Goal: Feedback & Contribution: Submit feedback/report problem

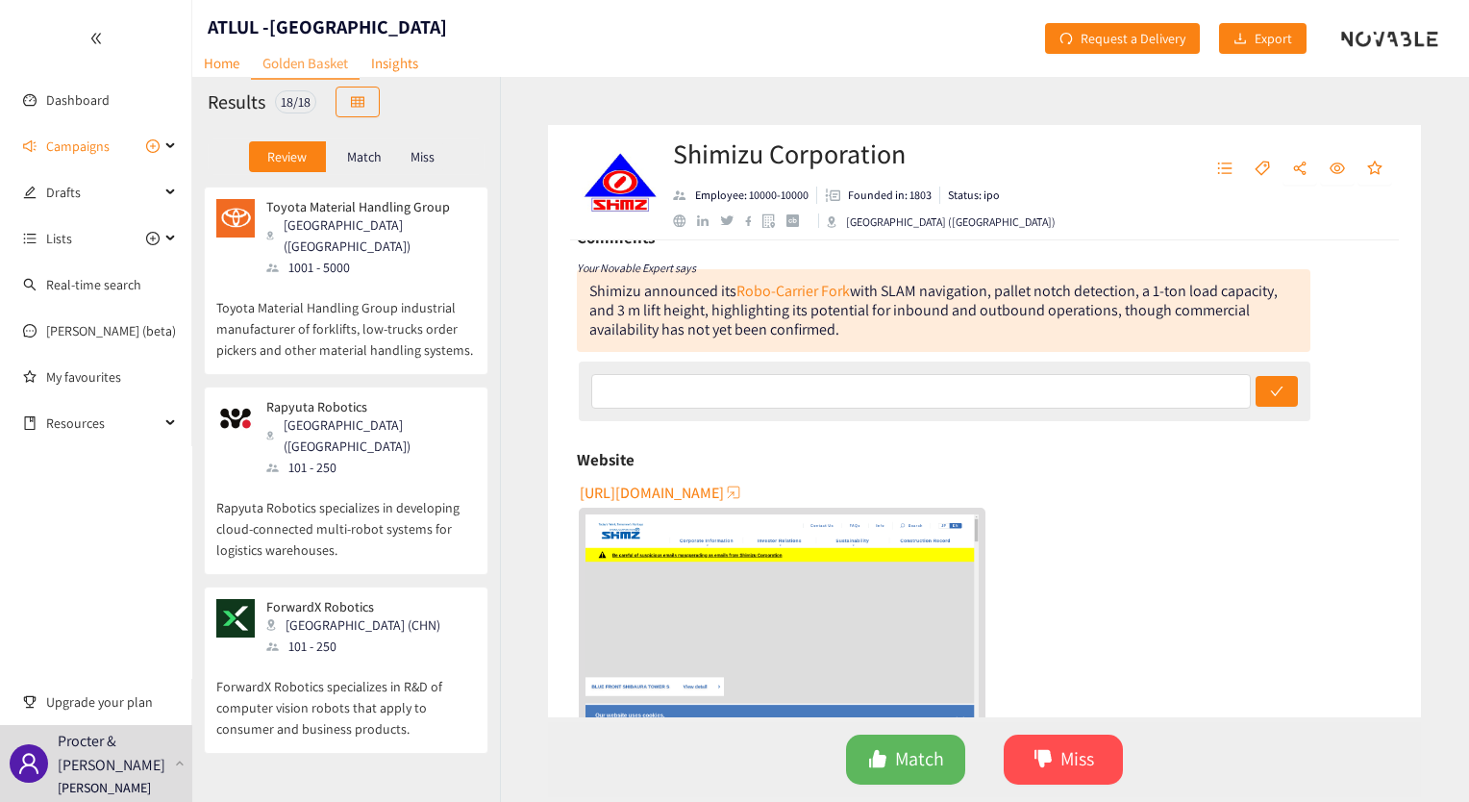
click at [357, 311] on p "Toyota Material Handling Group industrial manufacturer of forklifts, low-trucks…" at bounding box center [346, 319] width 260 height 83
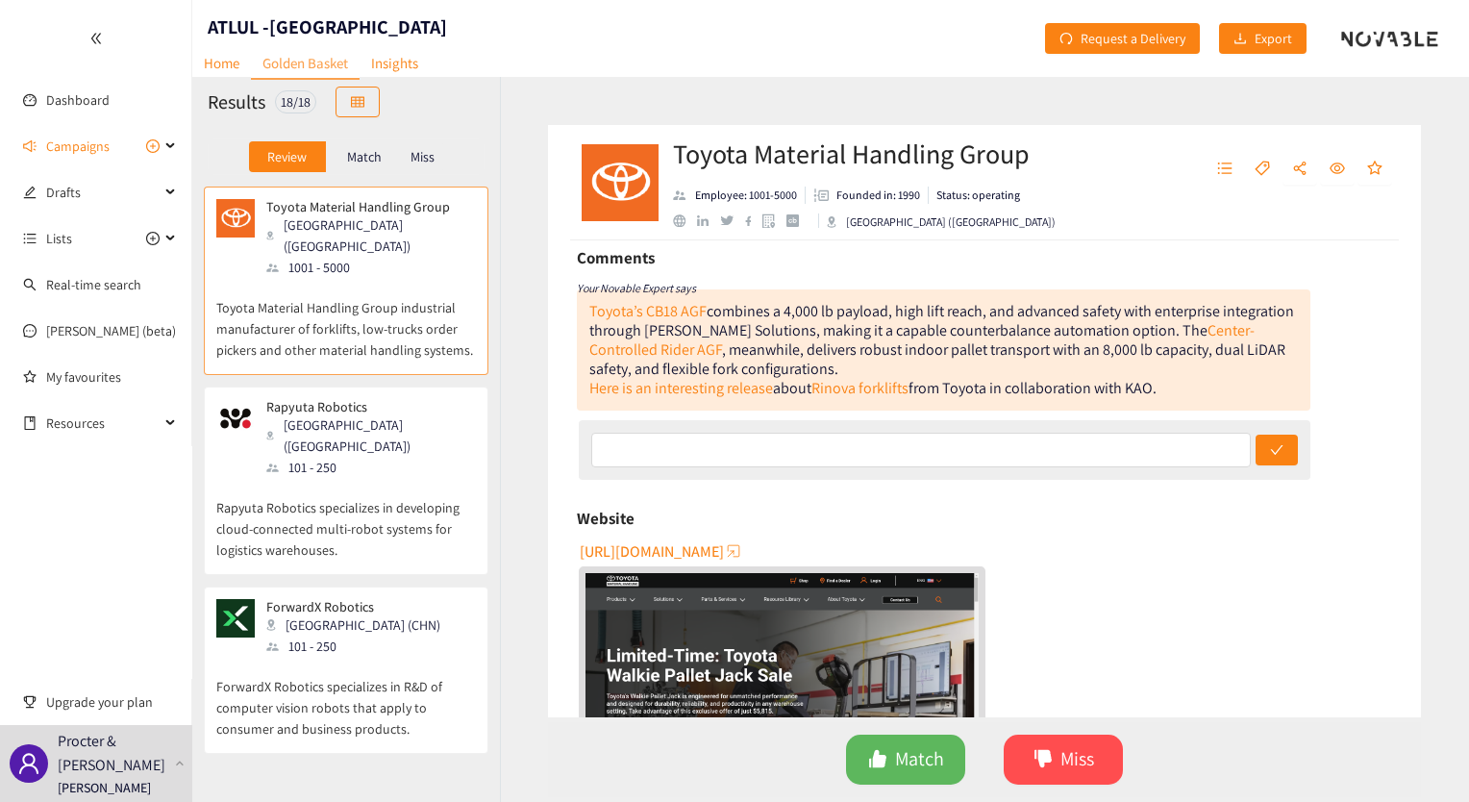
scroll to position [91, 0]
click at [897, 393] on link "Rinova forklifts" at bounding box center [859, 390] width 97 height 20
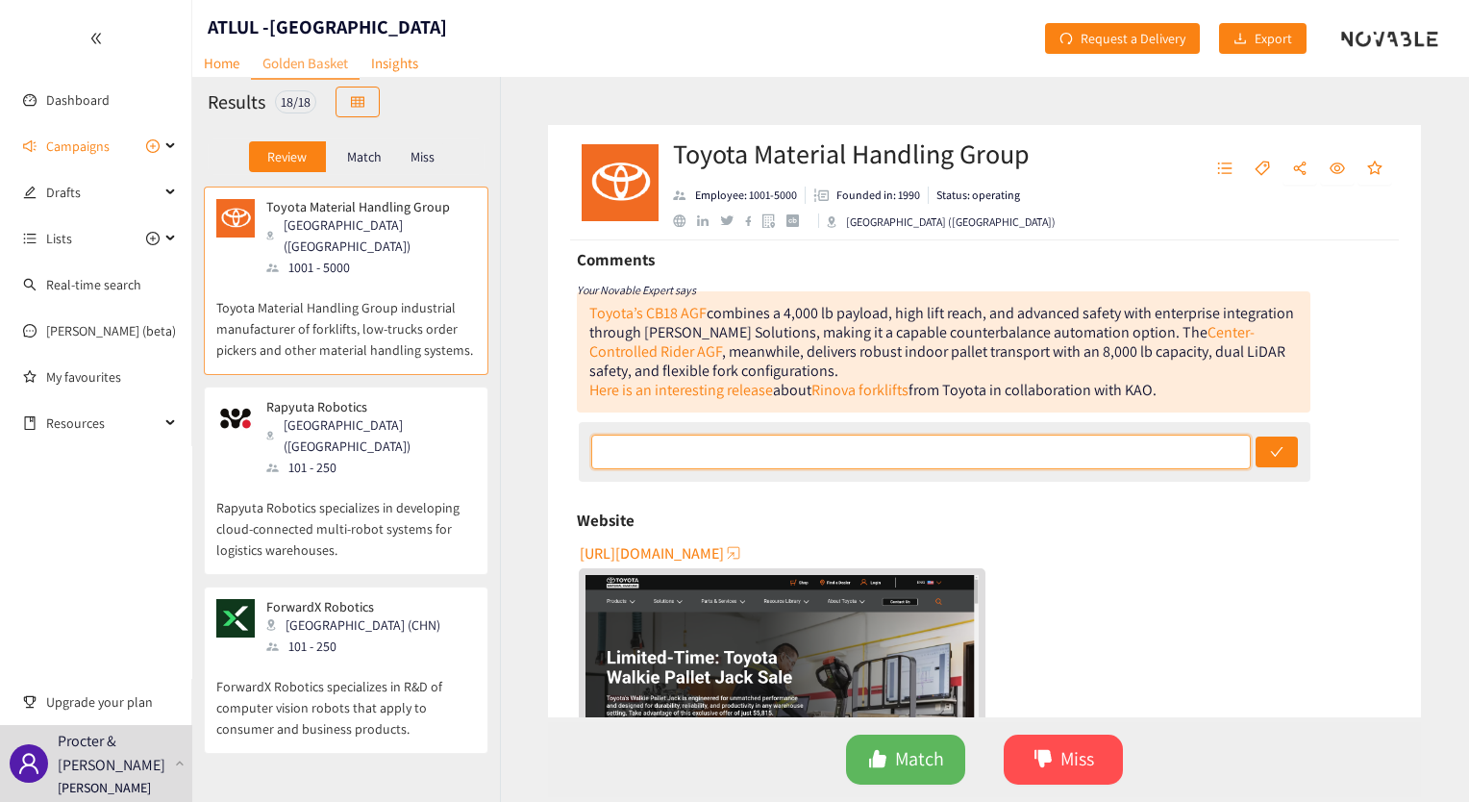
click at [747, 460] on input "text" at bounding box center [921, 452] width 660 height 35
type input "Unclear if they do the type of loading/unloading that would be needed for [GEOG…"
click at [1256, 436] on button "submit" at bounding box center [1277, 451] width 42 height 31
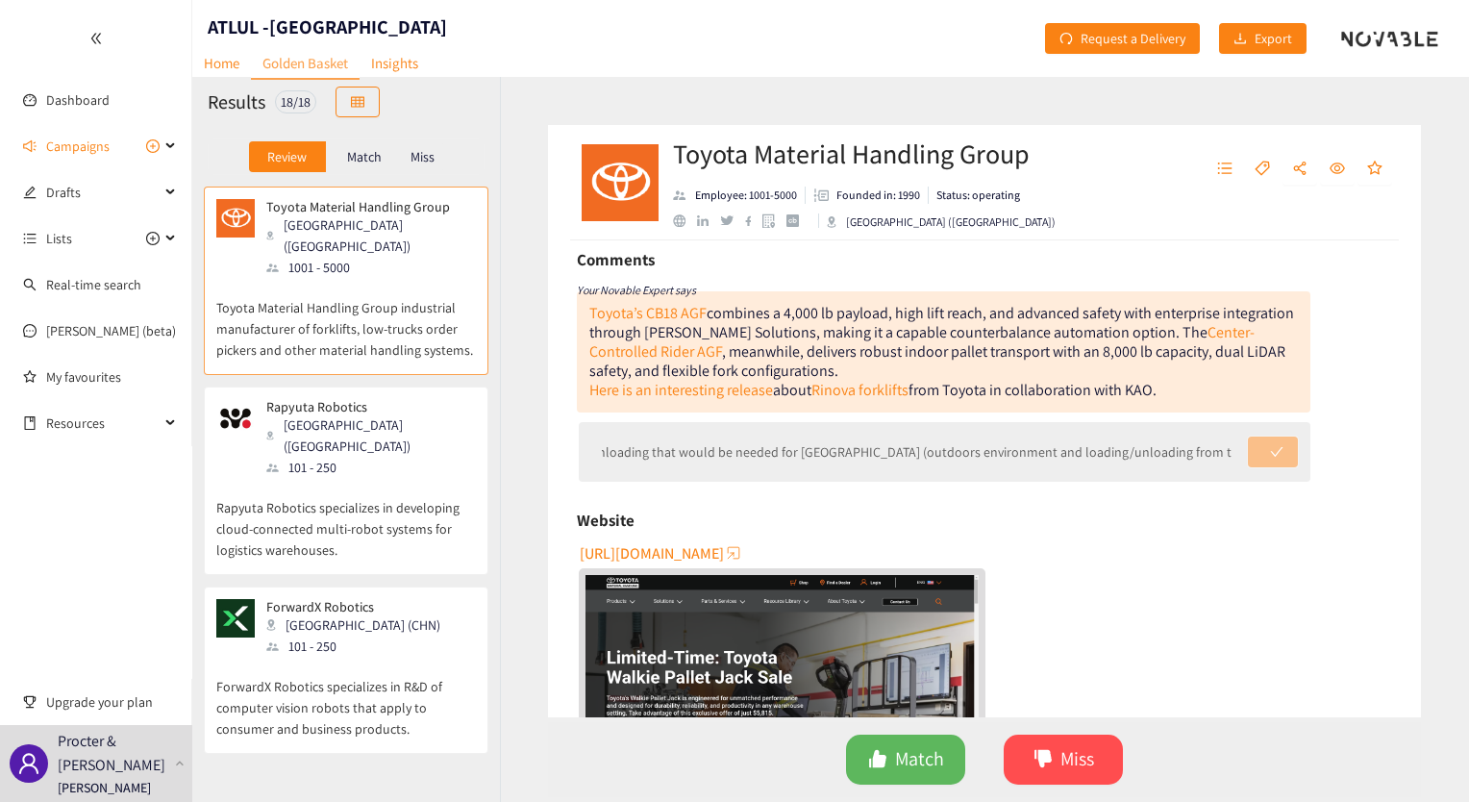
scroll to position [0, 0]
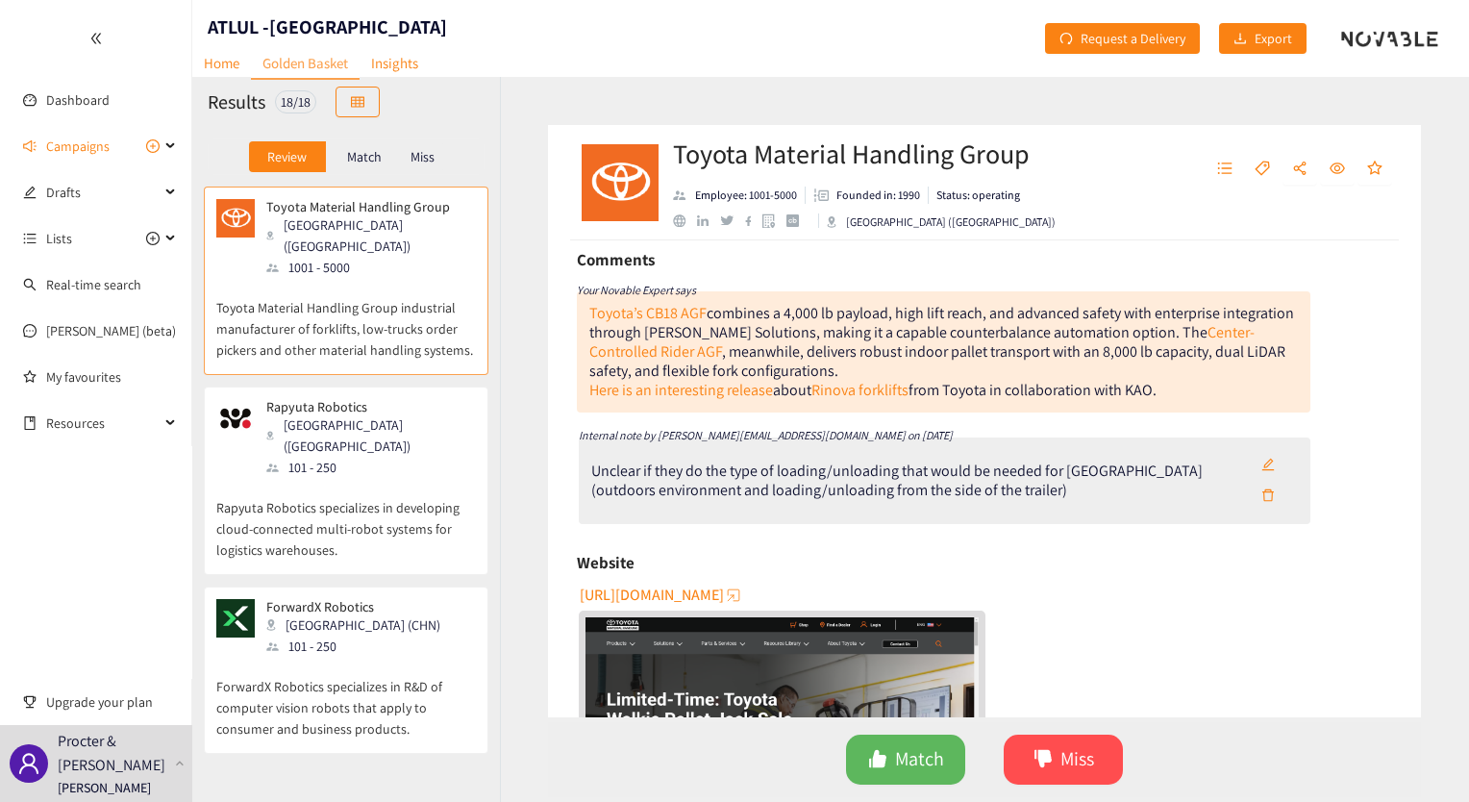
click at [345, 478] on p "Rapyuta Robotics specializes in developing cloud-connected multi-robot systems …" at bounding box center [346, 519] width 260 height 83
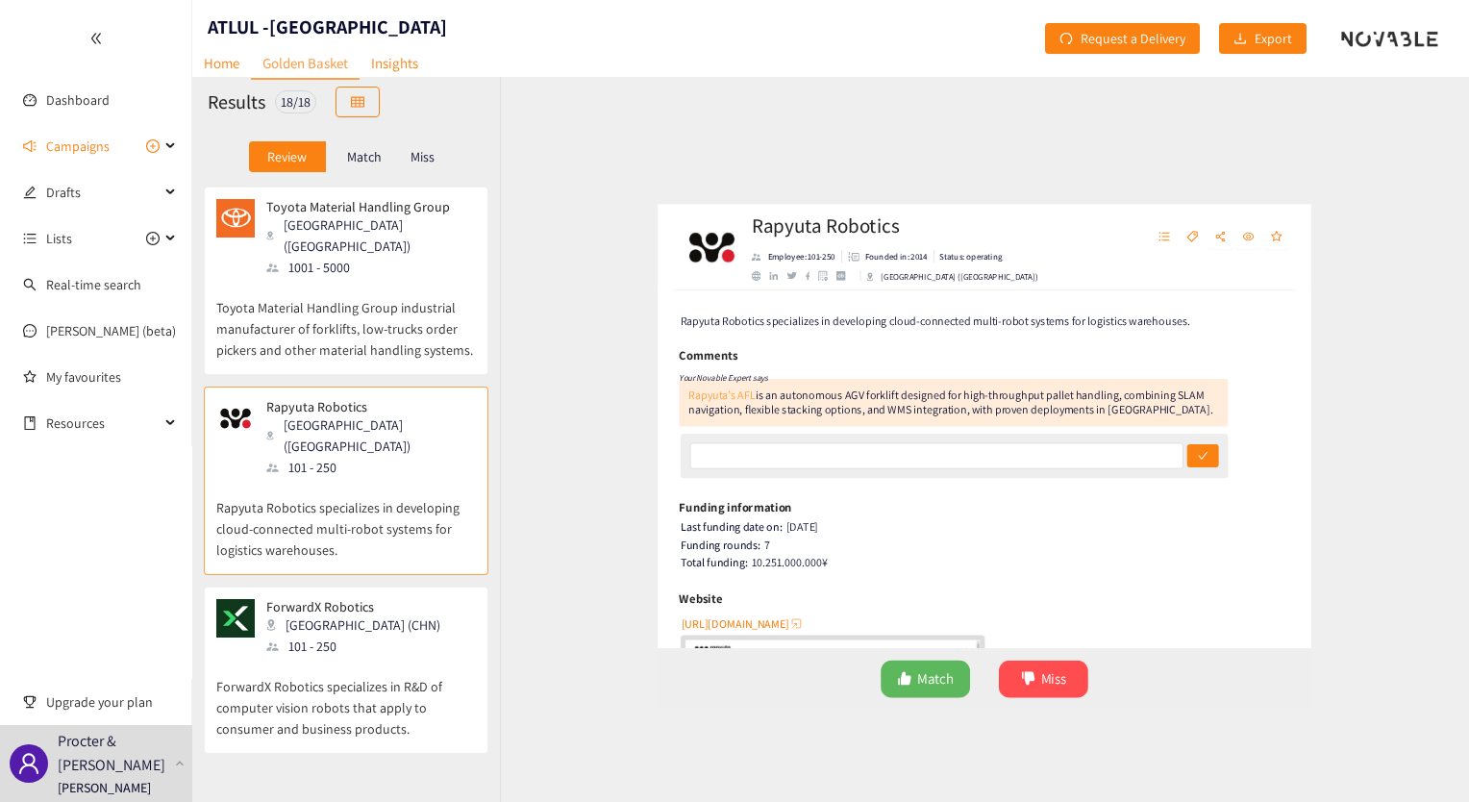
click at [664, 380] on link "Rapyuta’s AFL" at bounding box center [633, 380] width 89 height 20
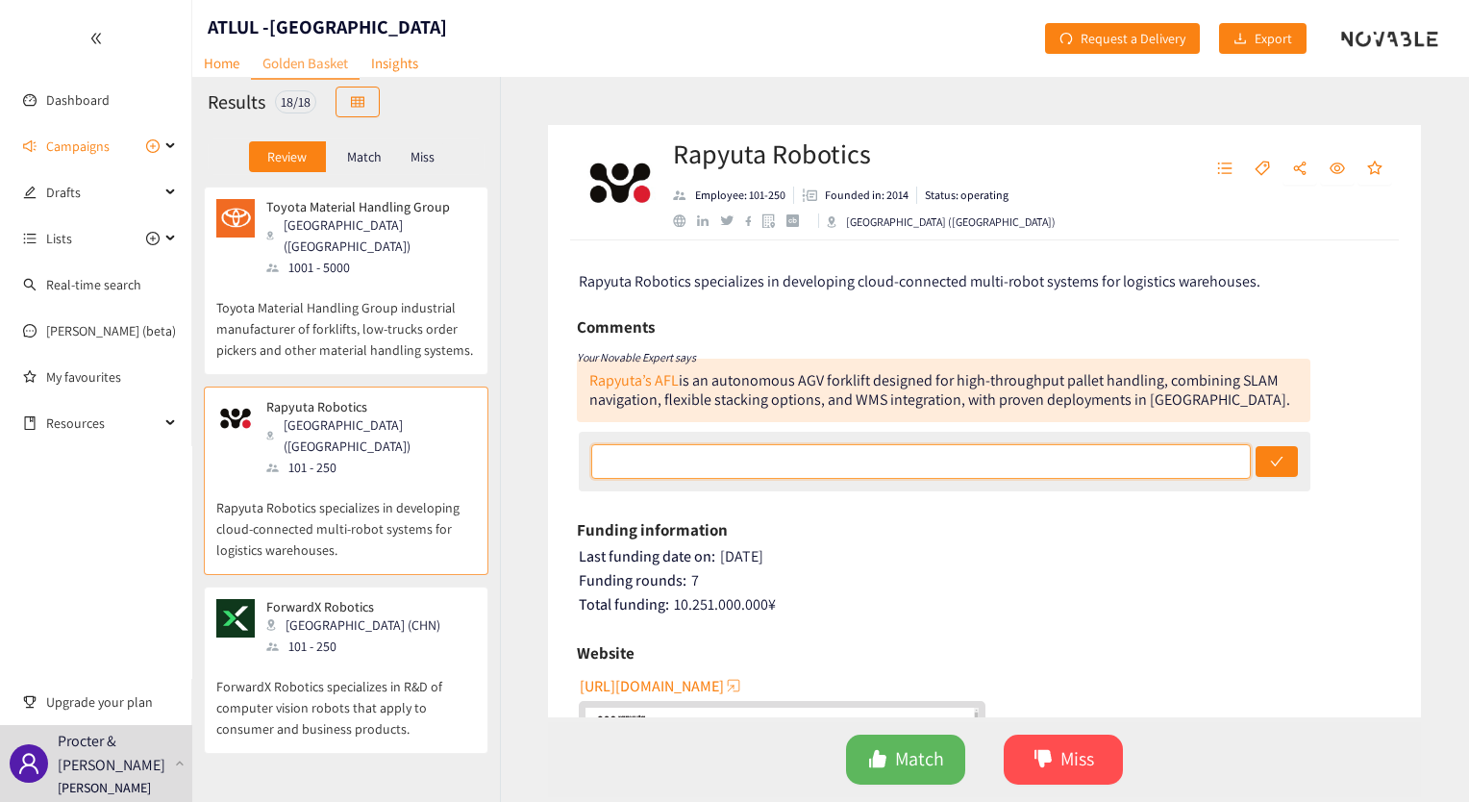
click at [855, 466] on input "text" at bounding box center [921, 461] width 660 height 35
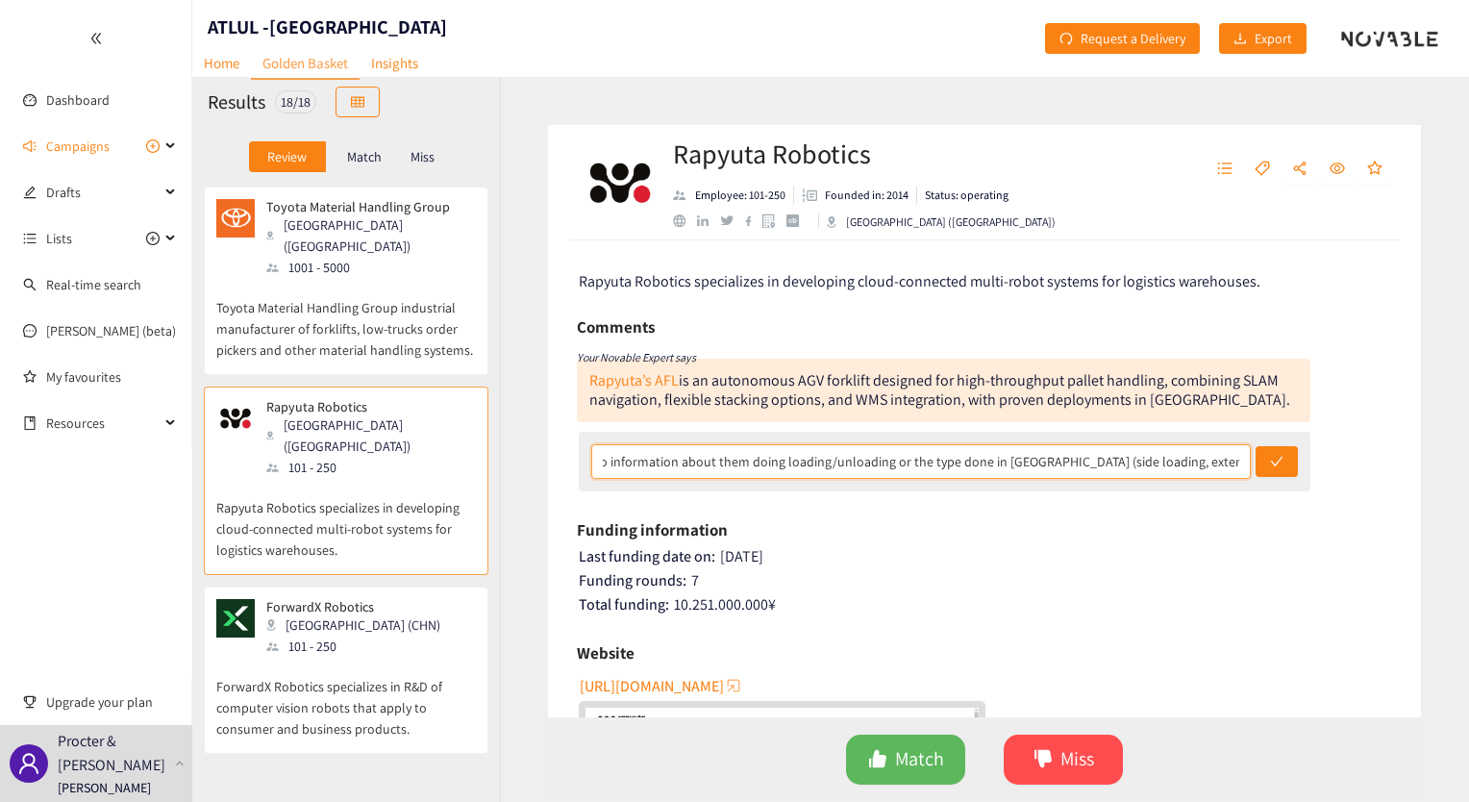
scroll to position [0, 14]
type input "No information about them doing loading/unloading or the type done in [GEOGRAPH…"
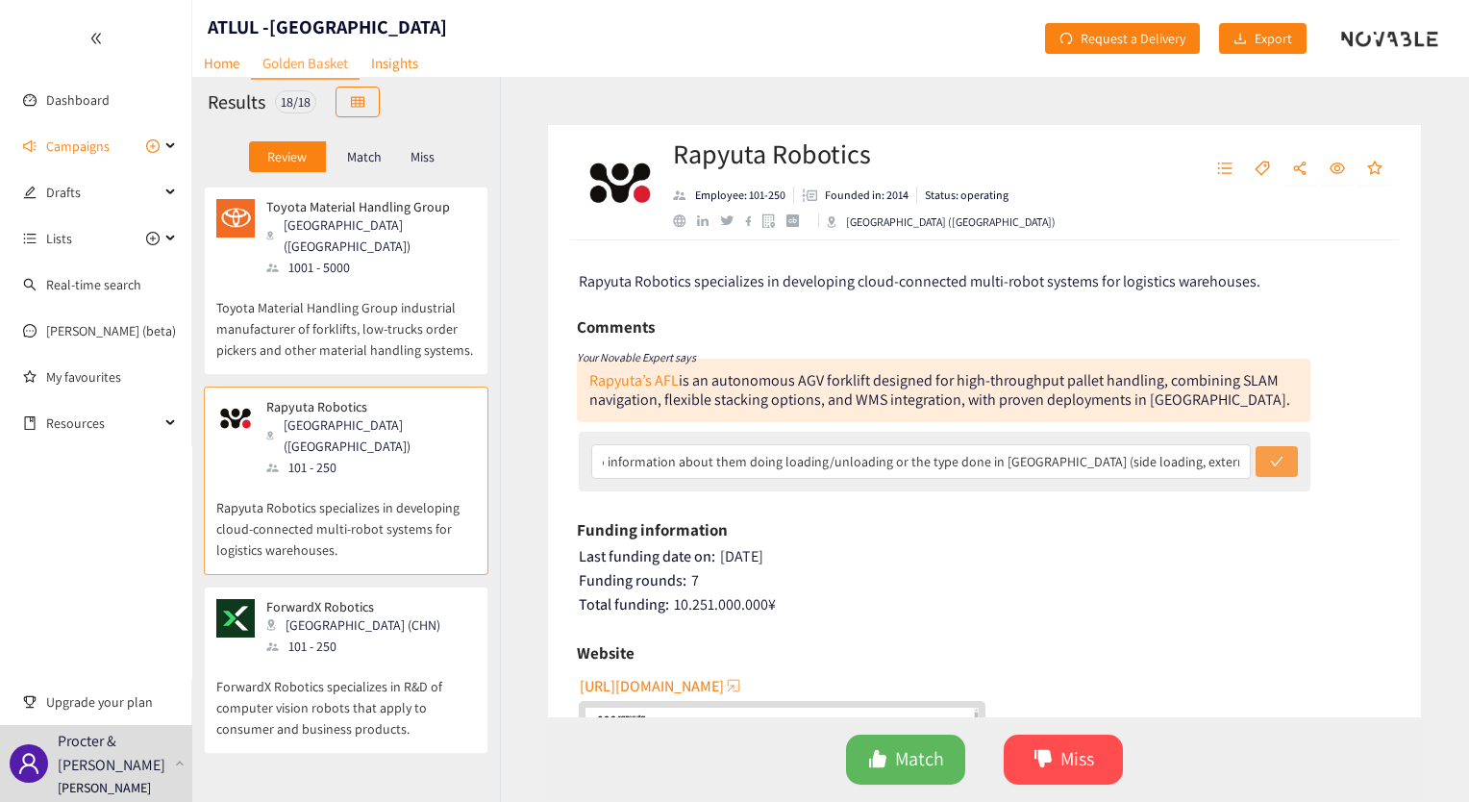
scroll to position [0, 0]
click at [1278, 453] on button "submit" at bounding box center [1277, 461] width 42 height 31
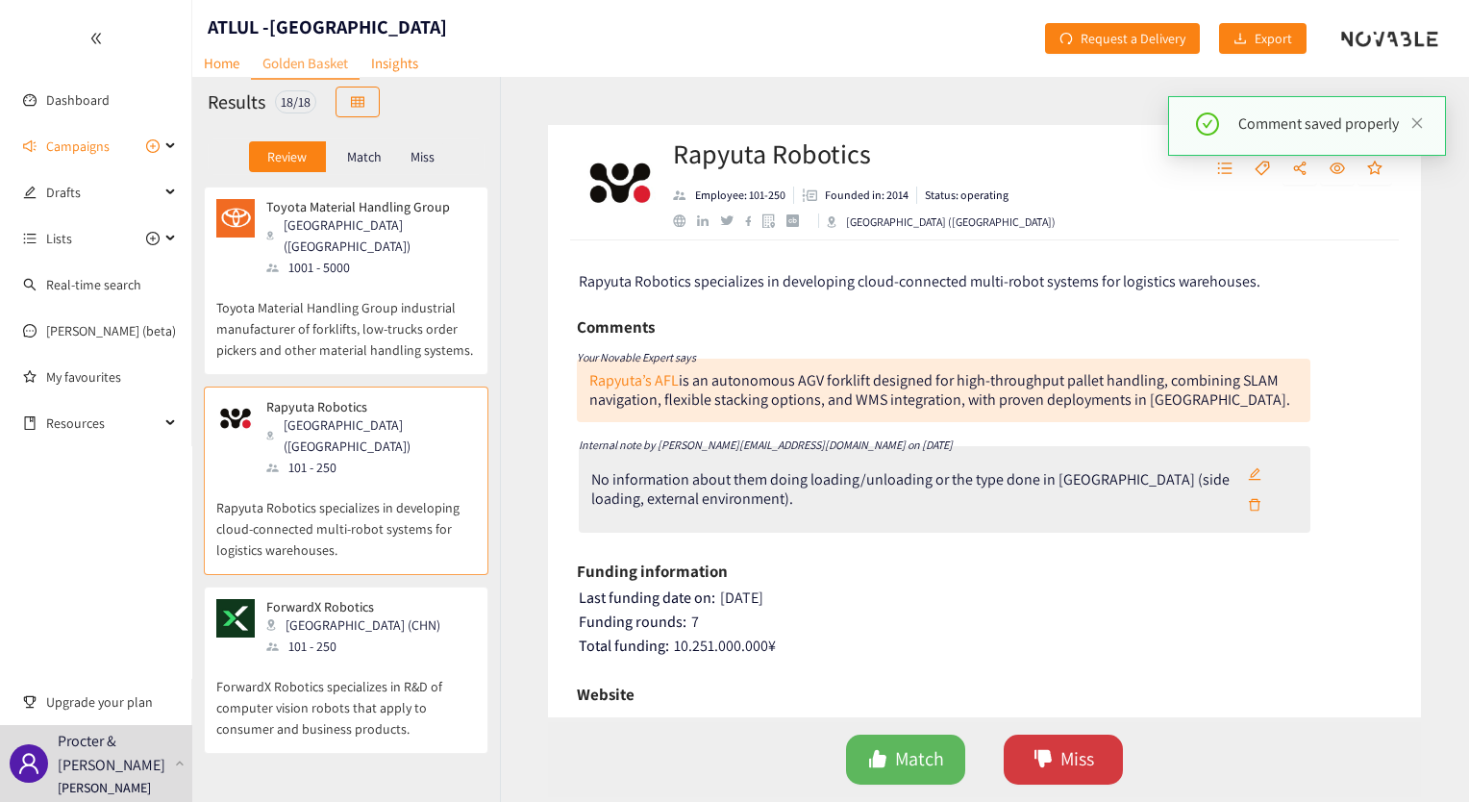
click at [1073, 758] on span "Miss" at bounding box center [1077, 759] width 34 height 30
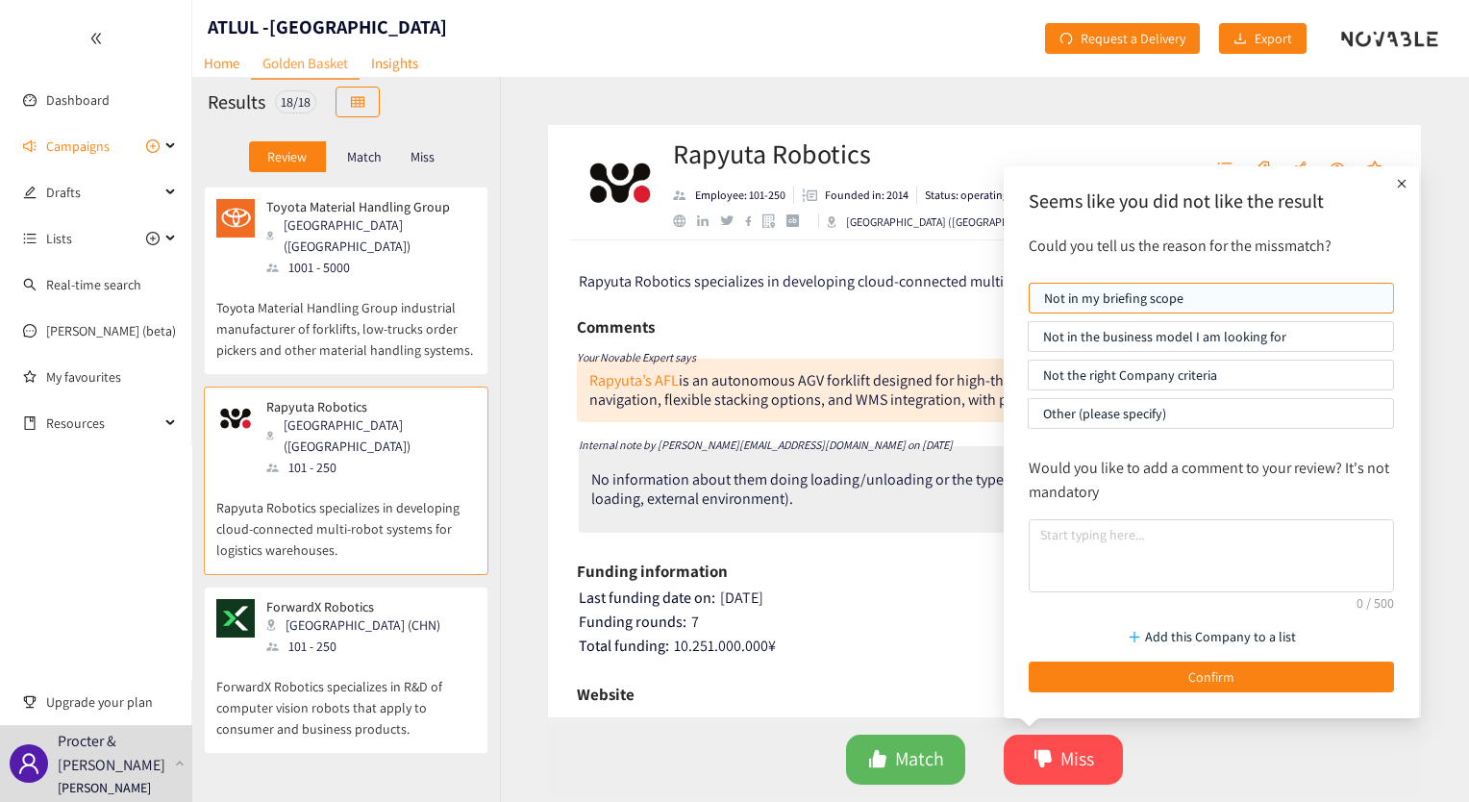
click at [1220, 377] on p "Not the right Company criteria" at bounding box center [1211, 375] width 336 height 29
click at [1029, 380] on input "Not the right Company criteria" at bounding box center [1029, 380] width 0 height 0
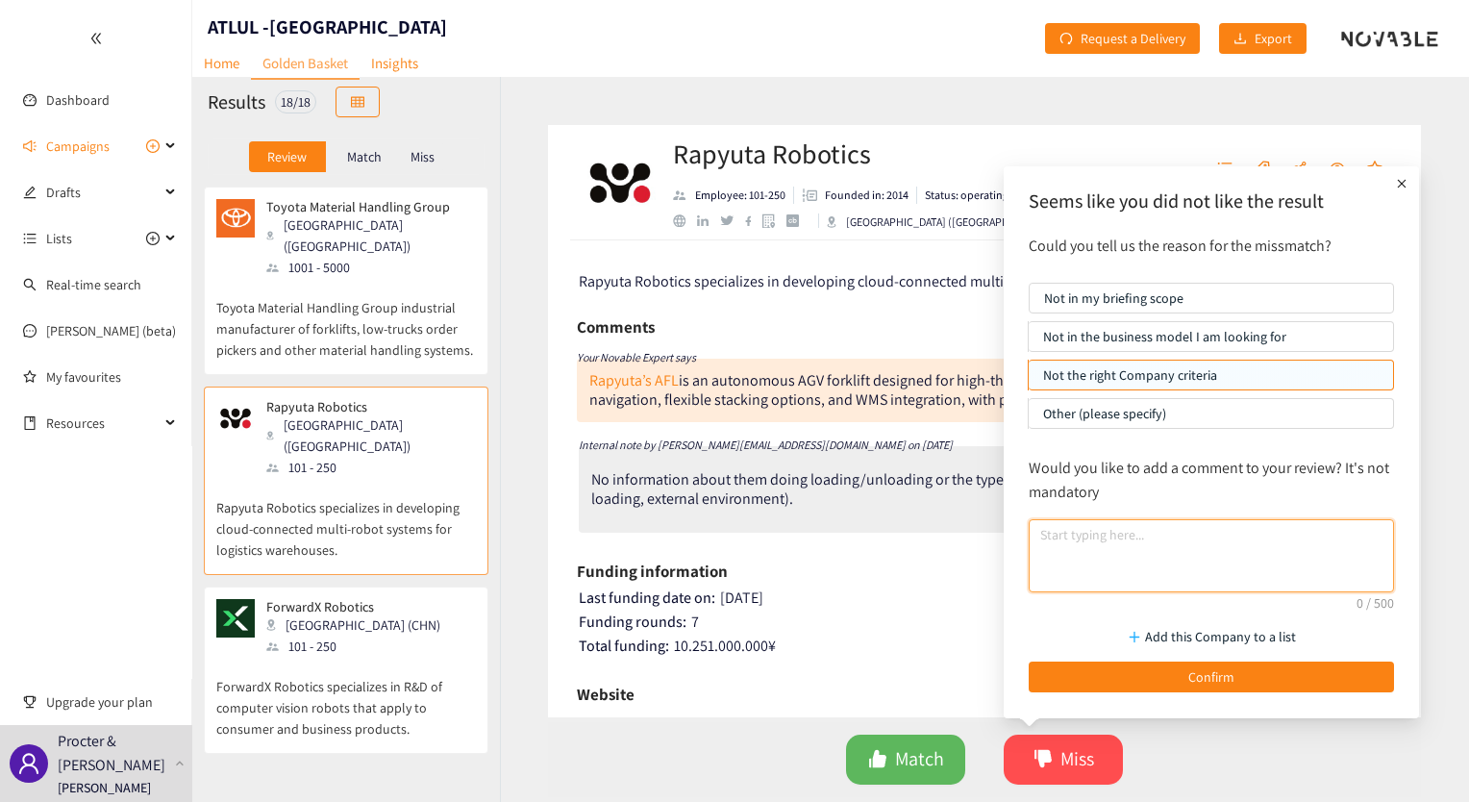
click at [1121, 555] on textarea at bounding box center [1211, 555] width 365 height 73
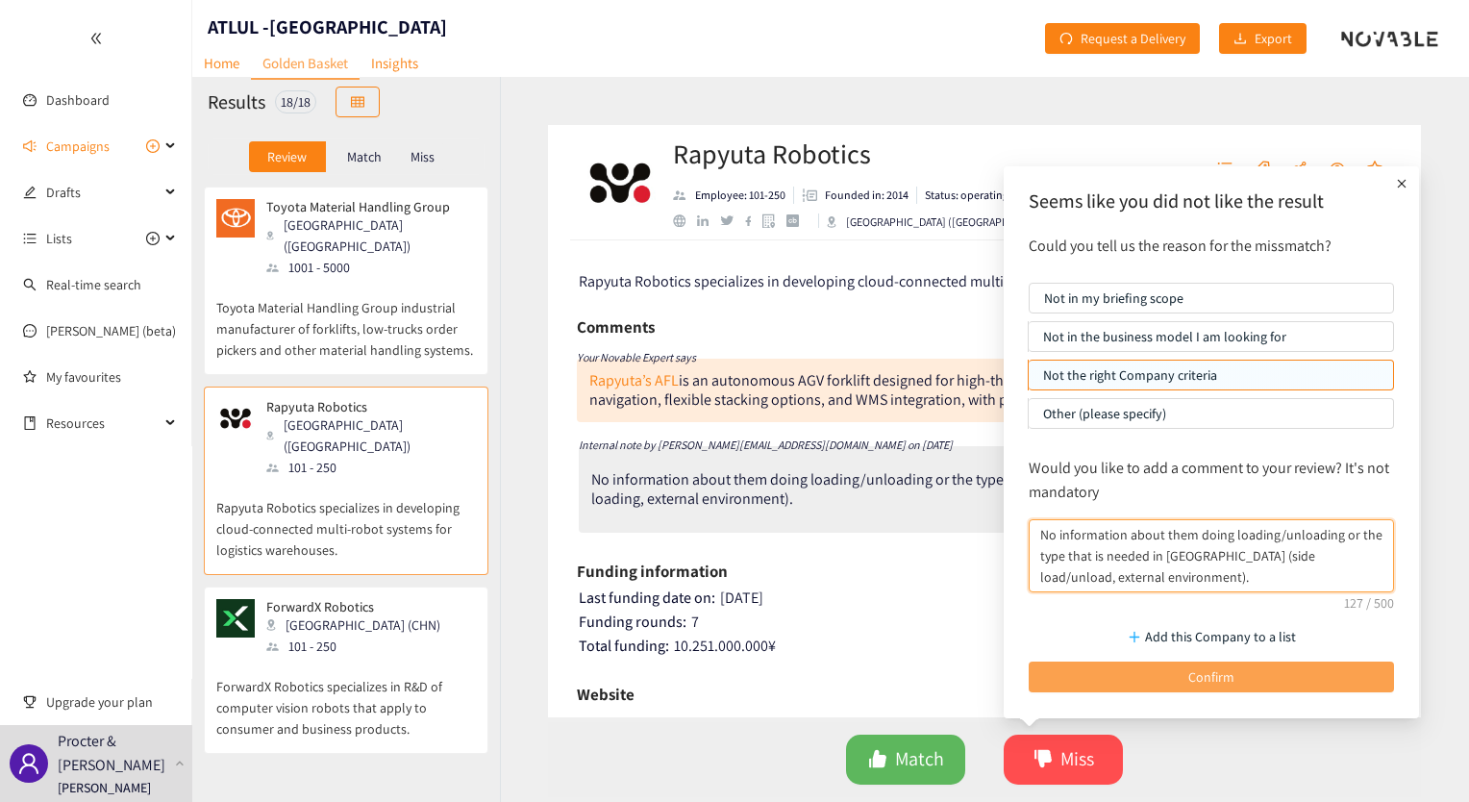
type textarea "No information about them doing loading/unloading or the type that is needed in…"
click at [1123, 676] on button "Confirm" at bounding box center [1211, 676] width 365 height 31
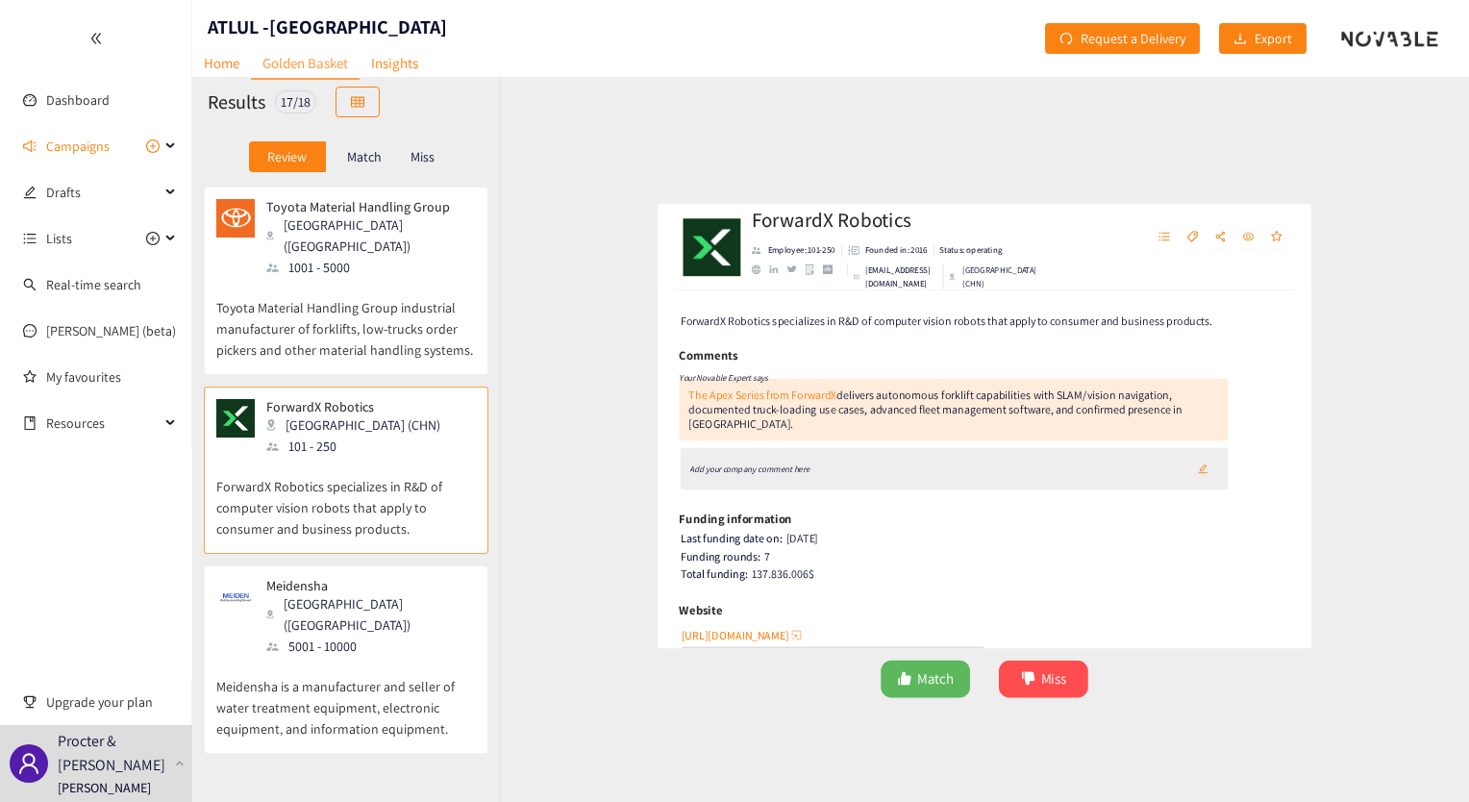
click at [1100, 539] on div "Funding information" at bounding box center [984, 545] width 815 height 29
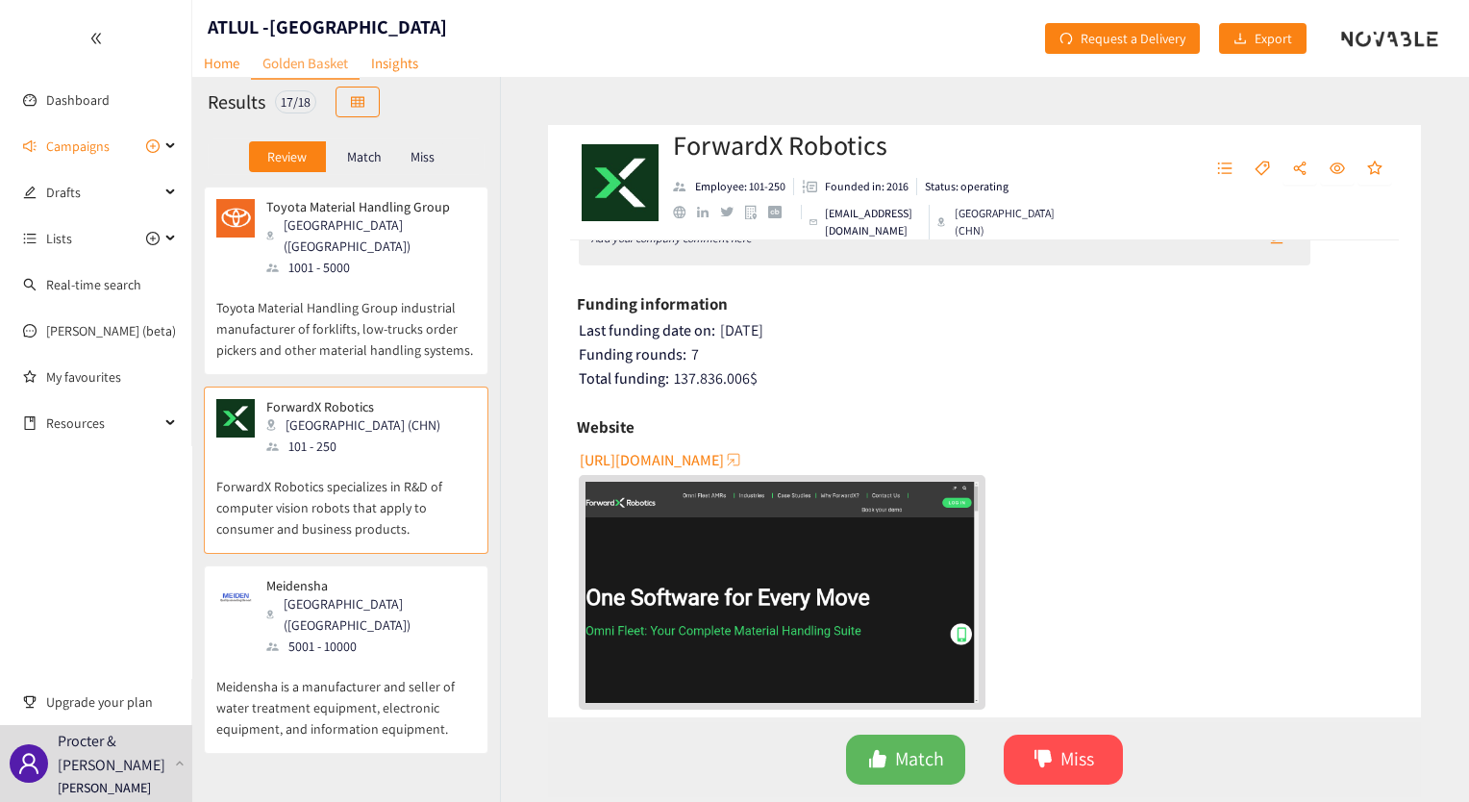
scroll to position [203, 0]
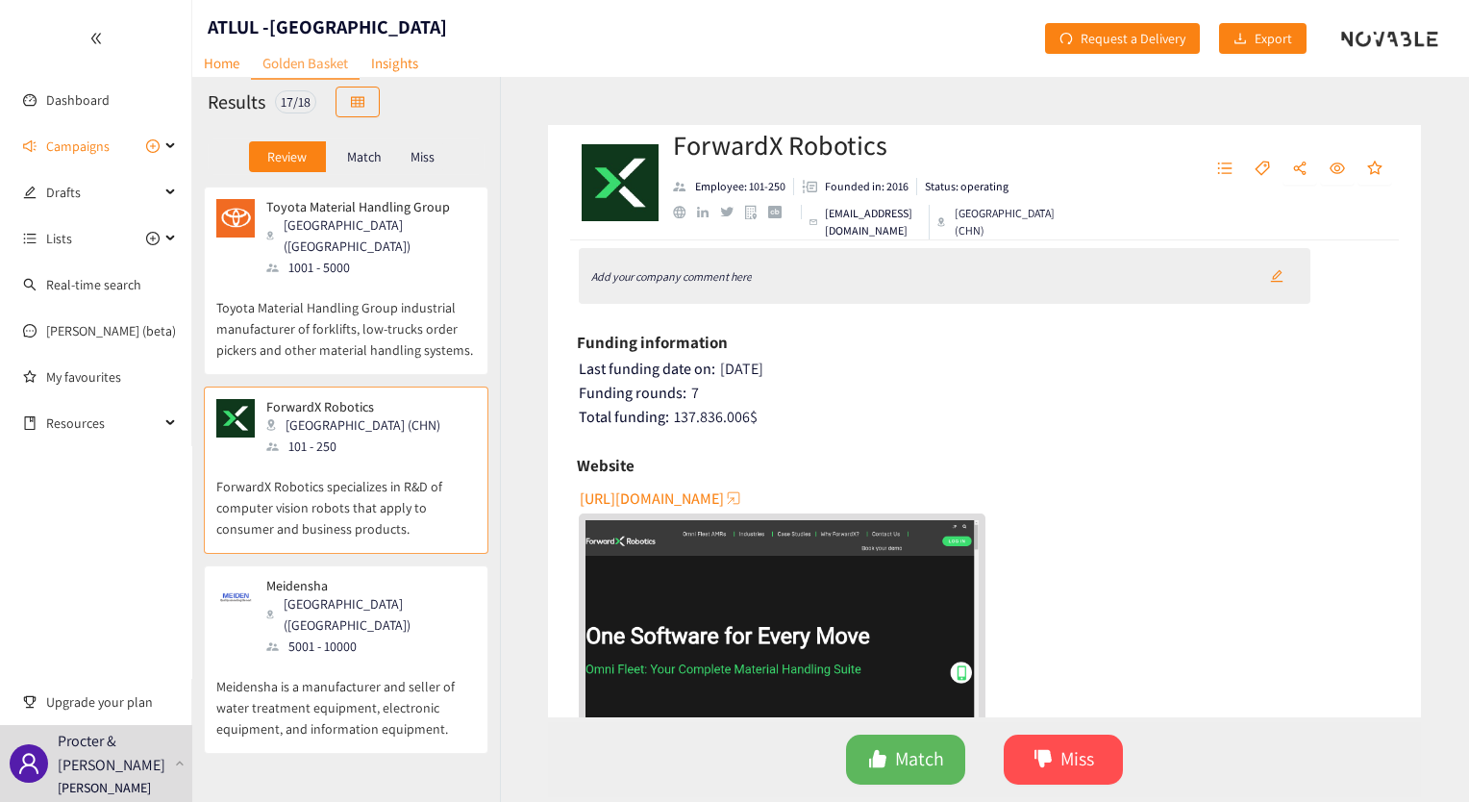
click at [716, 486] on span "[URL][DOMAIN_NAME]" at bounding box center [652, 498] width 144 height 24
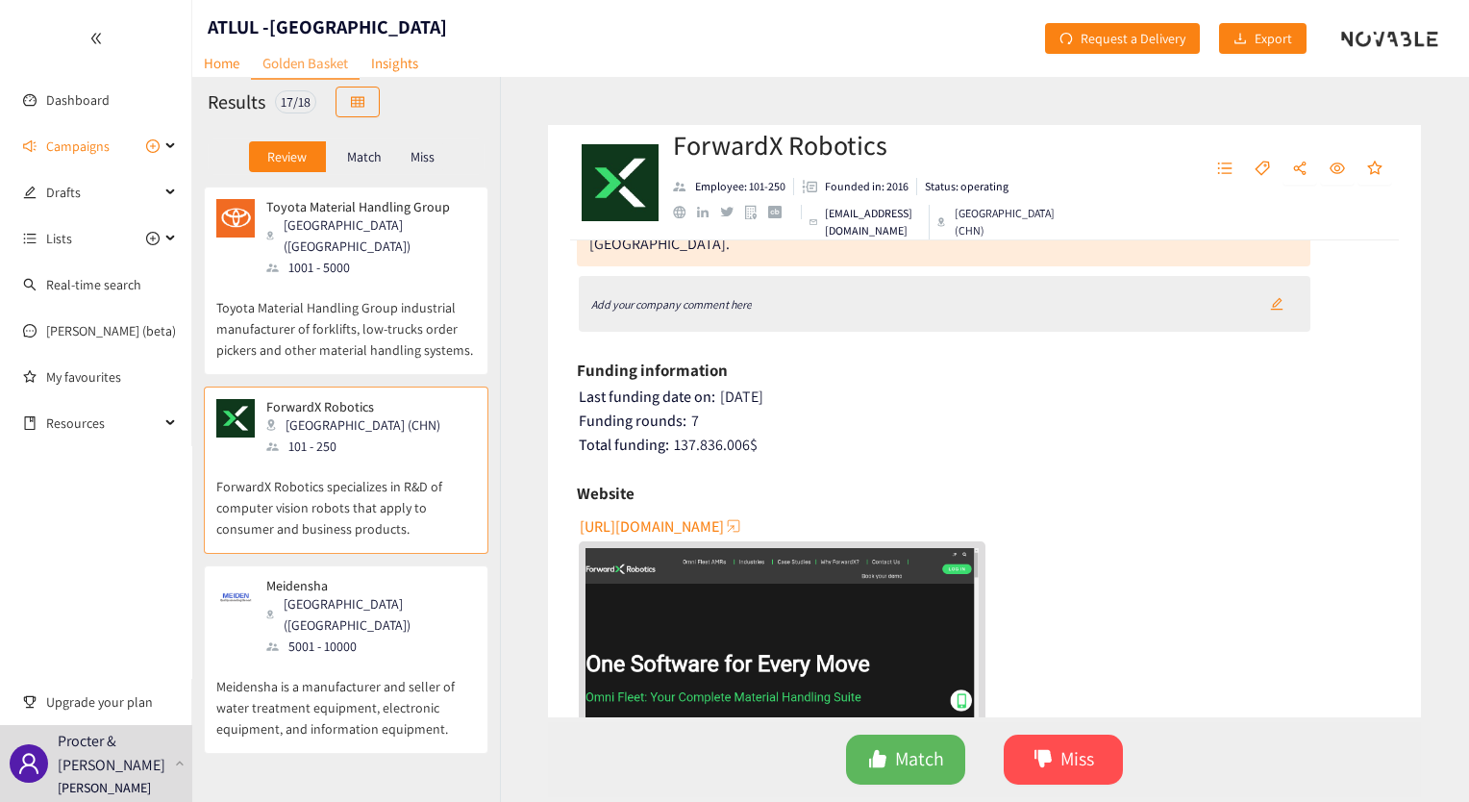
scroll to position [0, 0]
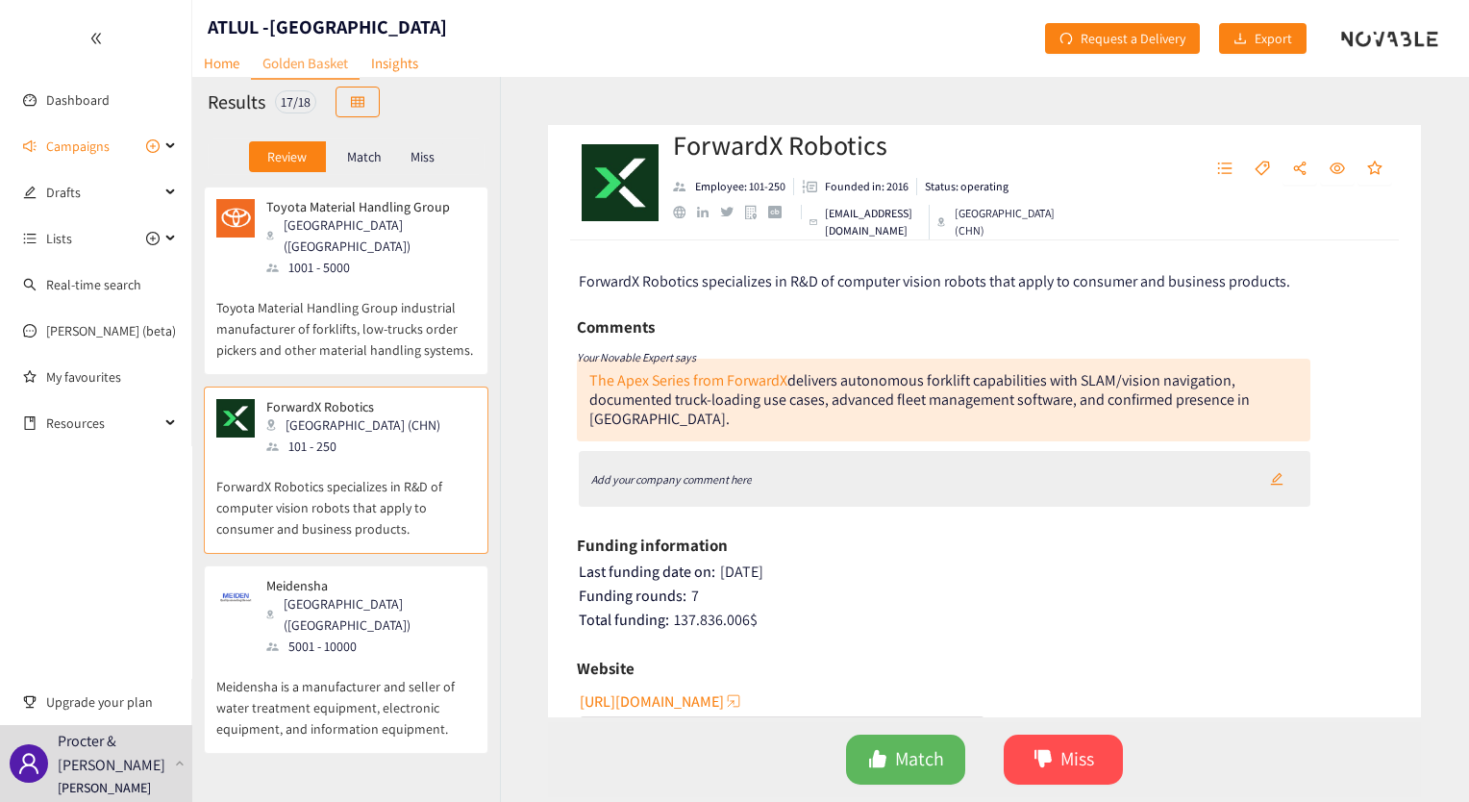
click at [720, 472] on icon "Add your company comment here" at bounding box center [671, 479] width 161 height 14
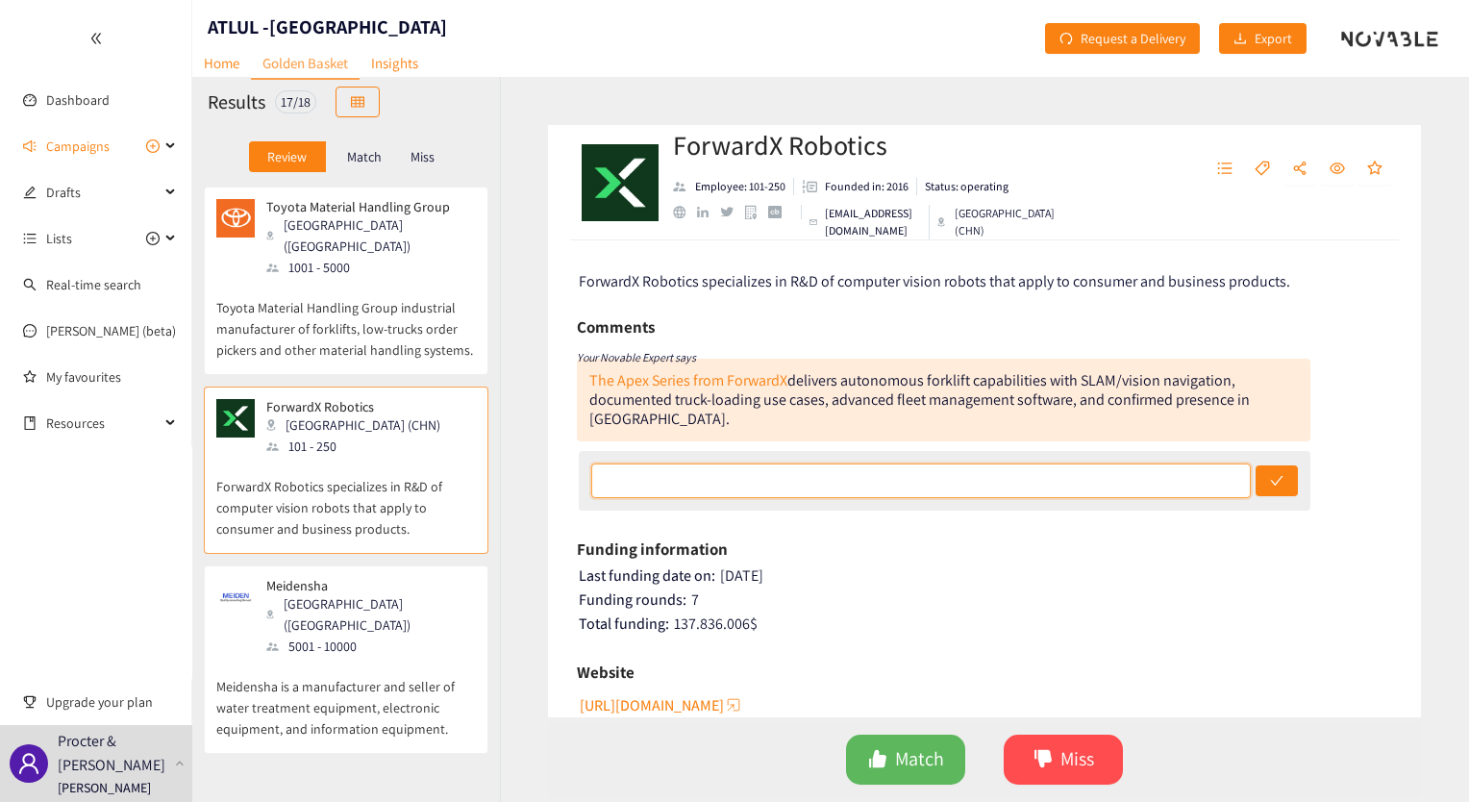
click at [794, 463] on input "text" at bounding box center [921, 480] width 660 height 35
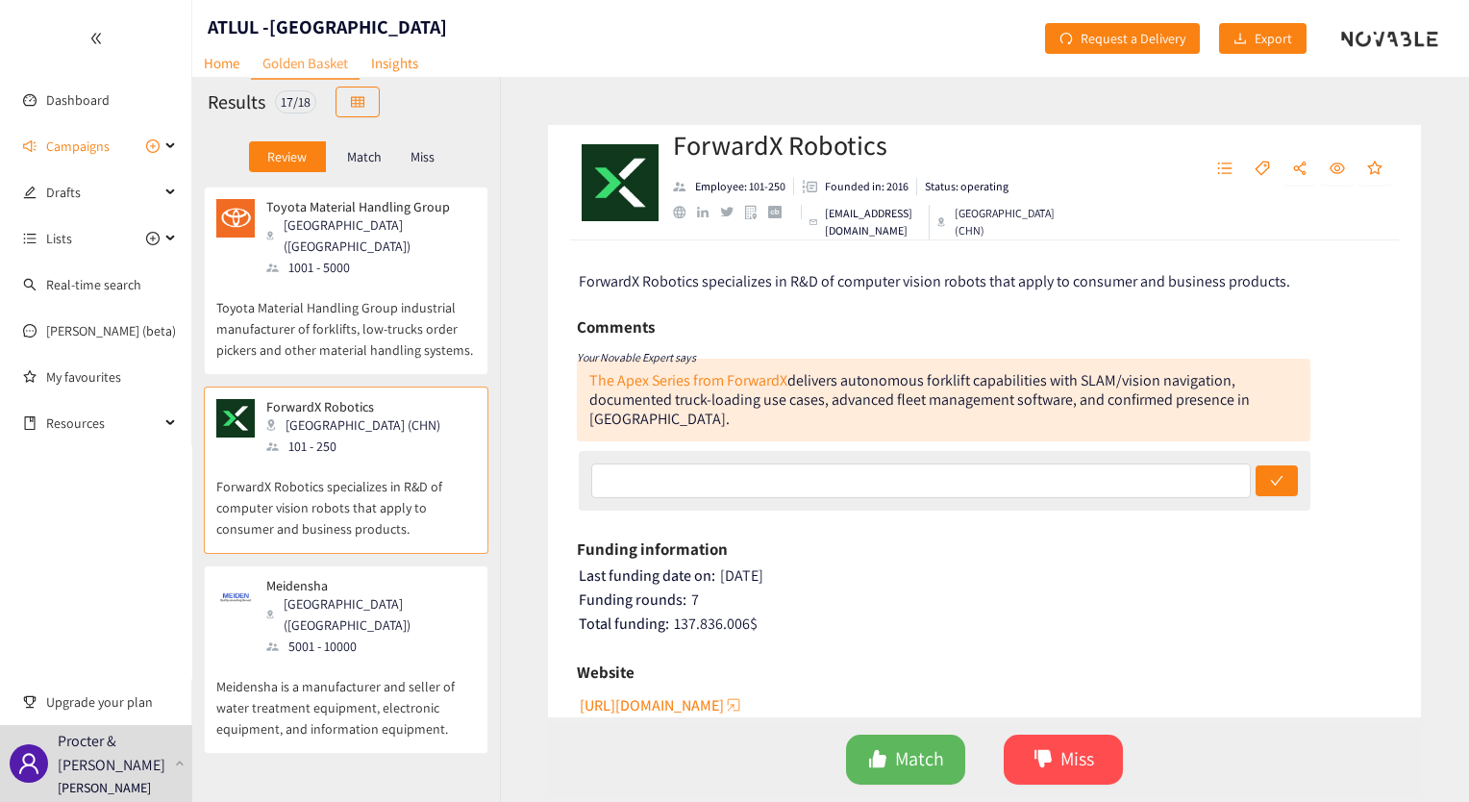
click at [377, 321] on p "Toyota Material Handling Group industrial manufacturer of forklifts, low-trucks…" at bounding box center [346, 319] width 260 height 83
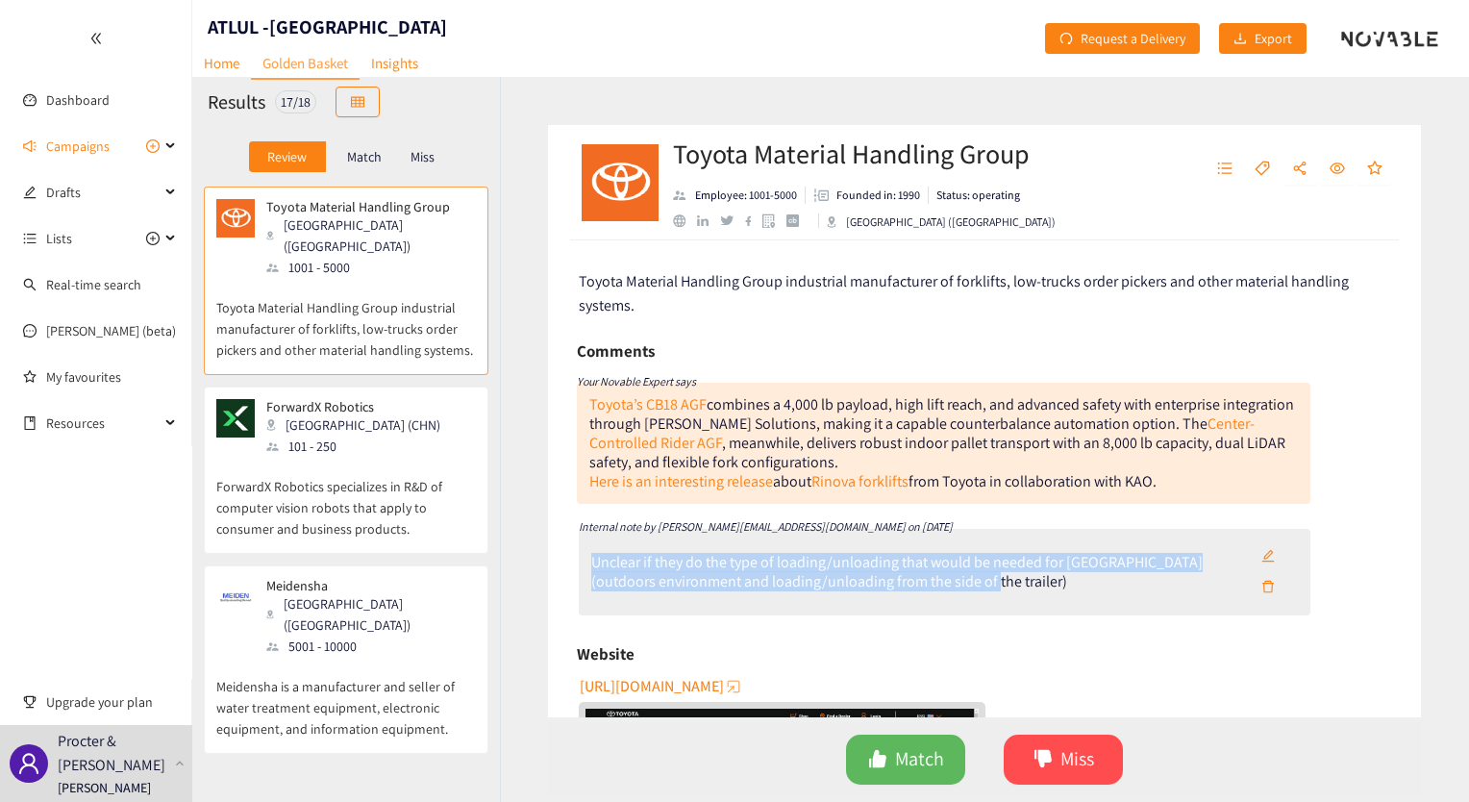
drag, startPoint x: 1015, startPoint y: 579, endPoint x: 569, endPoint y: 563, distance: 446.3
click at [569, 563] on div "Toyota Material Handling Group industrial manufacturer of forklifts, low-trucks…" at bounding box center [984, 478] width 873 height 477
copy div "Unclear if they do the type of loading/unloading that would be needed for [GEOG…"
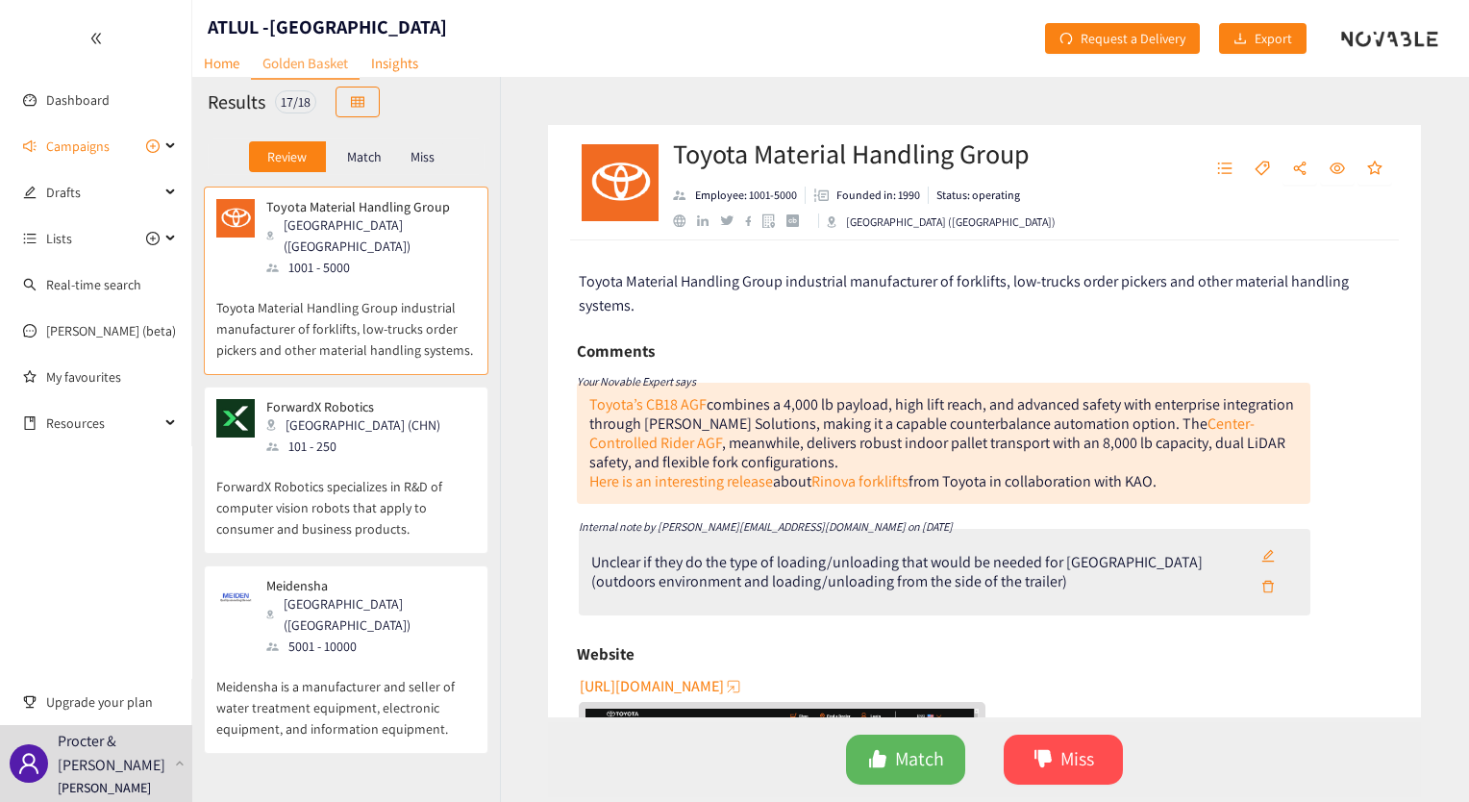
click at [299, 469] on p "ForwardX Robotics specializes in R&D of computer vision robots that apply to co…" at bounding box center [346, 498] width 260 height 83
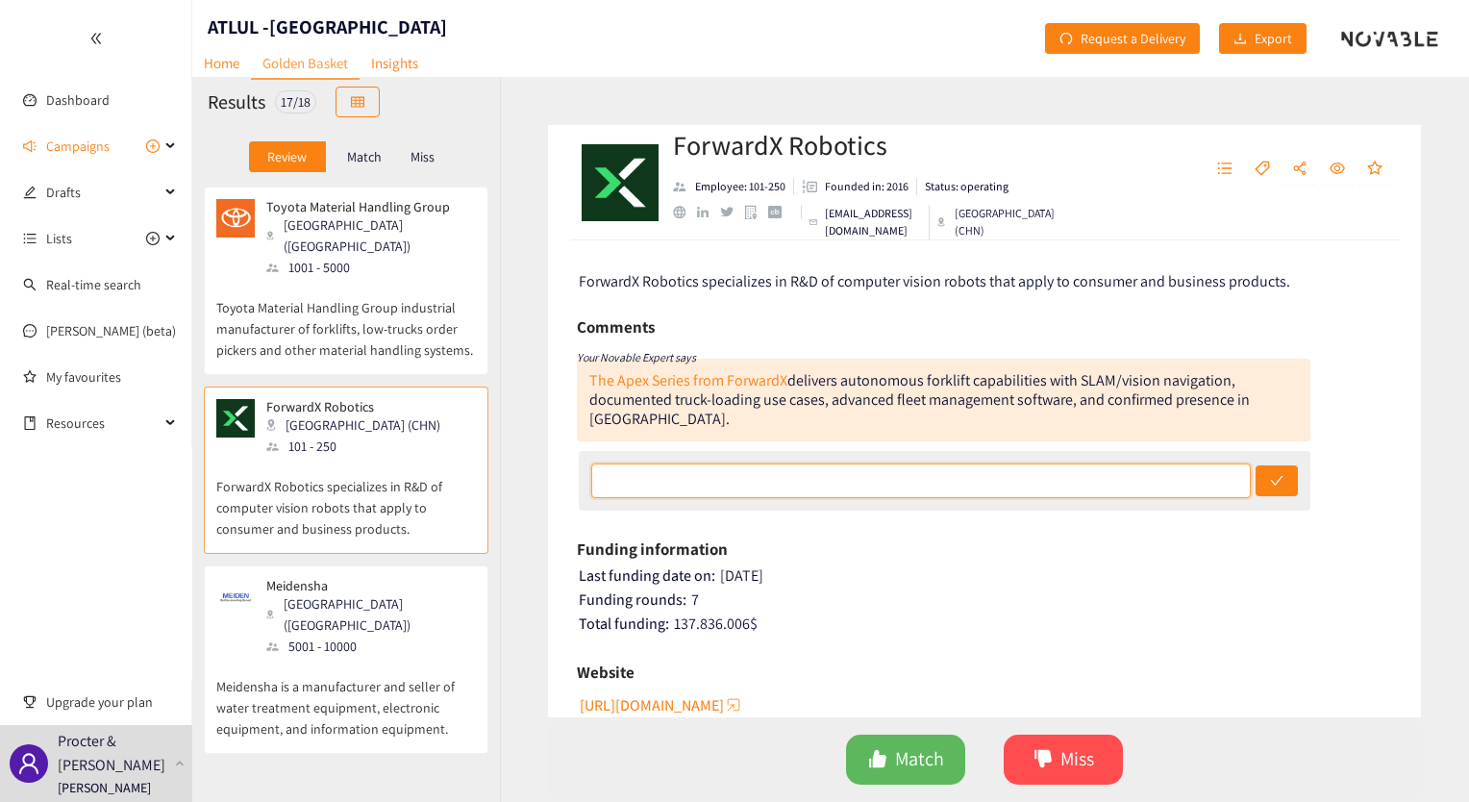
click at [742, 463] on input "text" at bounding box center [921, 480] width 660 height 35
paste input "Unclear if they do the type of loading/unloading that would be needed for [GEOG…"
drag, startPoint x: 719, startPoint y: 467, endPoint x: 453, endPoint y: 441, distance: 267.6
click at [453, 441] on div "Results 17 / 18 Review Match Miss Toyota Material Handling Group [GEOGRAPHIC_DA…" at bounding box center [830, 439] width 1277 height 725
click at [738, 463] on input "Unclear if they do the type of loading/unloading that would be needed for [GEOG…" at bounding box center [921, 480] width 660 height 35
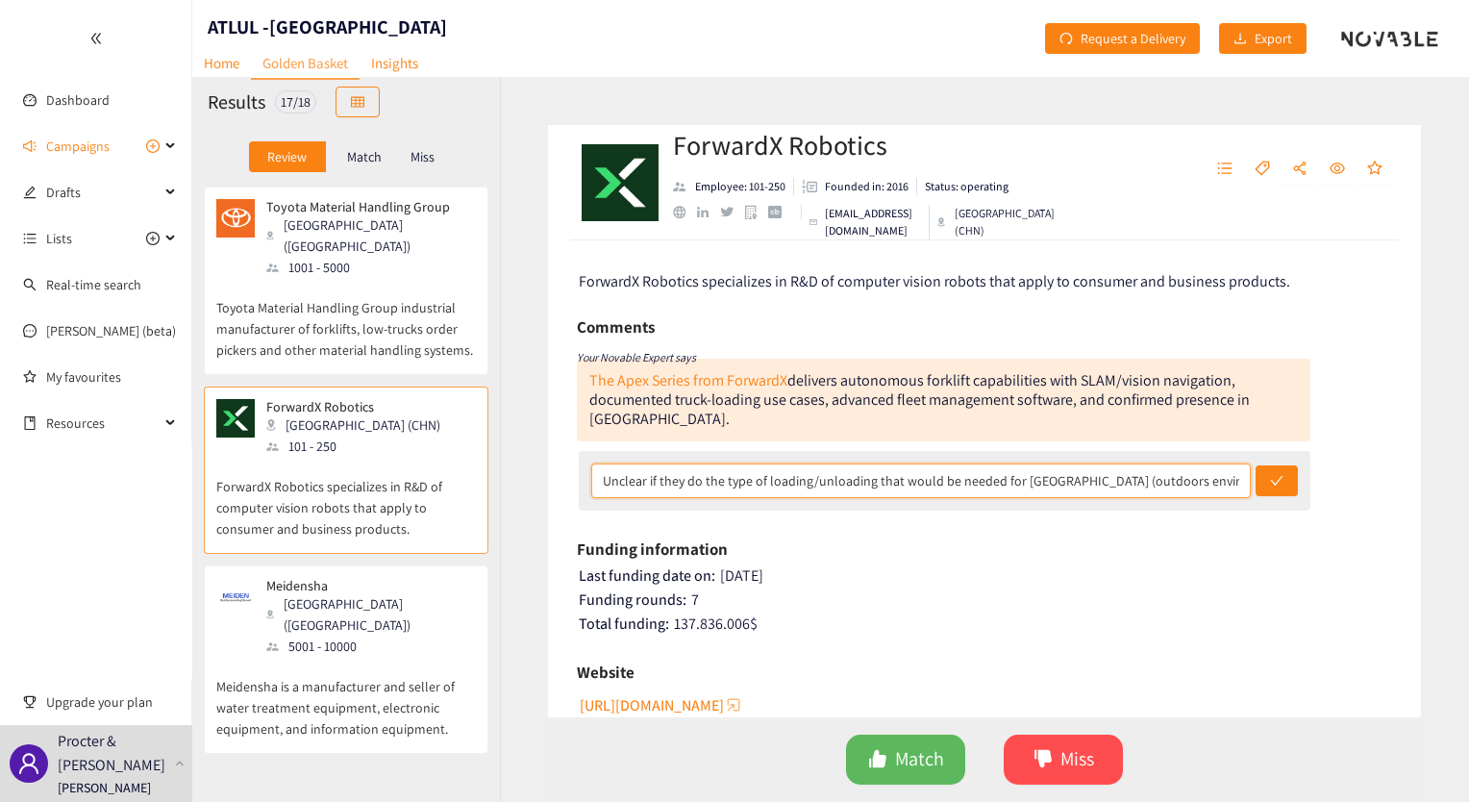
drag, startPoint x: 696, startPoint y: 461, endPoint x: 538, endPoint y: 463, distance: 157.7
click at [538, 463] on div "ForwardX Robotics Employee: 101-250 Founded in: 2016 Status: operating [EMAIL_A…" at bounding box center [984, 439] width 969 height 725
drag, startPoint x: 602, startPoint y: 454, endPoint x: 1438, endPoint y: 417, distance: 837.2
click at [1438, 417] on div "ForwardX Robotics Employee: 101-250 Founded in: 2016 Status: operating [EMAIL_A…" at bounding box center [984, 439] width 969 height 725
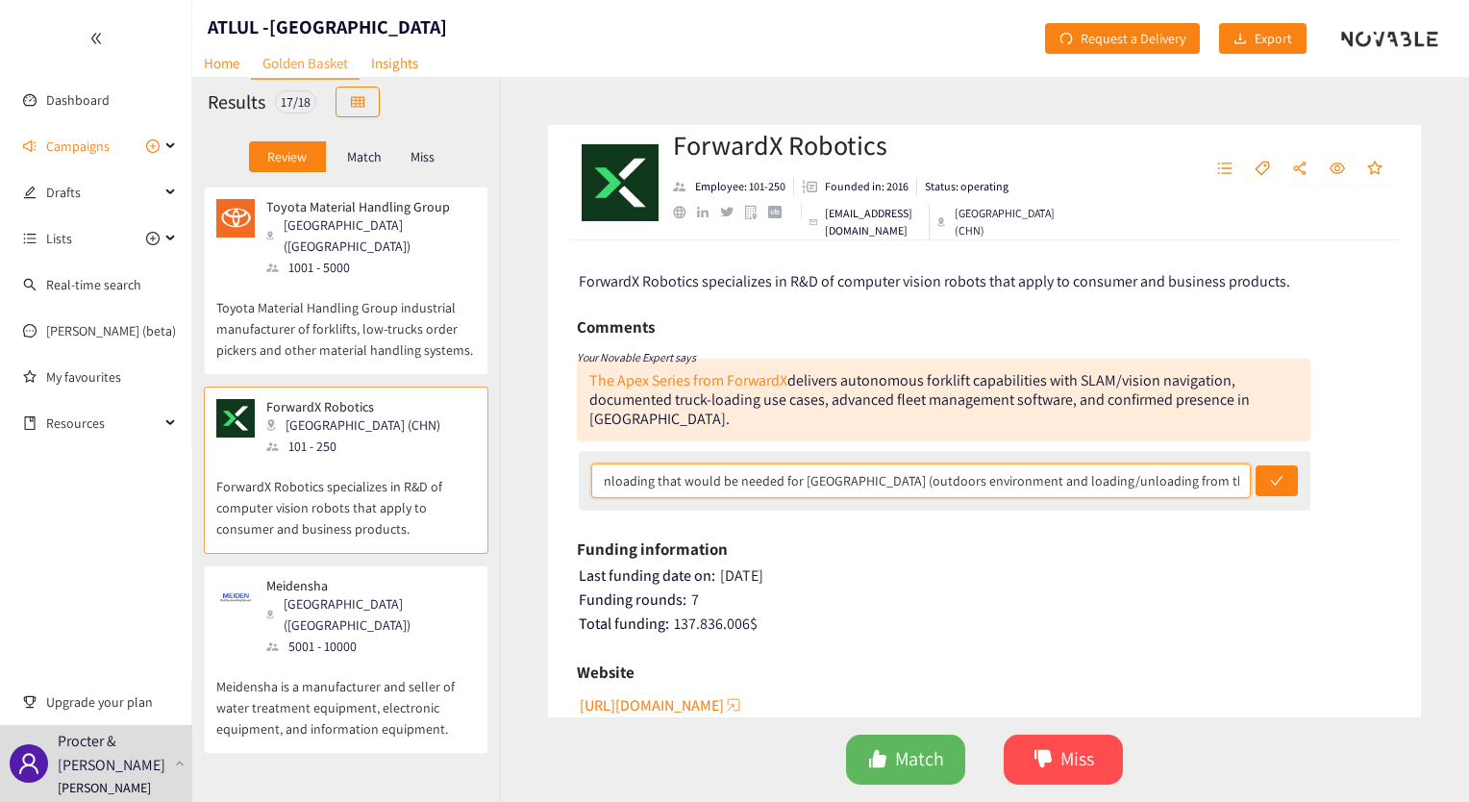
click at [642, 463] on input "No indication that they provide solutions for the type of loading/unloading tha…" at bounding box center [921, 480] width 660 height 35
drag, startPoint x: 642, startPoint y: 460, endPoint x: 480, endPoint y: 443, distance: 163.3
click at [480, 443] on div "Results 17 / 18 Review Match Miss Toyota Material Handling Group [GEOGRAPHIC_DA…" at bounding box center [830, 439] width 1277 height 725
click at [896, 469] on input "No indication that they provide solutions for the type of loading/unloading tha…" at bounding box center [921, 480] width 660 height 35
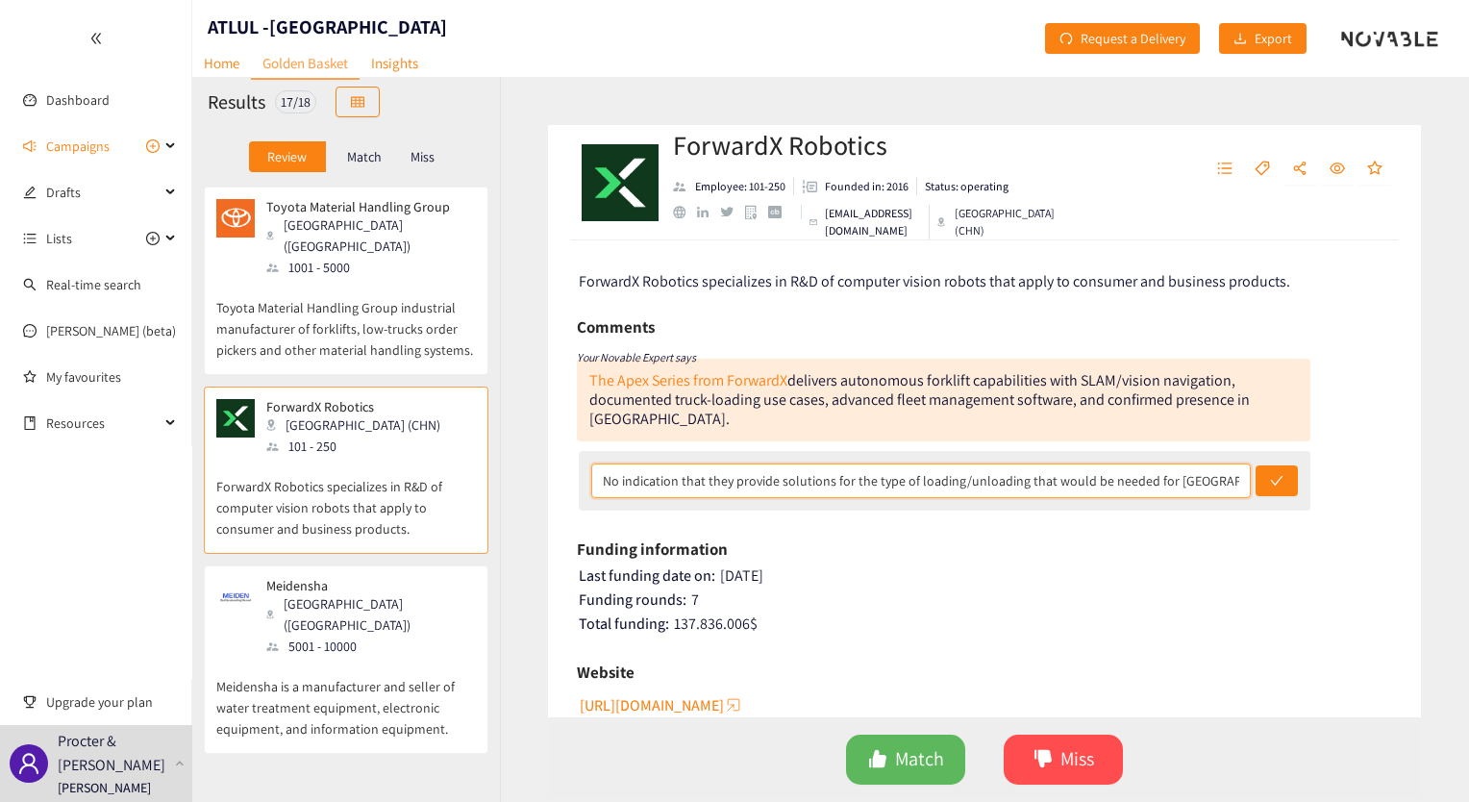
click at [849, 464] on input "No indication that they provide solutions for the type of loading/unloading tha…" at bounding box center [921, 480] width 660 height 35
drag, startPoint x: 599, startPoint y: 460, endPoint x: 1472, endPoint y: 467, distance: 872.9
click at [1468, 467] on html "We value your privacy We use cookies to enhance your browsing experience, serve…" at bounding box center [734, 401] width 1469 height 802
type input "No indication that they provide solutions for automated load/unload and the typ…"
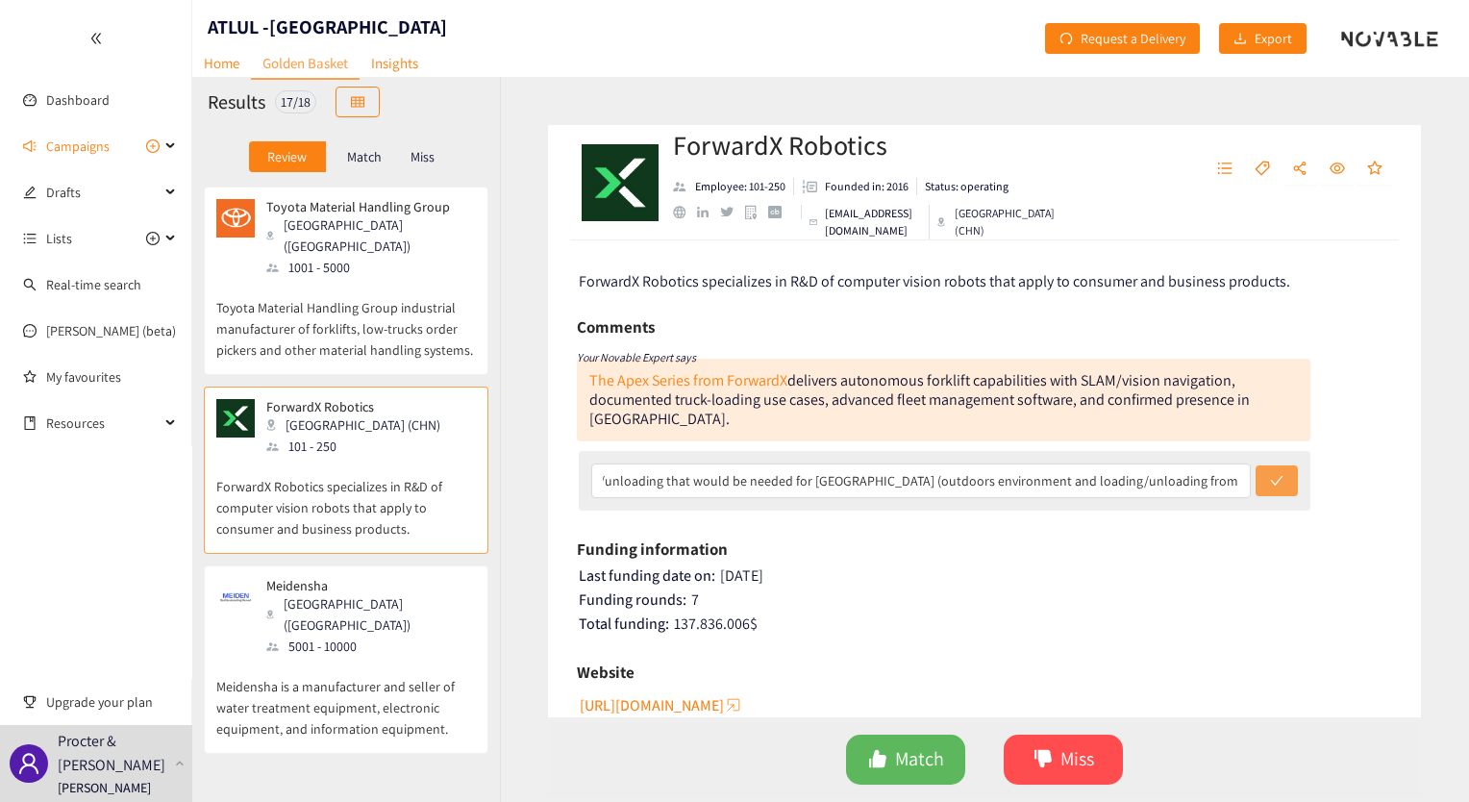
scroll to position [0, 0]
click at [1273, 474] on icon "check" at bounding box center [1276, 480] width 13 height 13
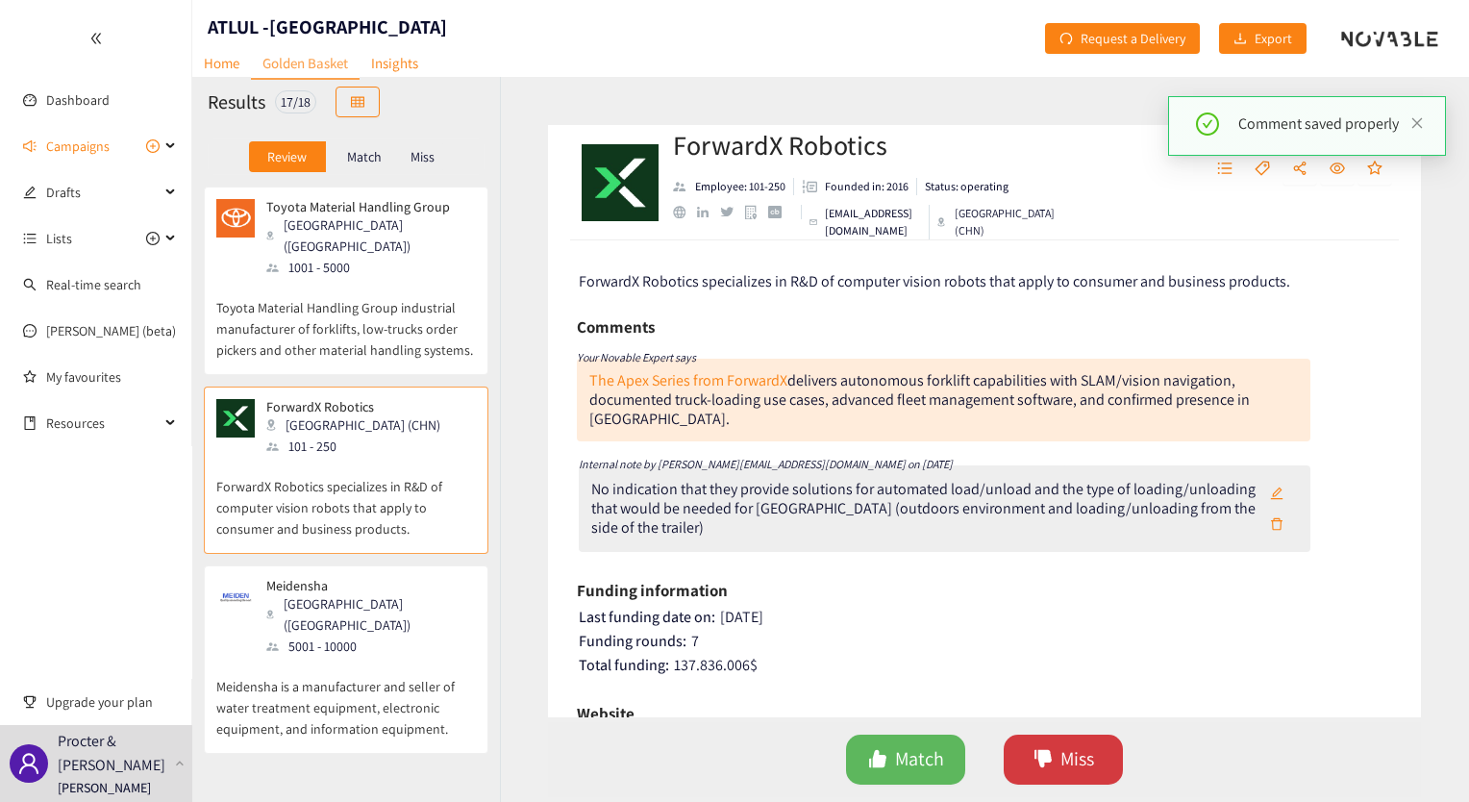
click at [1036, 767] on icon "dislike" at bounding box center [1042, 758] width 19 height 19
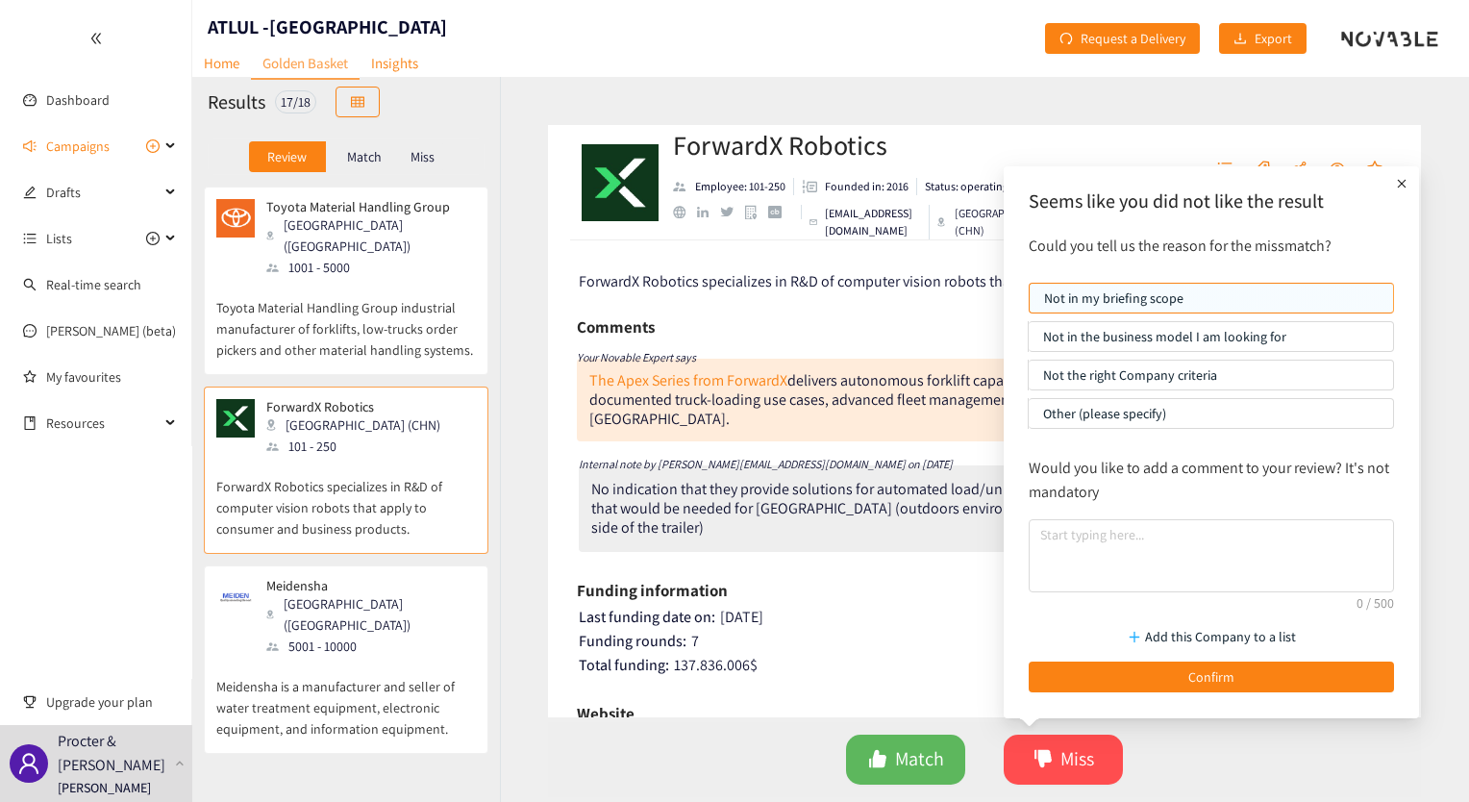
click at [1134, 383] on p "Not the right Company criteria" at bounding box center [1211, 375] width 336 height 29
click at [1029, 380] on input "Not the right Company criteria" at bounding box center [1029, 380] width 0 height 0
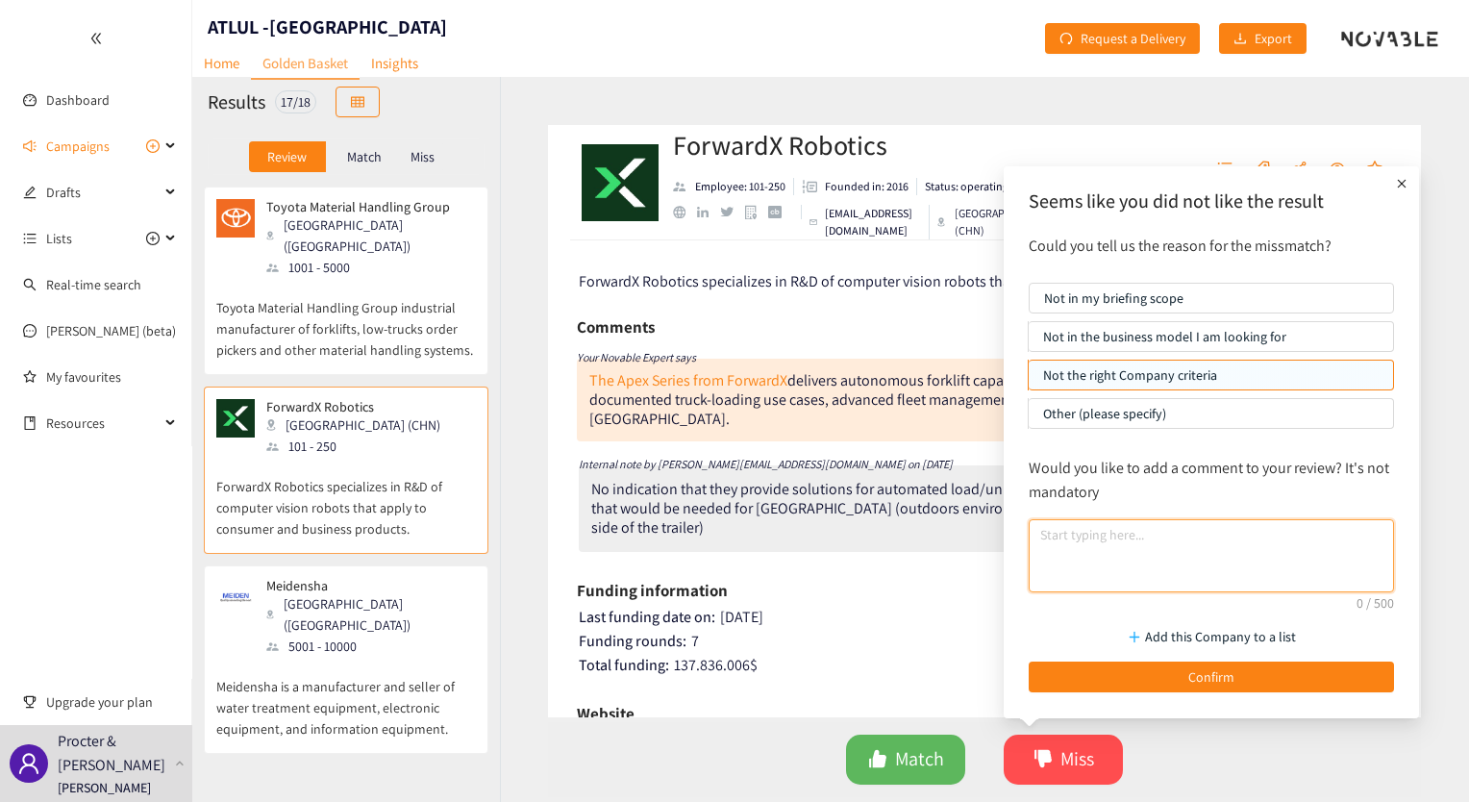
click at [1131, 530] on textarea at bounding box center [1211, 555] width 365 height 73
paste textarea "No indication that they provide solutions for automated load/unload and the typ…"
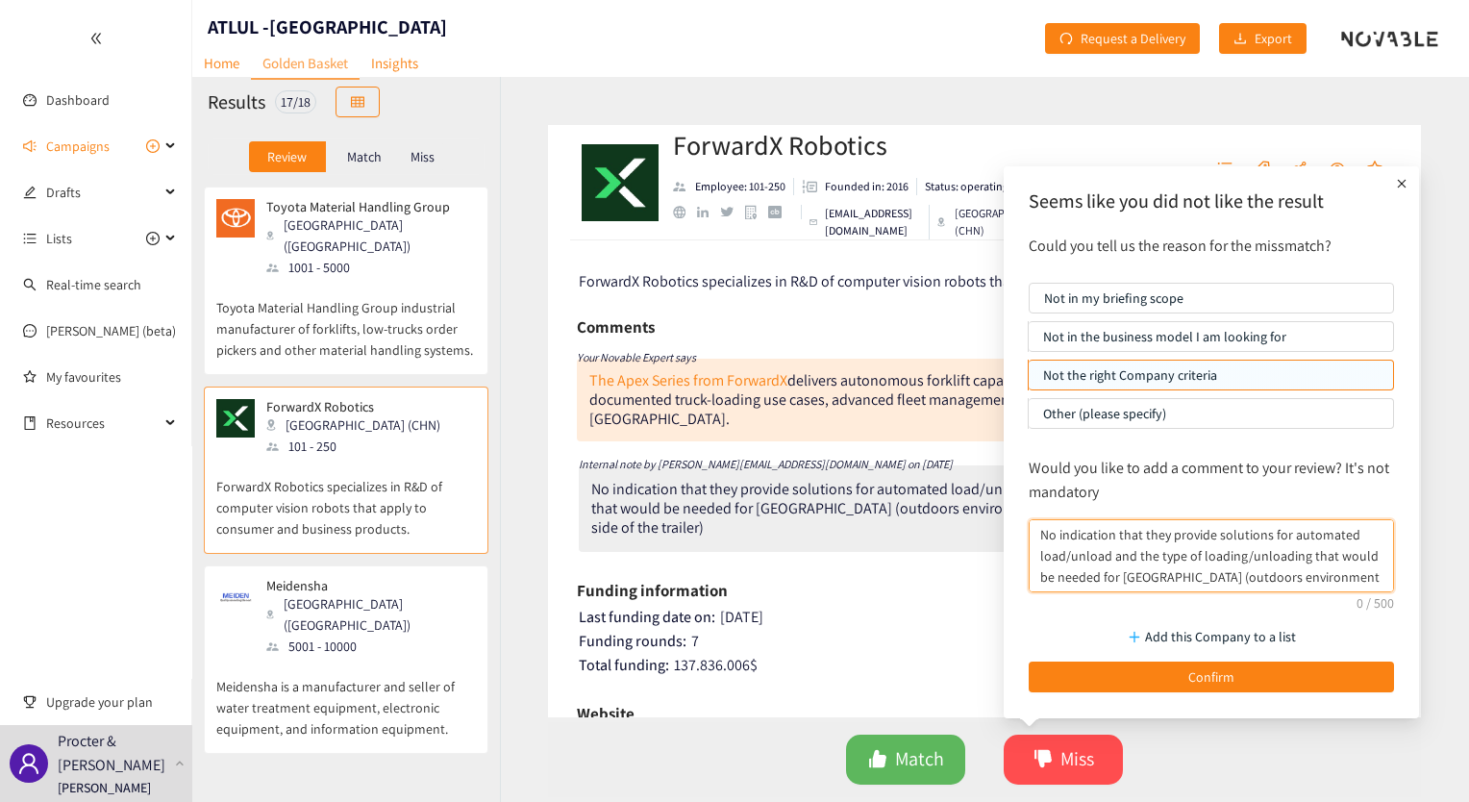
scroll to position [15, 0]
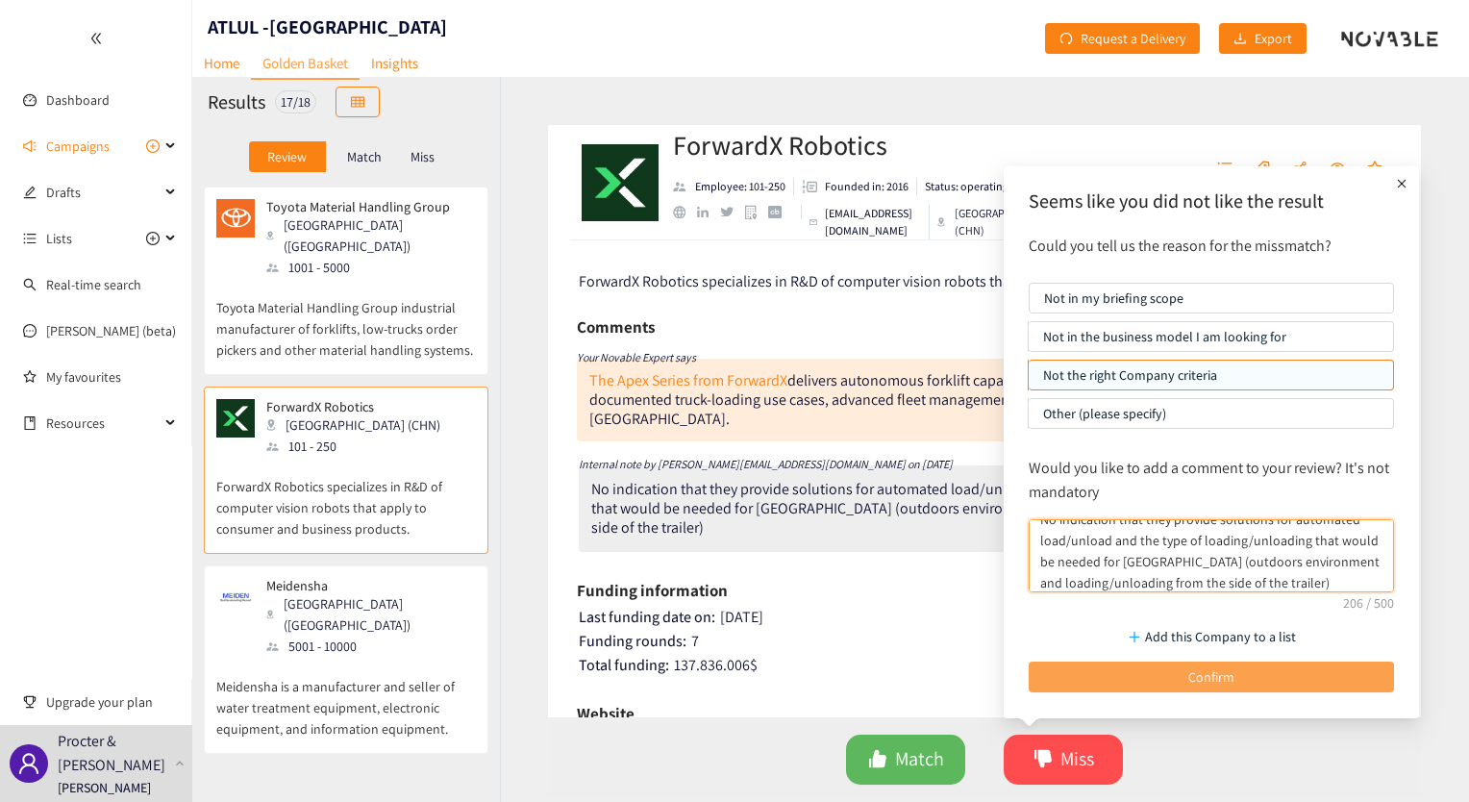
type textarea "No indication that they provide solutions for automated load/unload and the typ…"
click at [1121, 675] on button "Confirm" at bounding box center [1211, 676] width 365 height 31
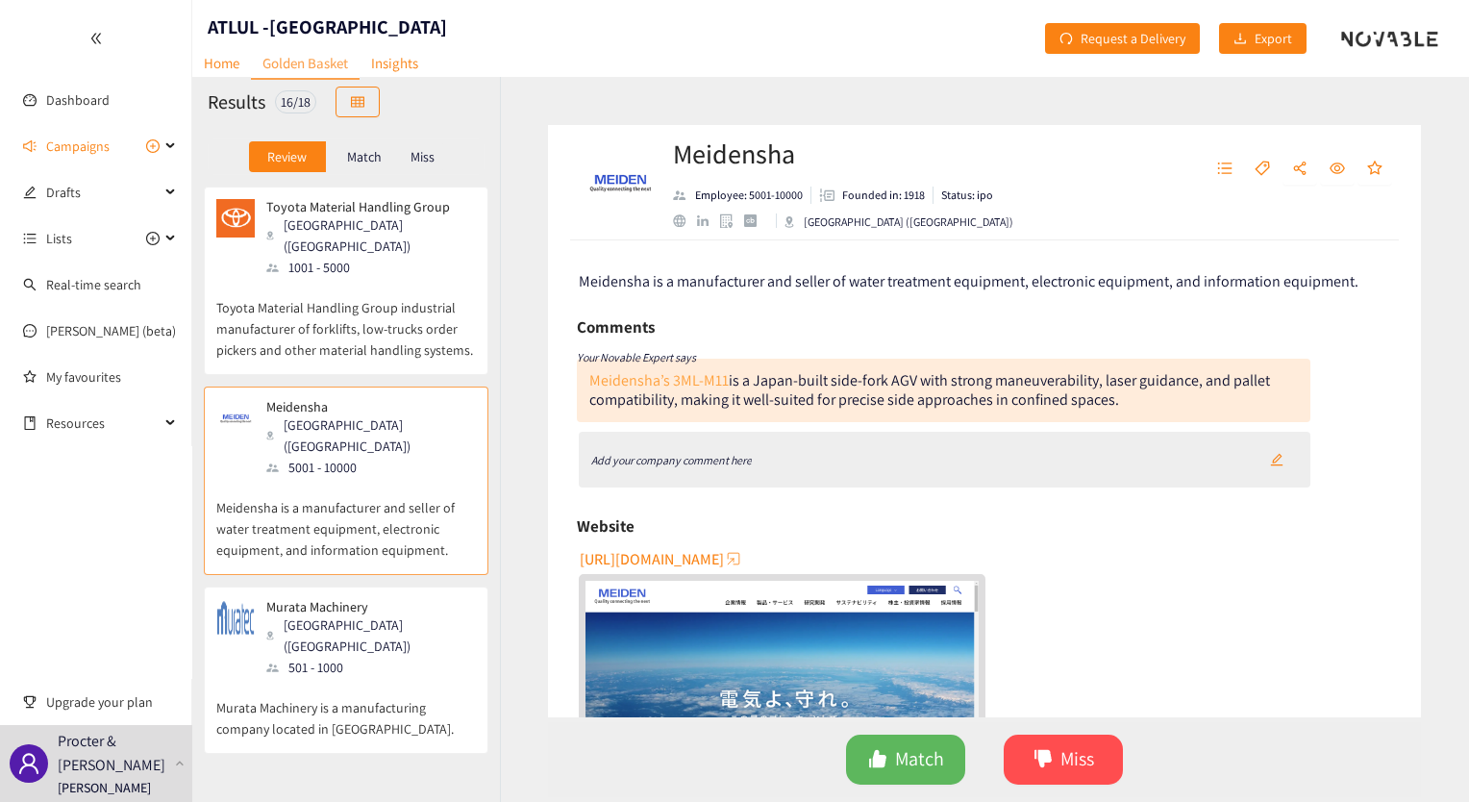
click at [675, 382] on link "Meidensha’s 3ML-M11" at bounding box center [658, 380] width 139 height 20
click at [802, 447] on div "Add your company comment here" at bounding box center [945, 460] width 733 height 56
click at [1270, 462] on icon "edit" at bounding box center [1276, 459] width 13 height 13
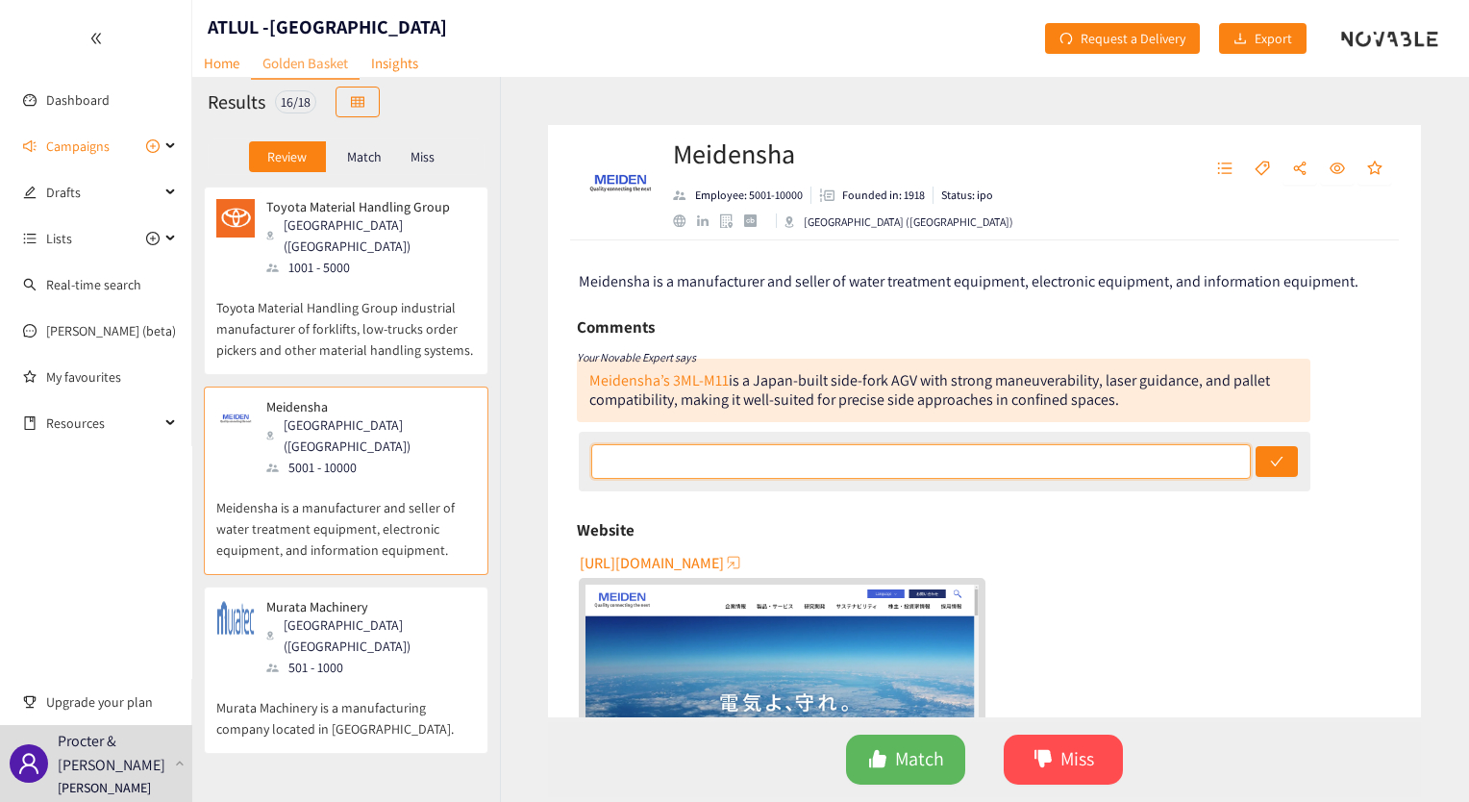
click at [822, 471] on input "text" at bounding box center [921, 461] width 660 height 35
paste input "No indication that they provide solutions for automated load/unload and the typ…"
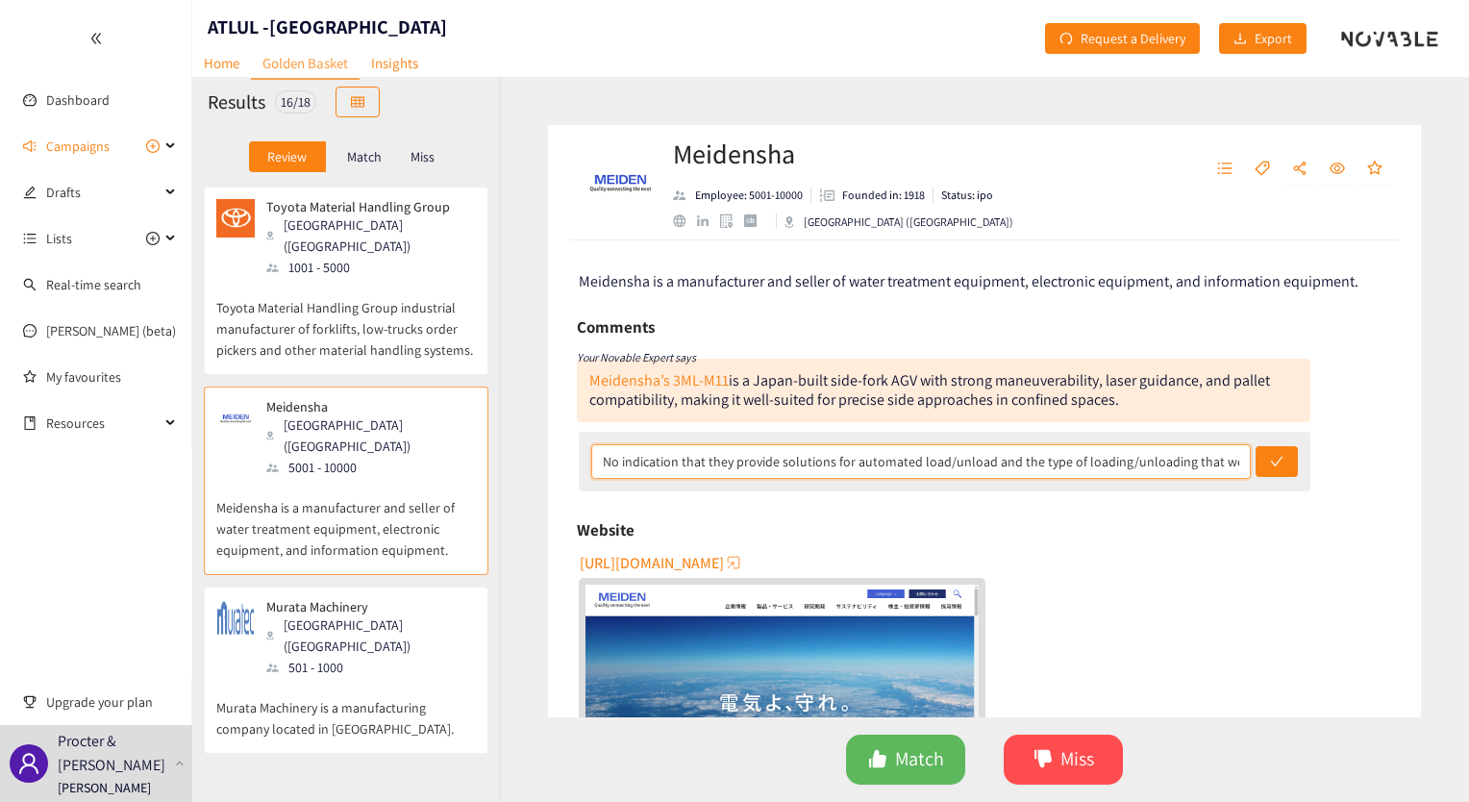
scroll to position [0, 535]
type input "No indication that they provide solutions for automated load/unload and the typ…"
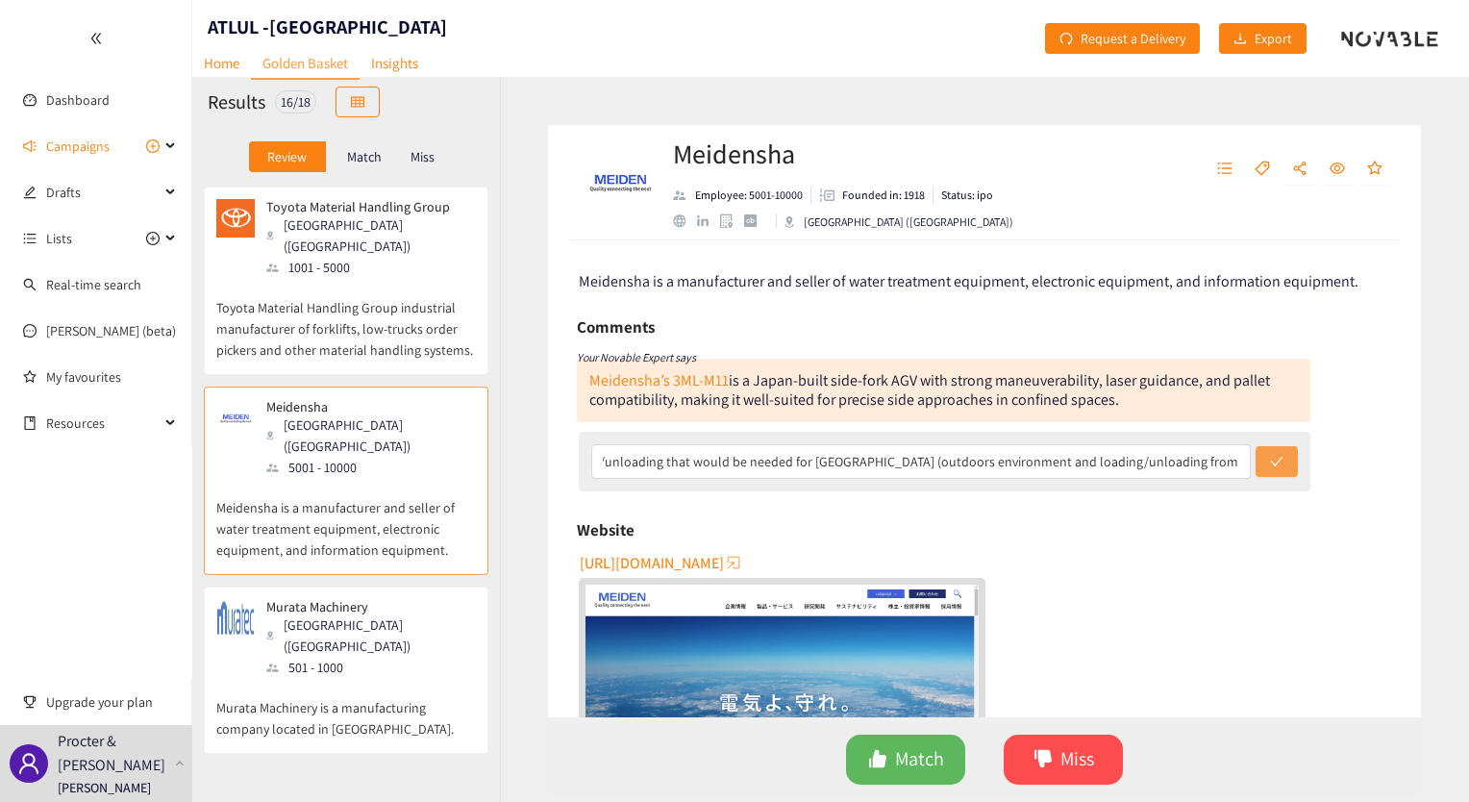
scroll to position [0, 0]
click at [1272, 467] on icon "check" at bounding box center [1276, 461] width 13 height 13
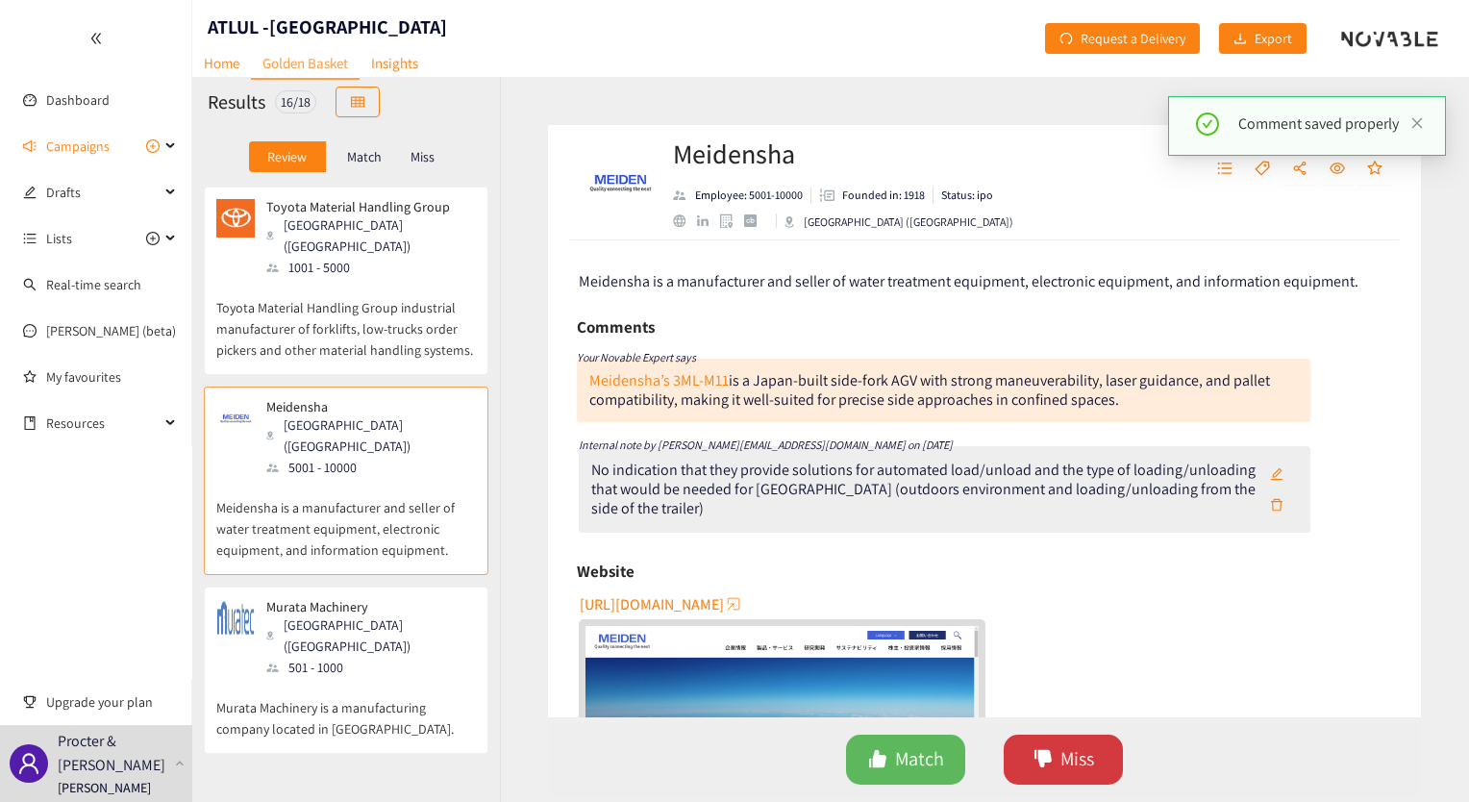
click at [1062, 759] on span "Miss" at bounding box center [1077, 759] width 34 height 30
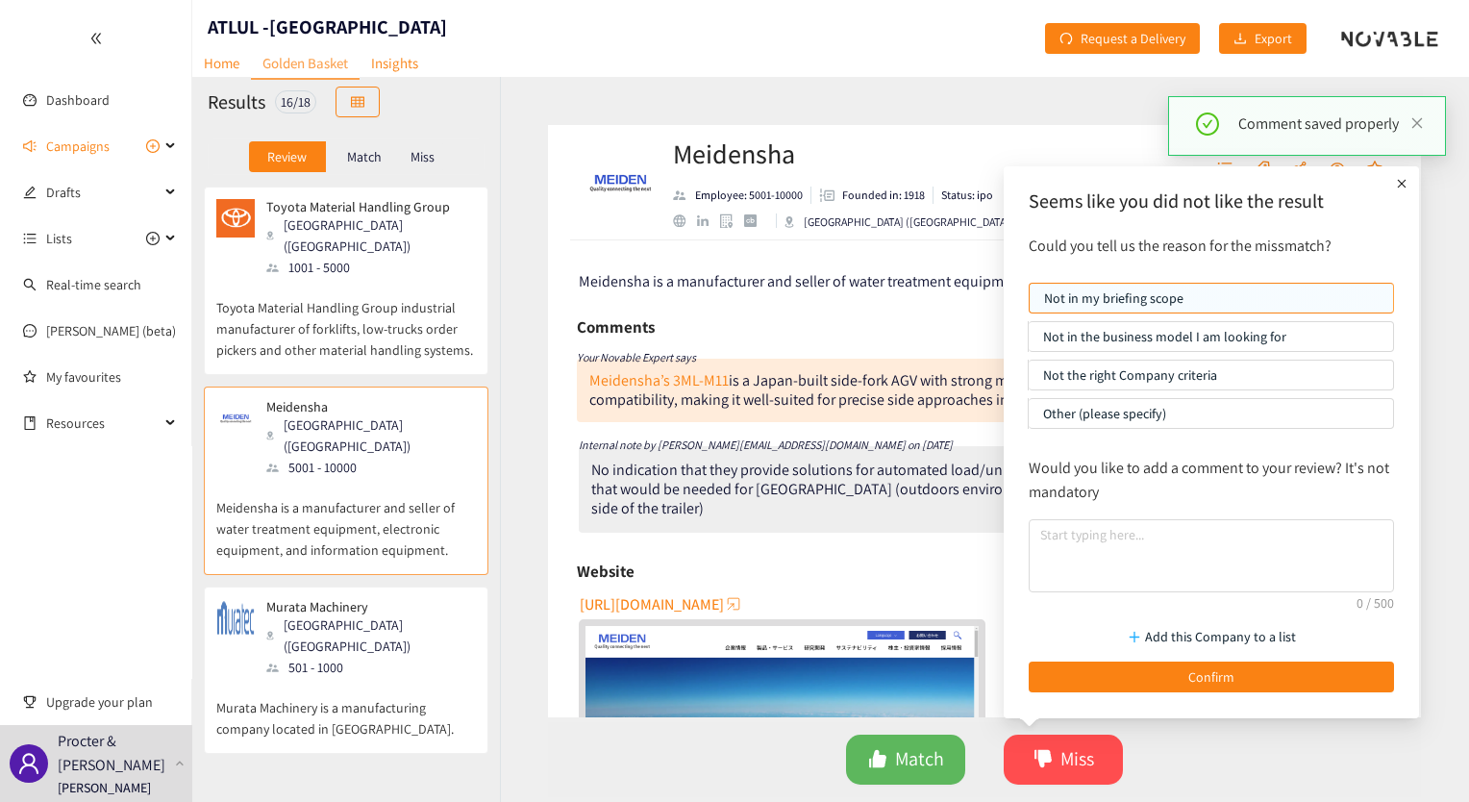
click at [1123, 372] on p "Not the right Company criteria" at bounding box center [1211, 375] width 336 height 29
click at [1029, 380] on input "Not the right Company criteria" at bounding box center [1029, 380] width 0 height 0
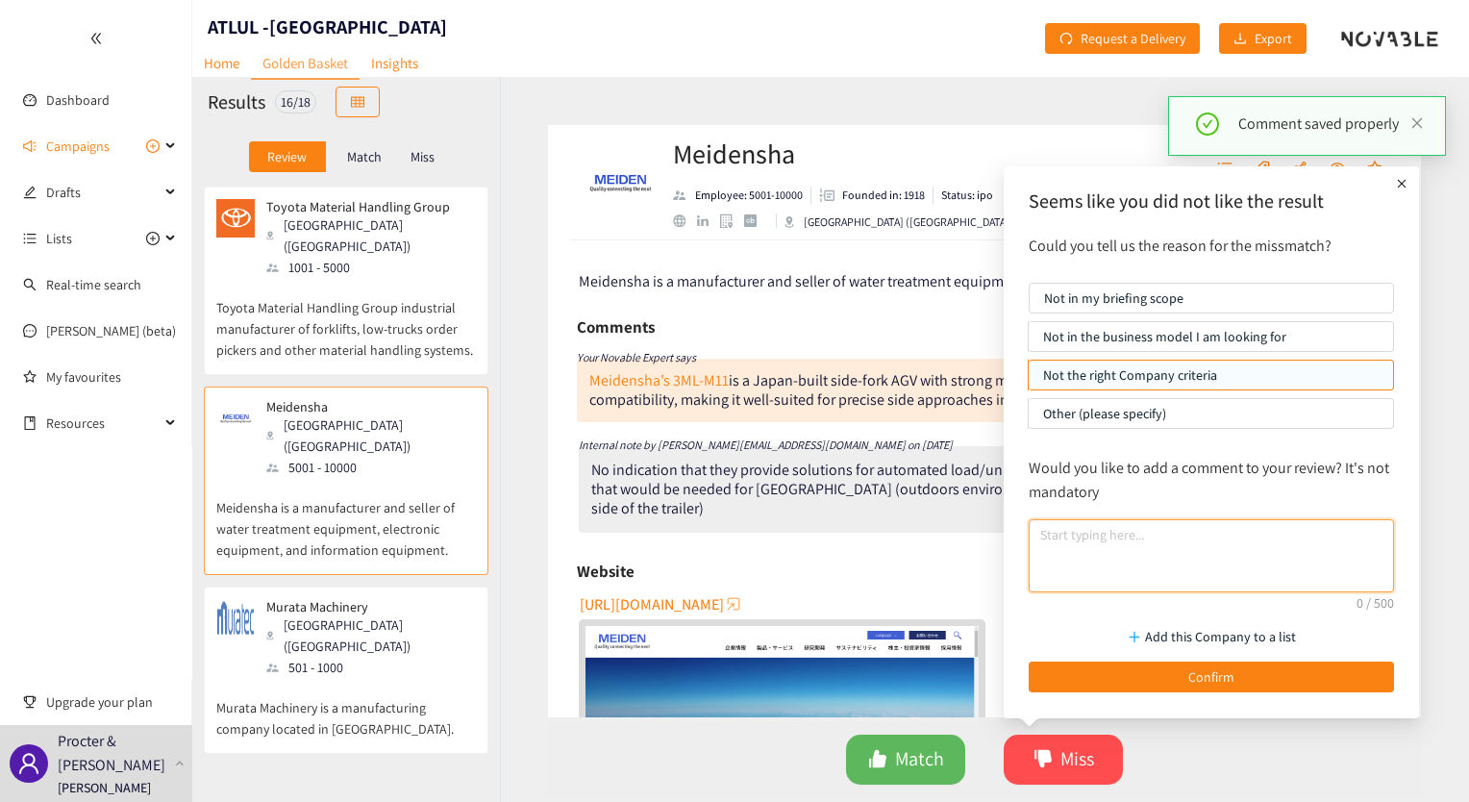
click at [1115, 528] on textarea at bounding box center [1211, 555] width 365 height 73
paste textarea "No indication that they provide solutions for automated load/unload and the typ…"
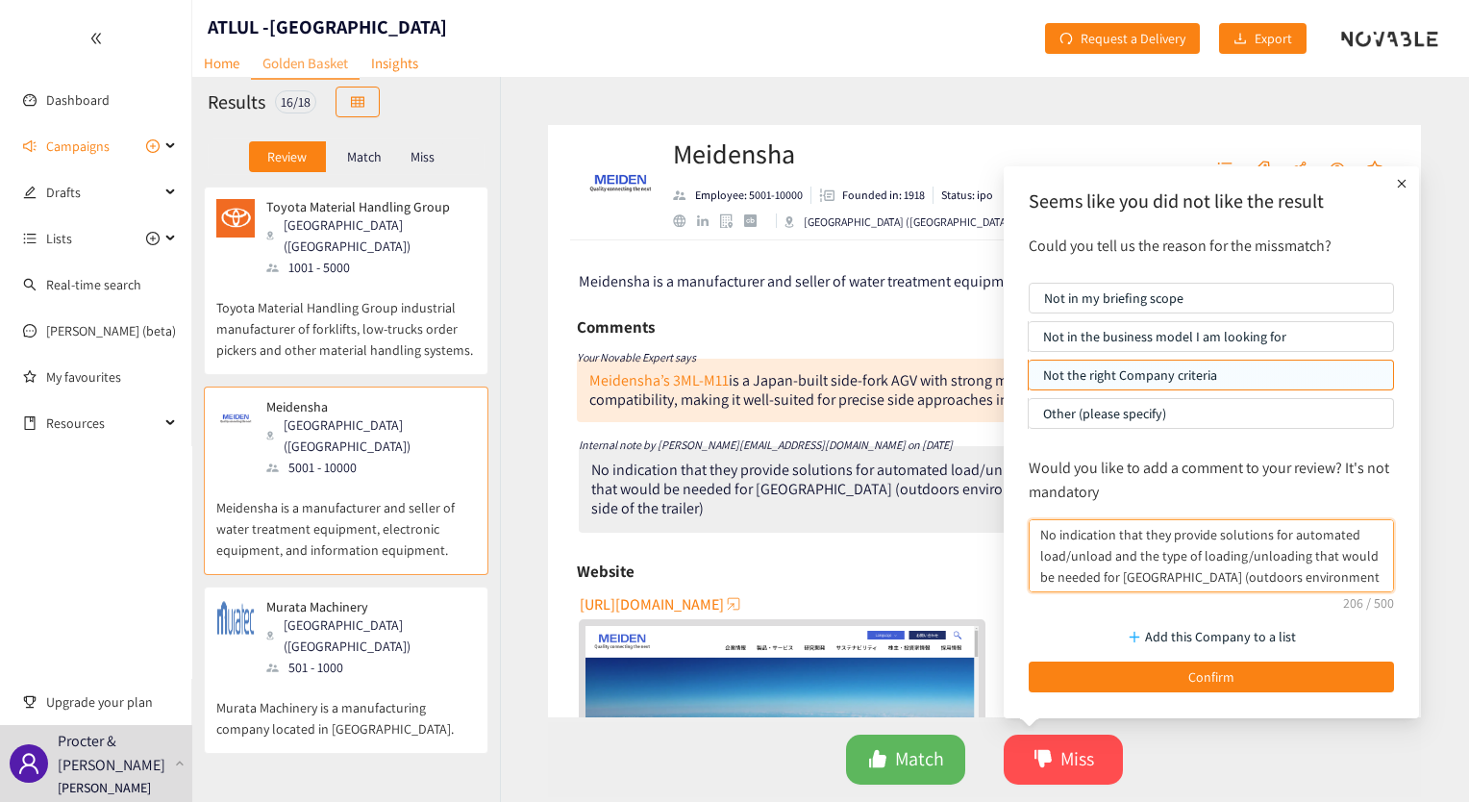
scroll to position [15, 0]
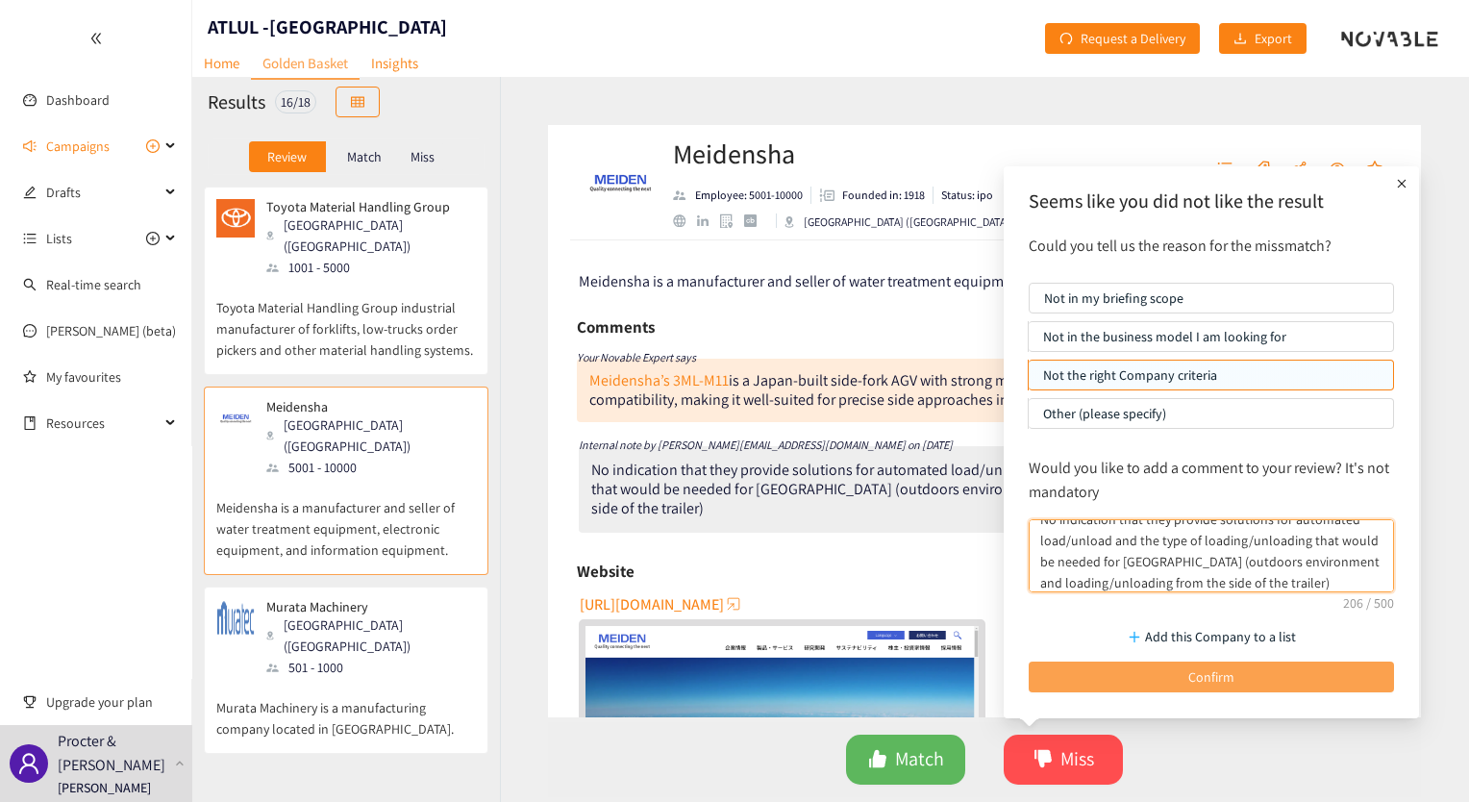
type textarea "No indication that they provide solutions for automated load/unload and the typ…"
click at [1078, 669] on button "Confirm" at bounding box center [1211, 676] width 365 height 31
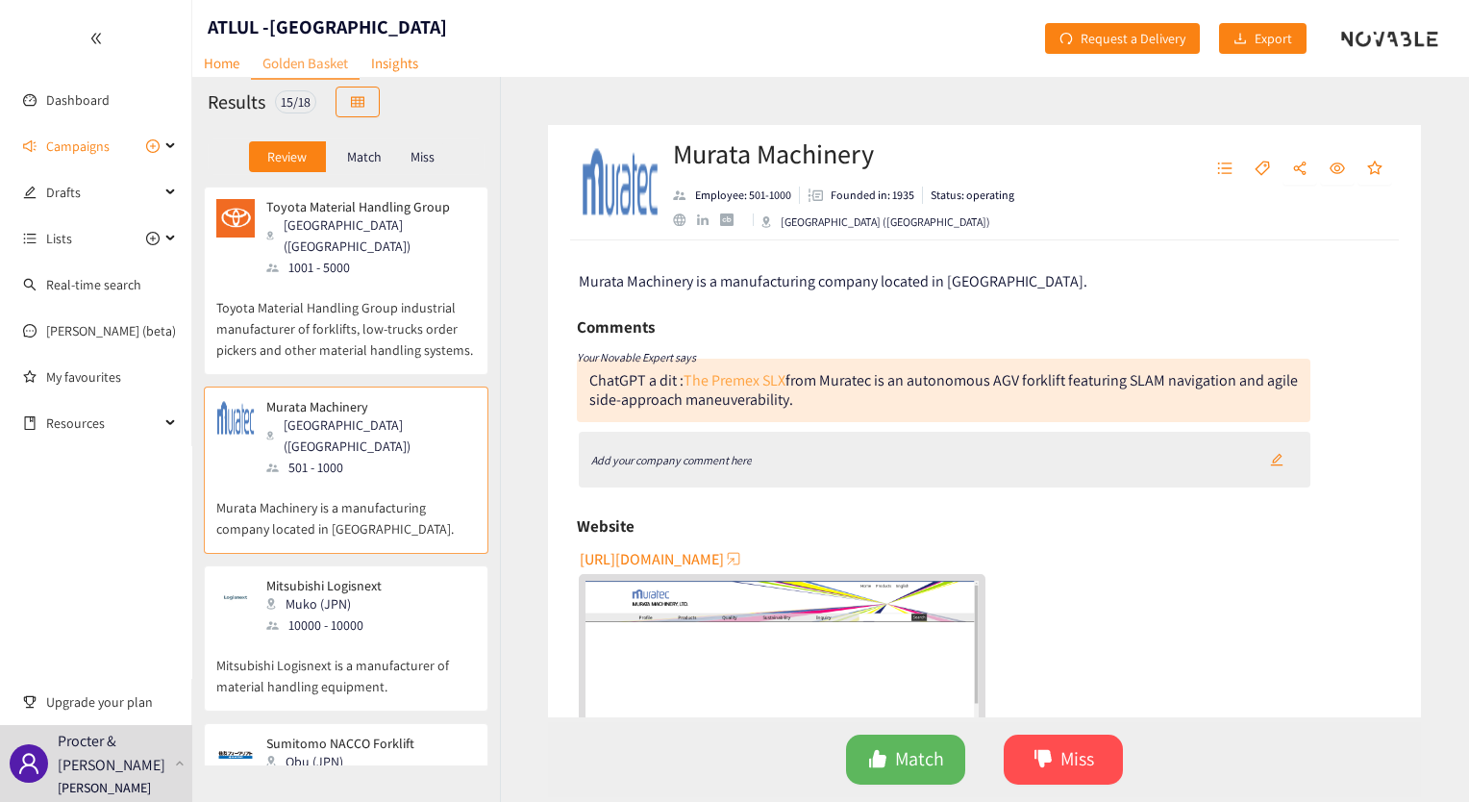
click at [745, 378] on link "The Premex SLX" at bounding box center [735, 380] width 102 height 20
click at [771, 451] on div "Add your company comment here" at bounding box center [945, 460] width 733 height 56
click at [708, 459] on icon "Add your company comment here" at bounding box center [671, 460] width 161 height 14
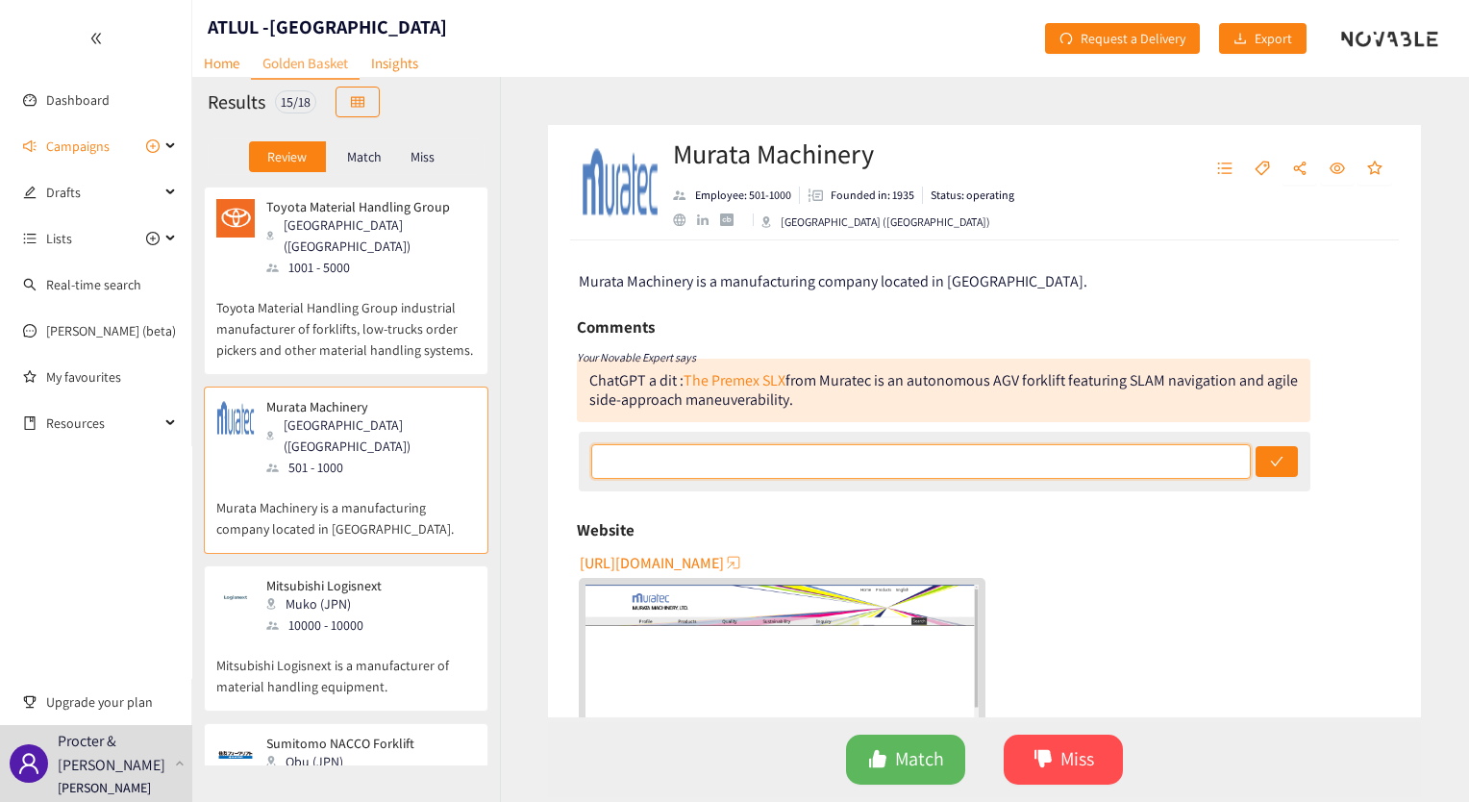
click at [814, 466] on input "text" at bounding box center [921, 461] width 660 height 35
paste input "No indication that they provide solutions for automated load/unload and the typ…"
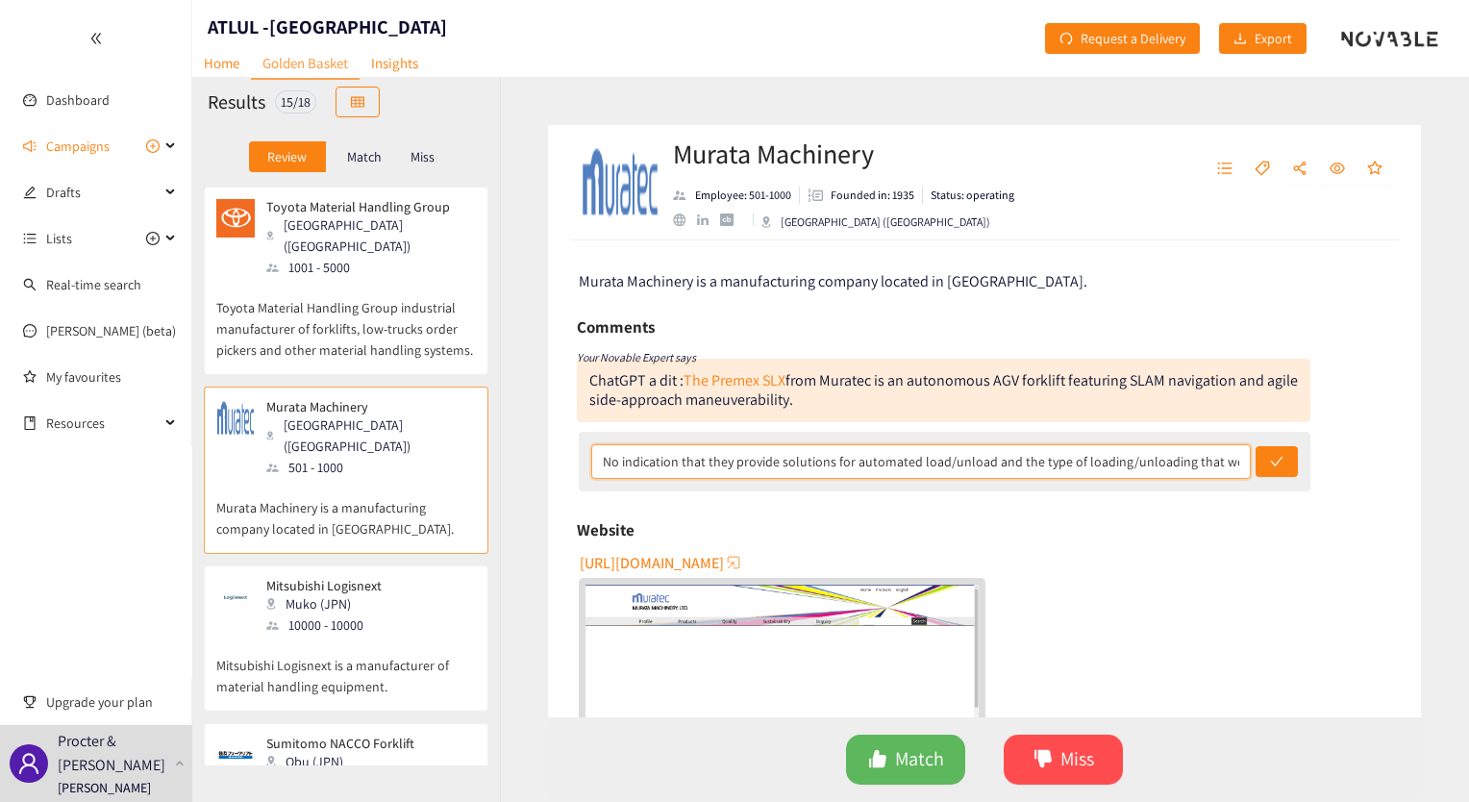
scroll to position [0, 535]
type input "No indication that they provide solutions for automated load/unload and the typ…"
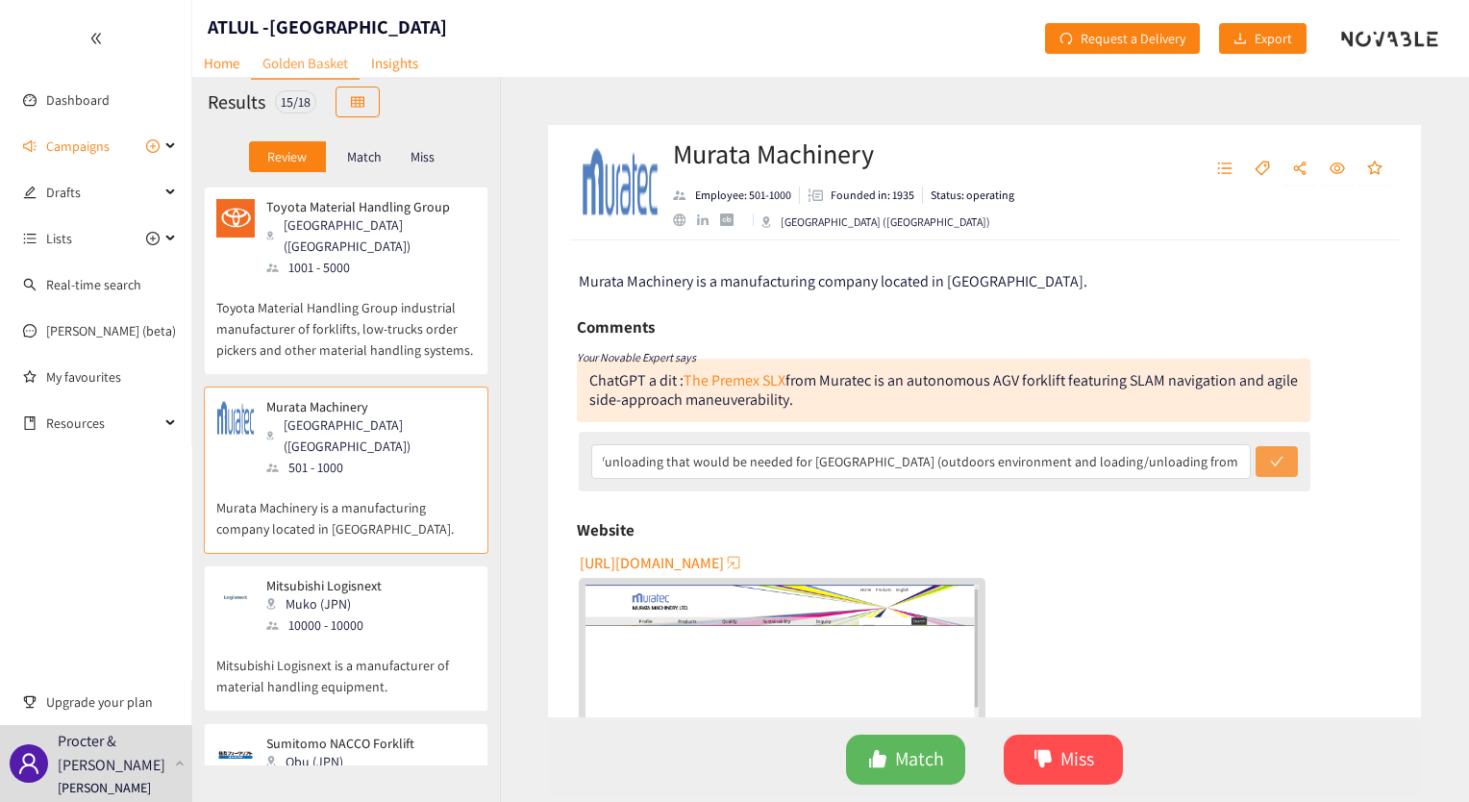
click at [1273, 452] on button "submit" at bounding box center [1277, 461] width 42 height 31
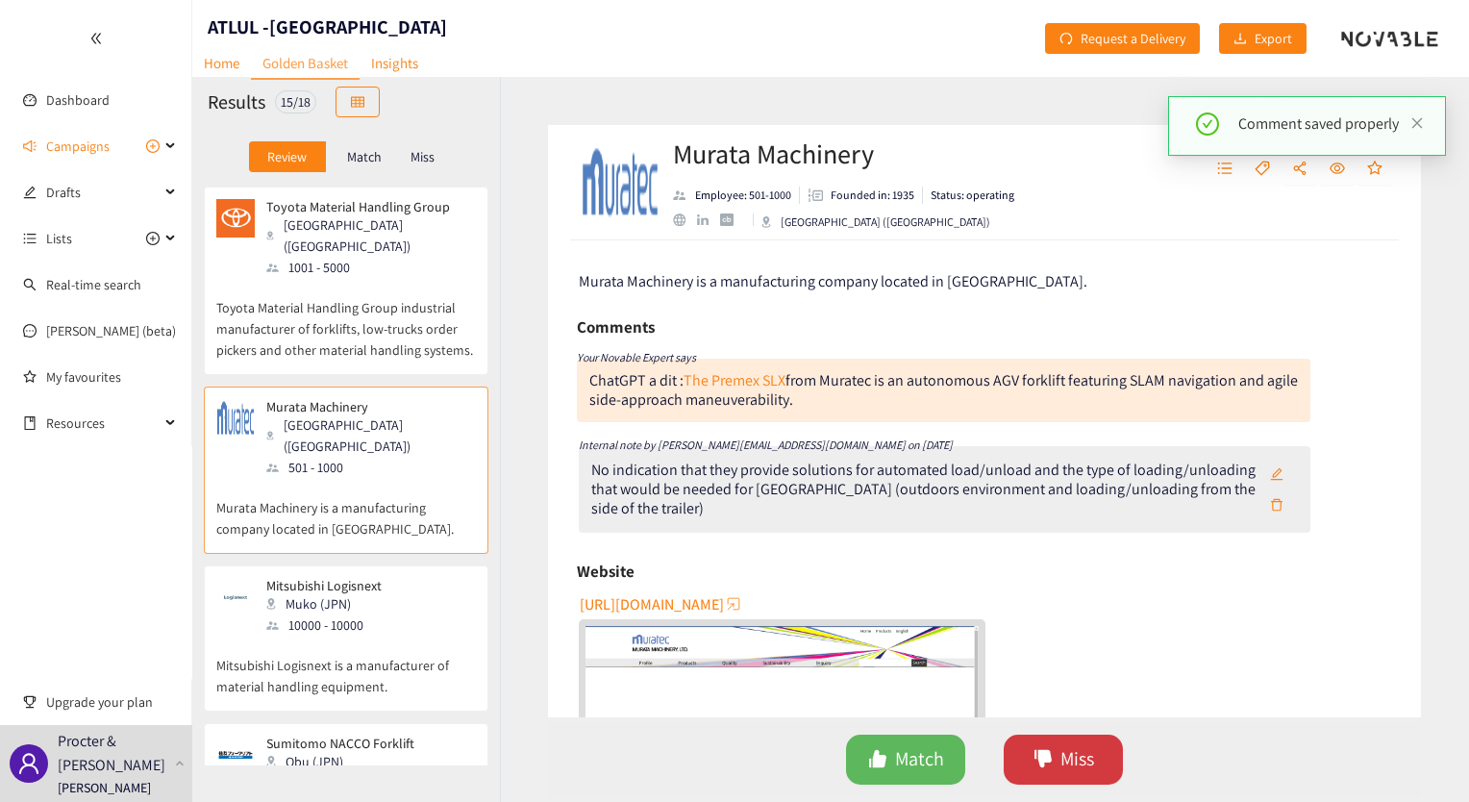
click at [1080, 766] on span "Miss" at bounding box center [1077, 759] width 34 height 30
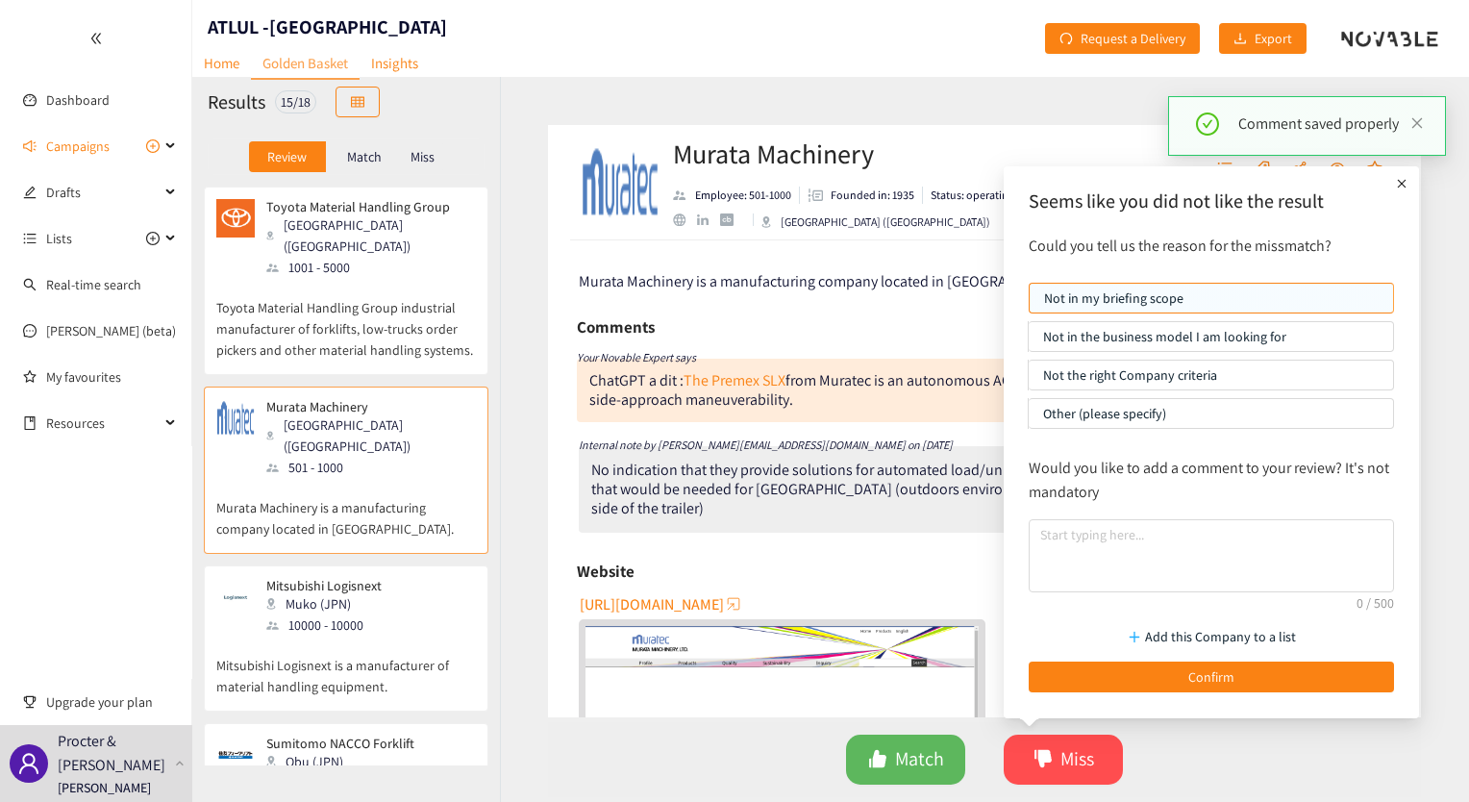
click at [1136, 369] on p "Not the right Company criteria" at bounding box center [1211, 375] width 336 height 29
click at [1029, 380] on input "Not the right Company criteria" at bounding box center [1029, 380] width 0 height 0
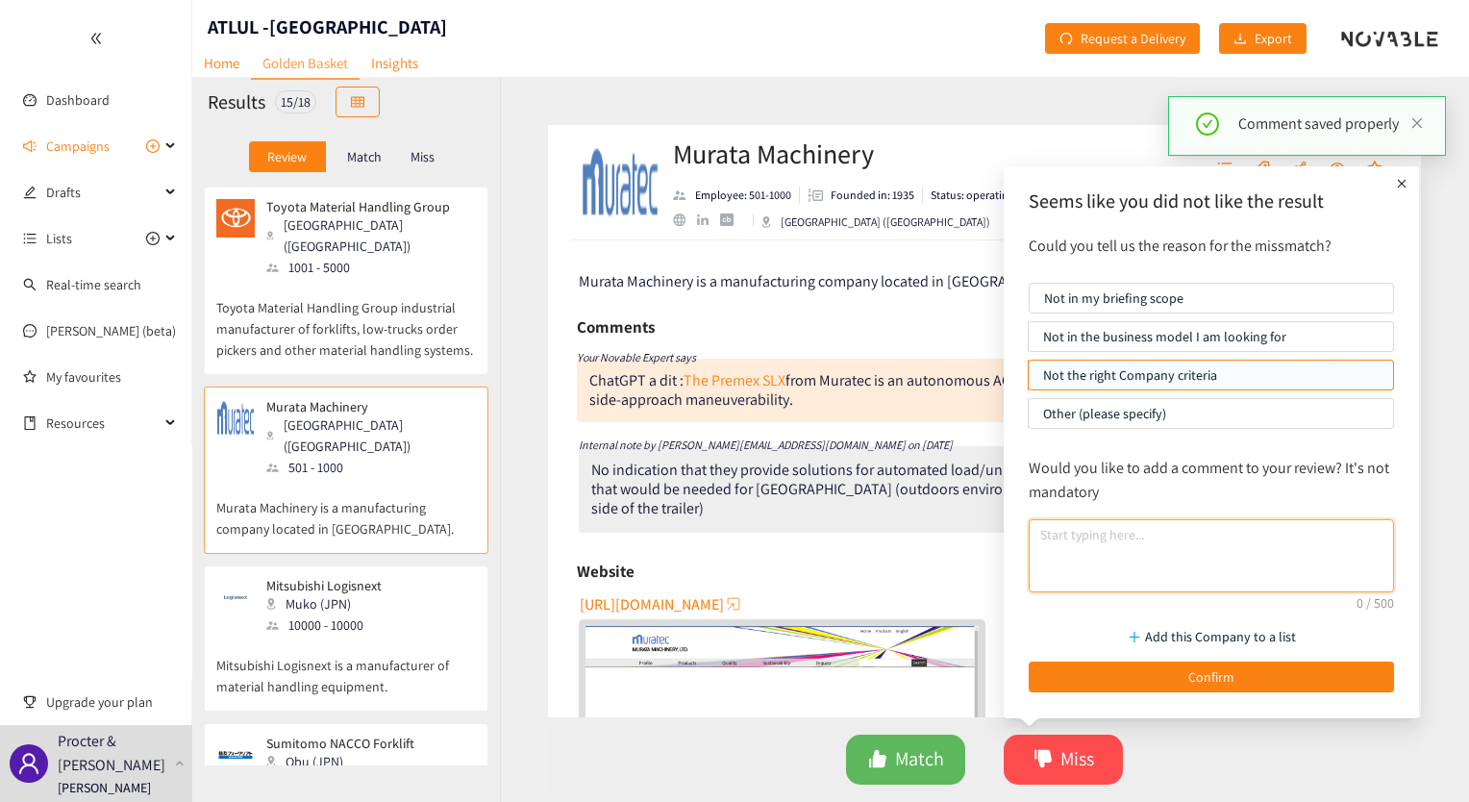
click at [1138, 532] on textarea at bounding box center [1211, 555] width 365 height 73
paste textarea "No indication that they provide solutions for automated load/unload and the typ…"
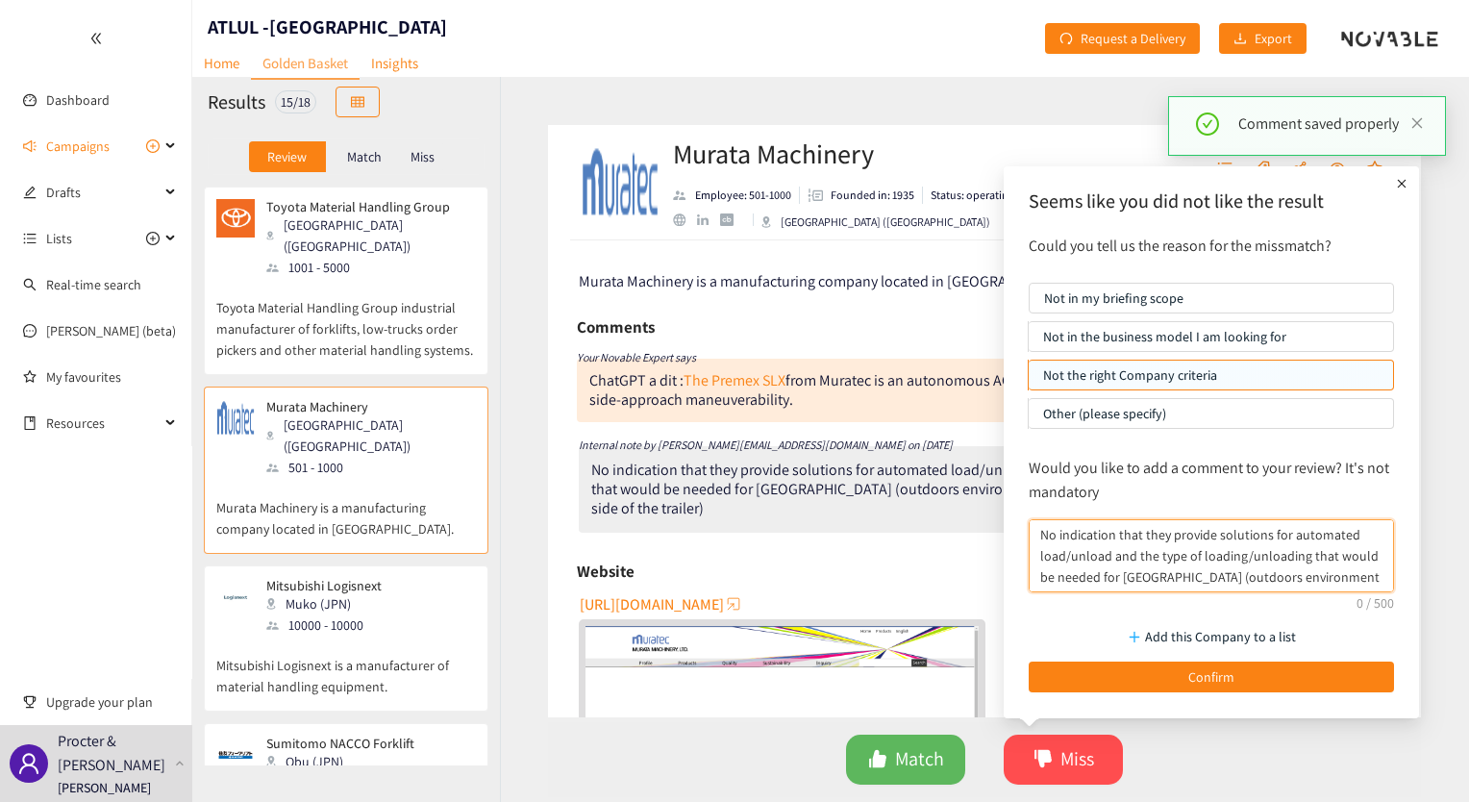
scroll to position [15, 0]
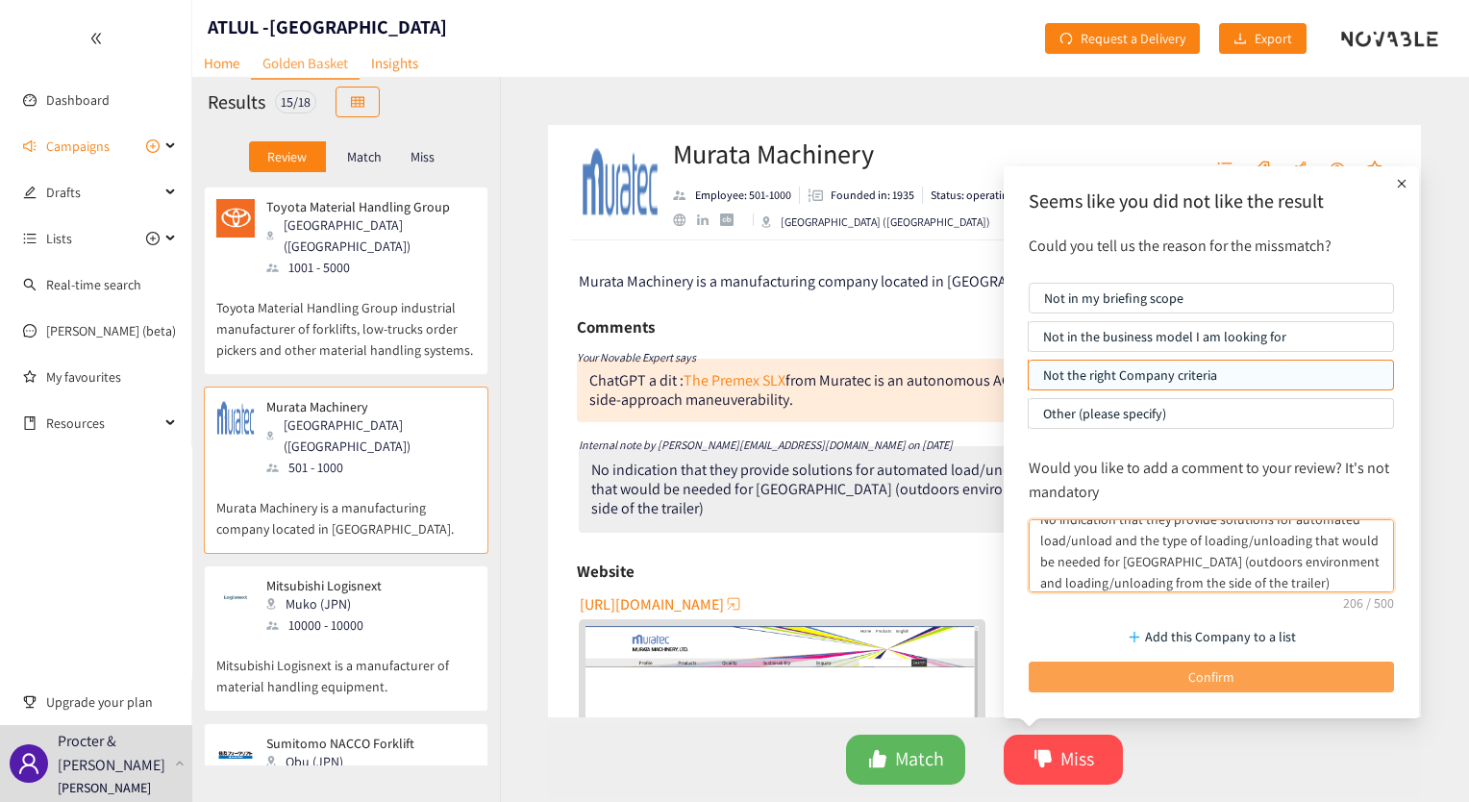
type textarea "No indication that they provide solutions for automated load/unload and the typ…"
click at [1114, 677] on button "Confirm" at bounding box center [1211, 676] width 365 height 31
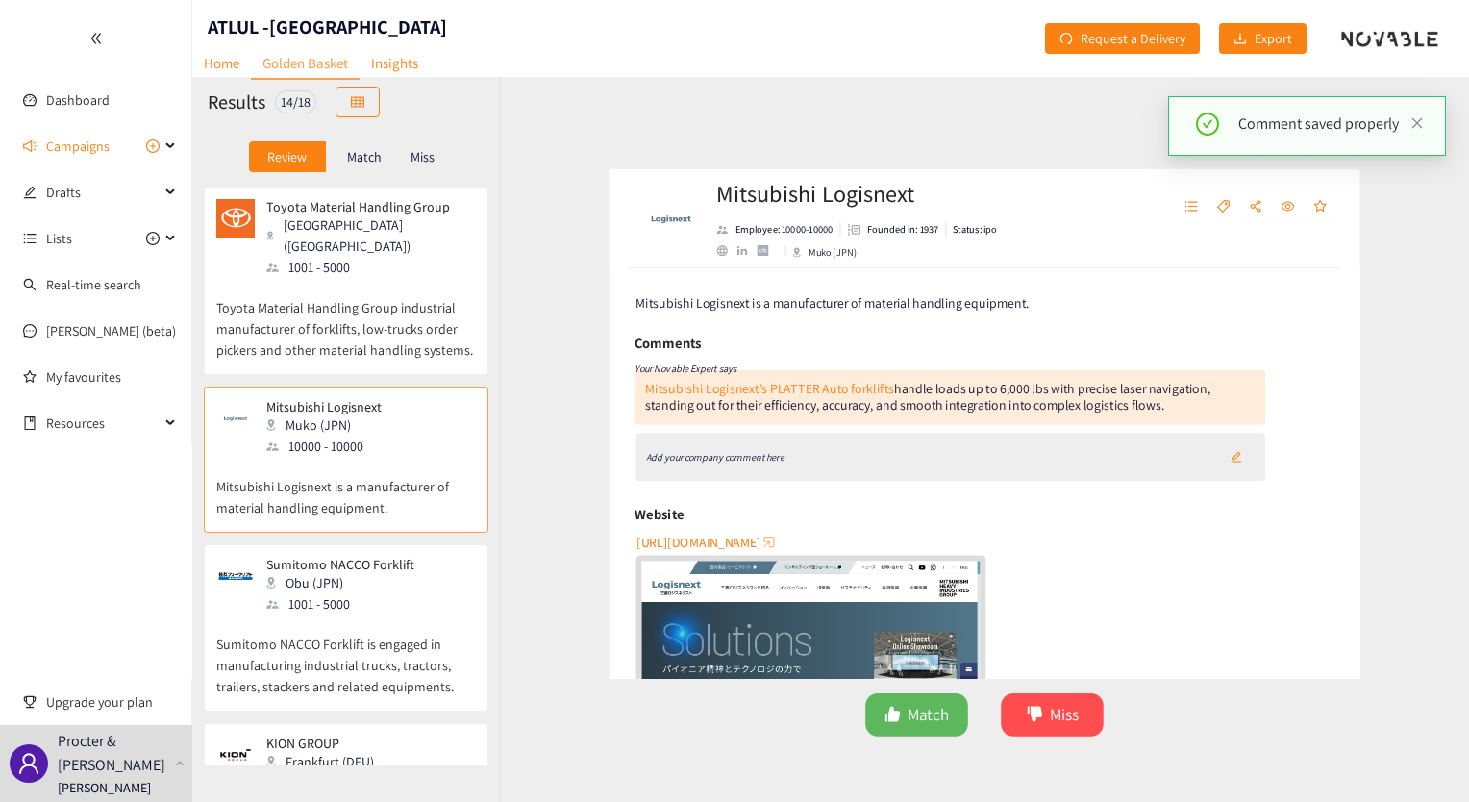
click at [1137, 516] on div "Website" at bounding box center [984, 525] width 815 height 29
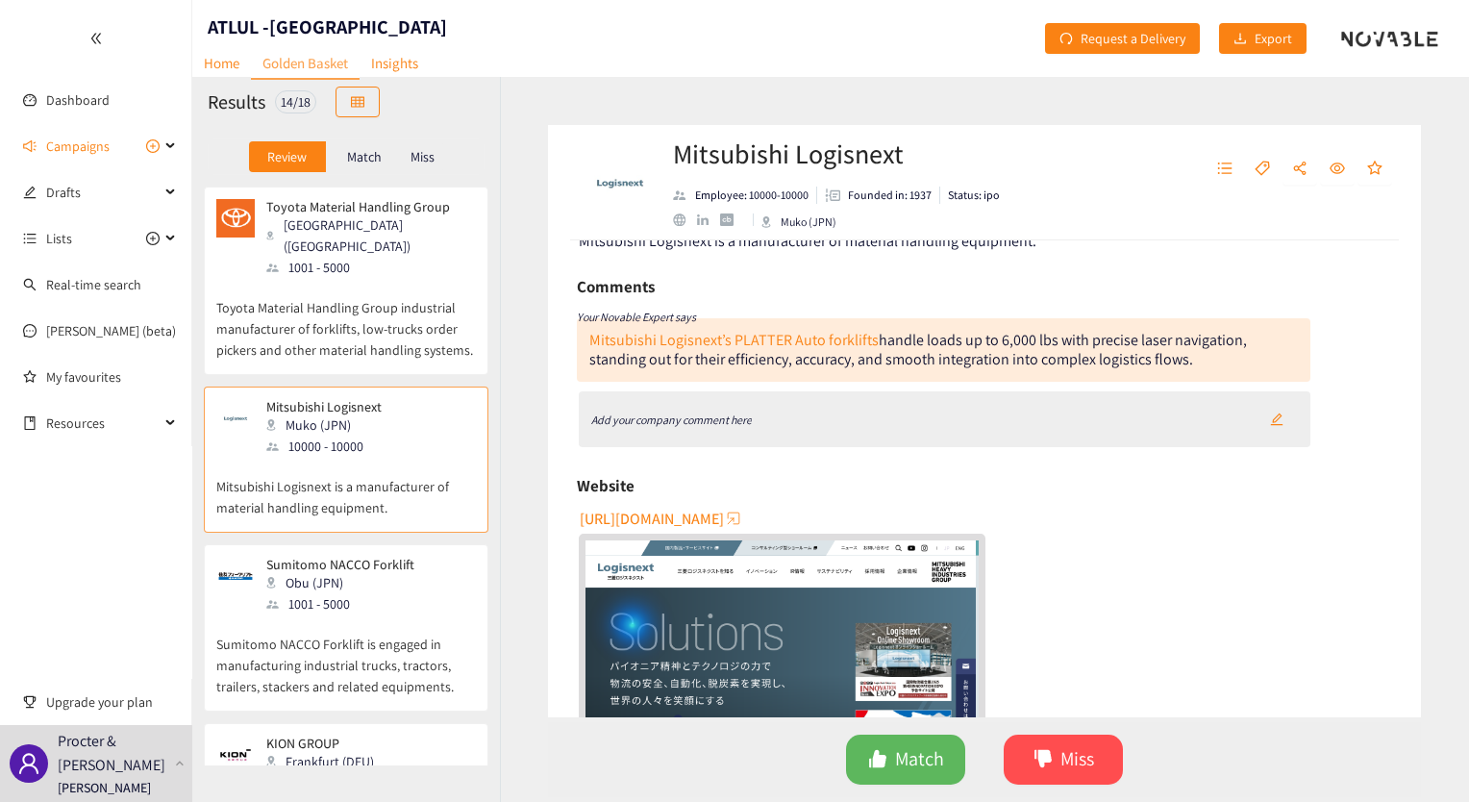
scroll to position [36, 0]
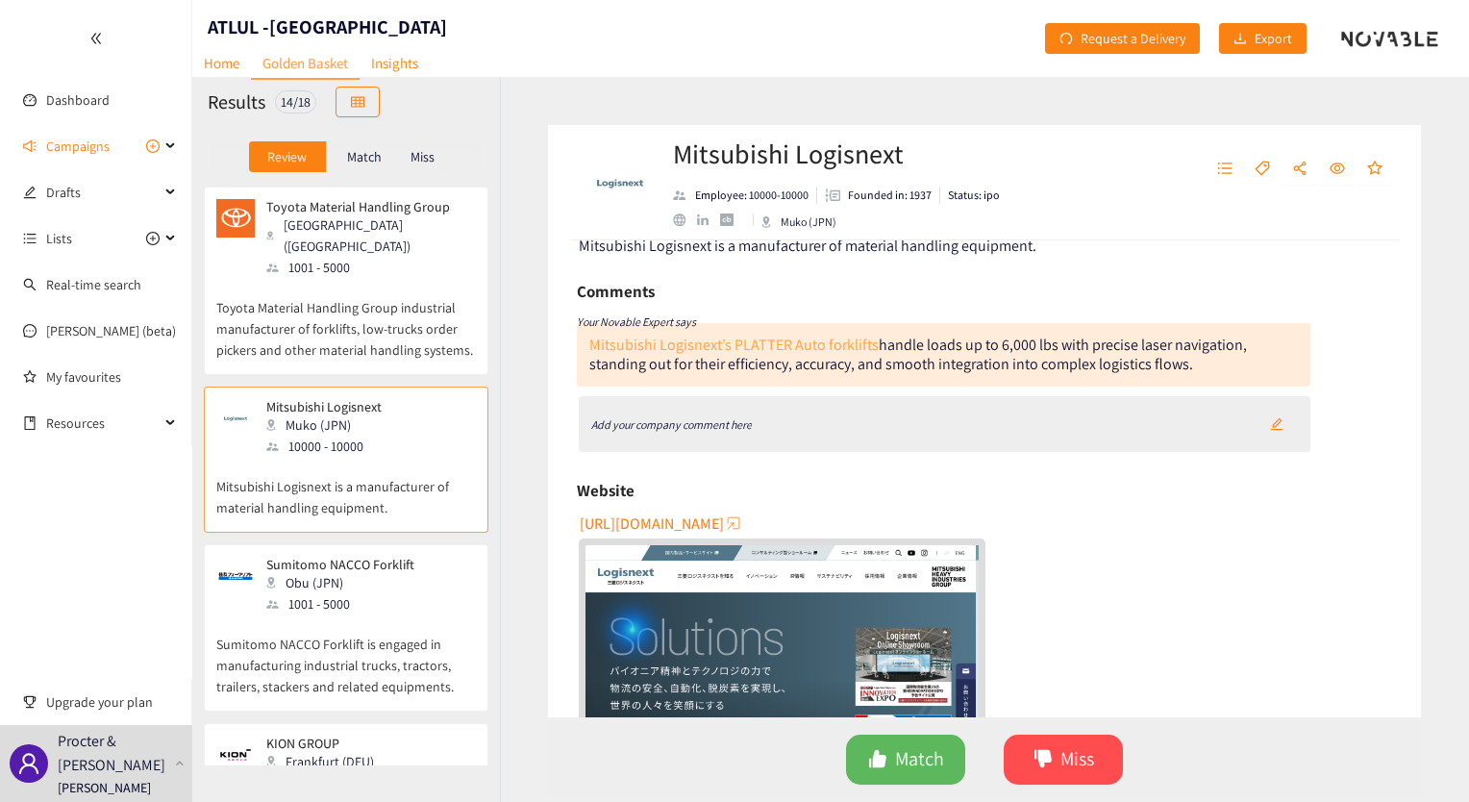
click at [750, 343] on link "Mitsubishi Logisnext’s PLATTER Auto forklifts" at bounding box center [733, 345] width 289 height 20
click at [754, 410] on div "Add your company comment here" at bounding box center [945, 424] width 733 height 56
click at [1270, 425] on icon "edit" at bounding box center [1276, 423] width 13 height 13
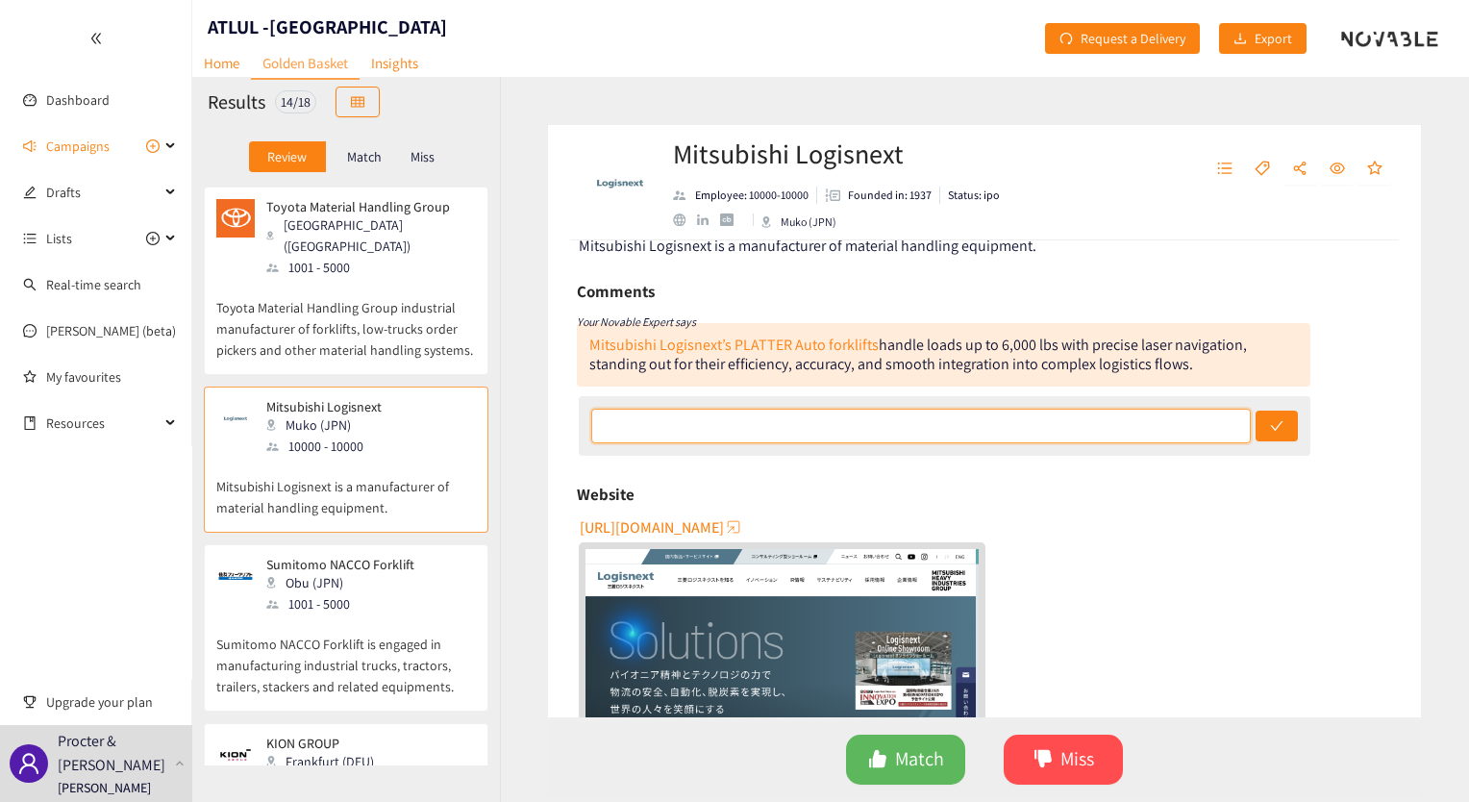
click at [1029, 421] on input "text" at bounding box center [921, 426] width 660 height 35
paste input "No indication that they provide solutions for automated load/unload and the typ…"
type input "No indication that they provide solutions for automated load/unload and the typ…"
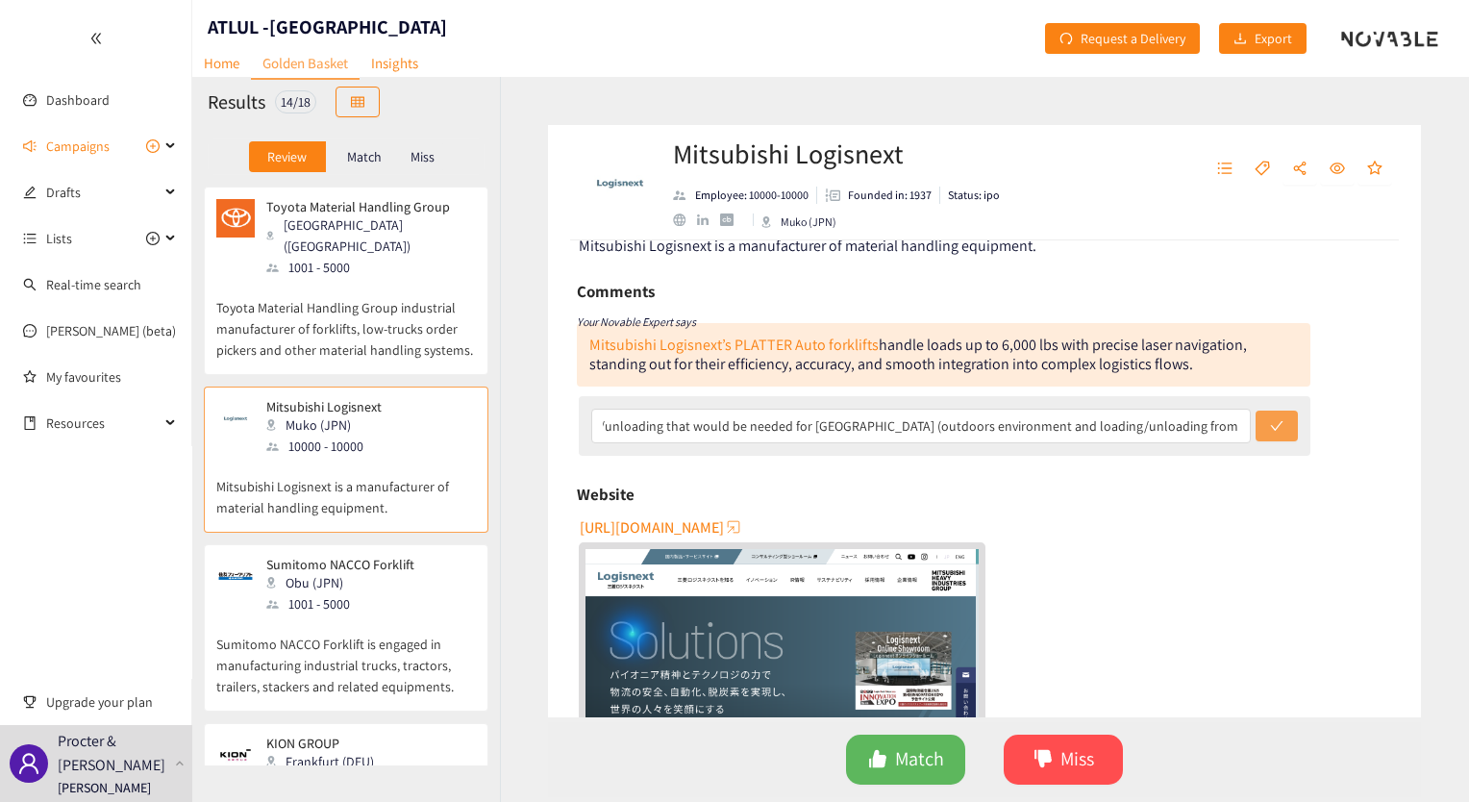
click at [1270, 424] on icon "check" at bounding box center [1276, 425] width 13 height 13
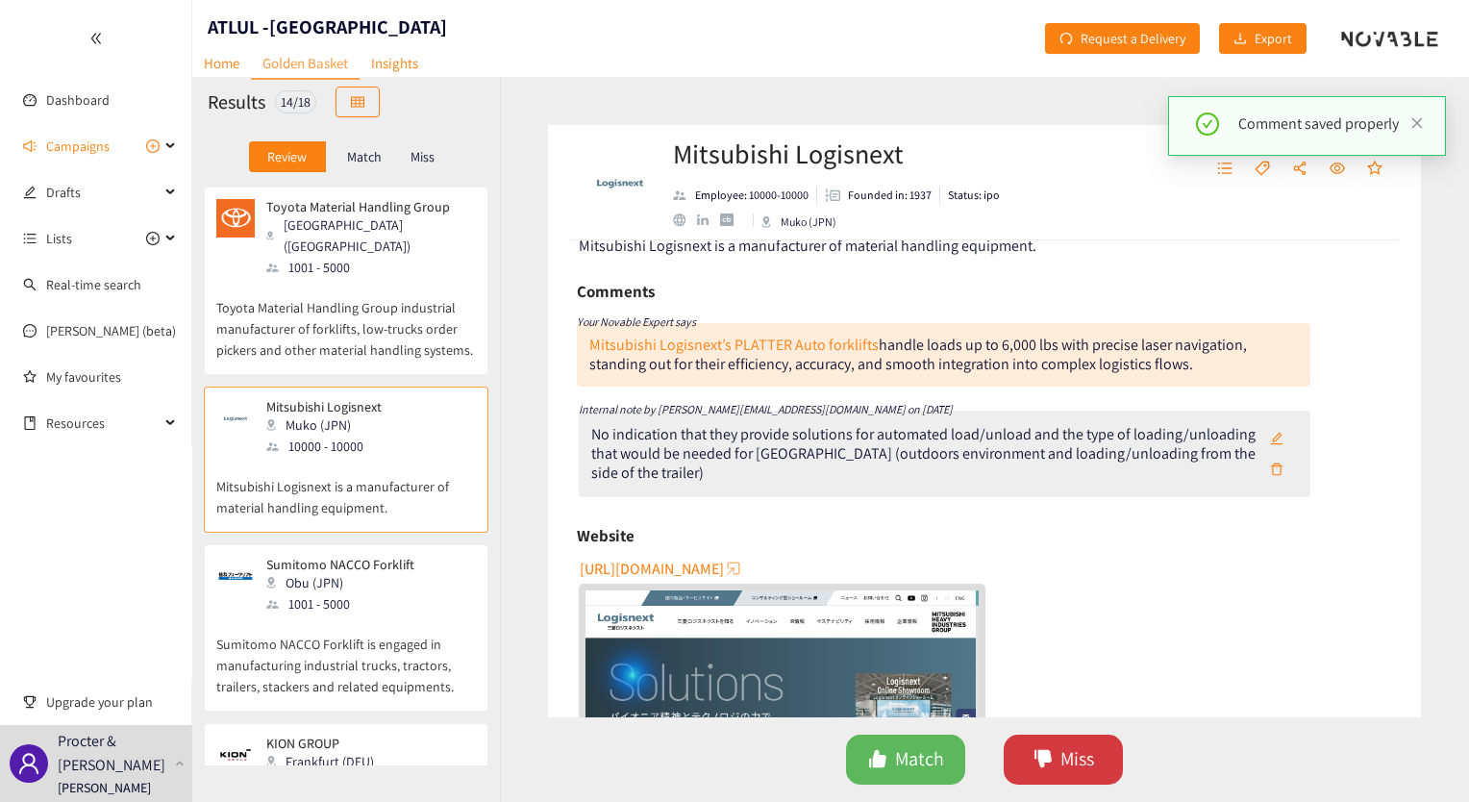
click at [1090, 741] on button "Miss" at bounding box center [1063, 759] width 119 height 50
click at [1091, 745] on span "Miss" at bounding box center [1077, 759] width 34 height 30
click at [1050, 755] on icon "dislike" at bounding box center [1042, 758] width 19 height 19
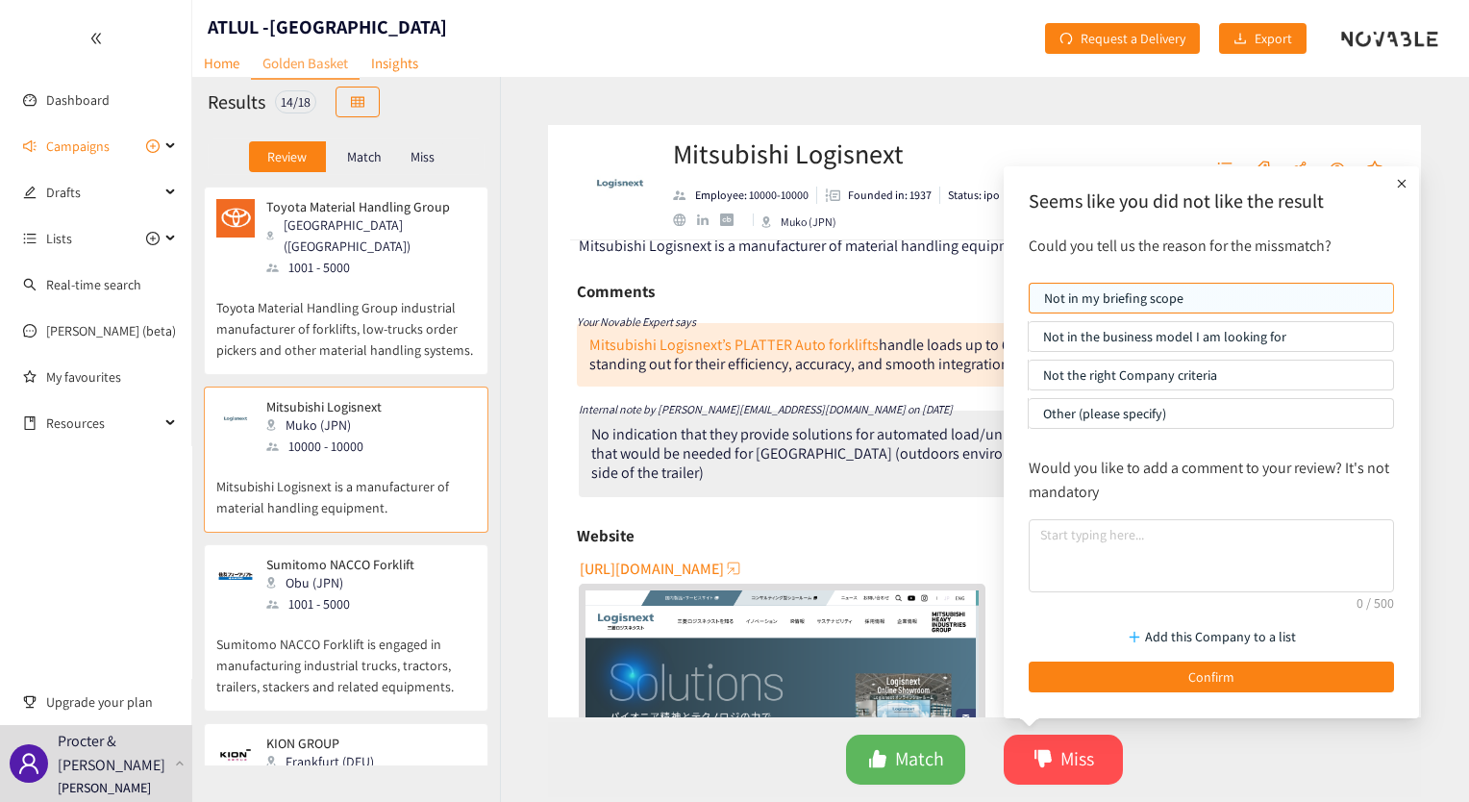
click at [1154, 371] on p "Not the right Company criteria" at bounding box center [1211, 375] width 336 height 29
click at [1029, 380] on input "Not the right Company criteria" at bounding box center [1029, 380] width 0 height 0
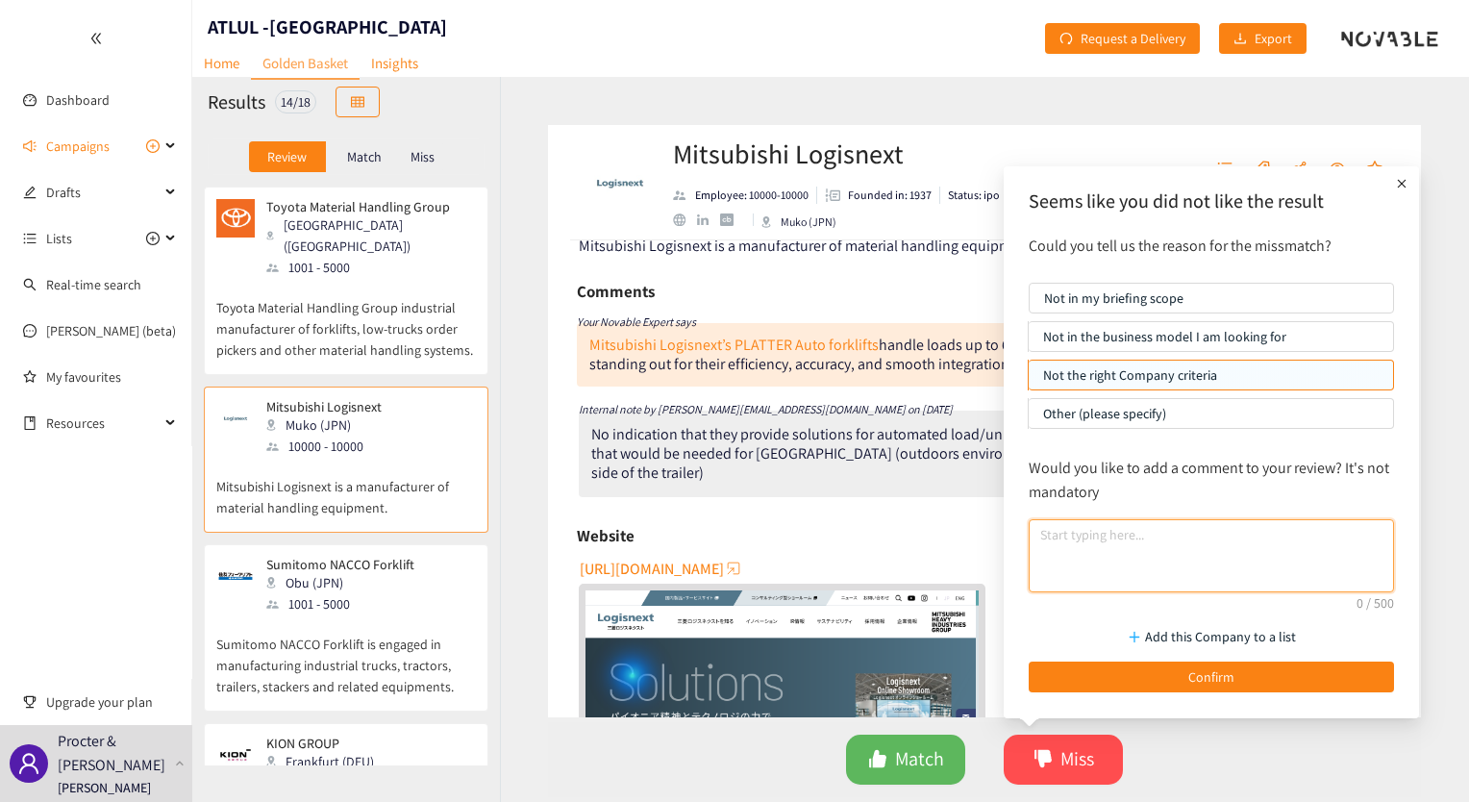
click at [1104, 540] on textarea at bounding box center [1211, 555] width 365 height 73
paste textarea "No indication that they provide solutions for automated load/unload and the typ…"
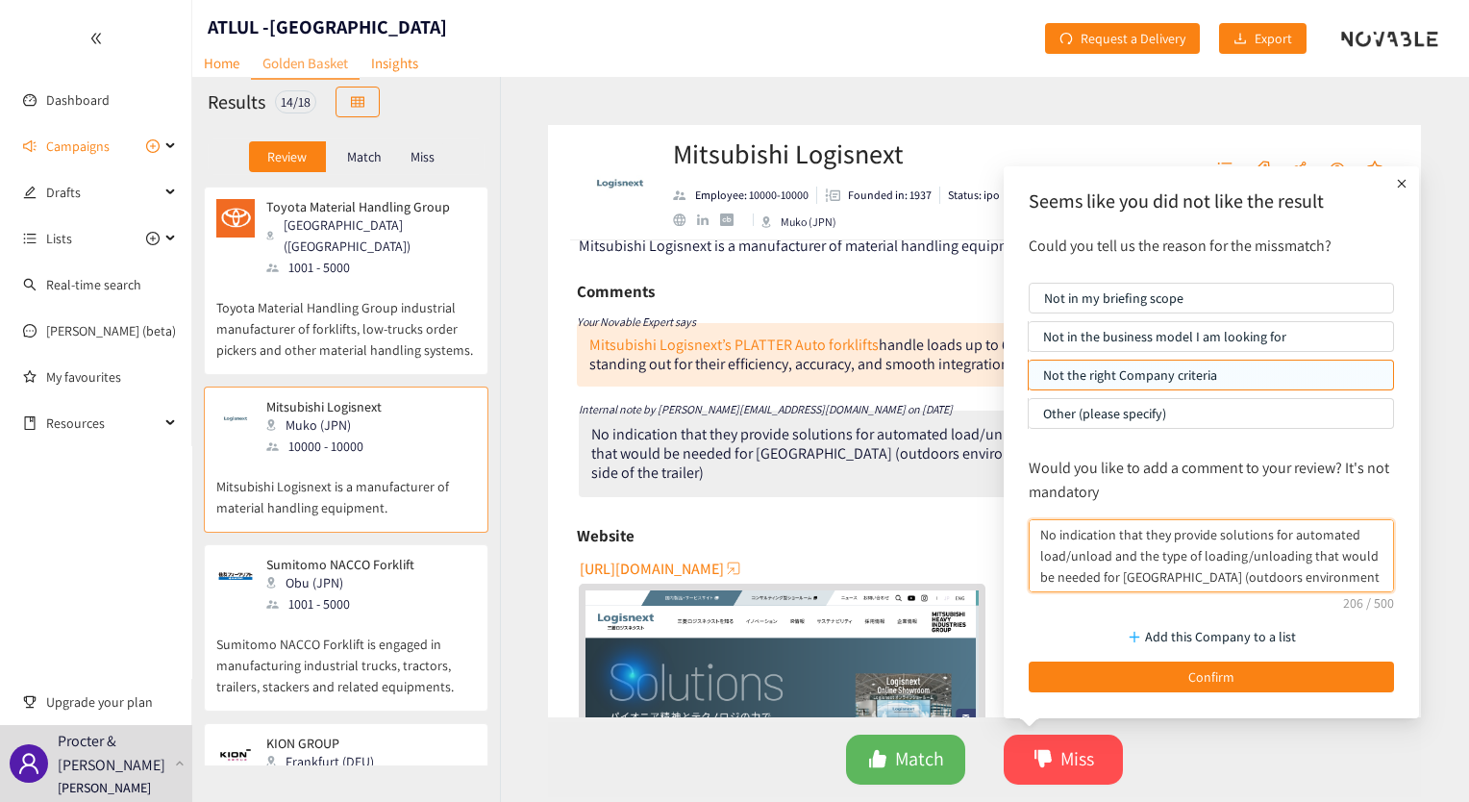
scroll to position [15, 0]
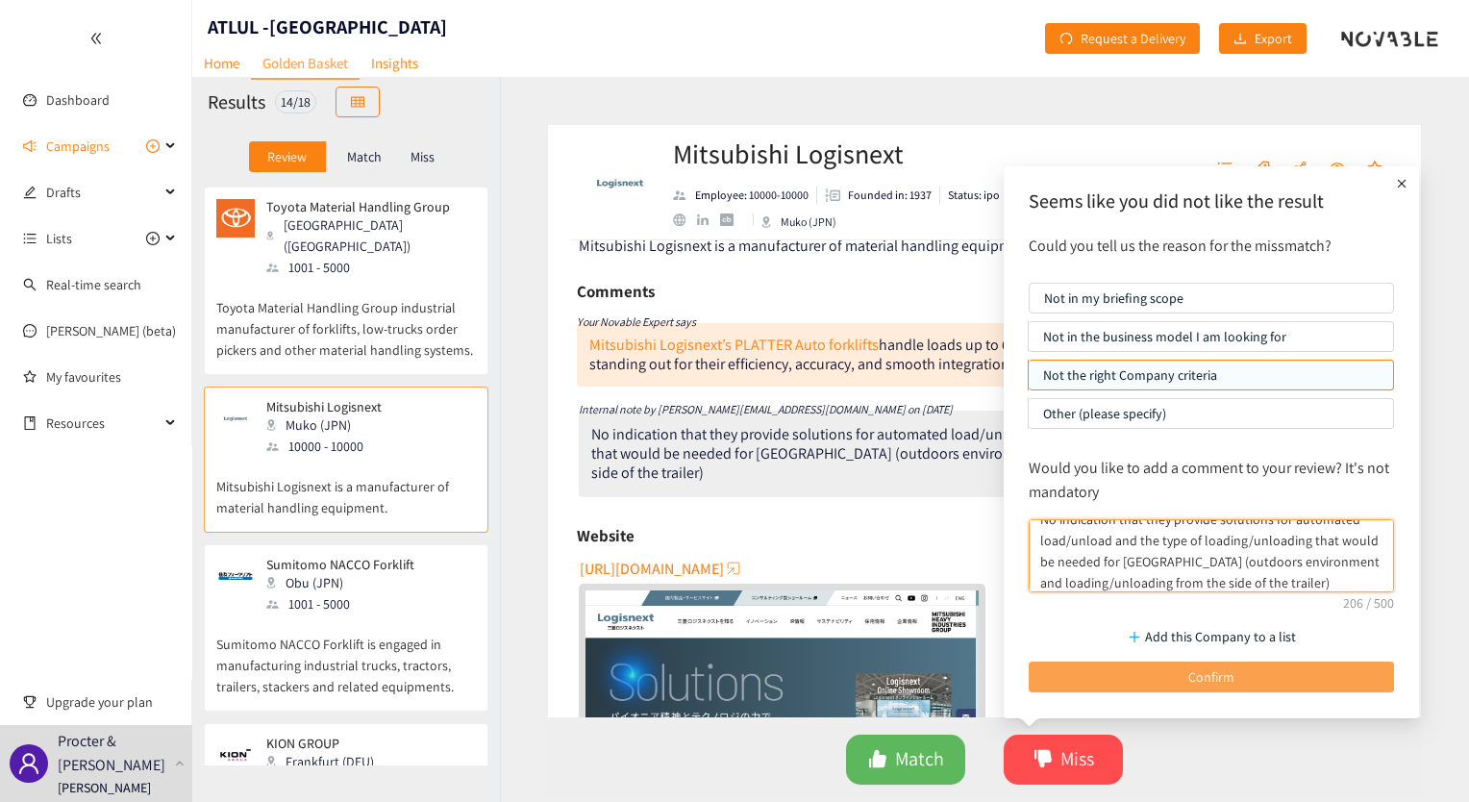
type textarea "No indication that they provide solutions for automated load/unload and the typ…"
click at [1118, 680] on button "Confirm" at bounding box center [1211, 676] width 365 height 31
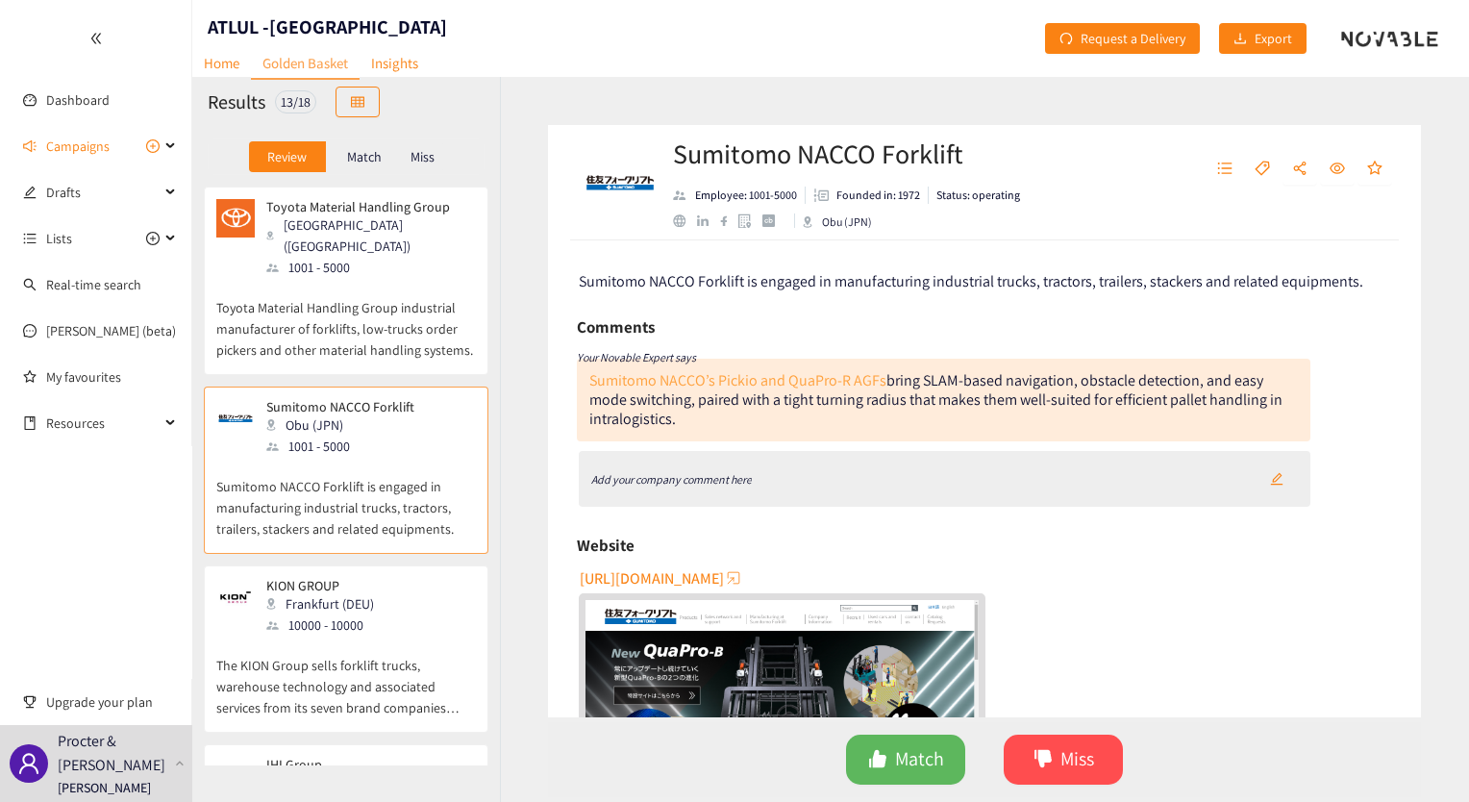
click at [811, 377] on link "Sumitomo NACCO’s Pickio and QuaPro-R AGFs" at bounding box center [737, 380] width 297 height 20
click at [685, 486] on icon "Add your company comment here" at bounding box center [671, 479] width 161 height 14
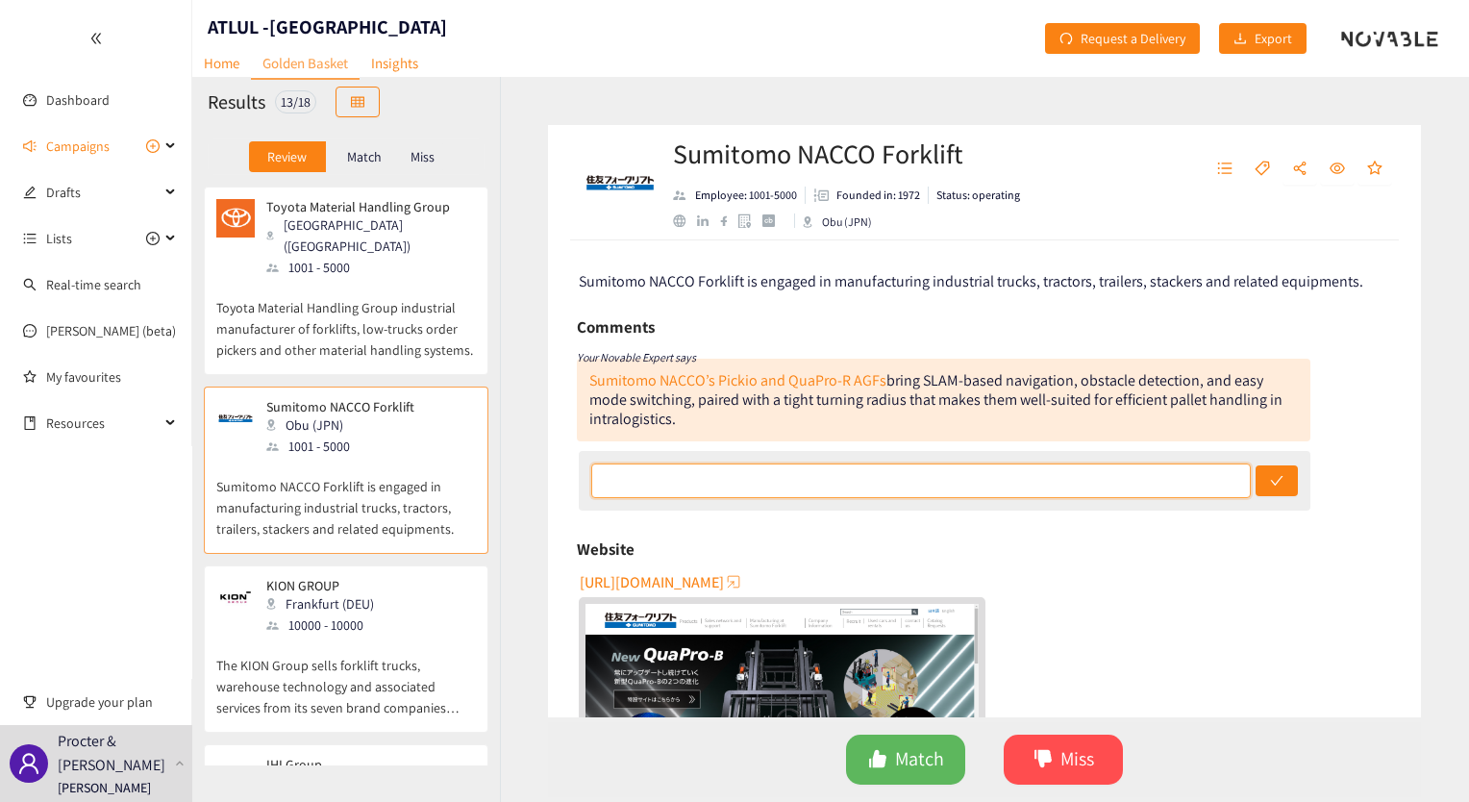
click at [748, 485] on input "text" at bounding box center [921, 480] width 660 height 35
paste input "No indication that they provide solutions for automated load/unload and the typ…"
type input "No indication that they provide solutions for automated load/unload and the typ…"
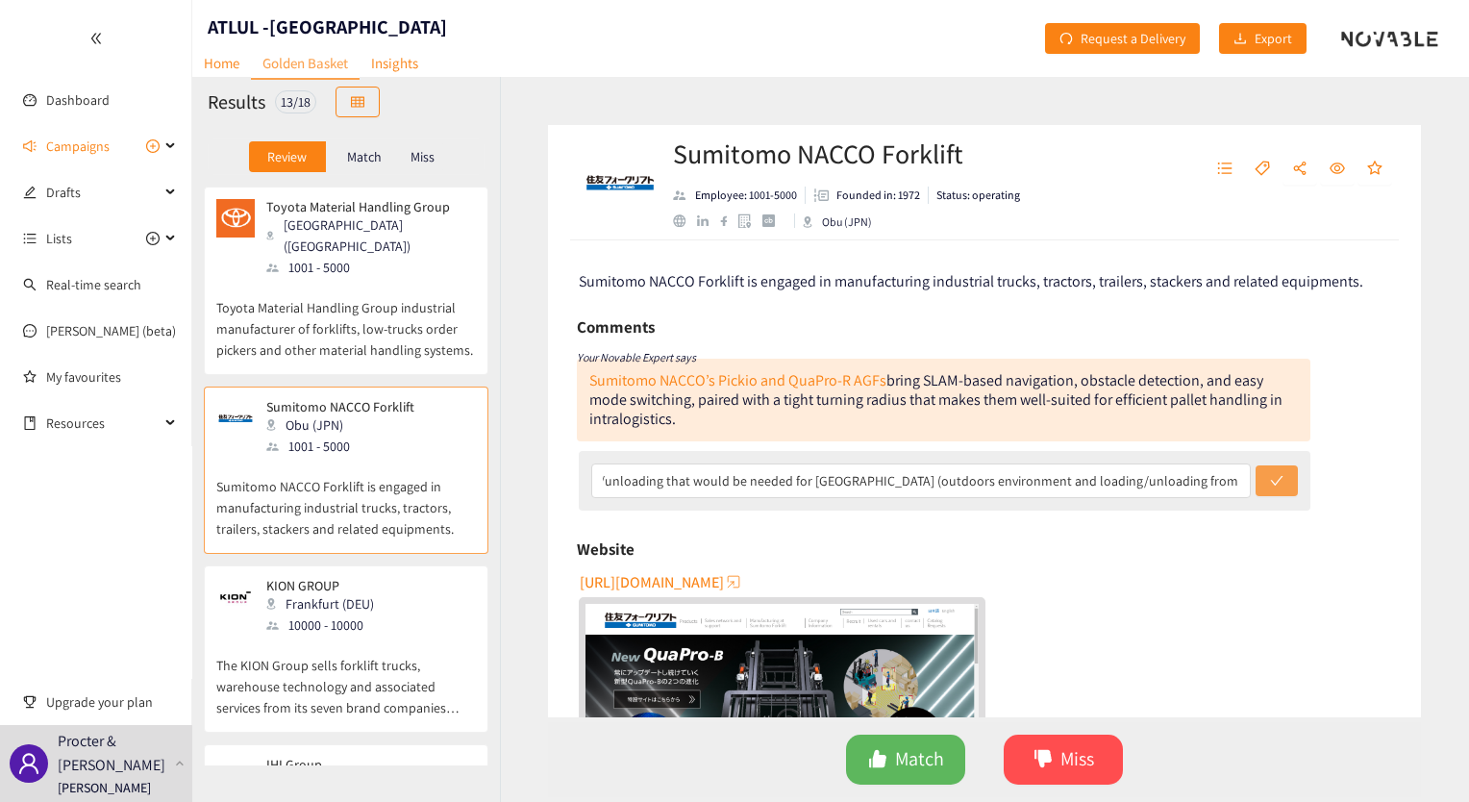
scroll to position [0, 0]
click at [1275, 482] on icon "check" at bounding box center [1276, 480] width 13 height 13
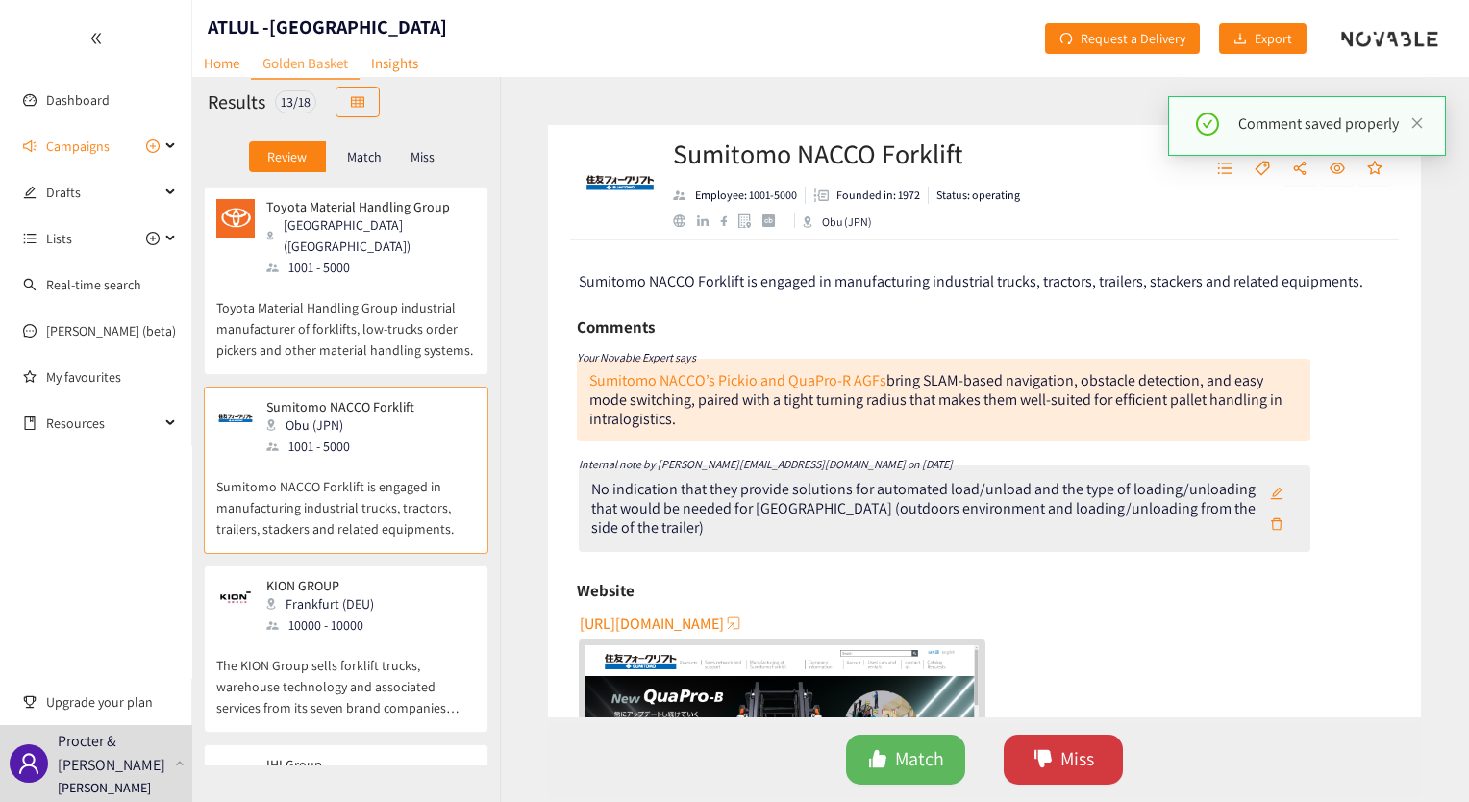
click at [1066, 750] on span "Miss" at bounding box center [1077, 759] width 34 height 30
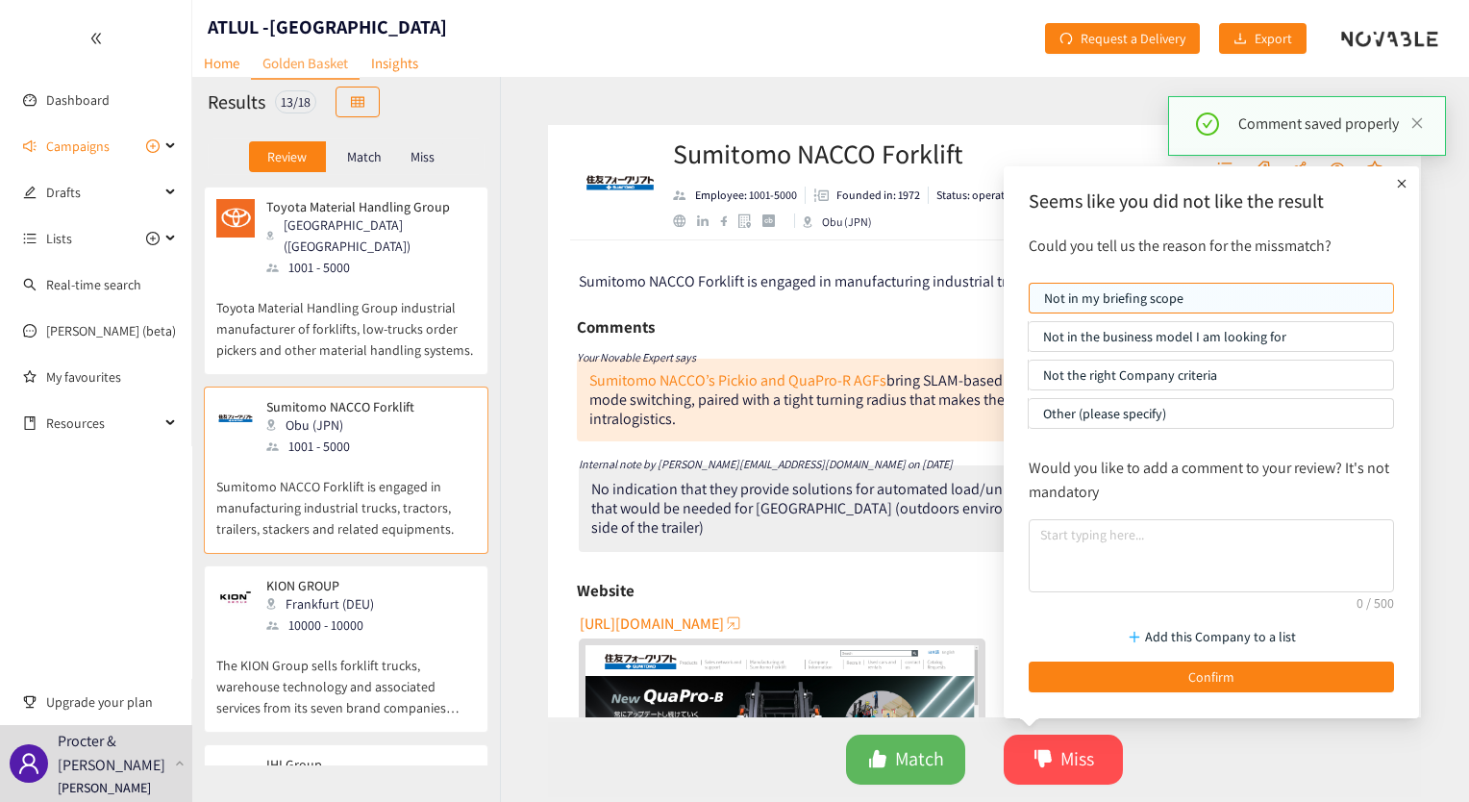
click at [1158, 379] on p "Not the right Company criteria" at bounding box center [1211, 375] width 336 height 29
click at [1029, 380] on input "Not the right Company criteria" at bounding box center [1029, 380] width 0 height 0
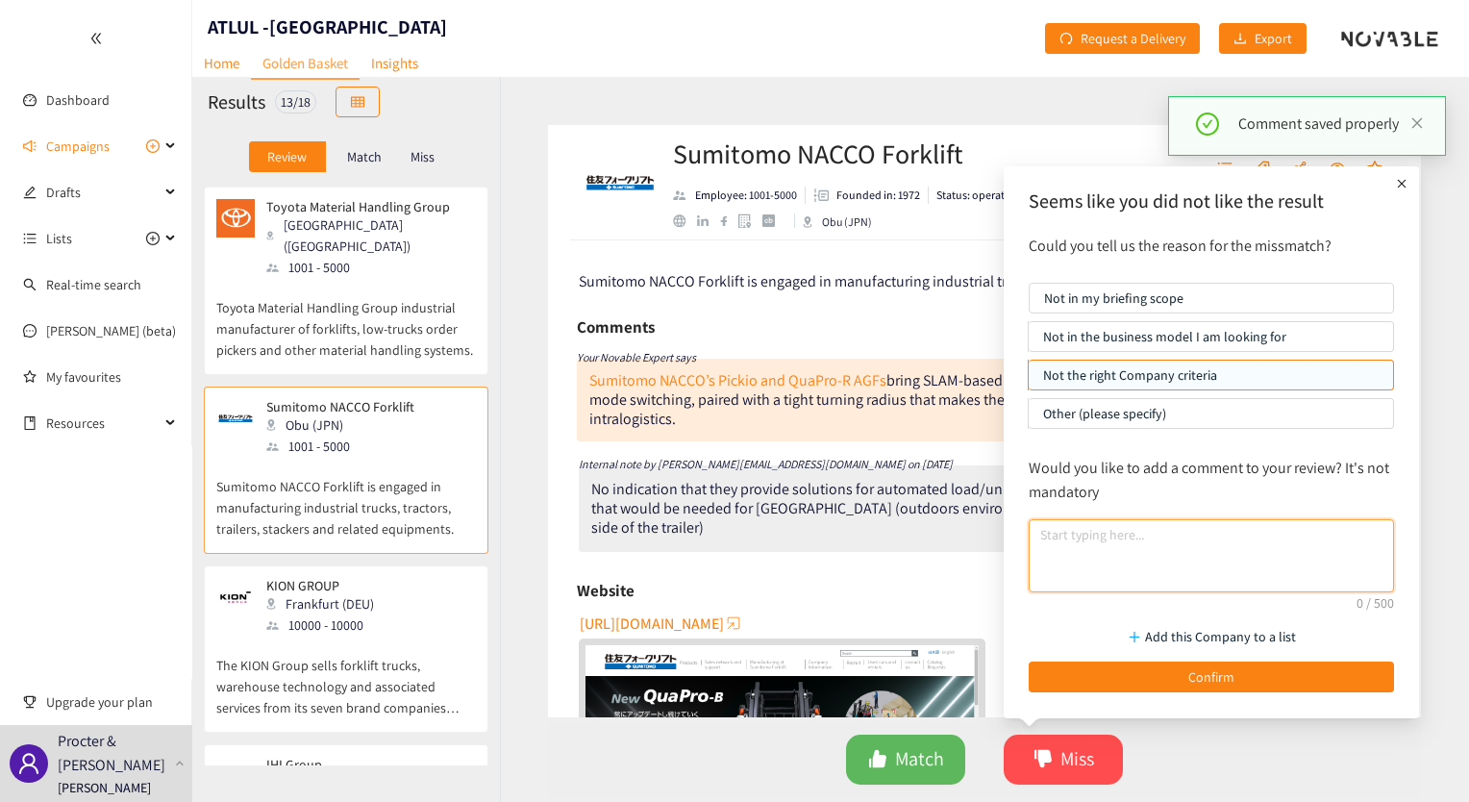
click at [1150, 533] on textarea at bounding box center [1211, 555] width 365 height 73
paste textarea "No indication that they provide solutions for automated load/unload and the typ…"
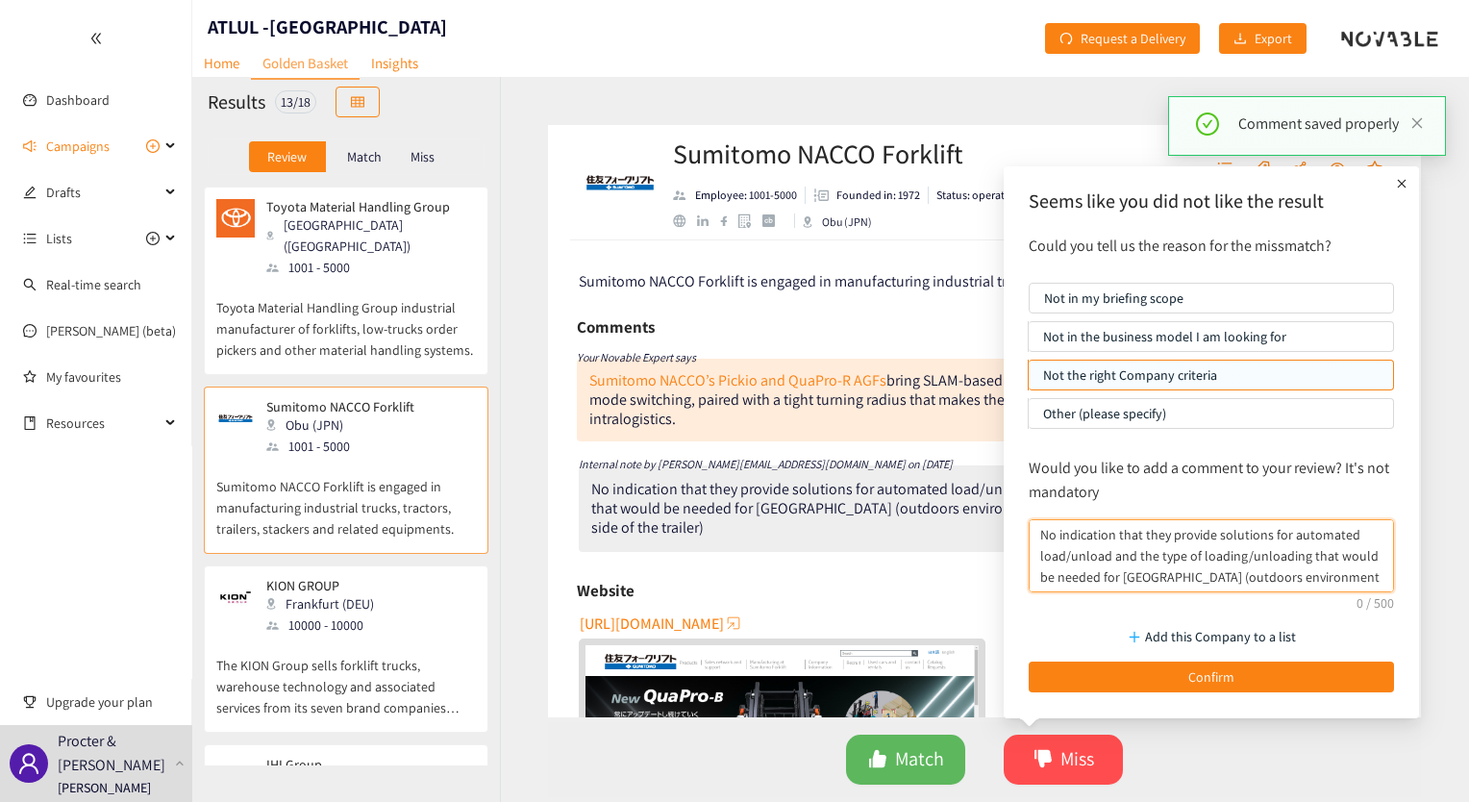
scroll to position [15, 0]
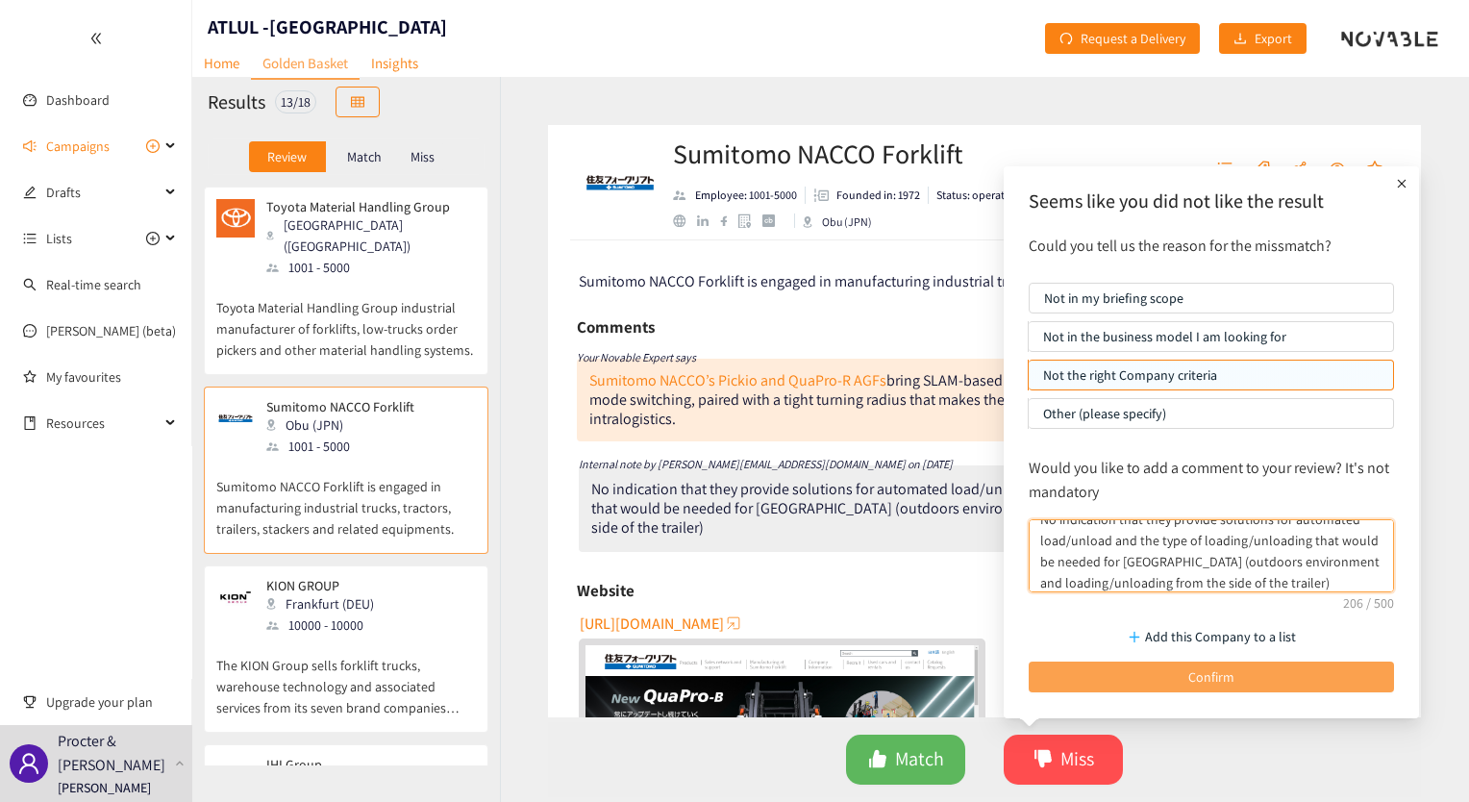
type textarea "No indication that they provide solutions for automated load/unload and the typ…"
click at [1082, 661] on button "Confirm" at bounding box center [1211, 676] width 365 height 31
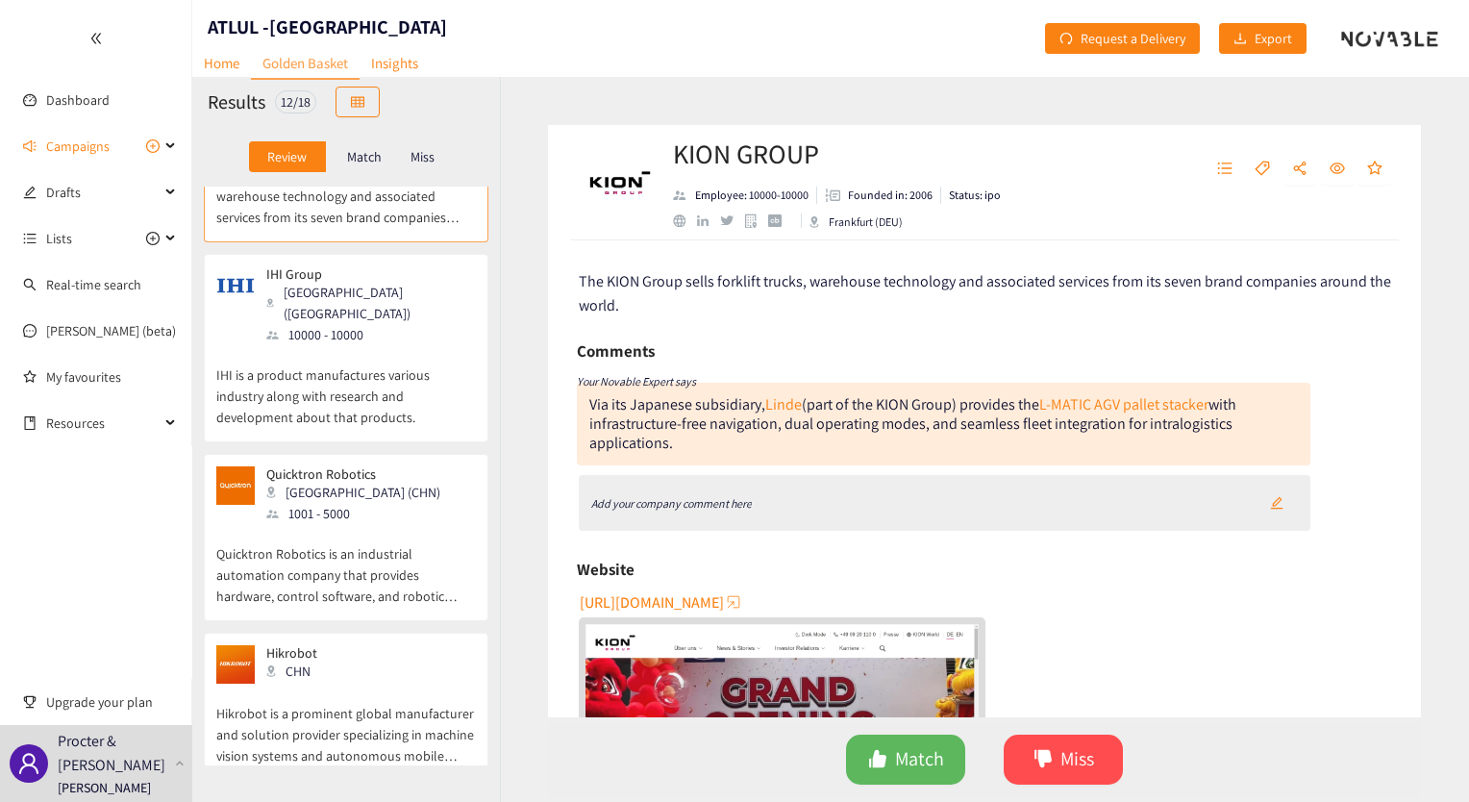
scroll to position [305, 0]
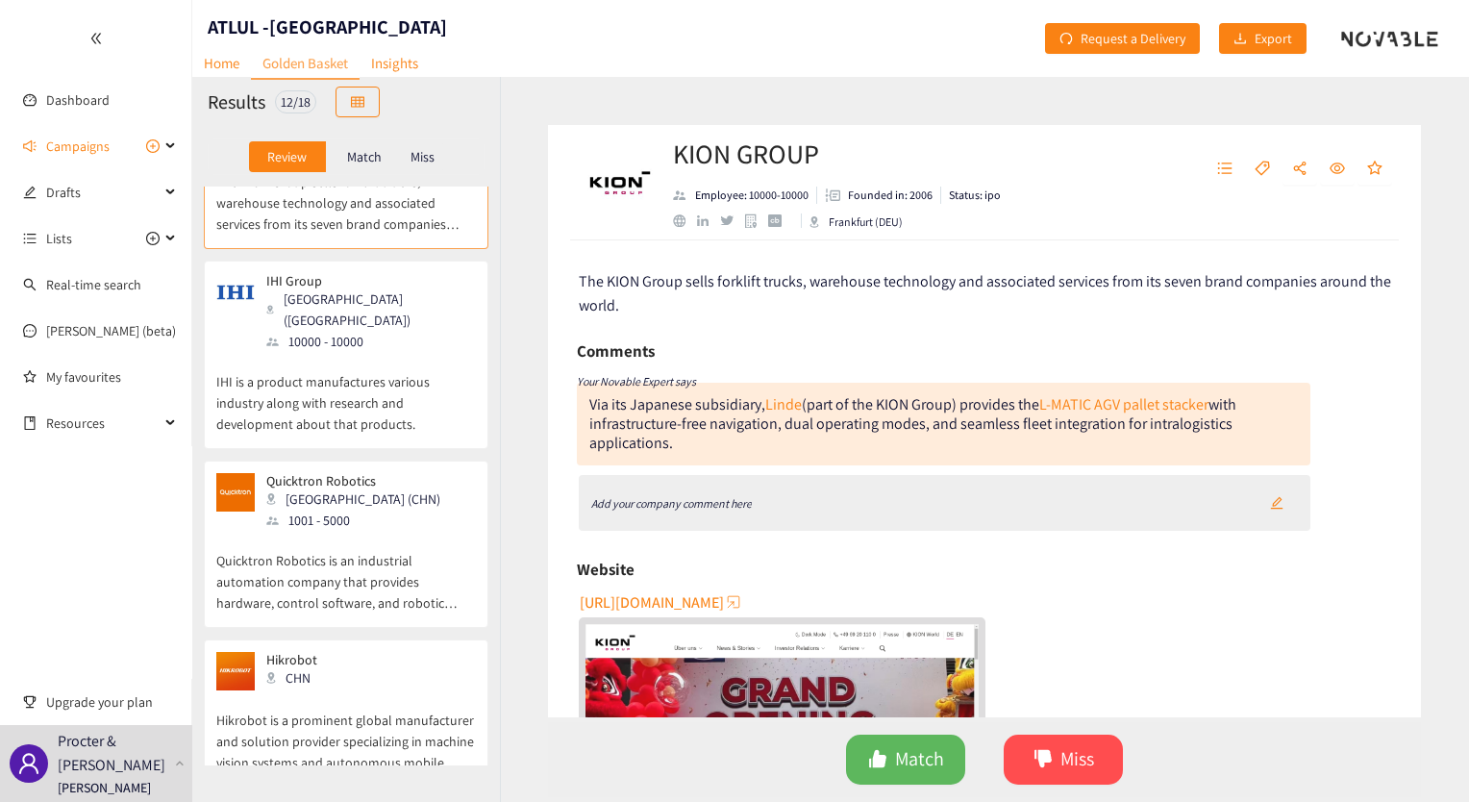
click at [389, 531] on p "Quicktron Robotics is an industrial automation company that provides hardware, …" at bounding box center [346, 572] width 260 height 83
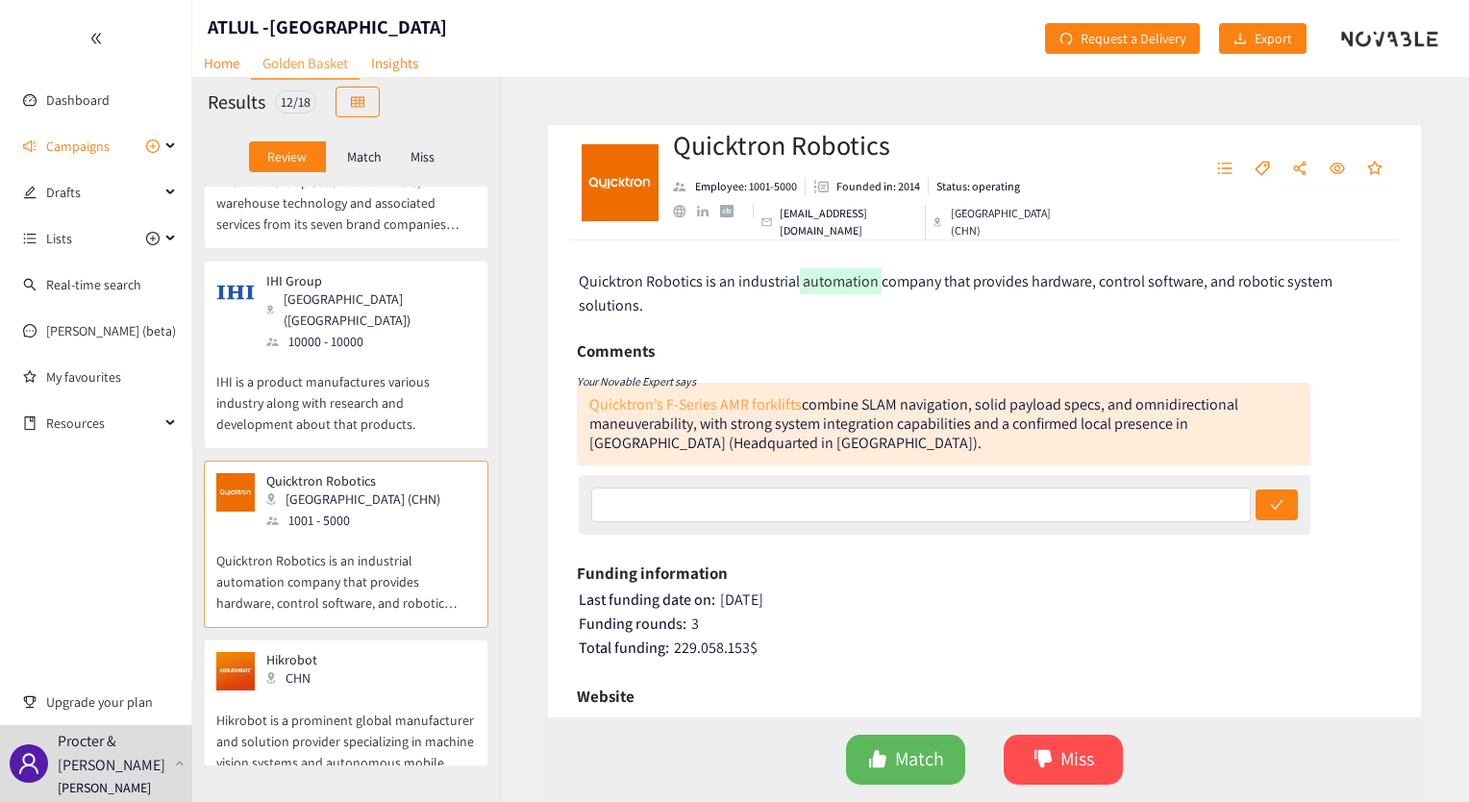
click at [783, 406] on link "Quicktron’s F-Series AMR forklifts" at bounding box center [695, 404] width 212 height 20
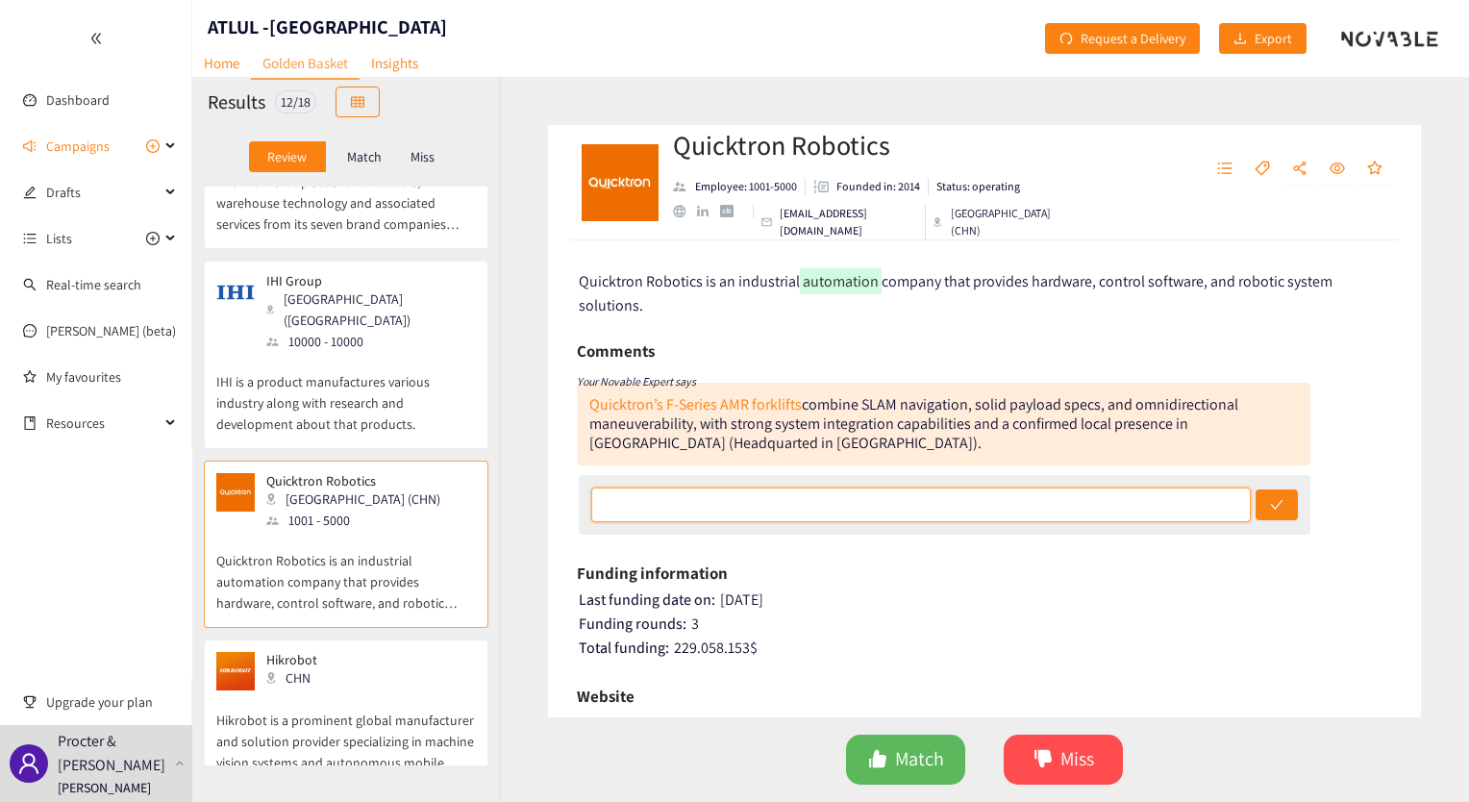
click at [767, 510] on input "text" at bounding box center [921, 504] width 660 height 35
paste input "No indication that they provide solutions for automated load/unload and the typ…"
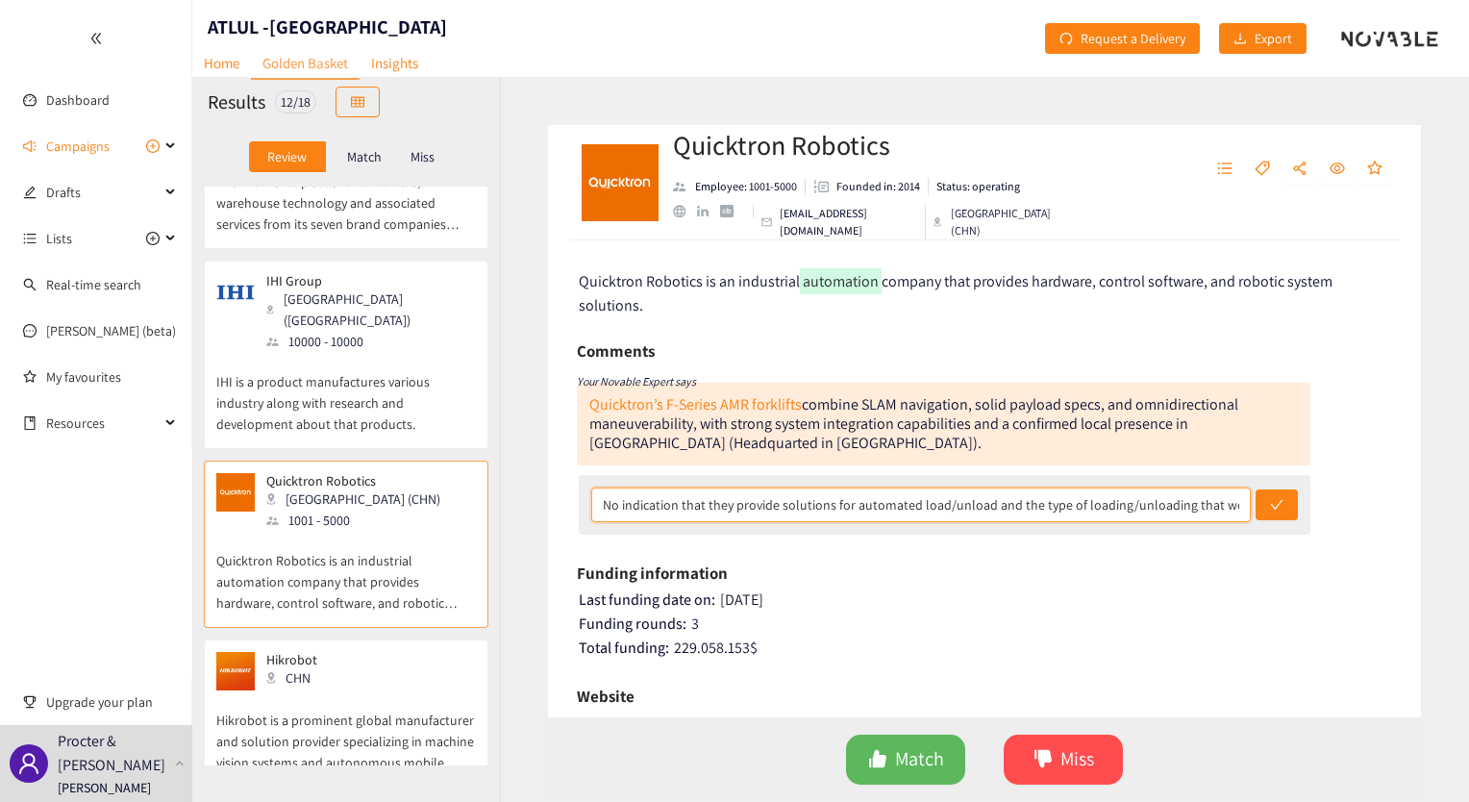
scroll to position [0, 535]
type input "No indication that they provide solutions for automated load/unload and the typ…"
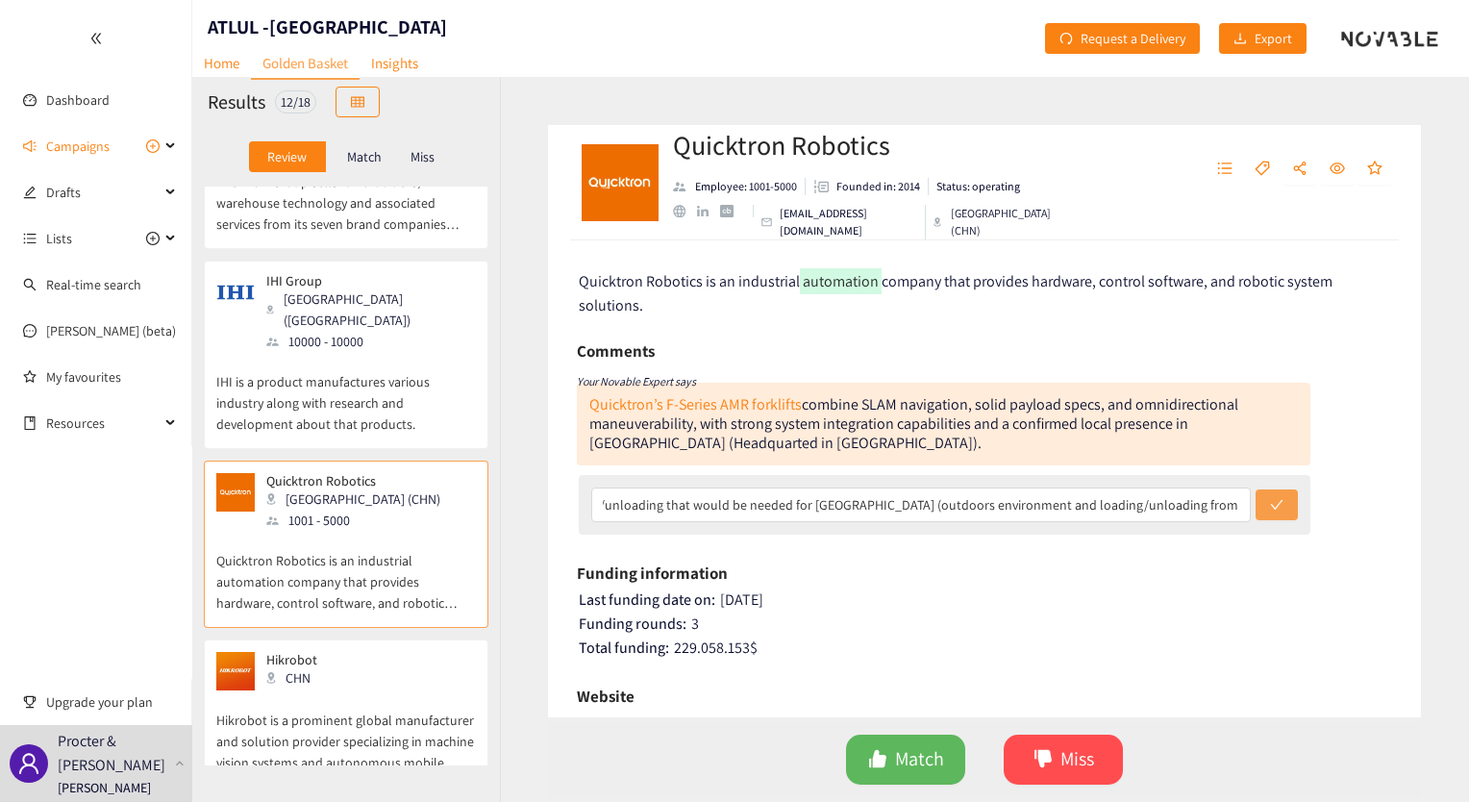
scroll to position [0, 0]
click at [1270, 504] on icon "check" at bounding box center [1276, 504] width 13 height 13
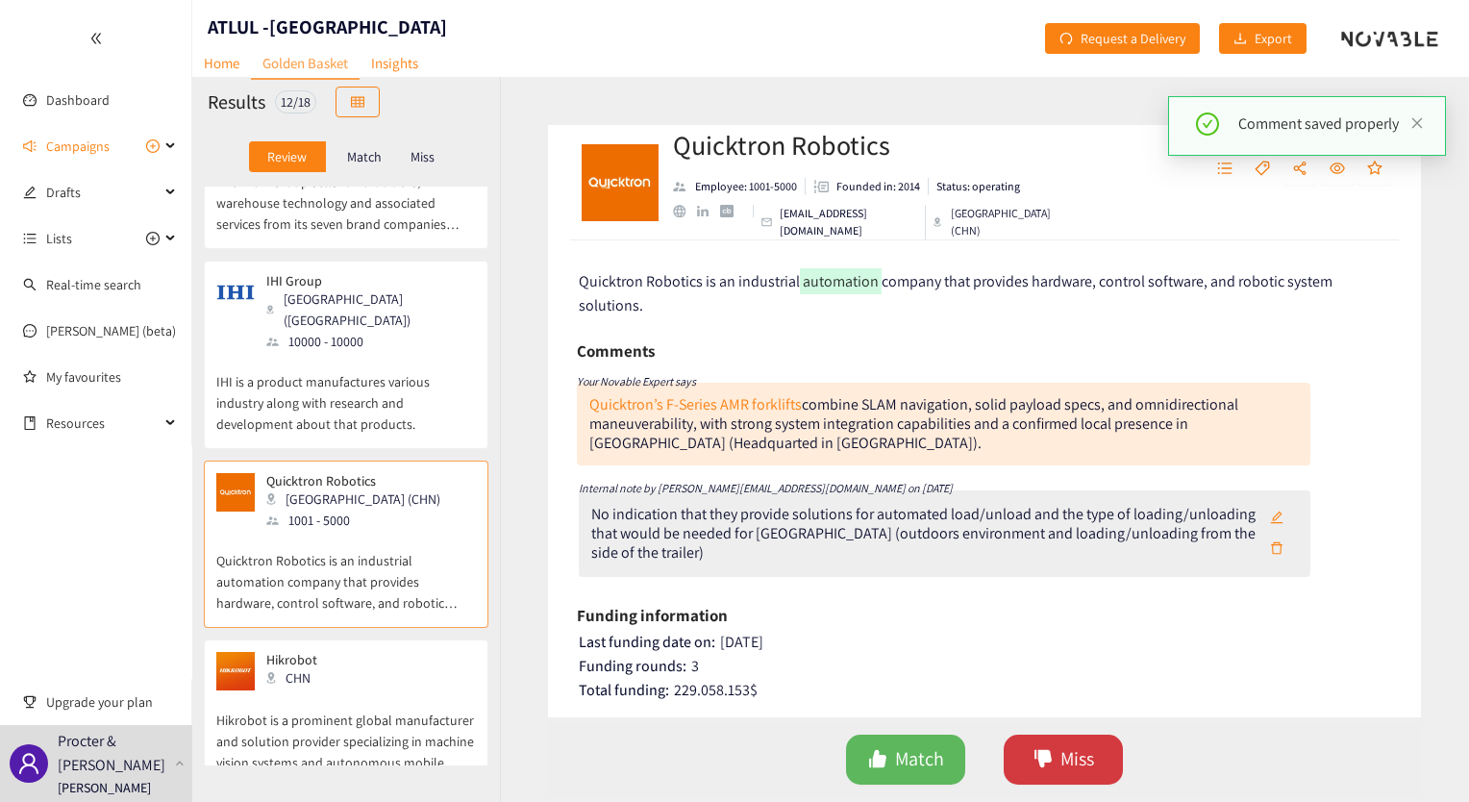
click at [1079, 748] on span "Miss" at bounding box center [1077, 759] width 34 height 30
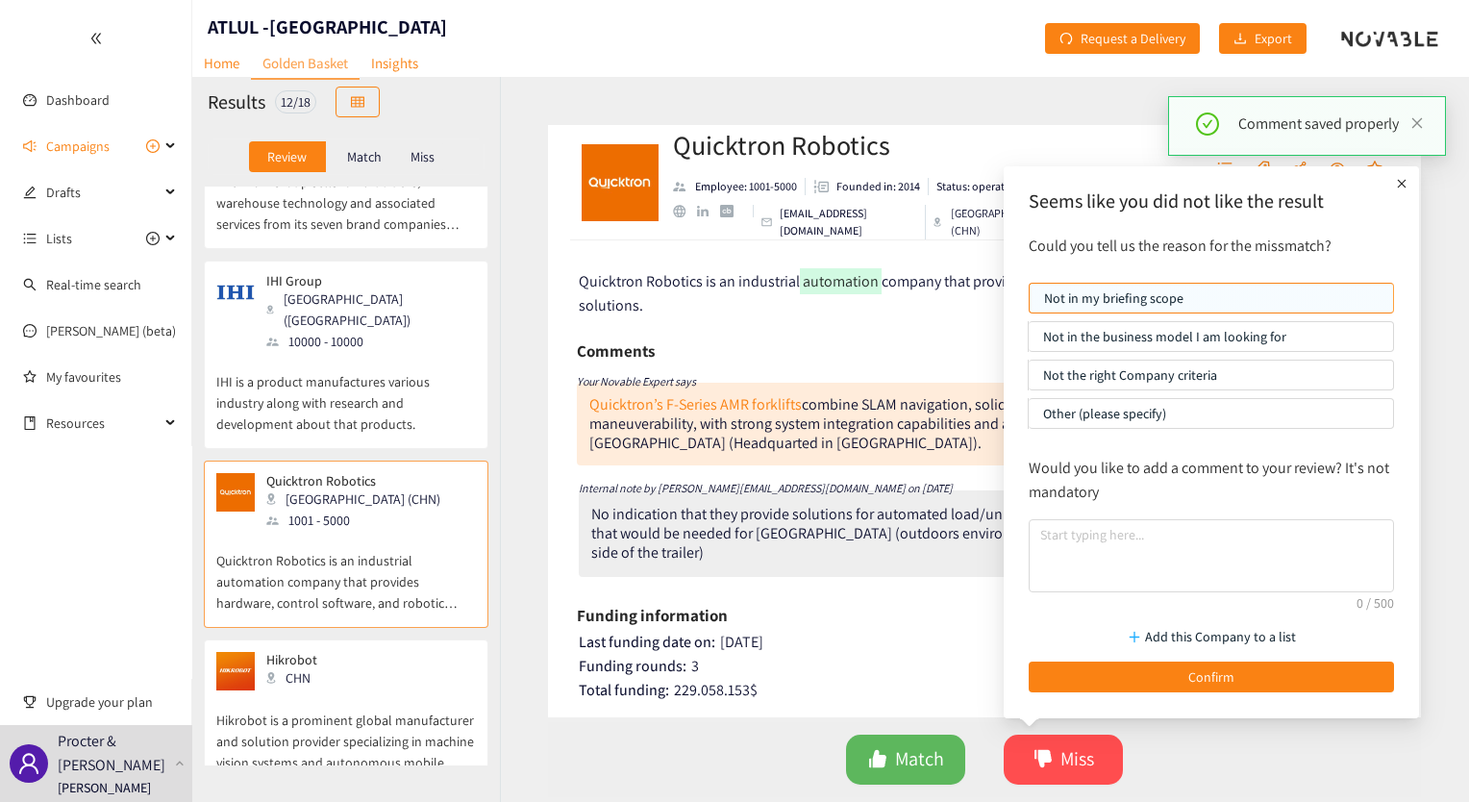
click at [1161, 373] on p "Not the right Company criteria" at bounding box center [1211, 375] width 336 height 29
click at [1029, 380] on input "Not the right Company criteria" at bounding box center [1029, 380] width 0 height 0
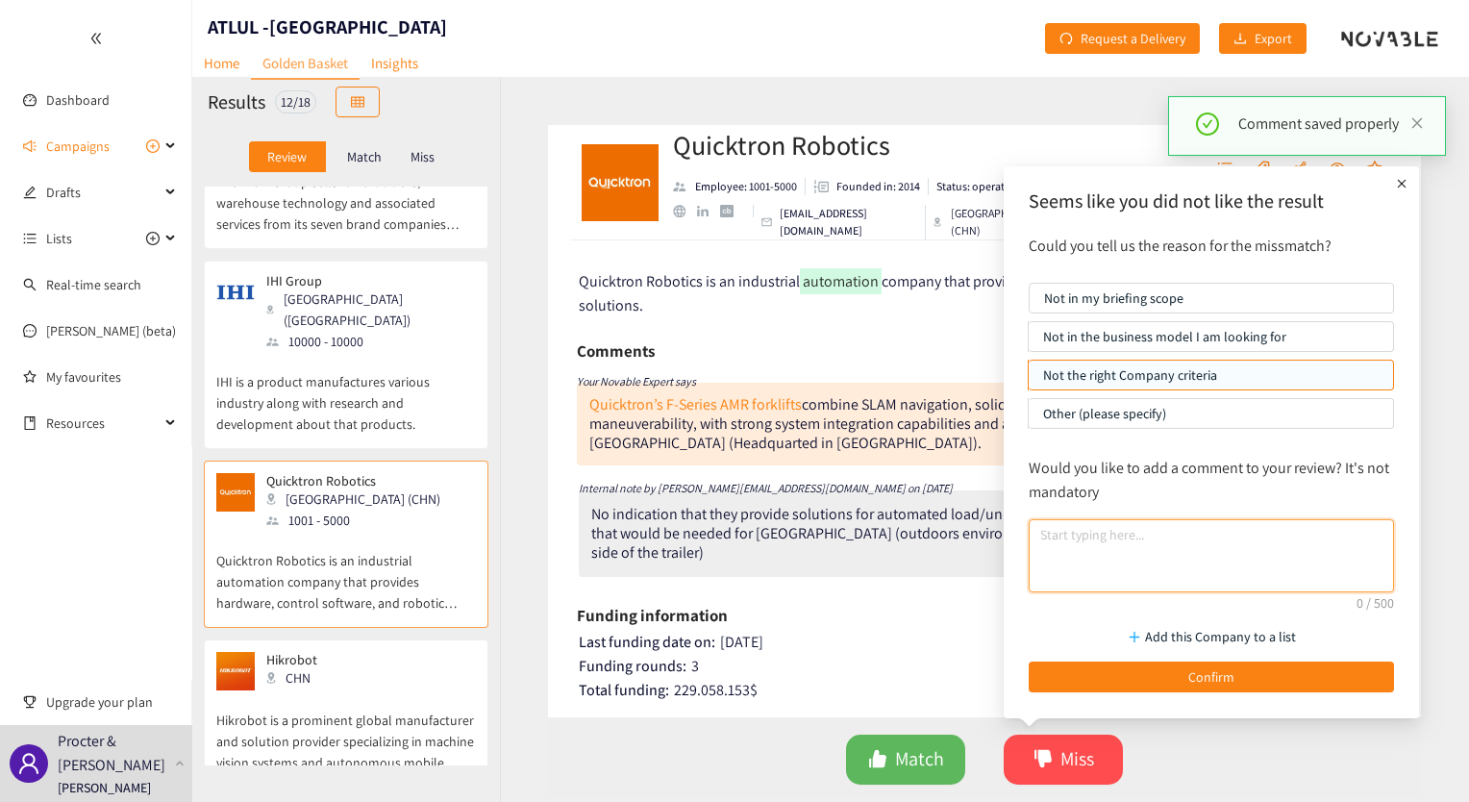
click at [1137, 555] on textarea at bounding box center [1211, 555] width 365 height 73
paste textarea "No indication that they provide solutions for automated load/unload and the typ…"
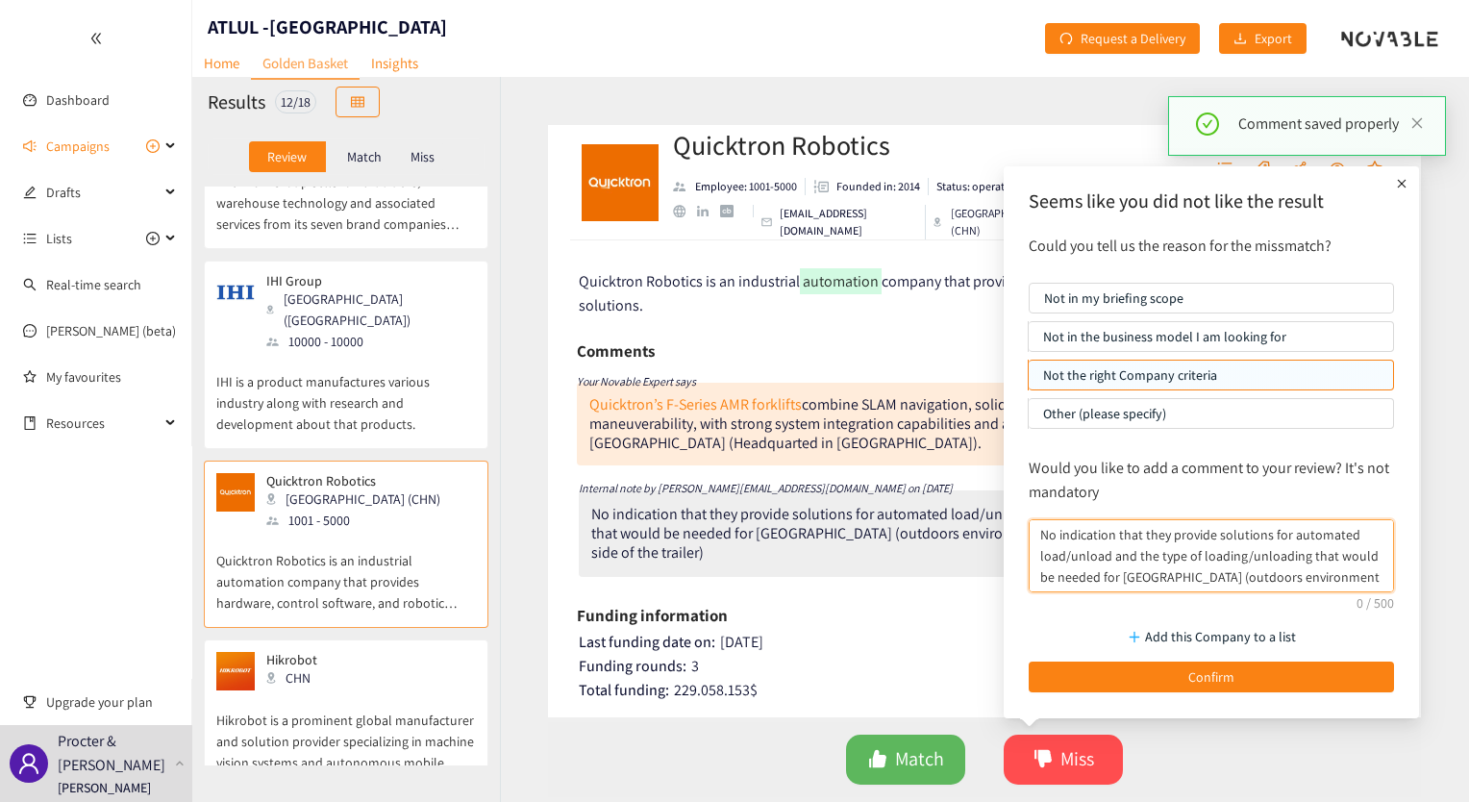
scroll to position [15, 0]
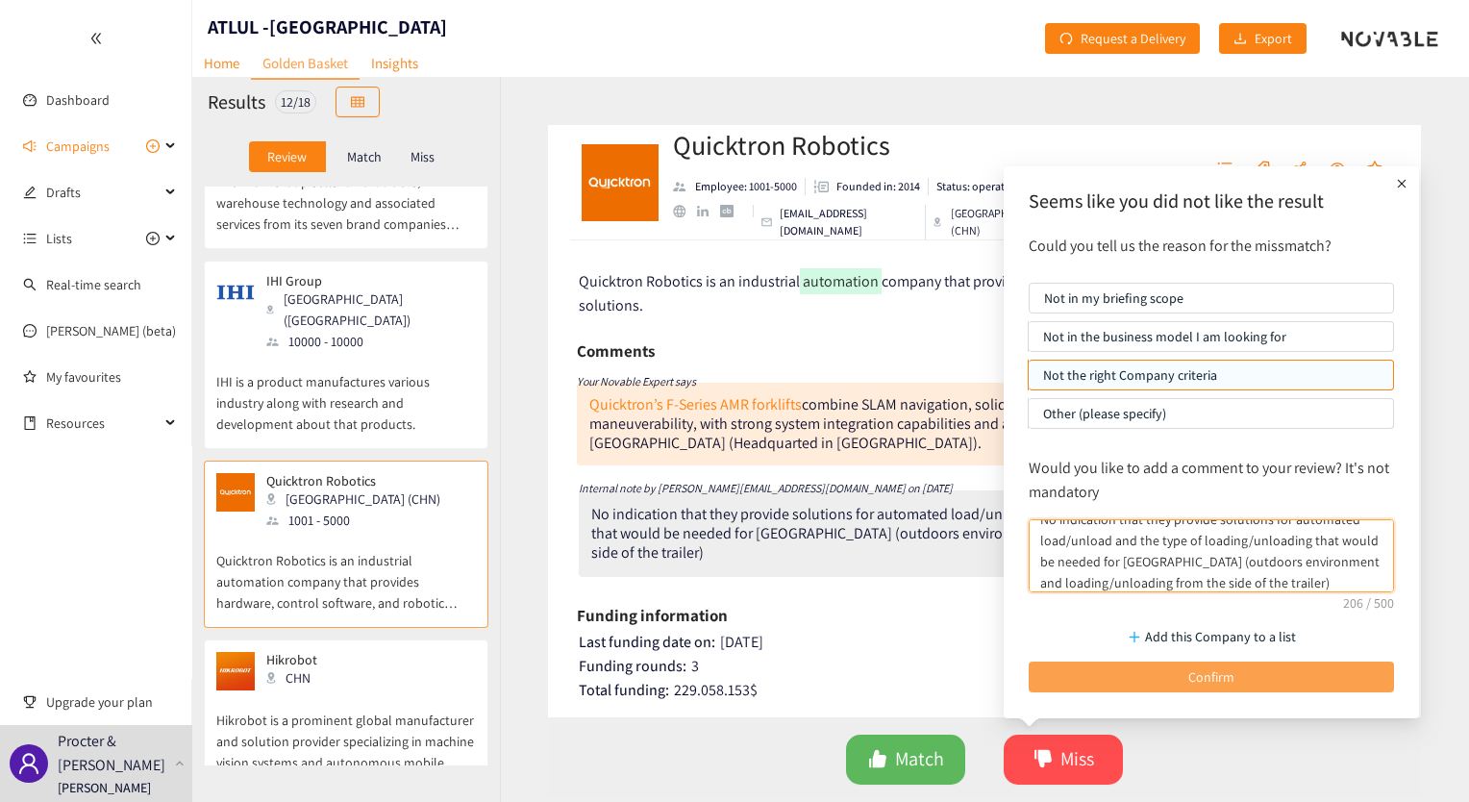
type textarea "No indication that they provide solutions for automated load/unload and the typ…"
click at [1116, 679] on button "Confirm" at bounding box center [1211, 676] width 365 height 31
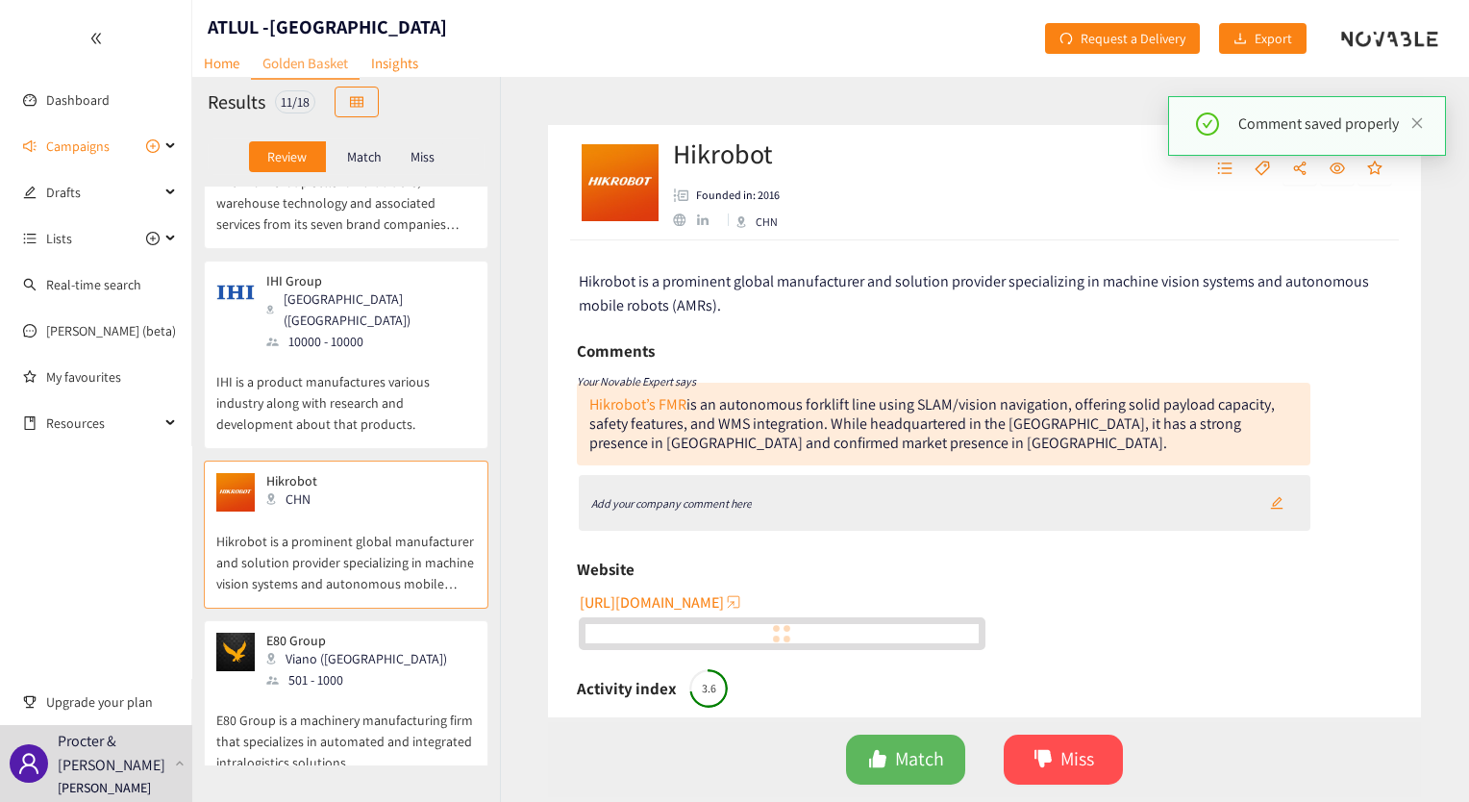
click at [381, 473] on div "Hikrobot CHN" at bounding box center [346, 492] width 260 height 38
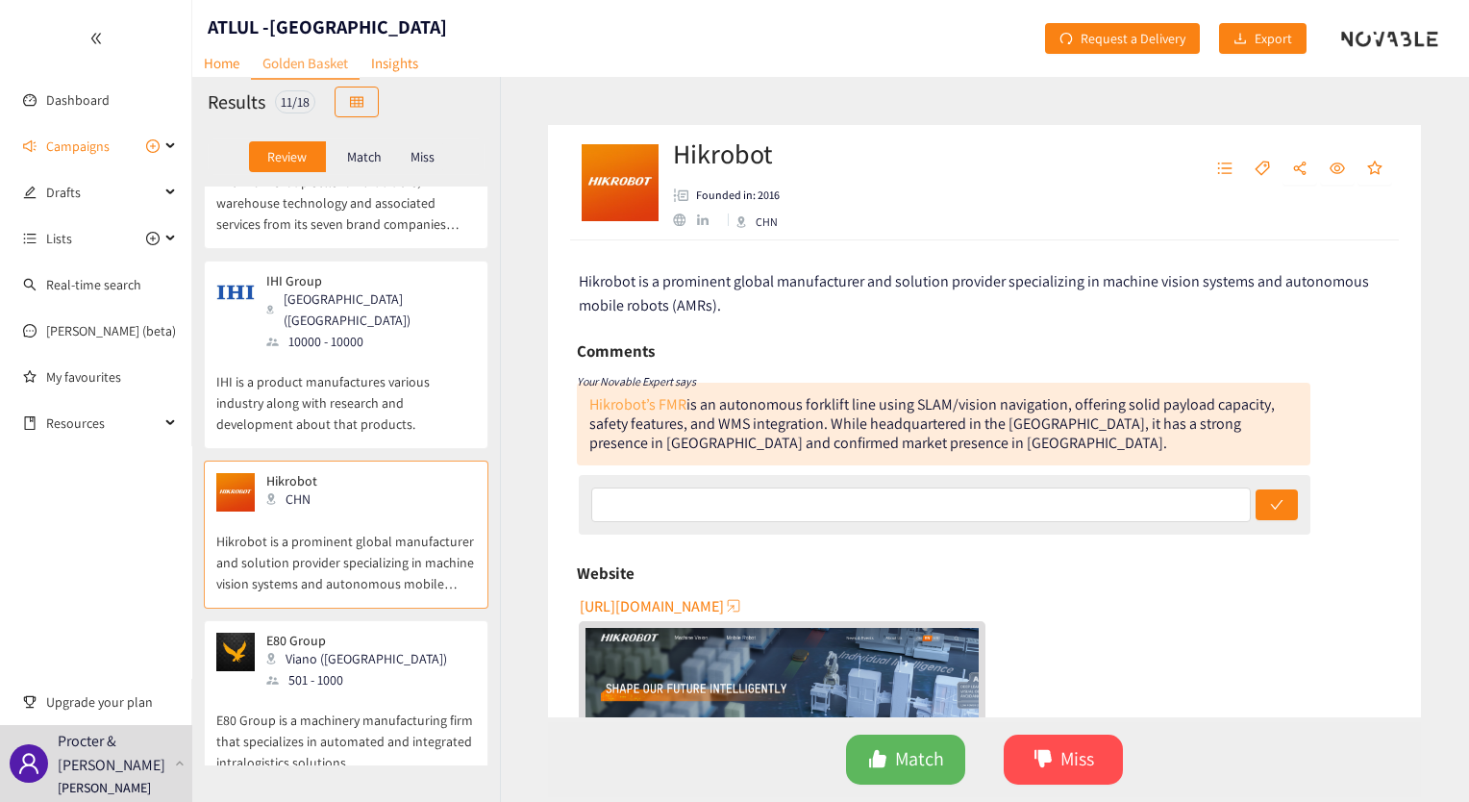
click at [637, 406] on link "Hikrobot’s FMR" at bounding box center [637, 404] width 97 height 20
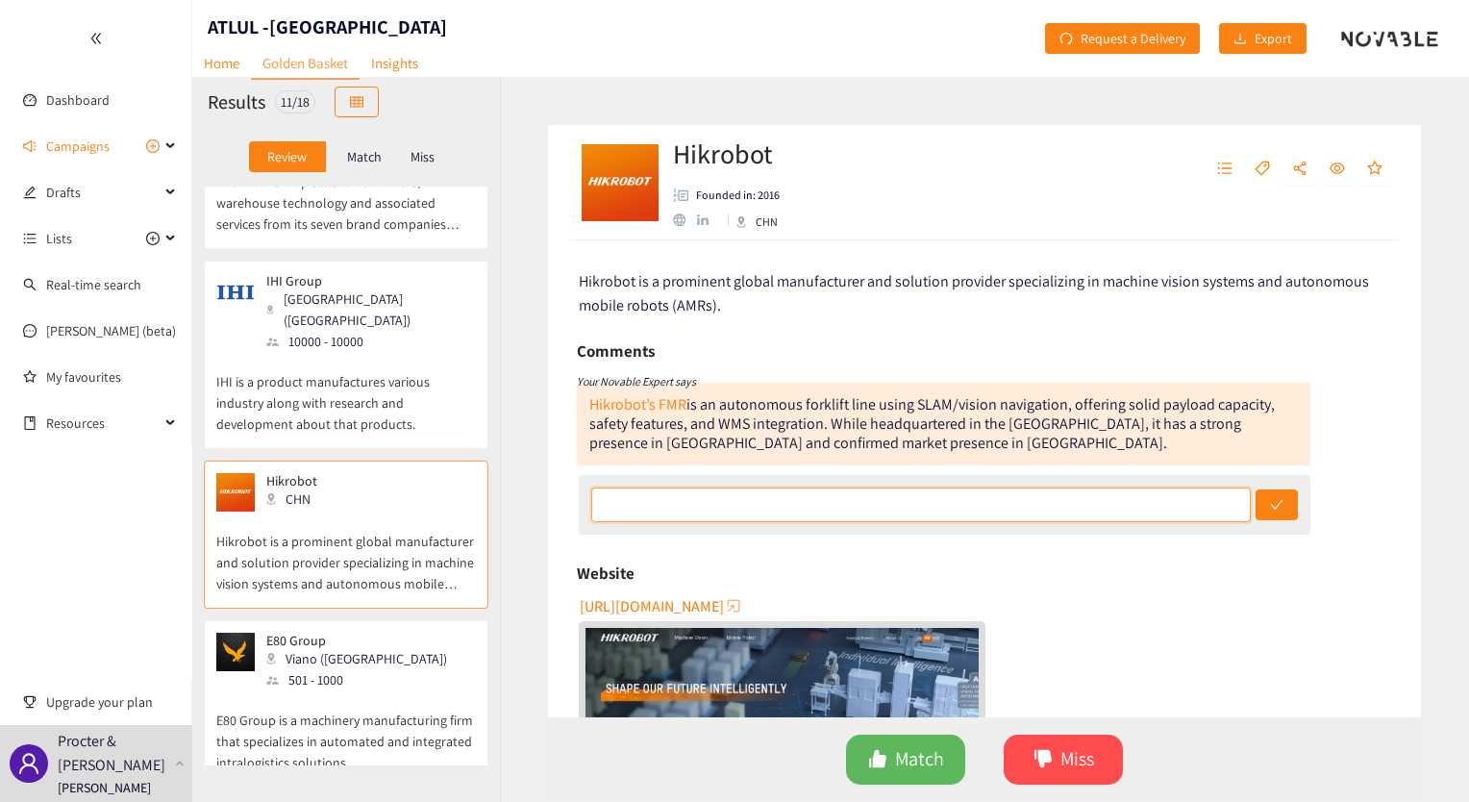
click at [752, 513] on input "text" at bounding box center [921, 504] width 660 height 35
paste input "No indication that they provide solutions for automated load/unload and the typ…"
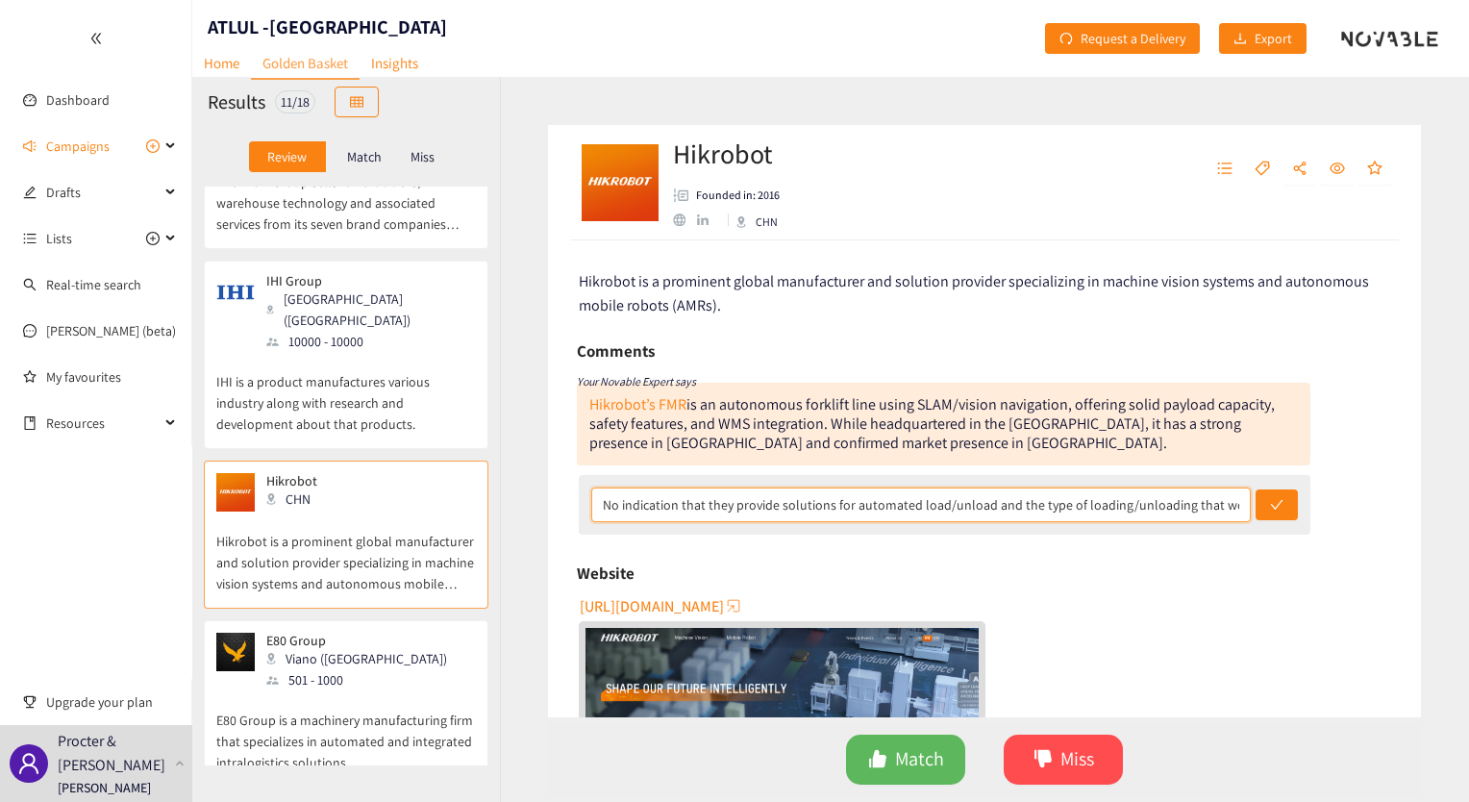
scroll to position [0, 535]
type input "No indication that they provide solutions for automated load/unload and the typ…"
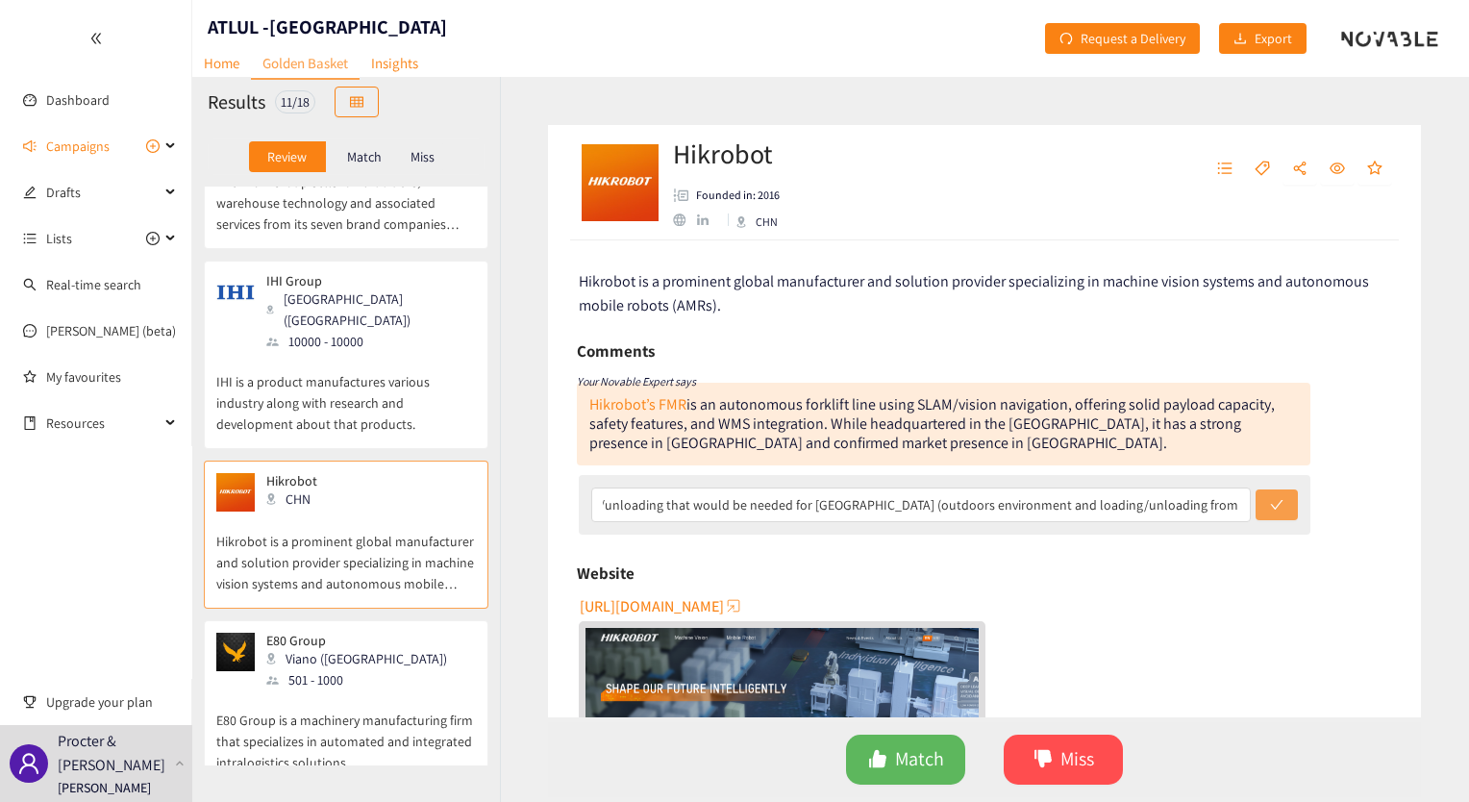
click at [1270, 511] on span "check" at bounding box center [1276, 505] width 13 height 15
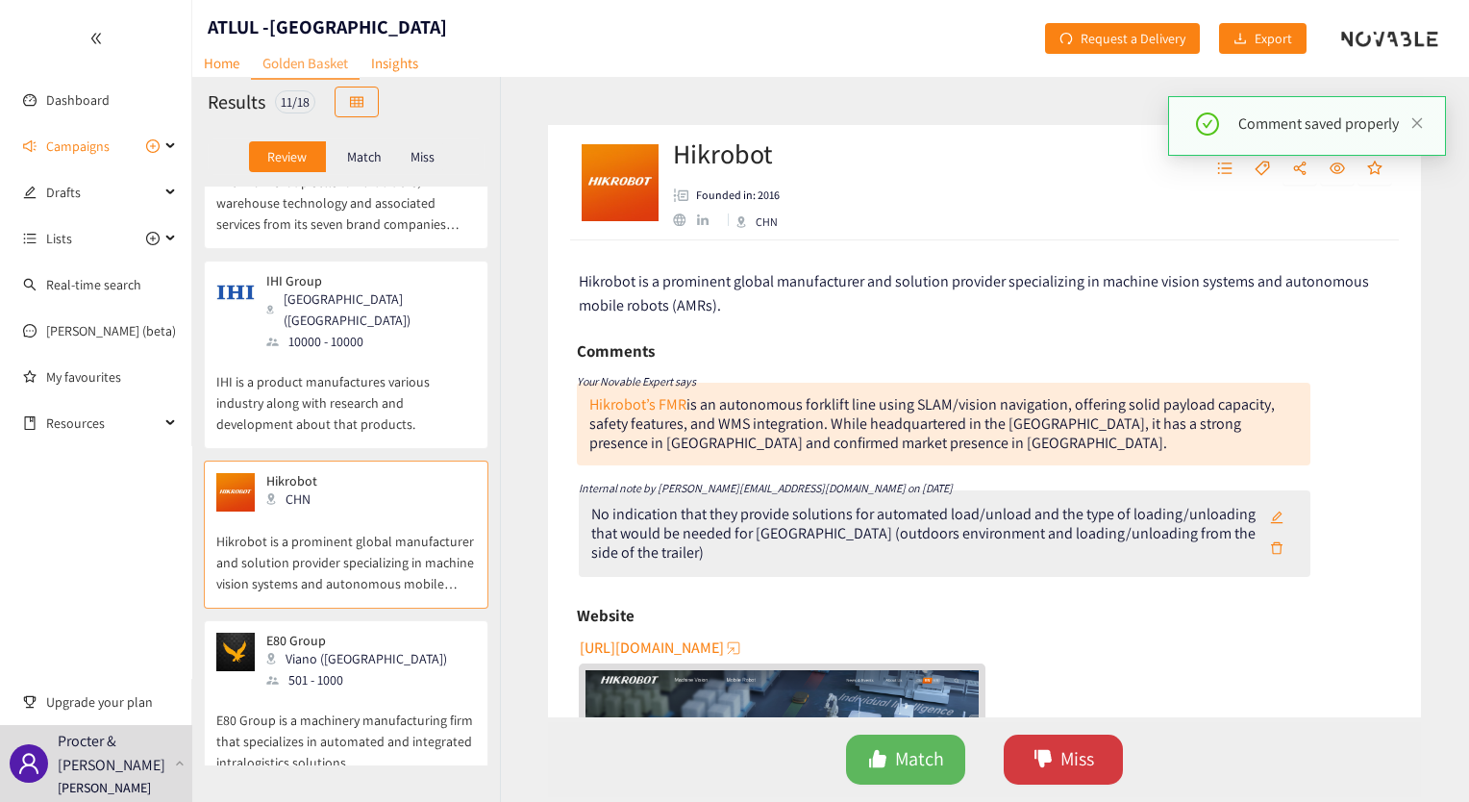
click at [1056, 780] on button "Miss" at bounding box center [1063, 759] width 119 height 50
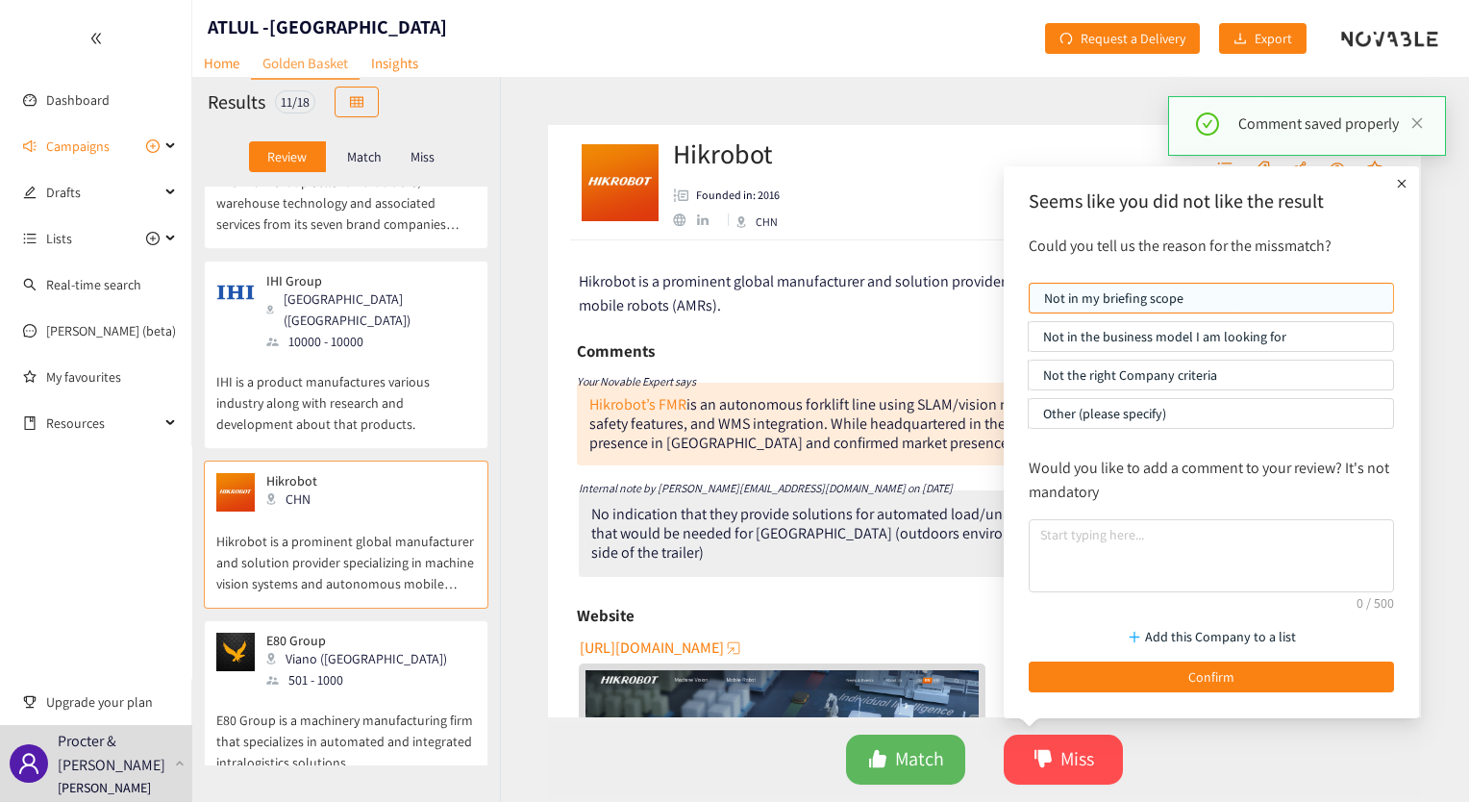
click at [1139, 375] on p "Not the right Company criteria" at bounding box center [1211, 375] width 336 height 29
click at [1029, 380] on input "Not the right Company criteria" at bounding box center [1029, 380] width 0 height 0
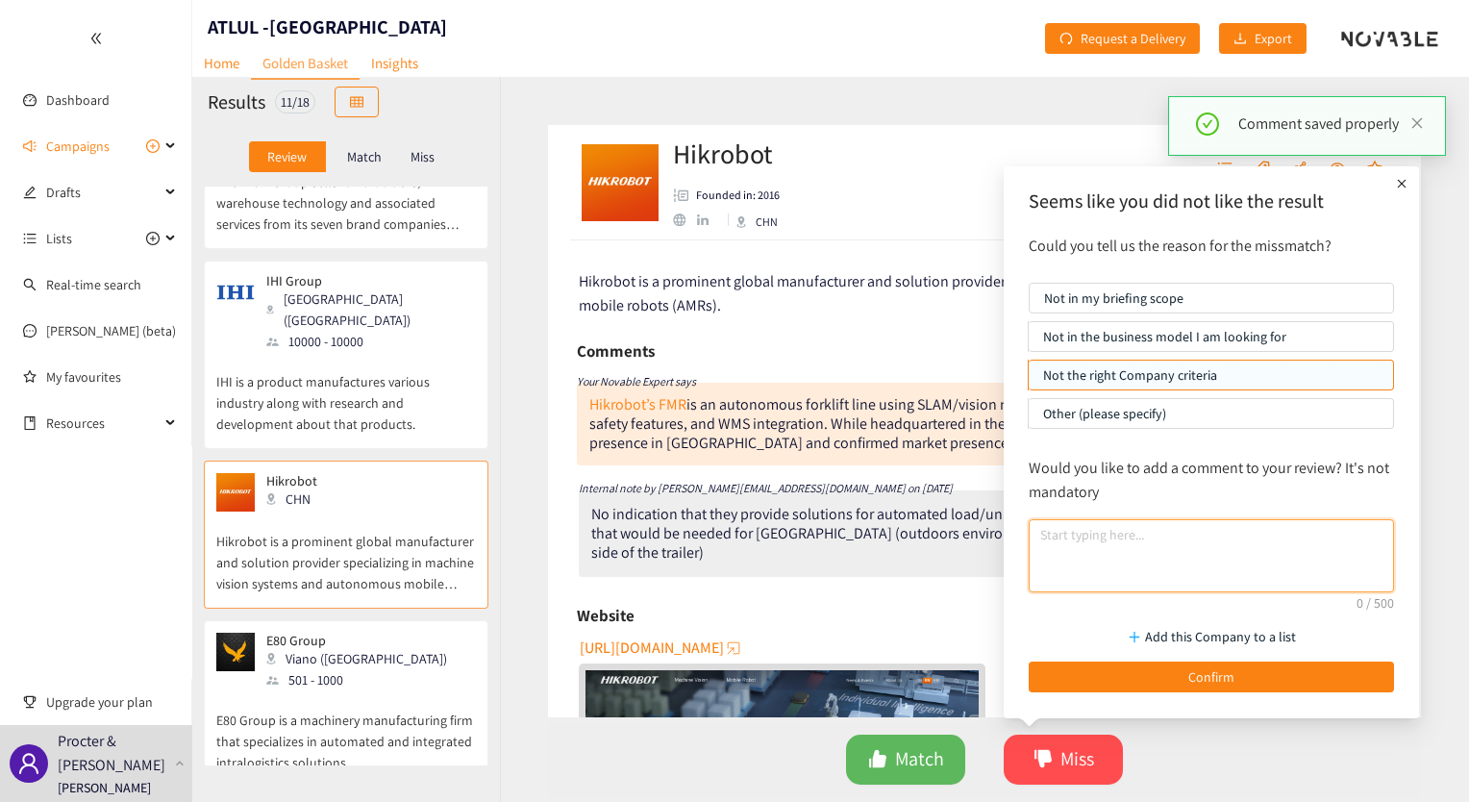
click at [1126, 567] on textarea at bounding box center [1211, 555] width 365 height 73
paste textarea "No indication that they provide solutions for automated load/unload and the typ…"
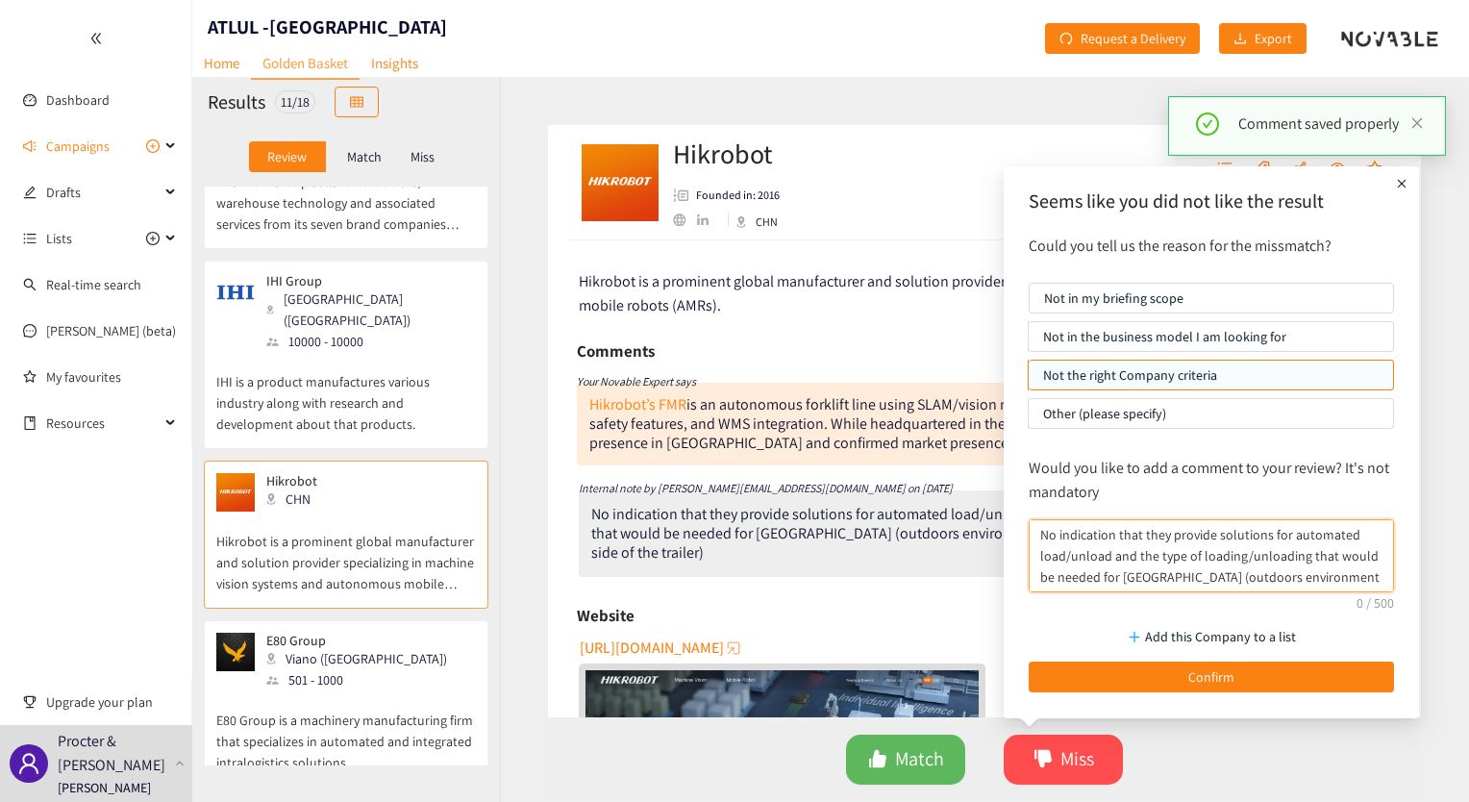
scroll to position [15, 0]
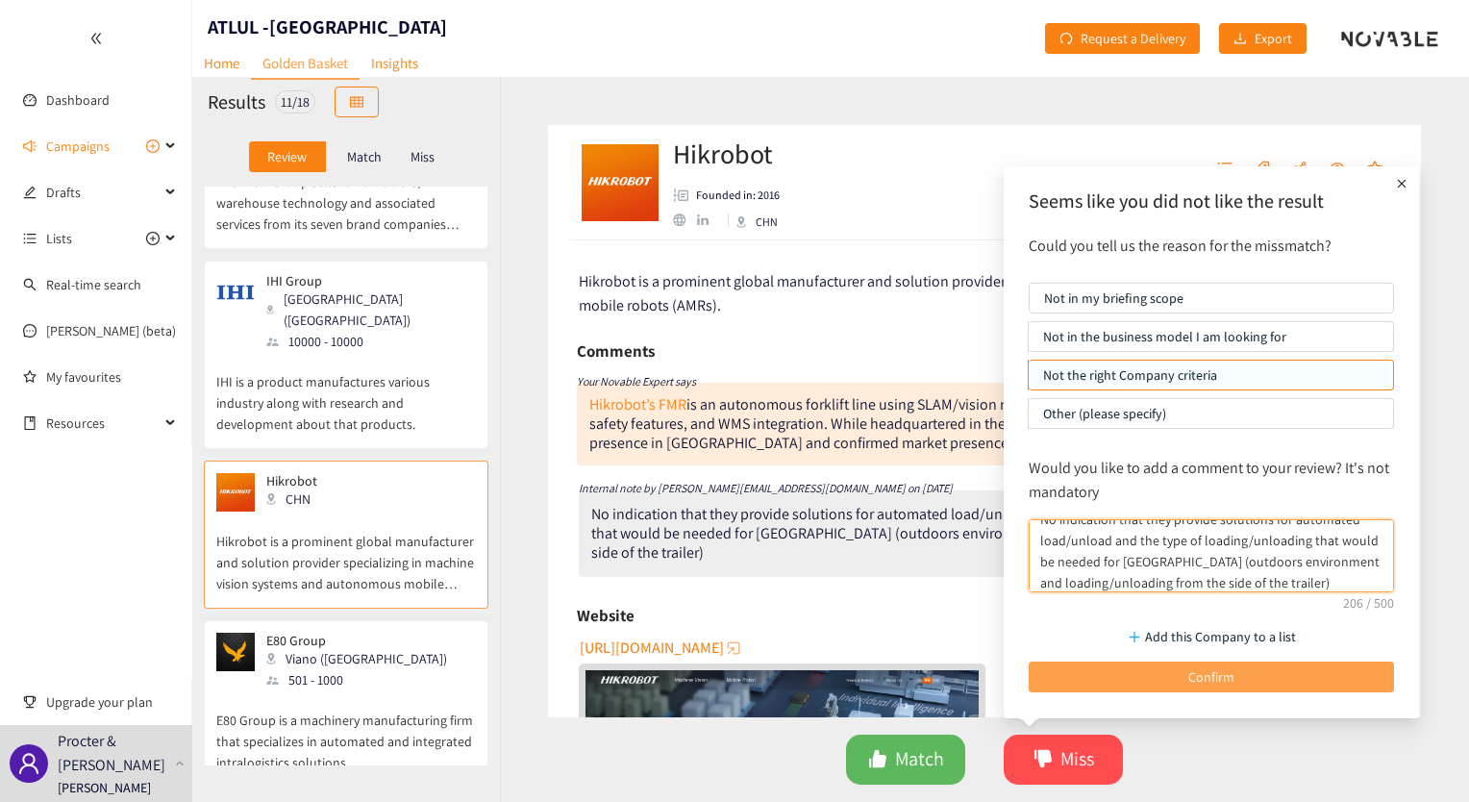
type textarea "No indication that they provide solutions for automated load/unload and the typ…"
click at [1124, 672] on button "Confirm" at bounding box center [1211, 676] width 365 height 31
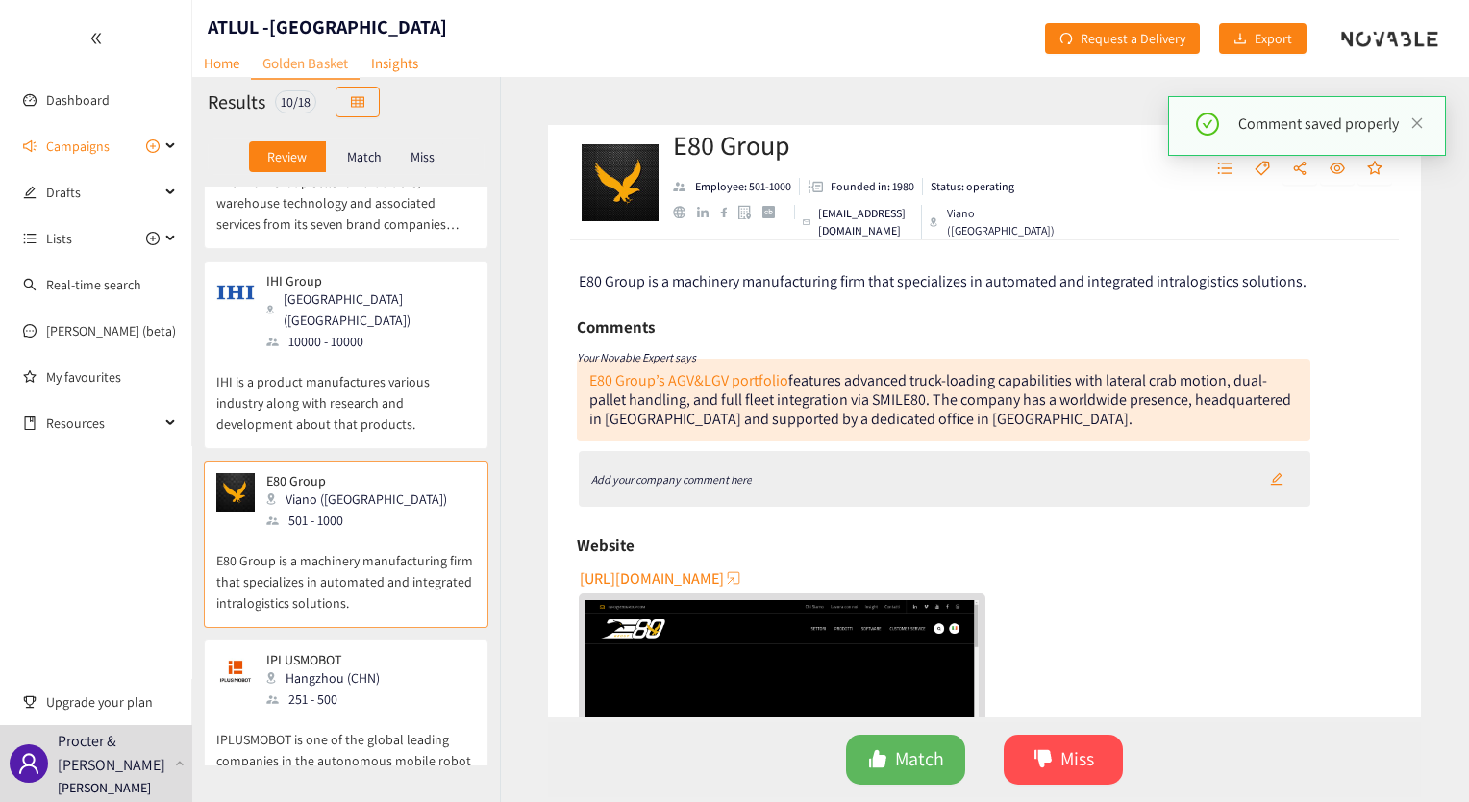
click at [355, 709] on p "IPLUSMOBOT is one of the global leading companies in the autonomous mobile robo…" at bounding box center [346, 750] width 260 height 83
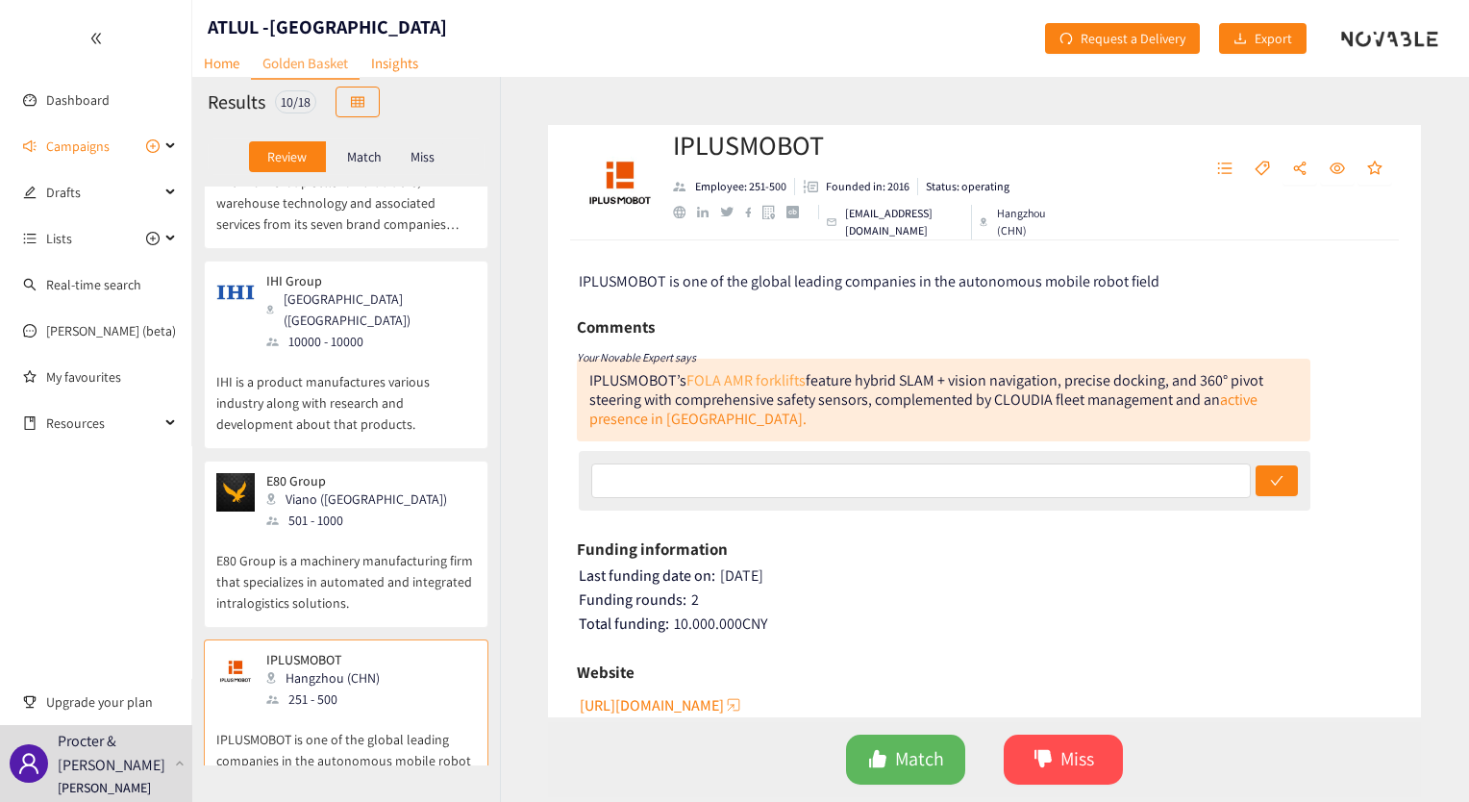
click at [777, 379] on link "FOLA AMR forklifts" at bounding box center [745, 380] width 119 height 20
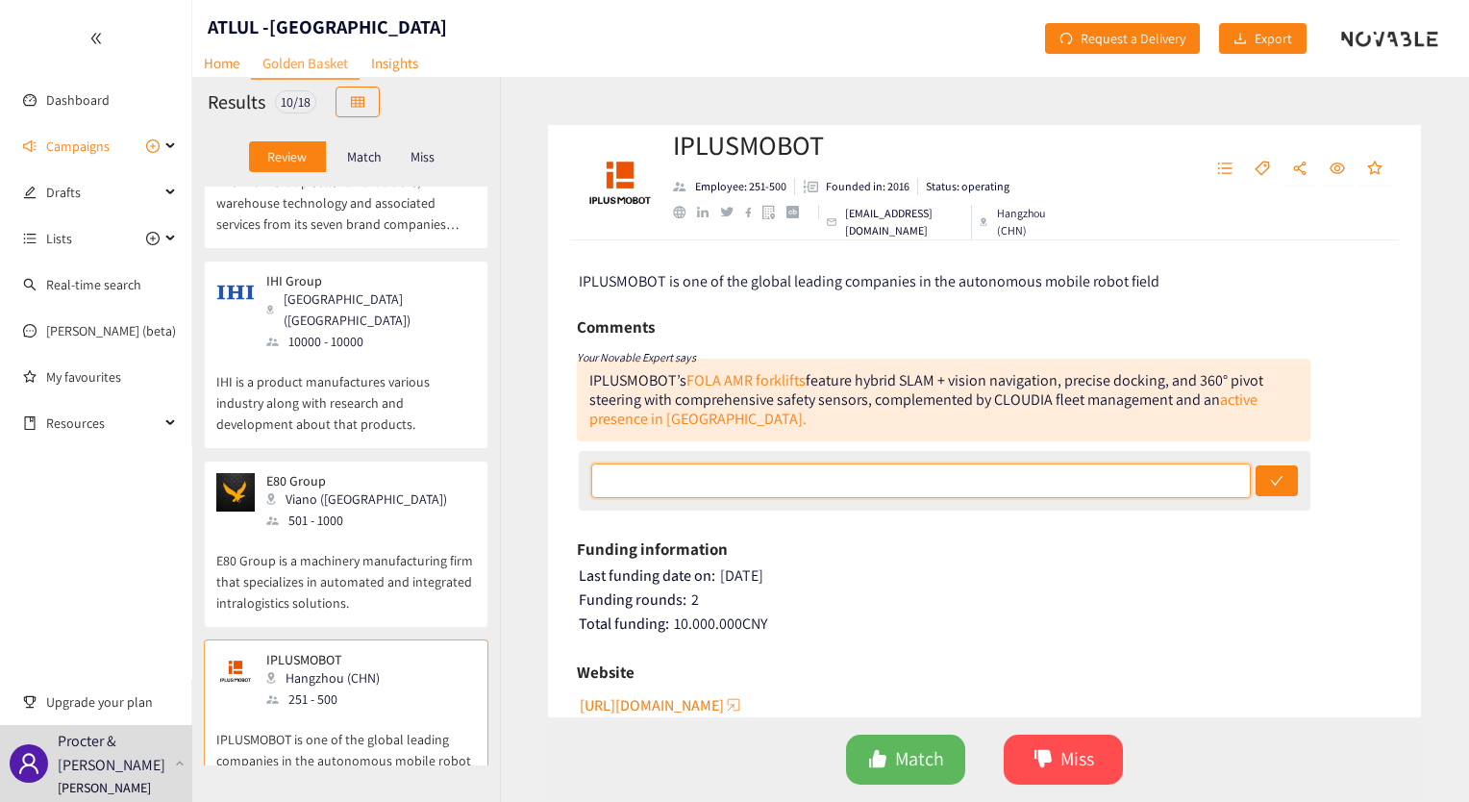
click at [734, 485] on input "text" at bounding box center [921, 480] width 660 height 35
paste input "No indication that they provide solutions for automated load/unload and the typ…"
type input "No indication that they provide solutions for automated load/unload and the typ…"
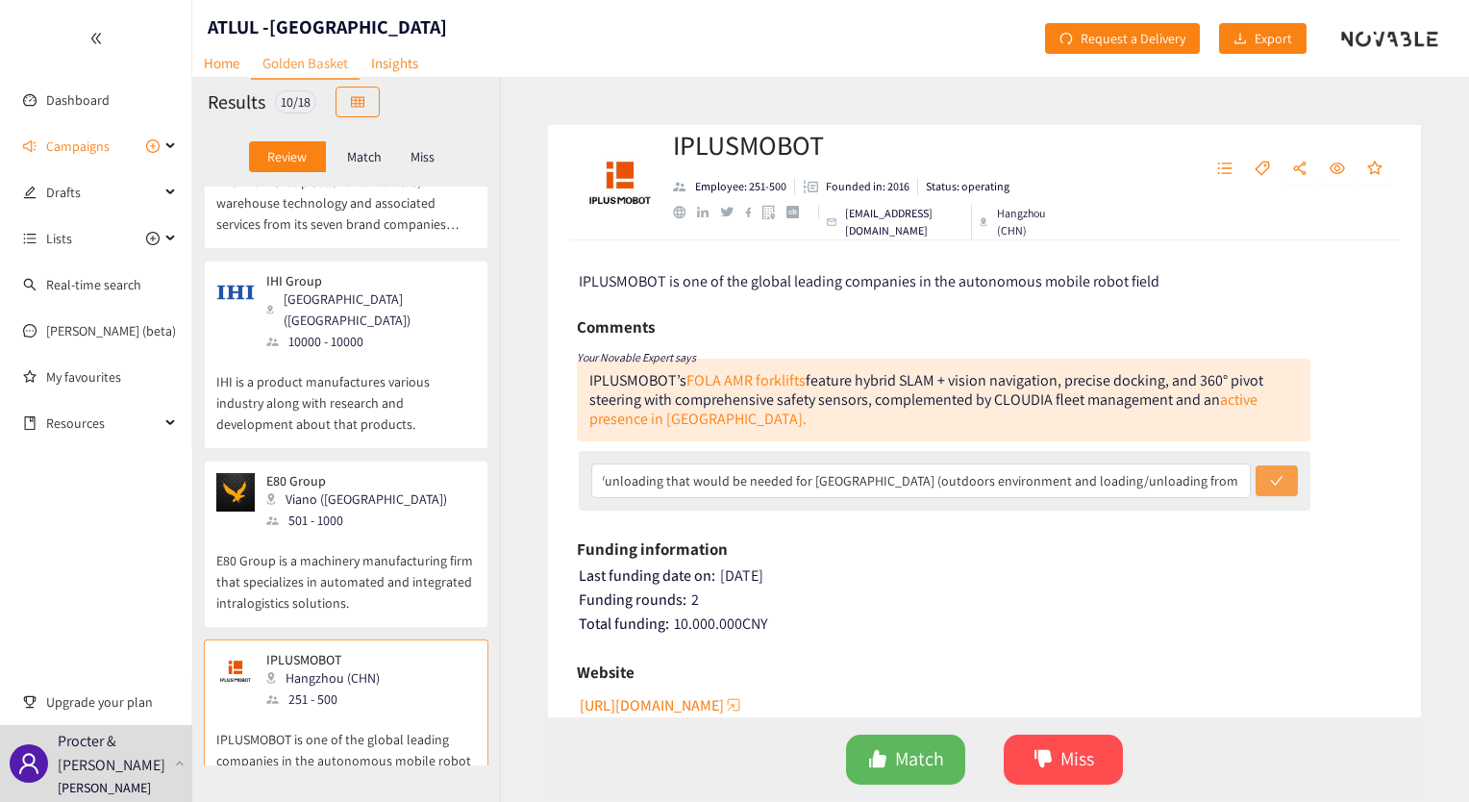
scroll to position [0, 0]
click at [1270, 479] on icon "check" at bounding box center [1276, 480] width 13 height 13
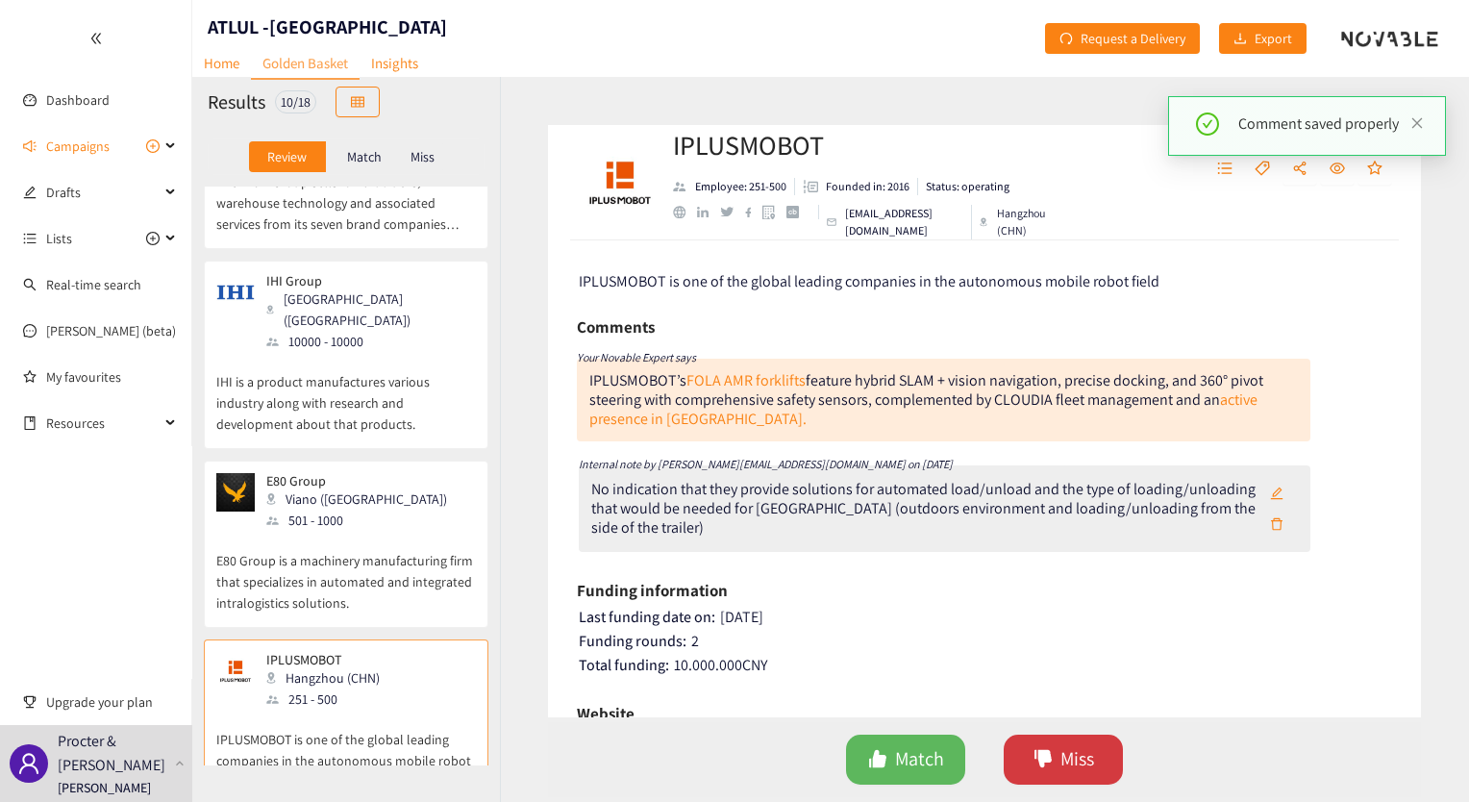
click at [1068, 764] on span "Miss" at bounding box center [1077, 759] width 34 height 30
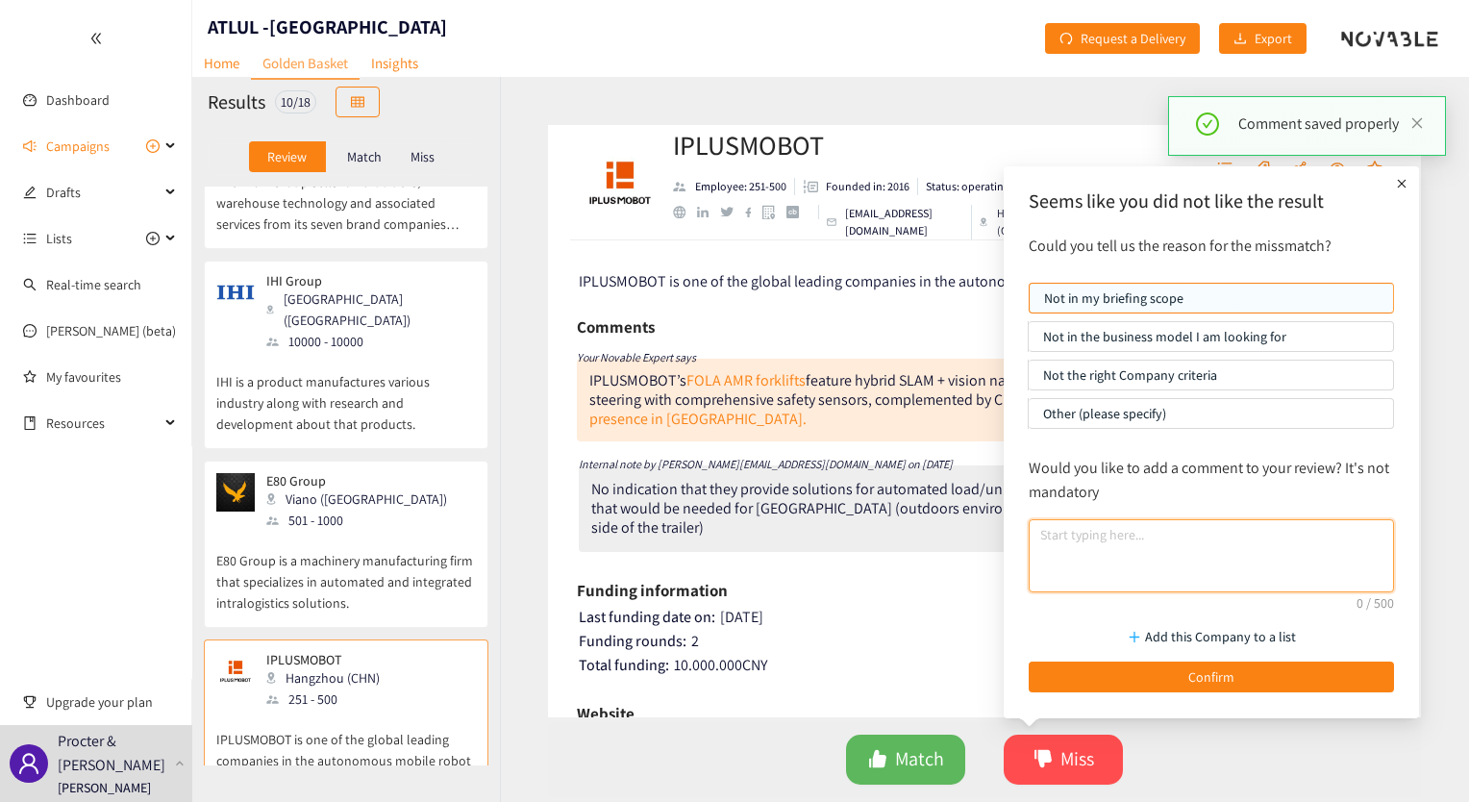
click at [1161, 551] on textarea at bounding box center [1211, 555] width 365 height 73
paste textarea "No indication that they provide solutions for automated load/unload and the typ…"
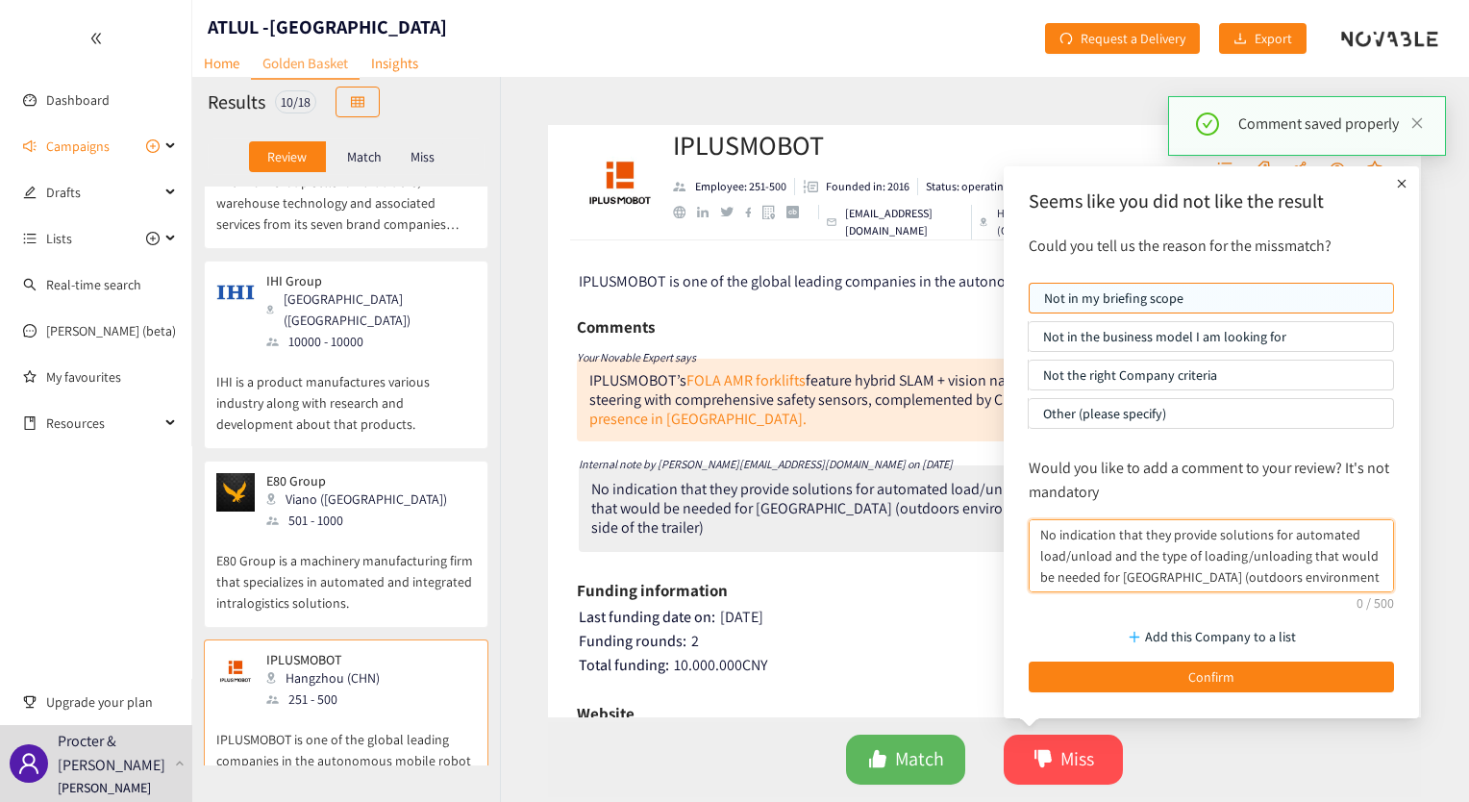
scroll to position [15, 0]
type textarea "No indication that they provide solutions for automated load/unload and the typ…"
click at [1142, 382] on p "Not the right Company criteria" at bounding box center [1211, 375] width 336 height 29
click at [1029, 380] on input "Not the right Company criteria" at bounding box center [1029, 380] width 0 height 0
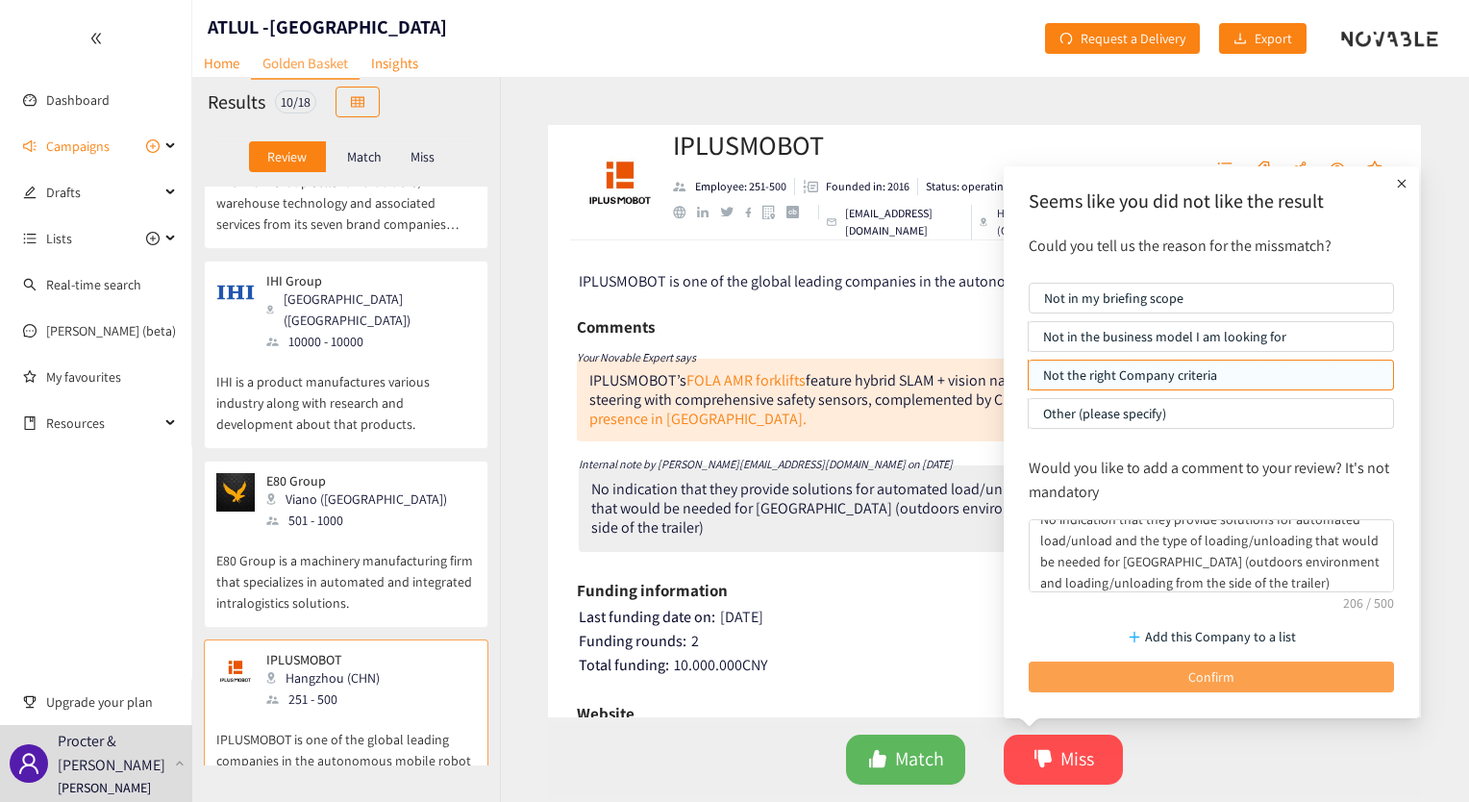
click at [1107, 675] on button "Confirm" at bounding box center [1211, 676] width 365 height 31
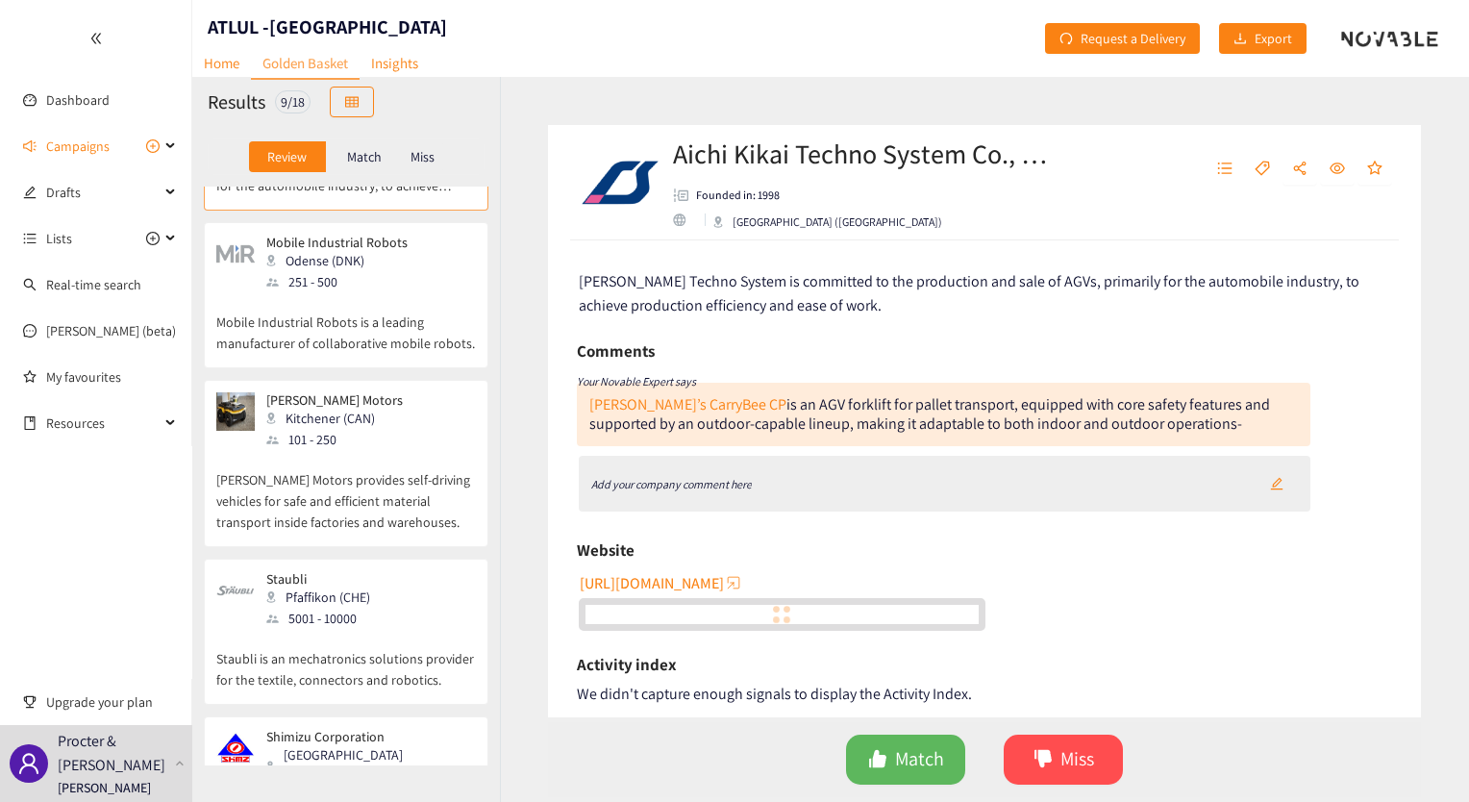
scroll to position [952, 0]
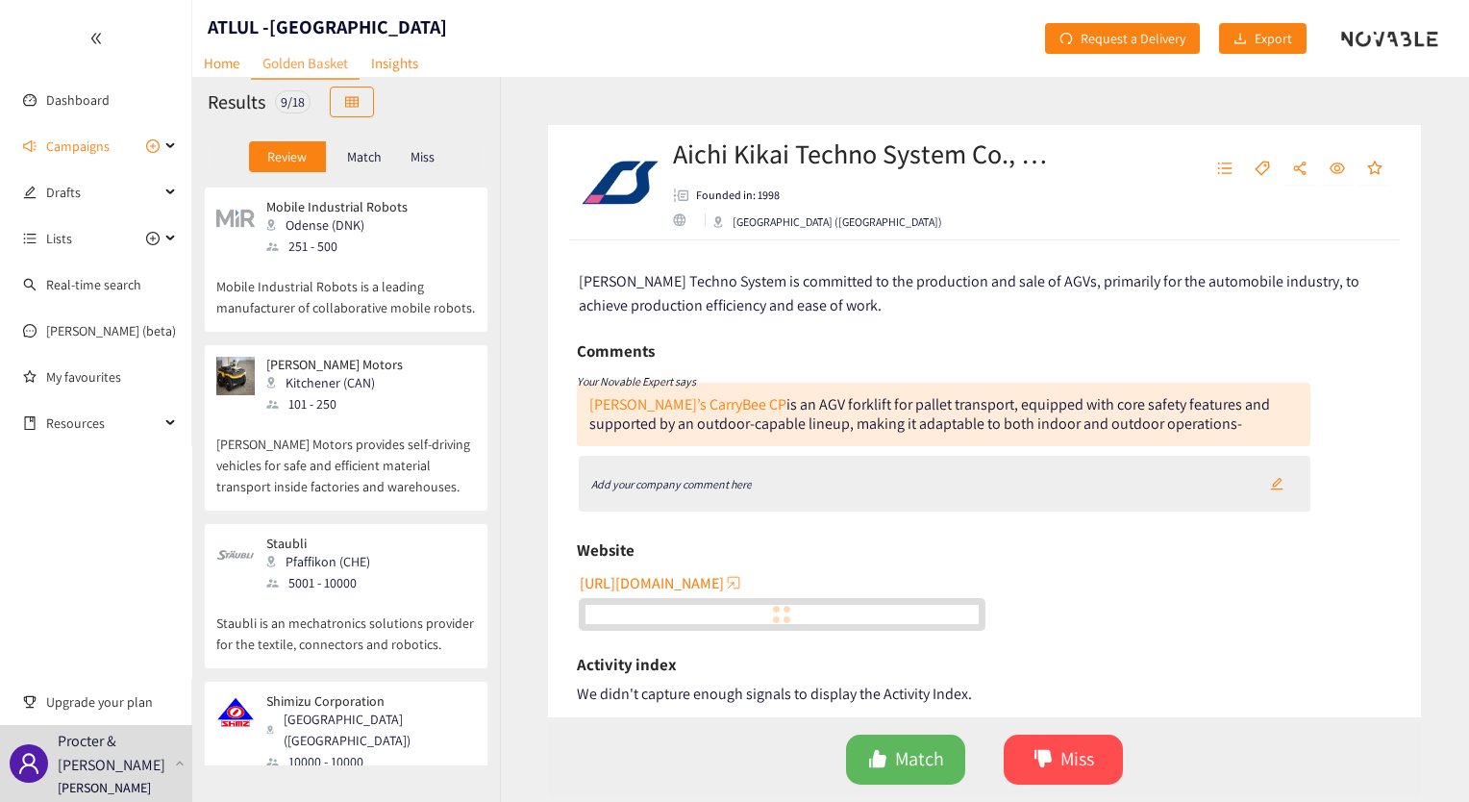
drag, startPoint x: 490, startPoint y: 687, endPoint x: 487, endPoint y: 707, distance: 19.4
click at [487, 707] on div "Toyota Material Handling Group [GEOGRAPHIC_DATA] ([GEOGRAPHIC_DATA]) 1001 - 500…" at bounding box center [346, 476] width 308 height 579
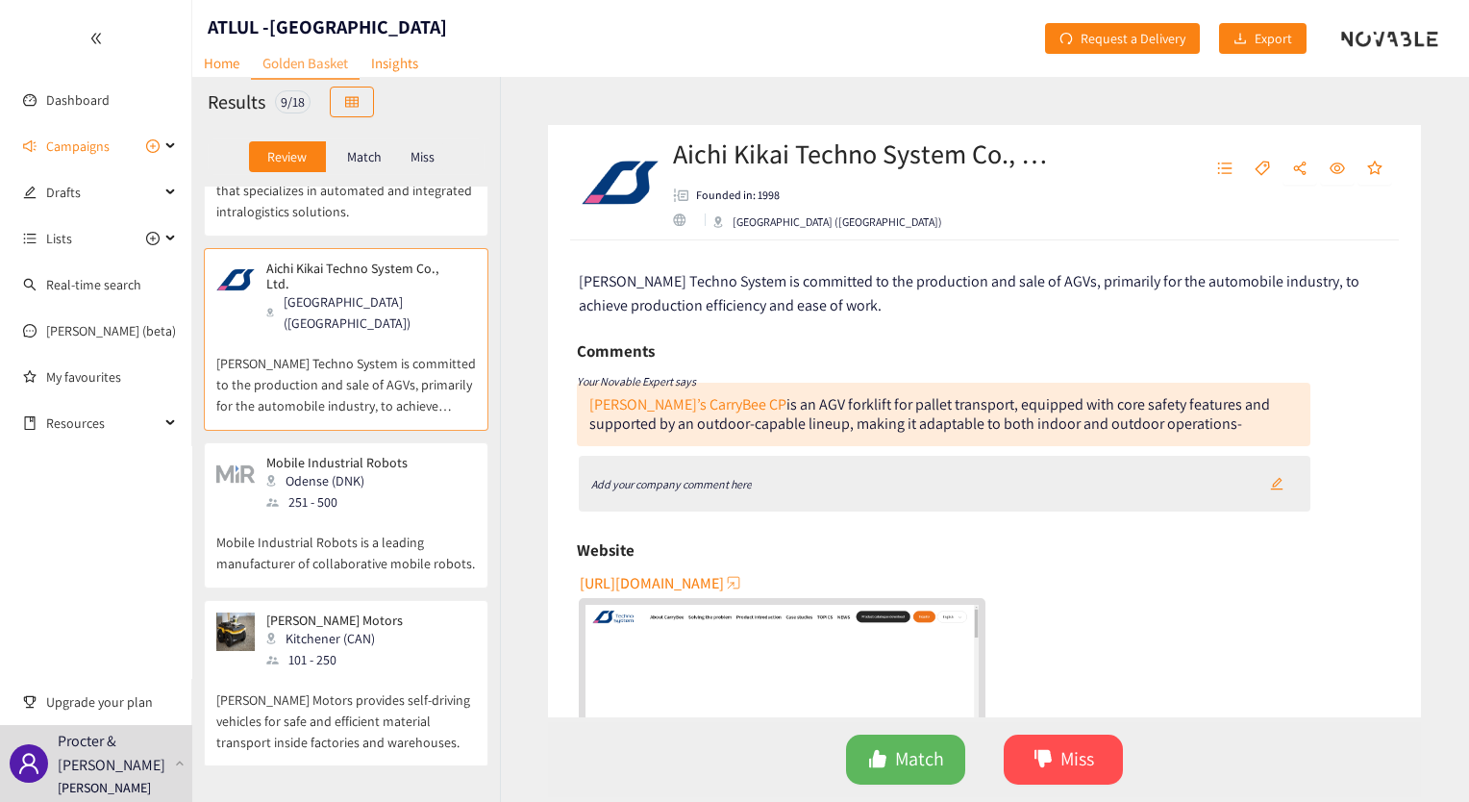
scroll to position [678, 0]
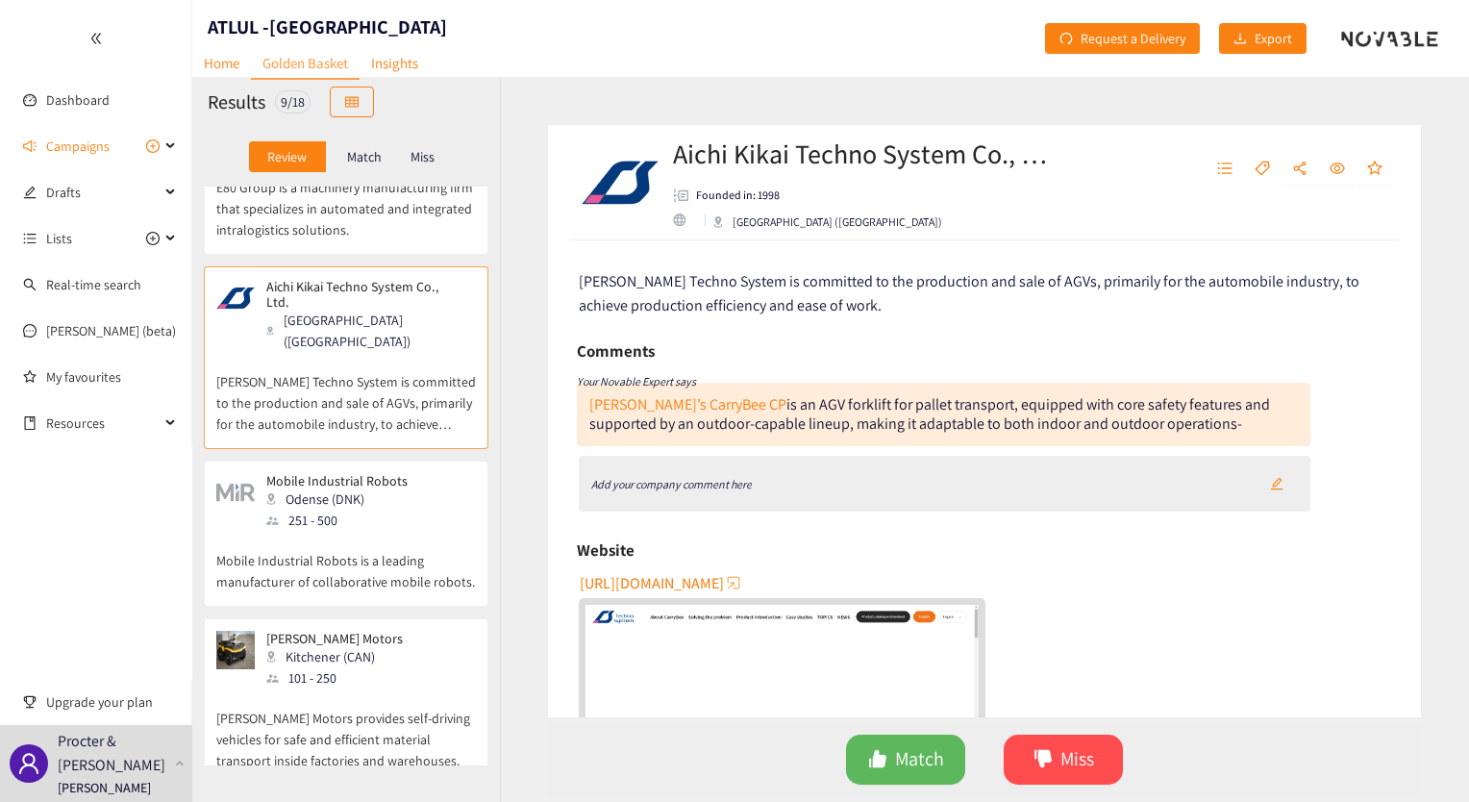
click at [328, 531] on p "Mobile Industrial Robots is a leading manufacturer of collaborative mobile robo…" at bounding box center [346, 562] width 260 height 62
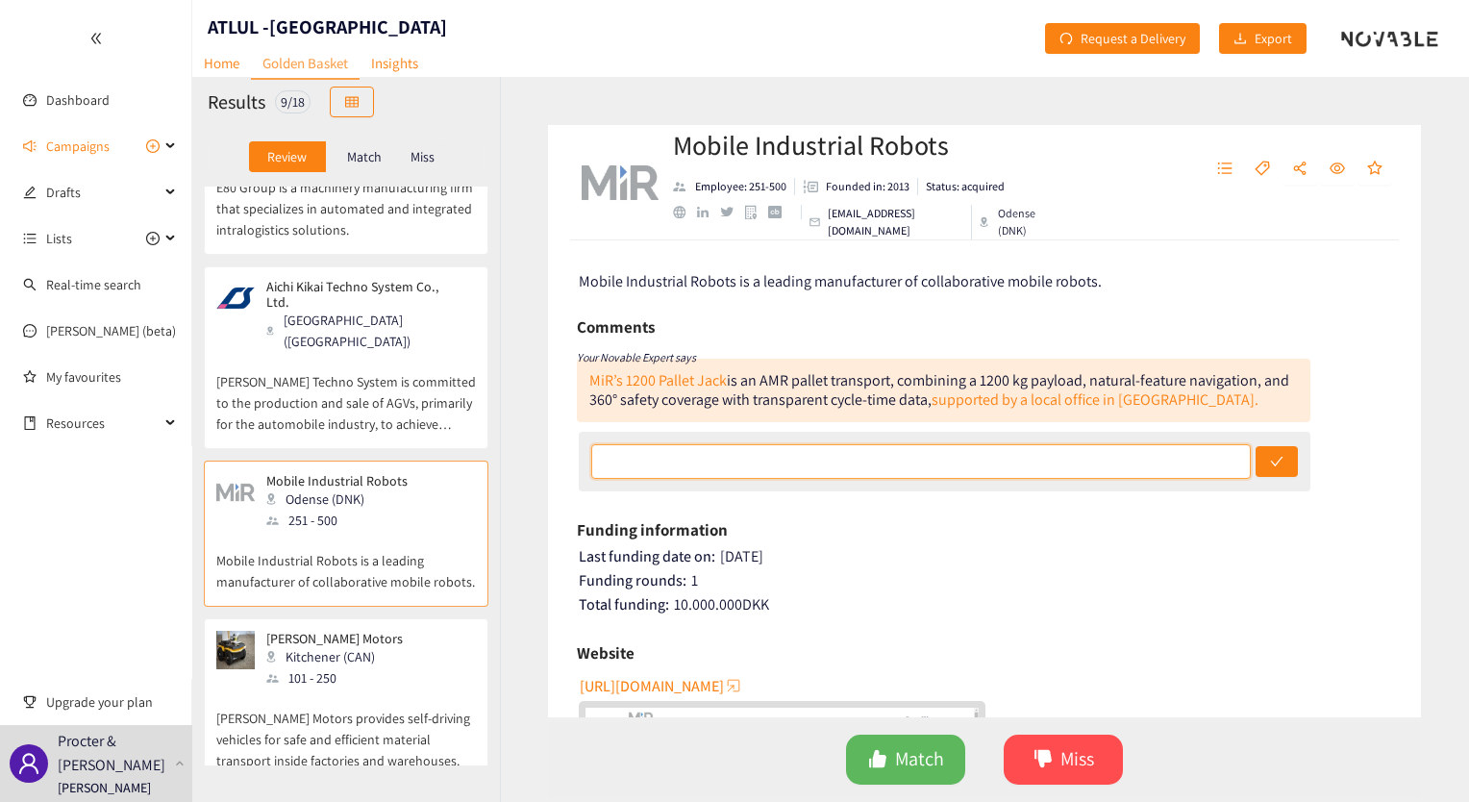
click at [1050, 460] on input "text" at bounding box center [921, 461] width 660 height 35
paste input "No indication that they provide solutions for automated load/unload and the typ…"
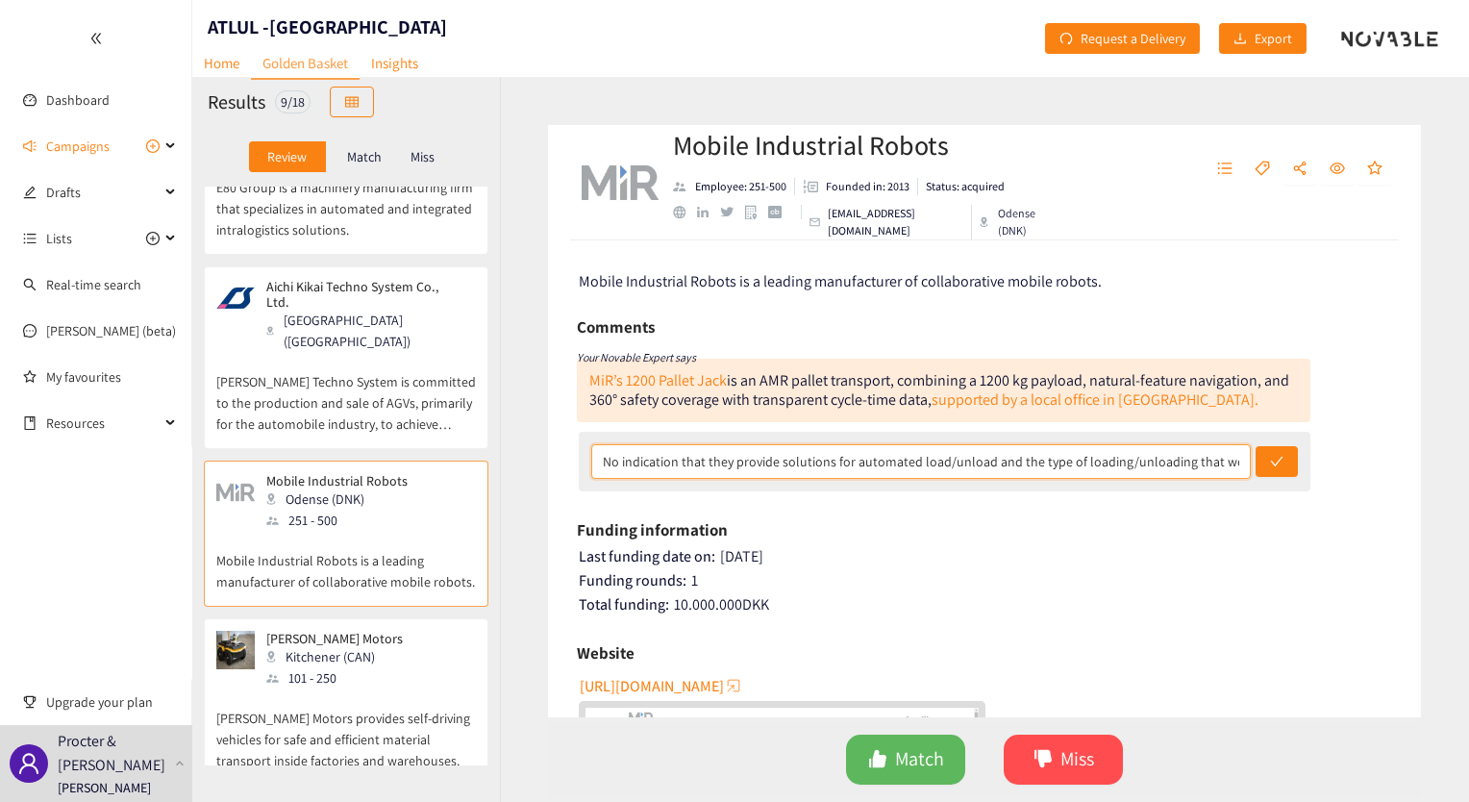
scroll to position [0, 535]
type input "No indication that they provide solutions for automated load/unload and the typ…"
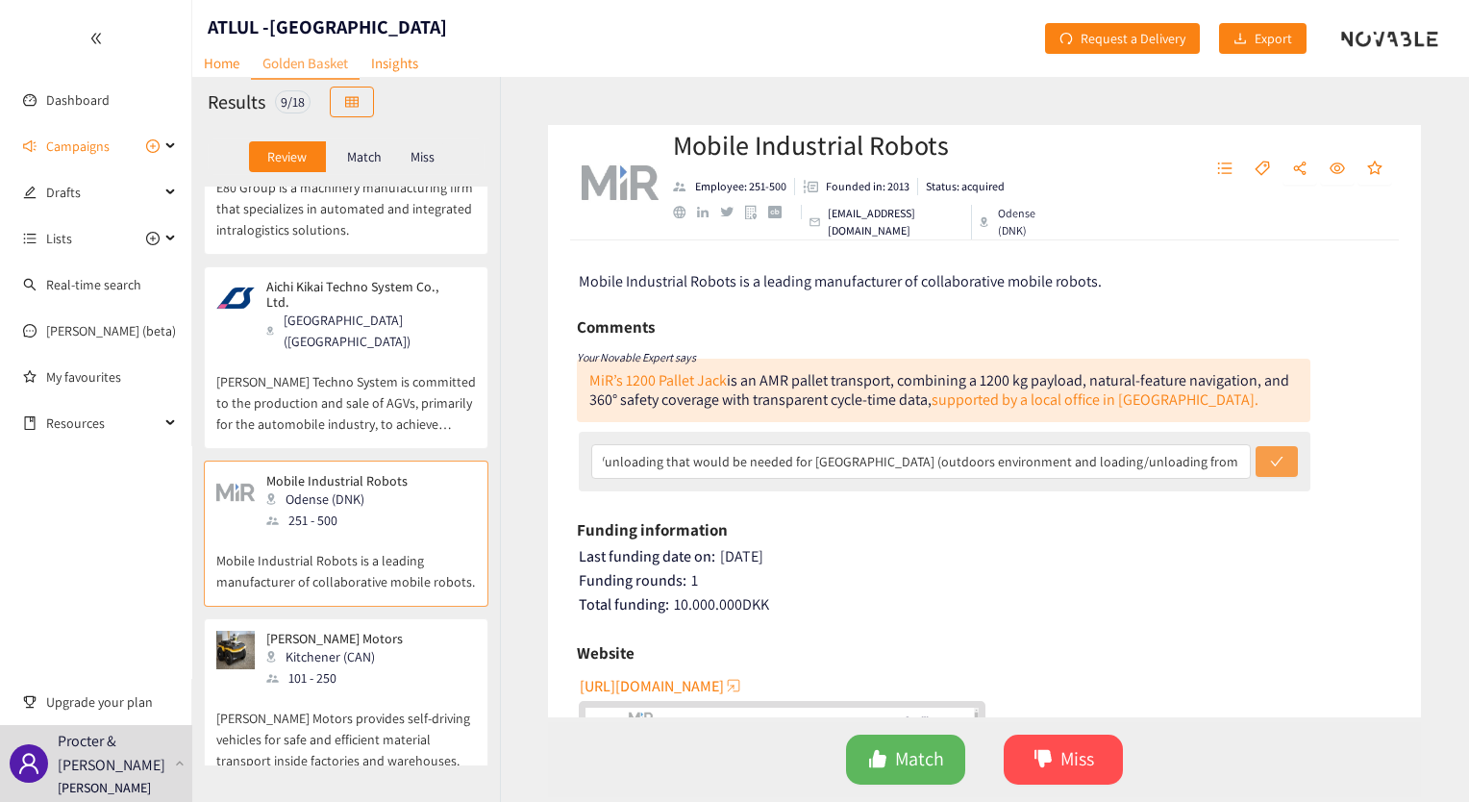
scroll to position [0, 0]
click at [1270, 461] on icon "check" at bounding box center [1276, 461] width 13 height 13
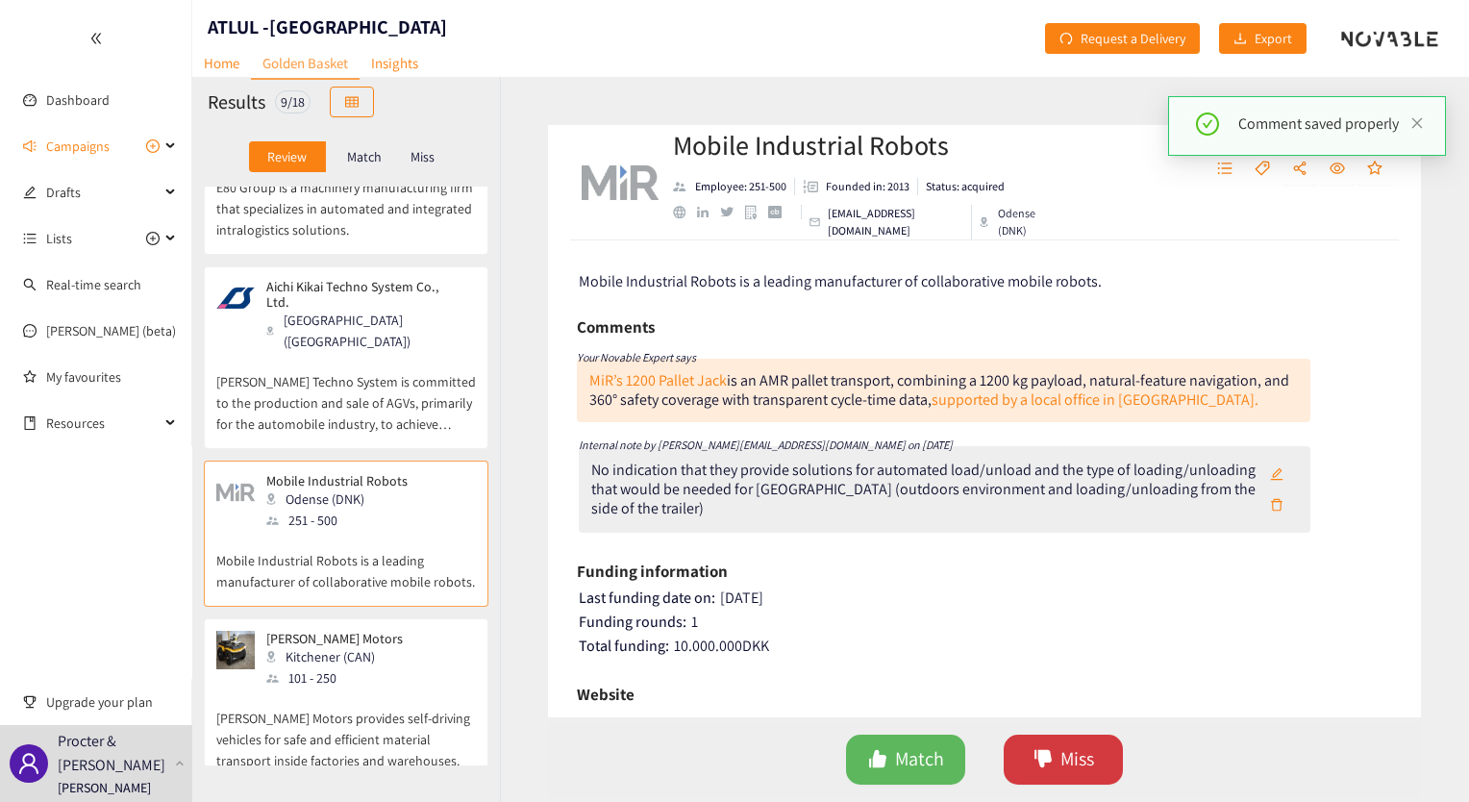
click at [1061, 745] on span "Miss" at bounding box center [1077, 759] width 34 height 30
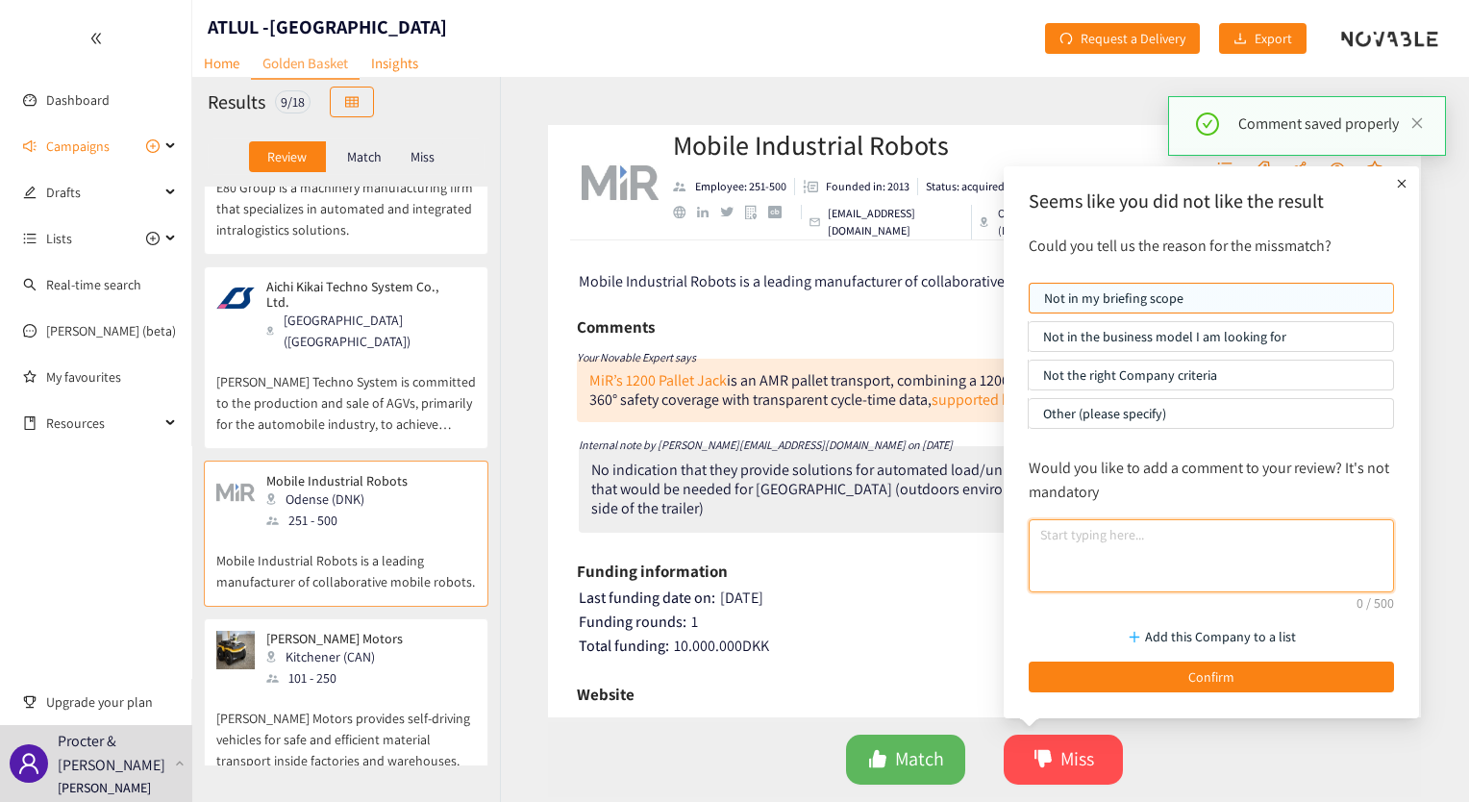
click at [1140, 536] on textarea at bounding box center [1211, 555] width 365 height 73
paste textarea "No indication that they provide solutions for automated load/unload and the typ…"
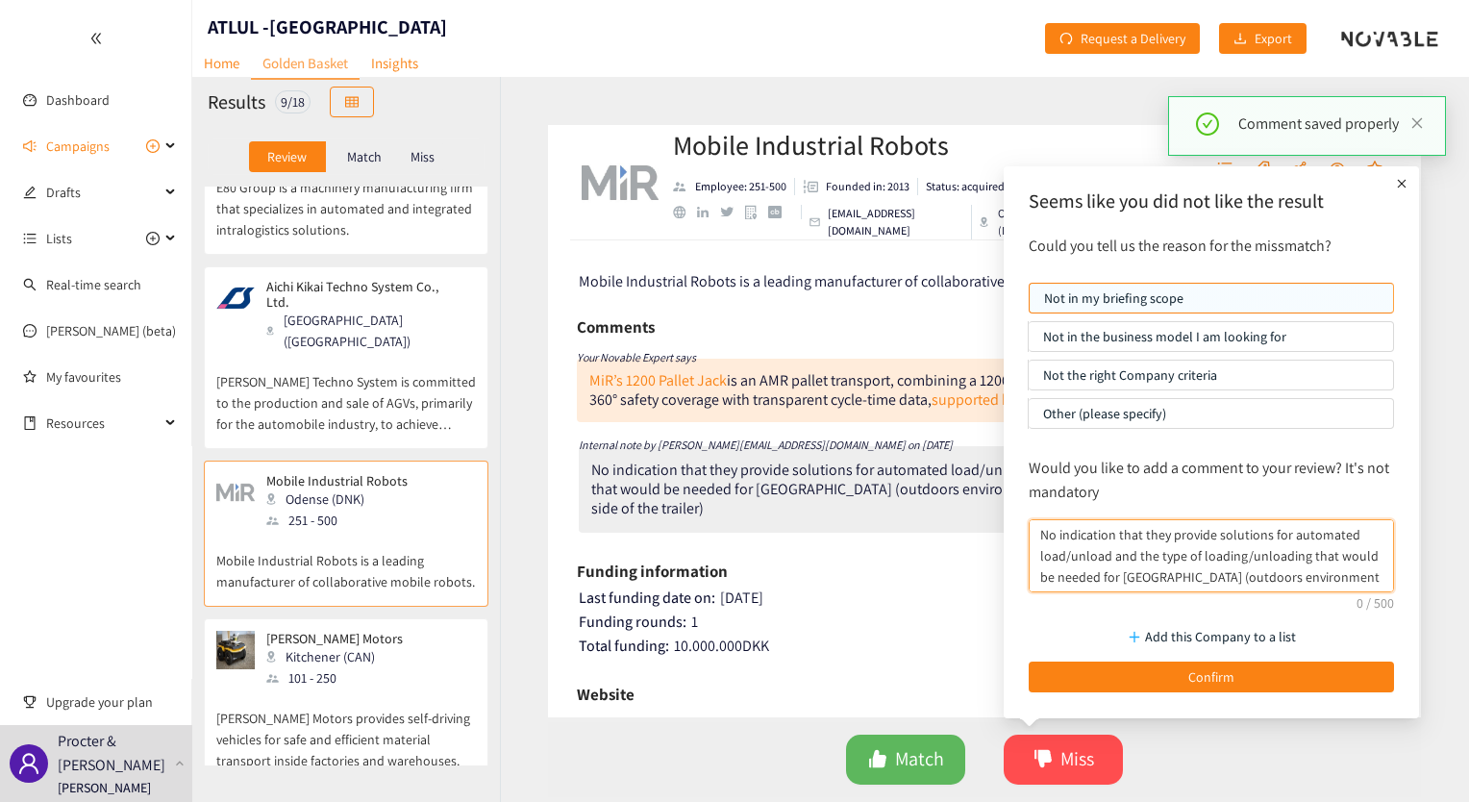
scroll to position [15, 0]
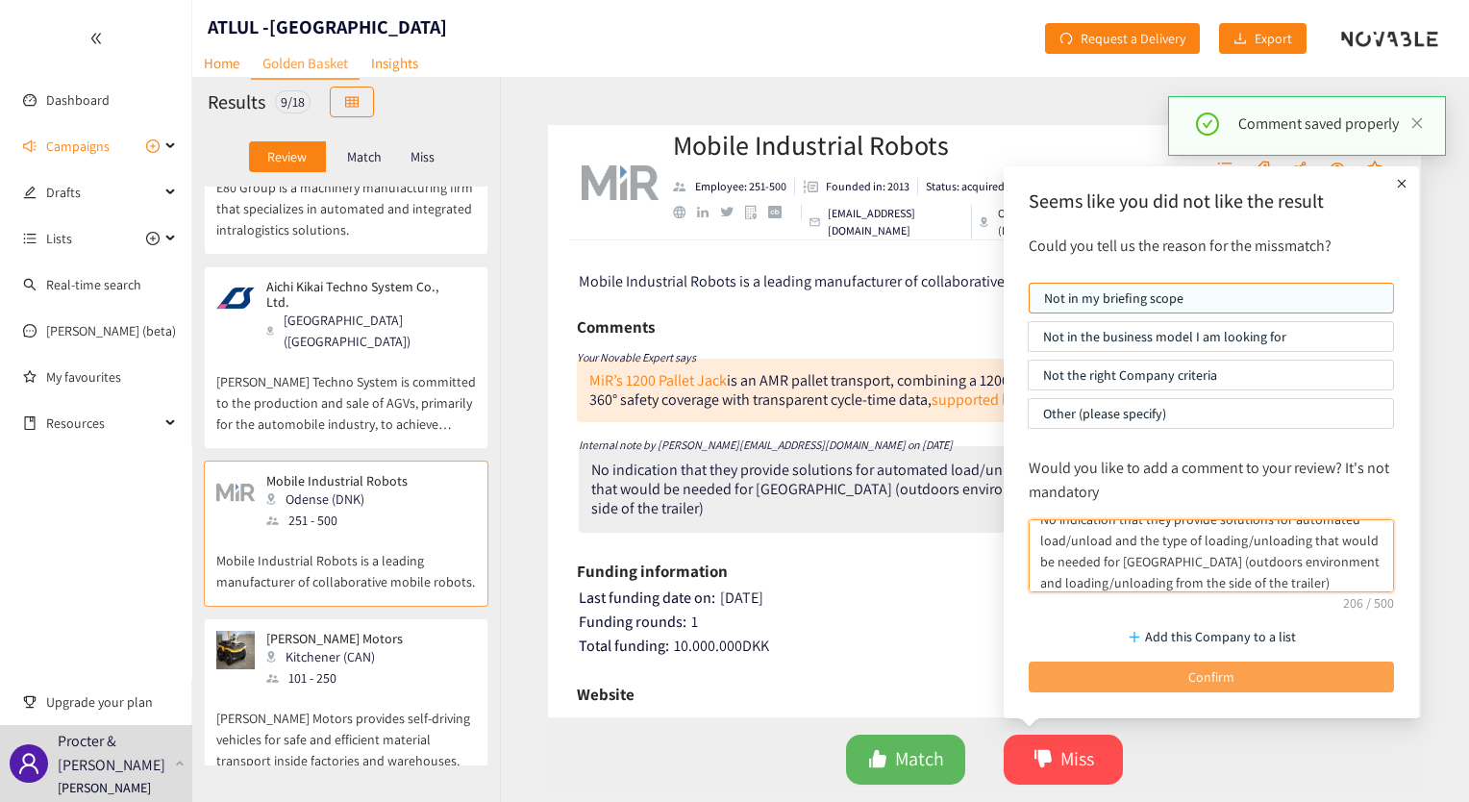
type textarea "No indication that they provide solutions for automated load/unload and the typ…"
click at [1092, 671] on button "Confirm" at bounding box center [1211, 676] width 365 height 31
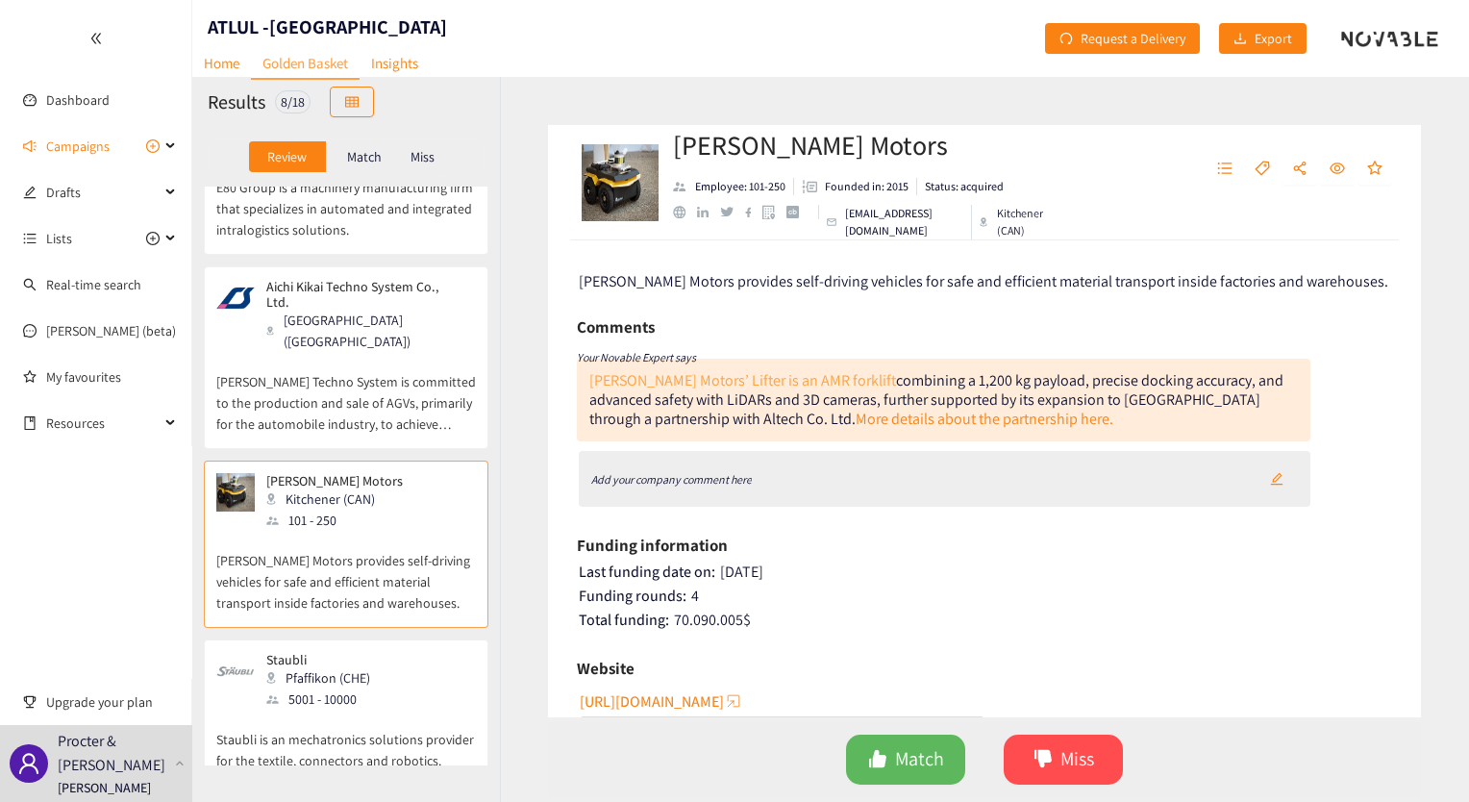
click at [733, 372] on link "[PERSON_NAME] Motors’ Lifter is an AMR forklift" at bounding box center [742, 380] width 307 height 20
click at [786, 486] on div "Add your company comment here" at bounding box center [945, 479] width 733 height 56
click at [1284, 478] on button "button" at bounding box center [1277, 478] width 42 height 31
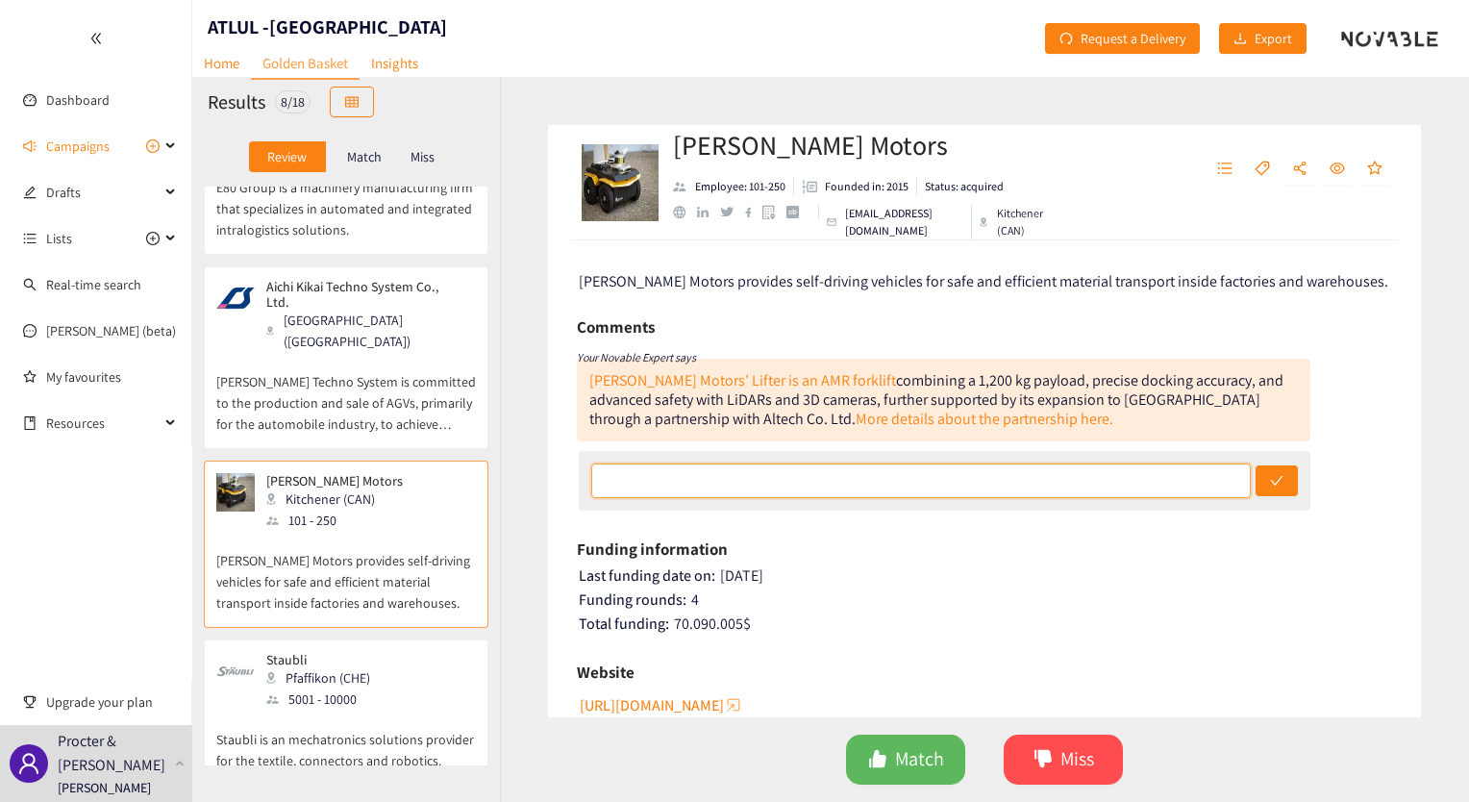
click at [941, 479] on input "text" at bounding box center [921, 480] width 660 height 35
paste input "No indication that they provide solutions for automated load/unload and the typ…"
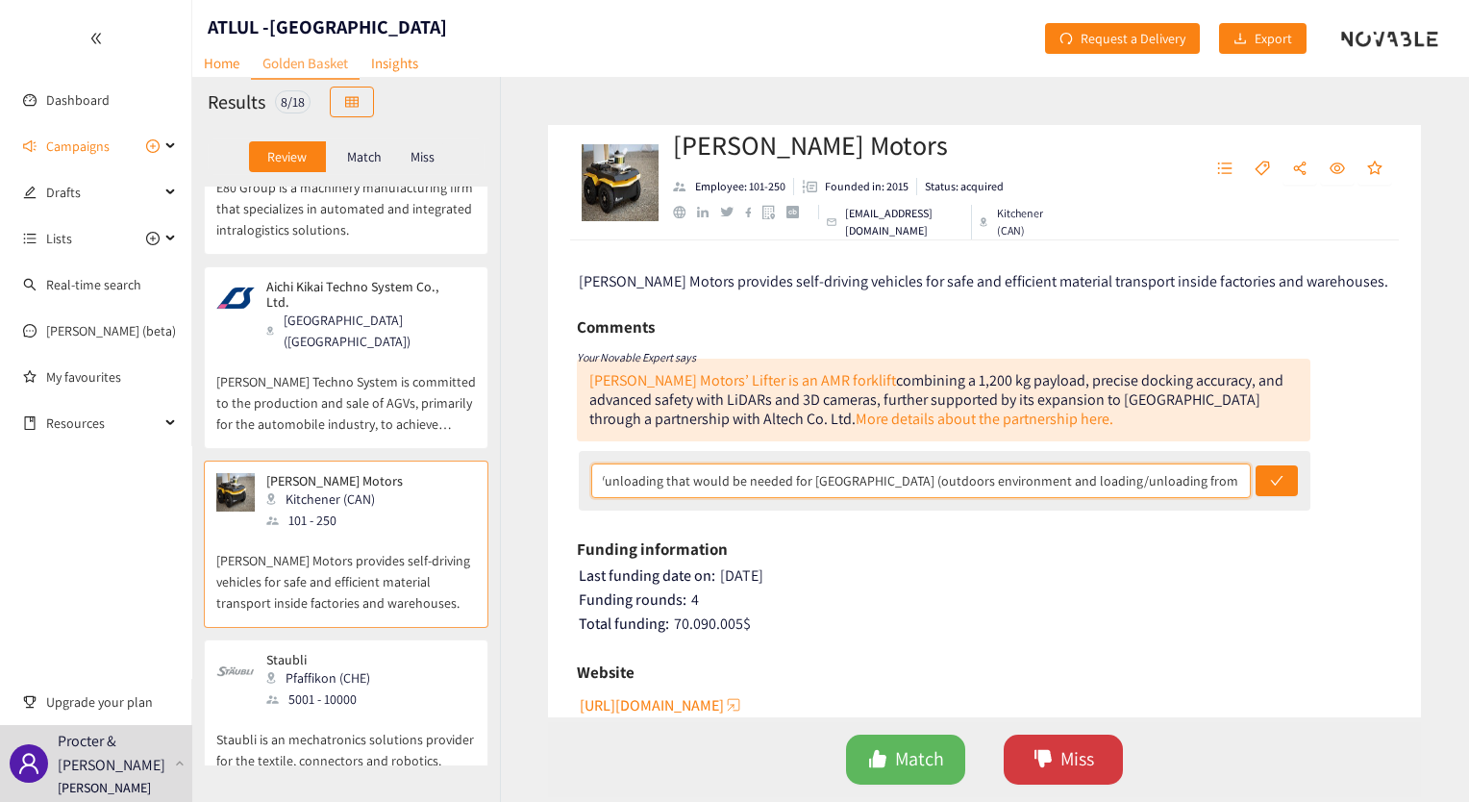
type input "No indication that they provide solutions for automated load/unload and the typ…"
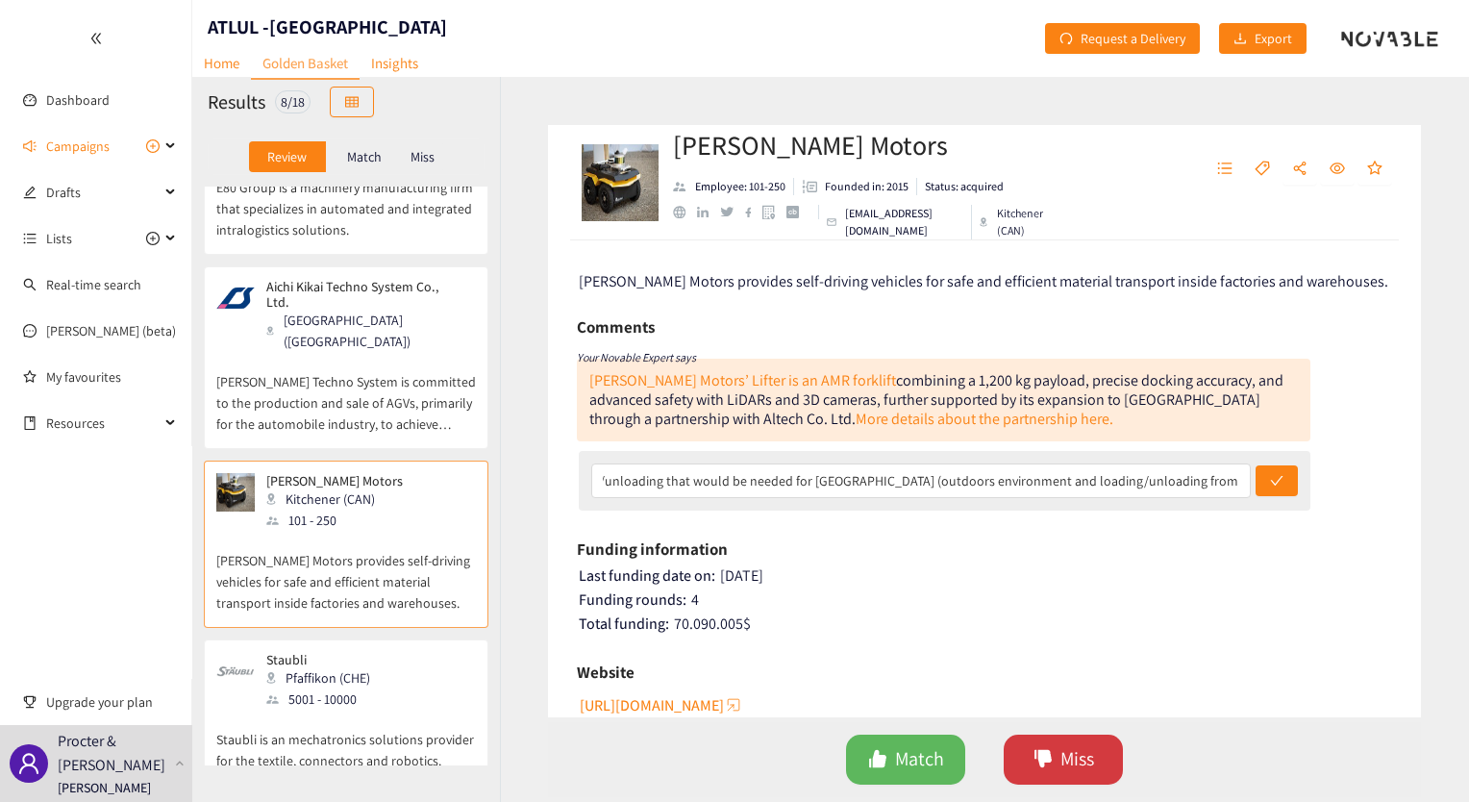
scroll to position [0, 0]
click at [1099, 759] on button "Miss" at bounding box center [1063, 759] width 119 height 50
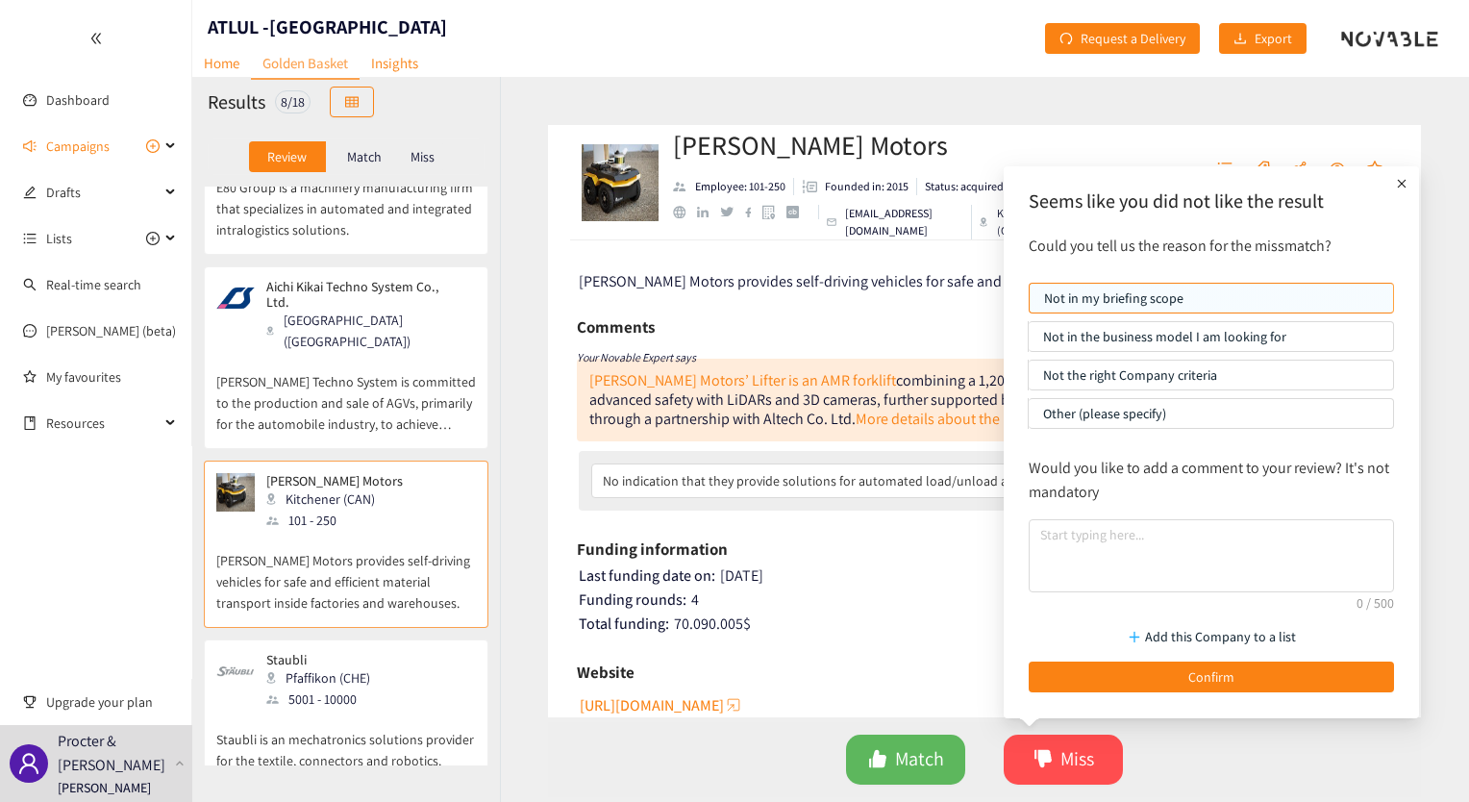
click at [1157, 365] on p "Not the right Company criteria" at bounding box center [1211, 375] width 336 height 29
click at [1029, 380] on input "Not the right Company criteria" at bounding box center [1029, 380] width 0 height 0
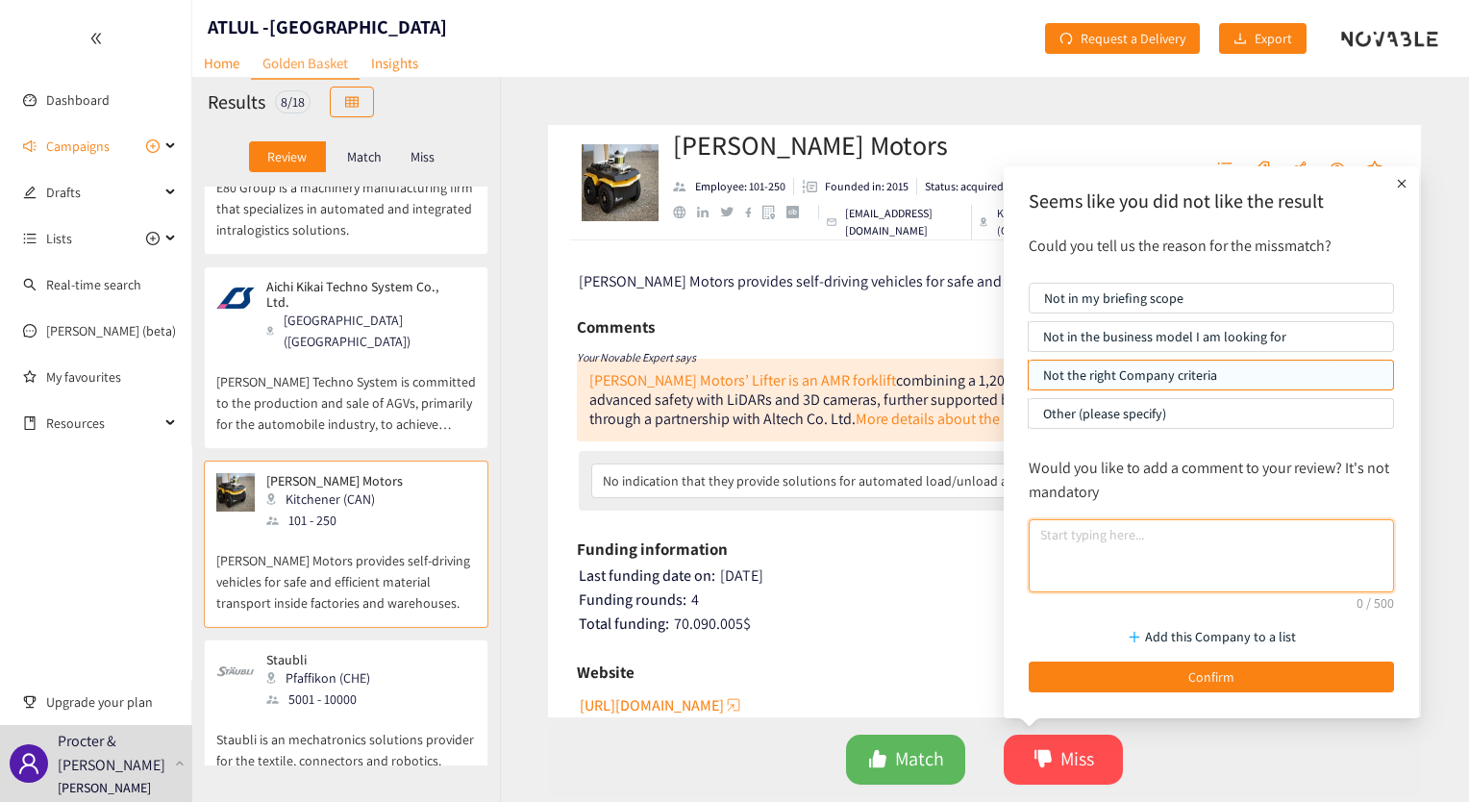
click at [1122, 536] on textarea at bounding box center [1211, 555] width 365 height 73
paste textarea "No indication that they provide solutions for automated load/unload and the typ…"
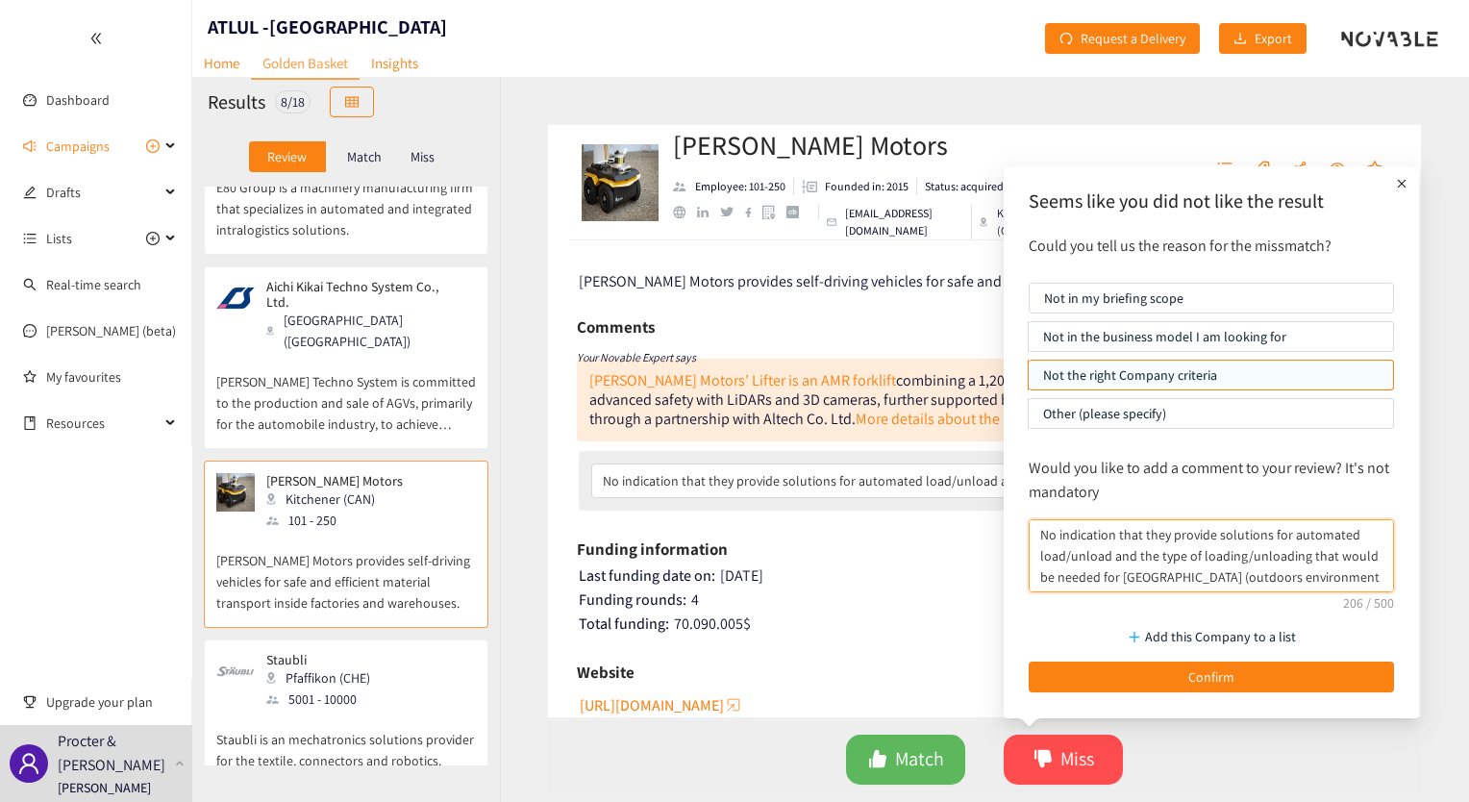
scroll to position [15, 0]
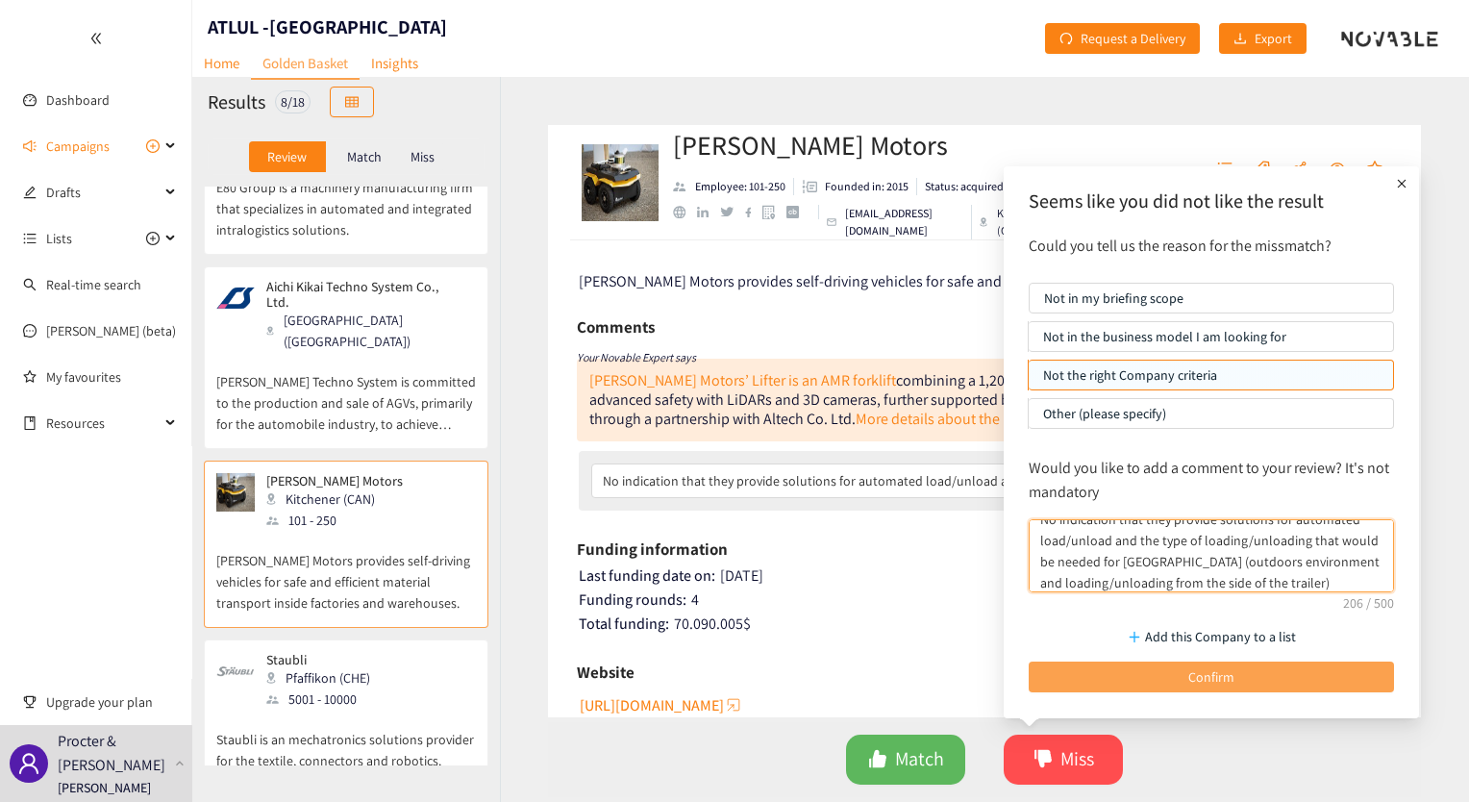
type textarea "No indication that they provide solutions for automated load/unload and the typ…"
click at [1088, 671] on button "Confirm" at bounding box center [1211, 676] width 365 height 31
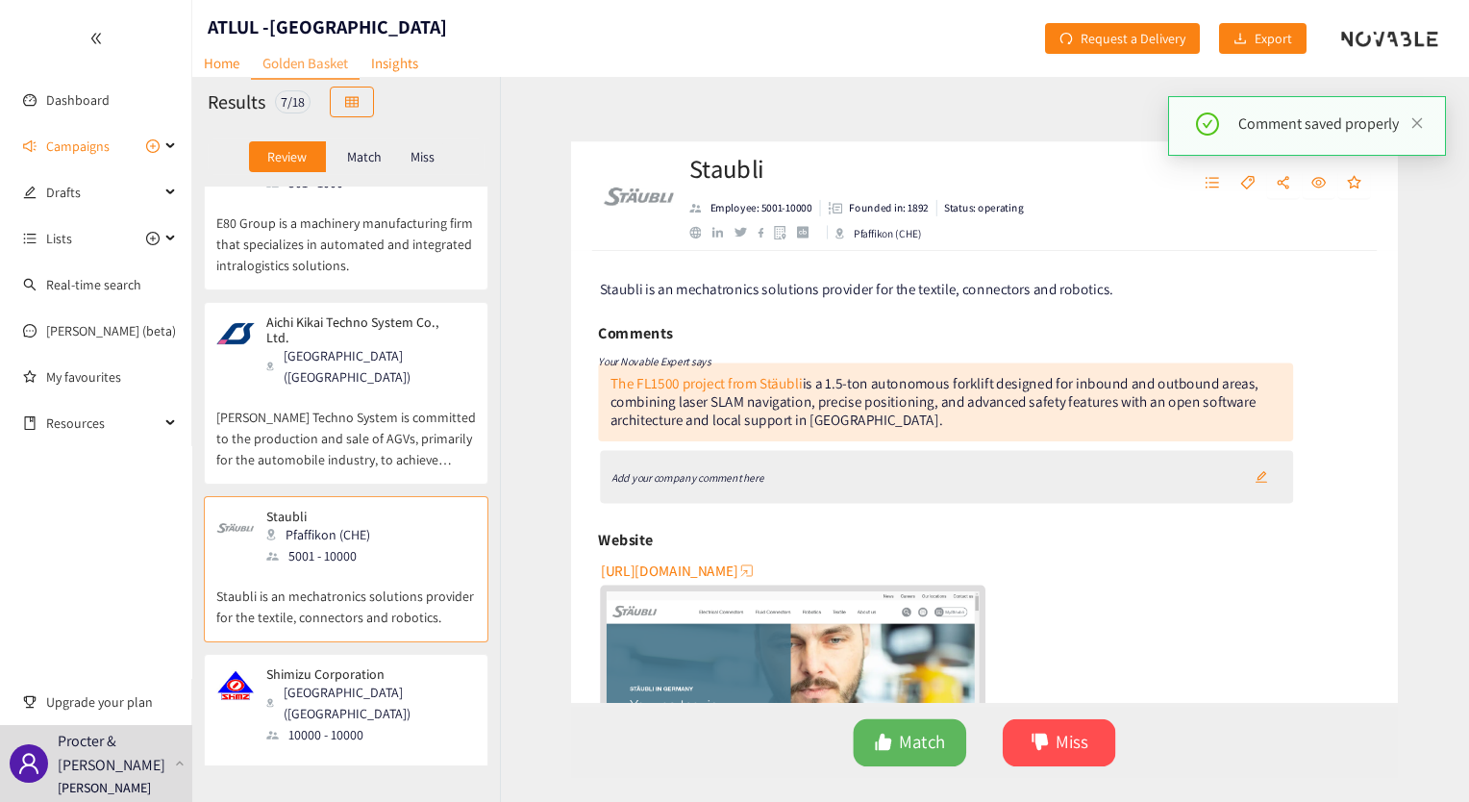
click at [388, 394] on p "[PERSON_NAME] Techno System is committed to the production and sale of AGVs, pr…" at bounding box center [346, 428] width 260 height 83
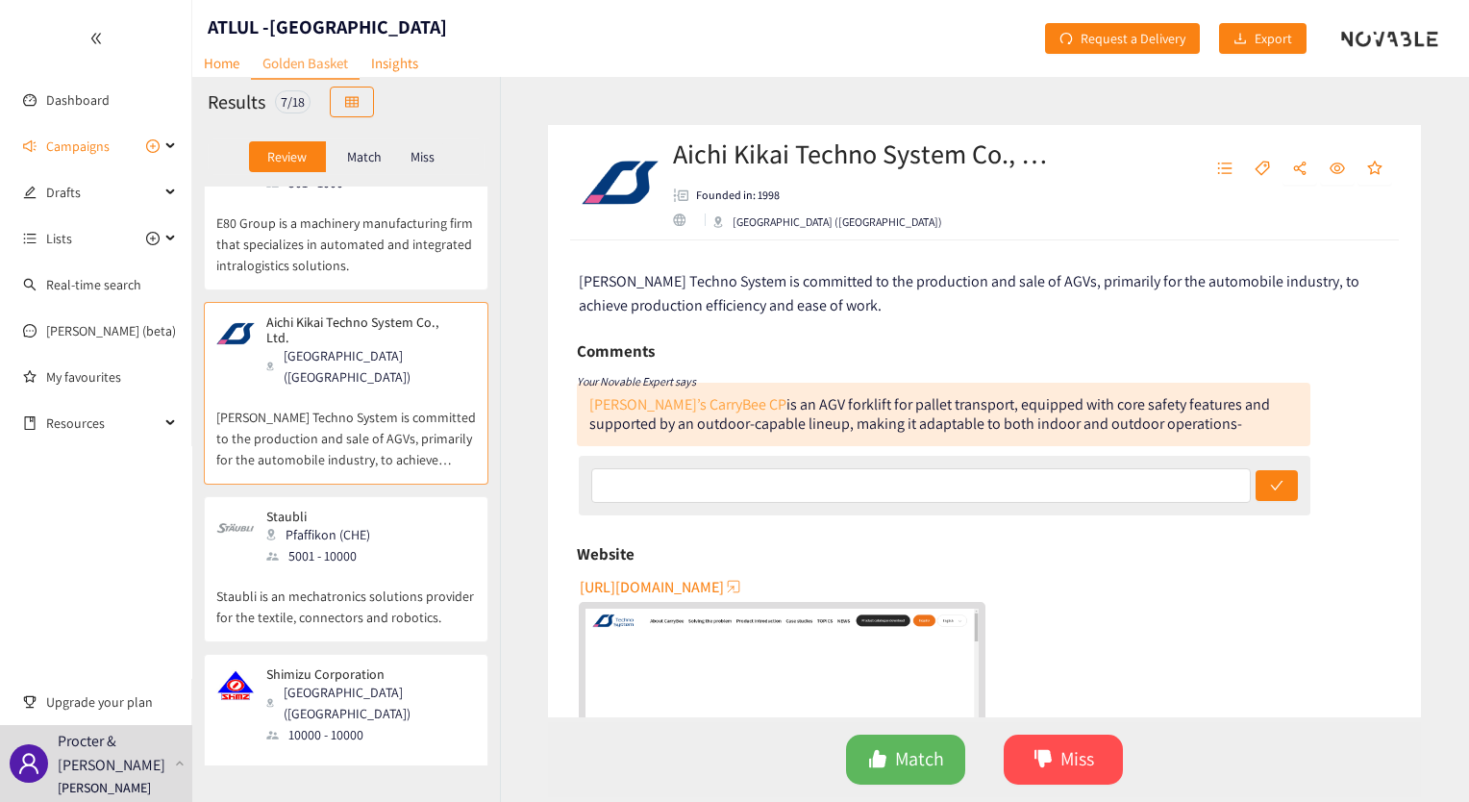
click at [678, 404] on link "[PERSON_NAME]’s CarryBee CP" at bounding box center [687, 404] width 197 height 20
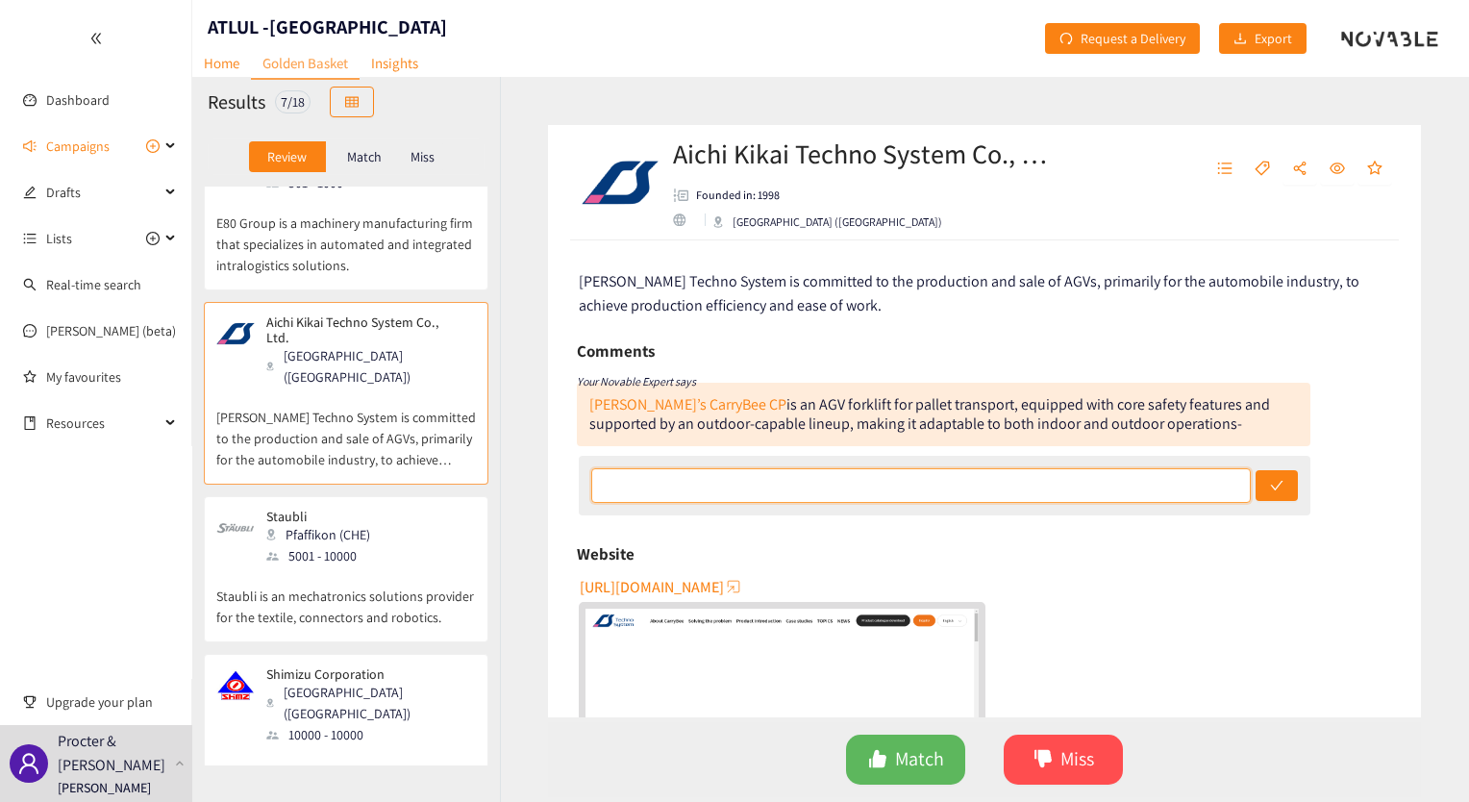
click at [805, 483] on input "text" at bounding box center [921, 485] width 660 height 35
paste input "No indication that they provide solutions for automated load/unload and the typ…"
type input "No indication that they provide solutions for automated load/unload and the typ…"
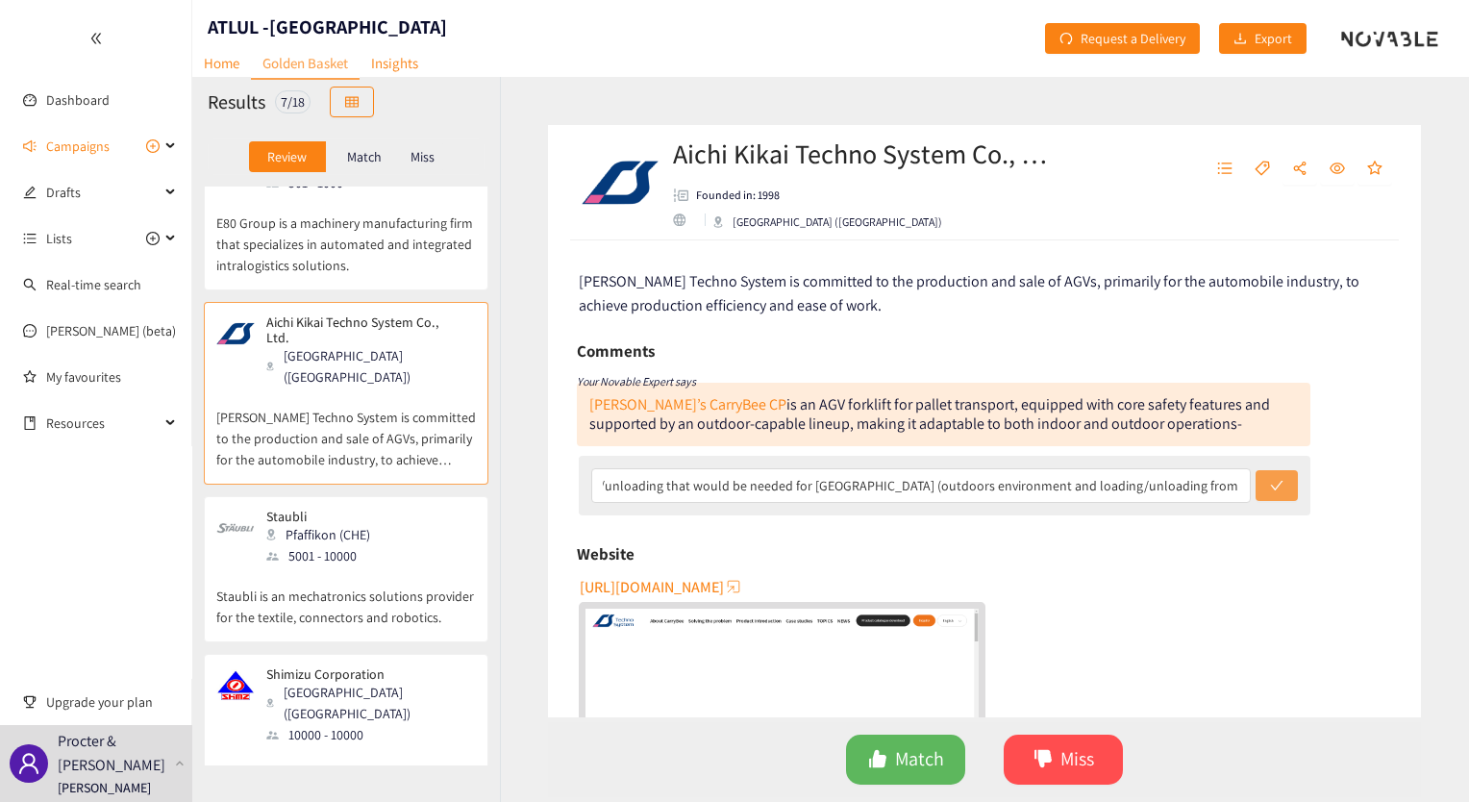
scroll to position [0, 0]
click at [1257, 485] on button "submit" at bounding box center [1277, 485] width 42 height 31
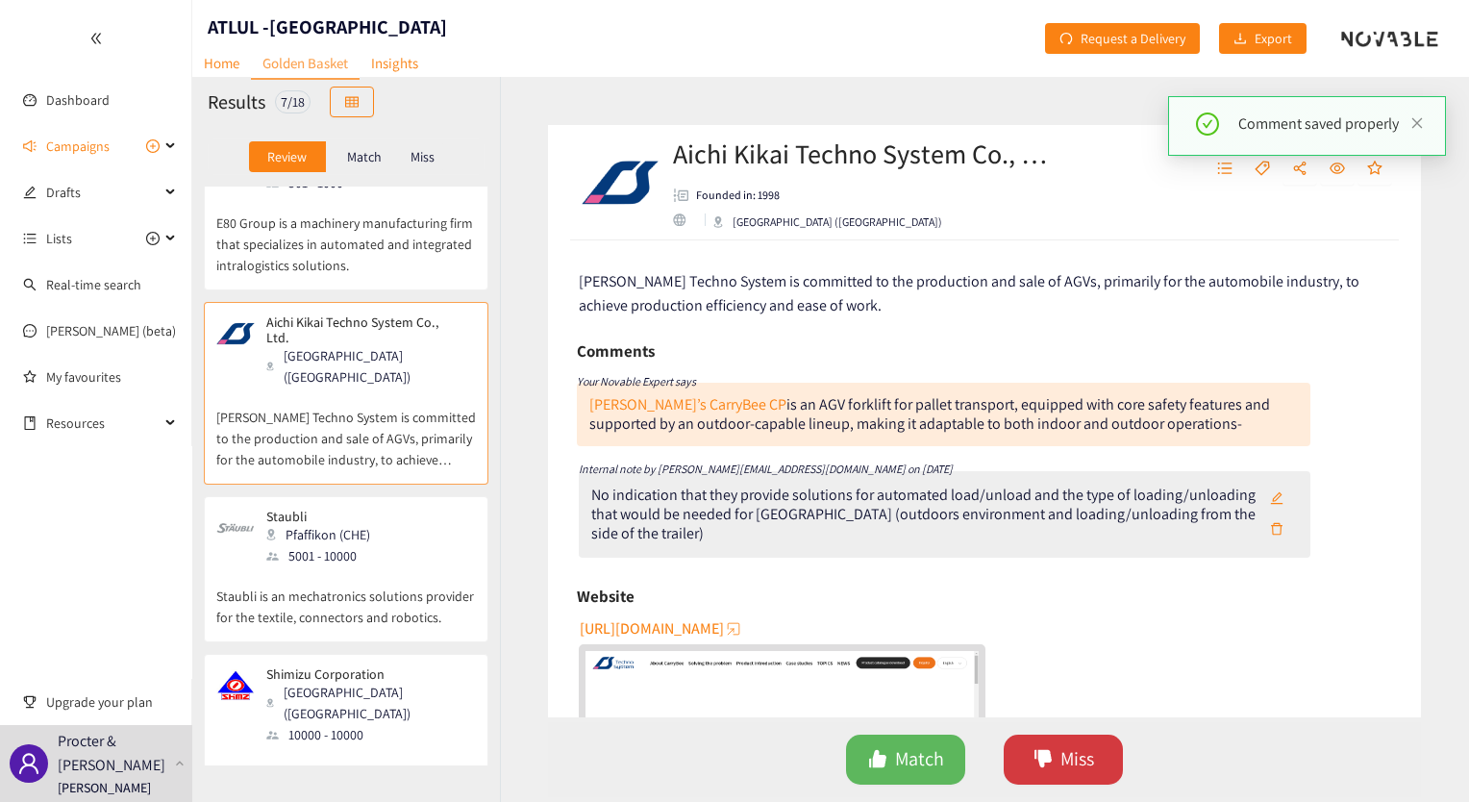
click at [1065, 781] on button "Miss" at bounding box center [1063, 759] width 119 height 50
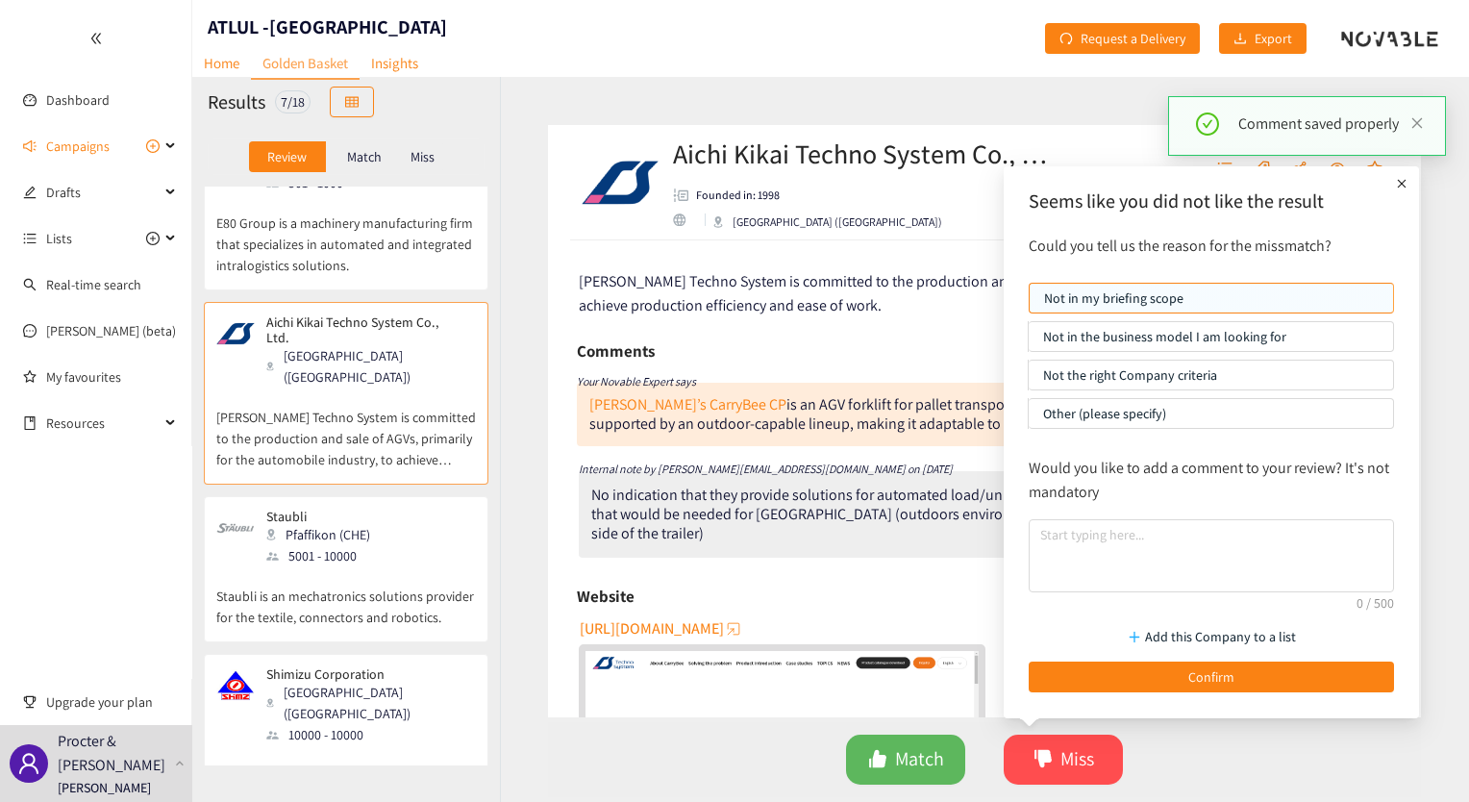
click at [1134, 373] on p "Not the right Company criteria" at bounding box center [1211, 375] width 336 height 29
click at [1029, 380] on input "Not the right Company criteria" at bounding box center [1029, 380] width 0 height 0
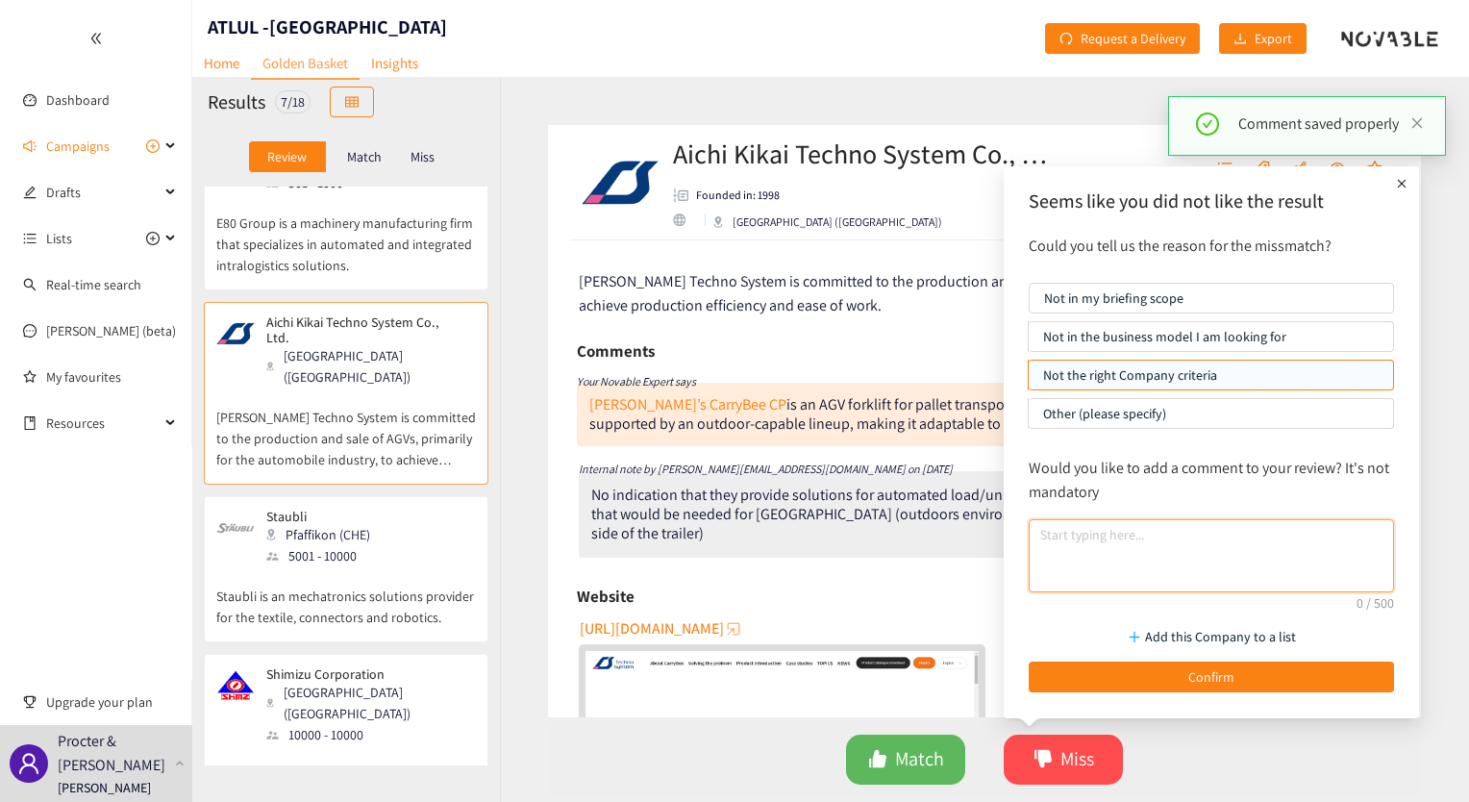
click at [1096, 542] on textarea at bounding box center [1211, 555] width 365 height 73
paste textarea "No indication that they provide solutions for automated load/unload and the typ…"
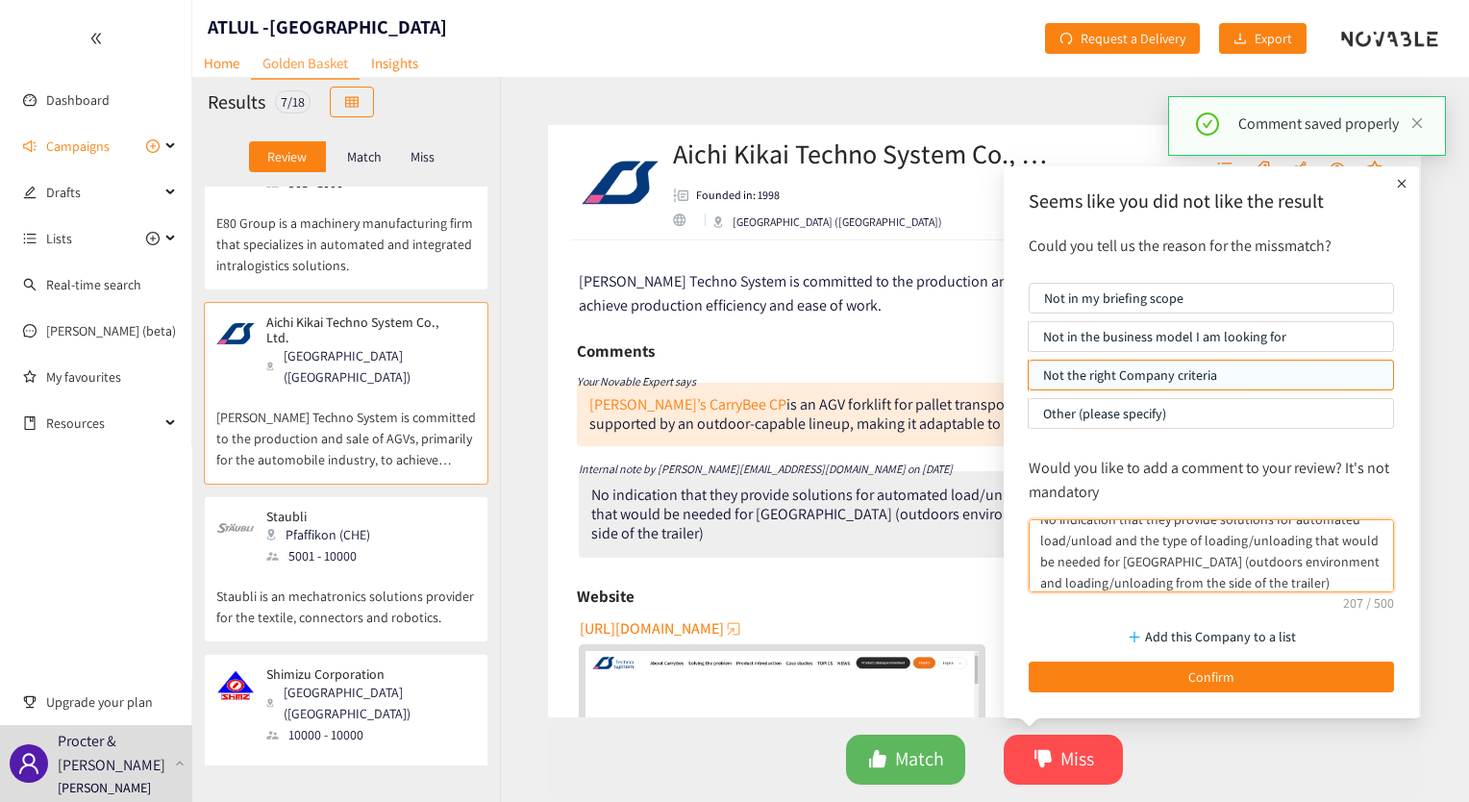
scroll to position [37, 0]
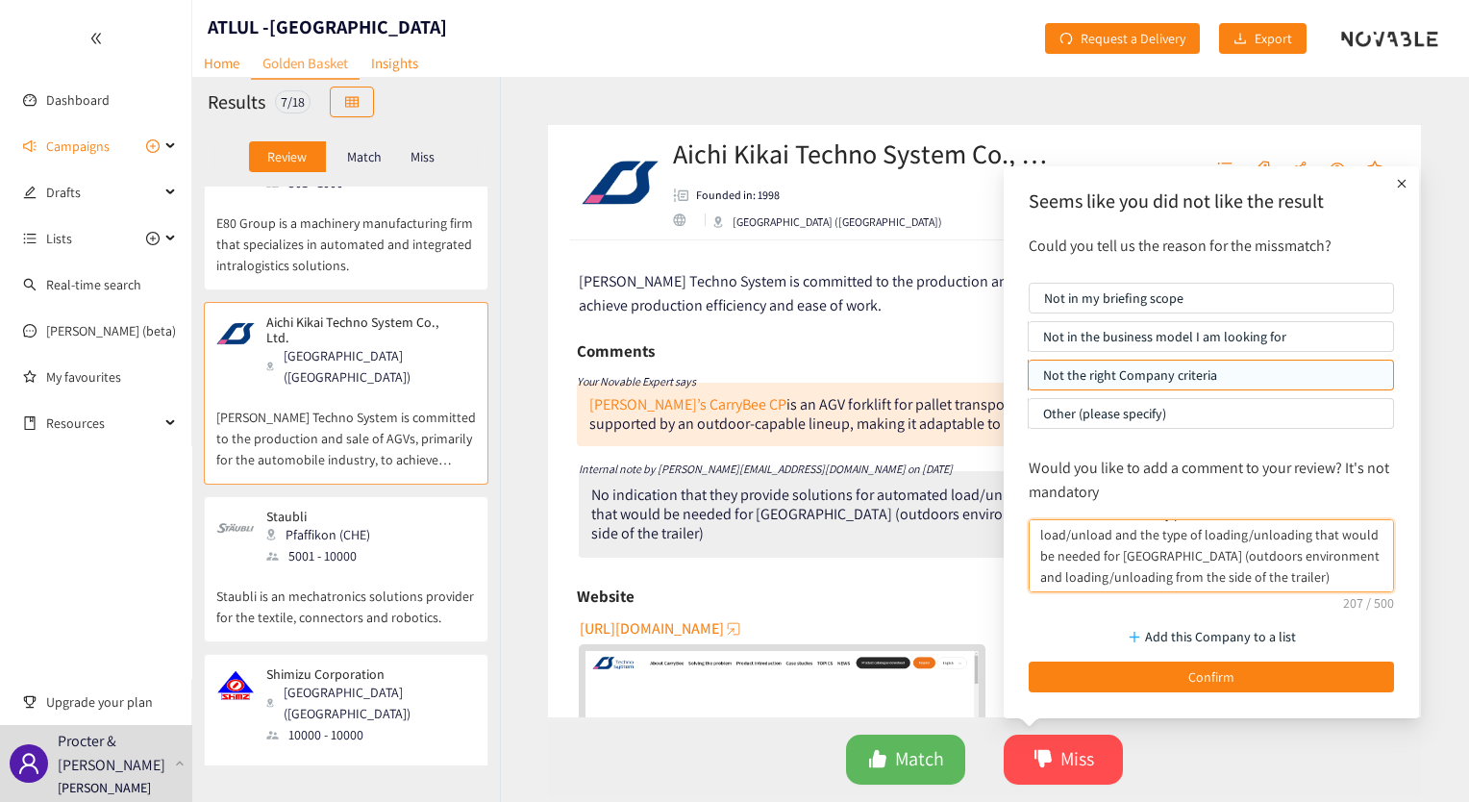
type textarea "No indication that they provide solutions for automated load/unload and the typ…"
click at [1064, 695] on div "Add this Company to a list Confirm" at bounding box center [1211, 654] width 385 height 95
click at [1064, 691] on div "Add this Company to a list Confirm" at bounding box center [1211, 654] width 385 height 95
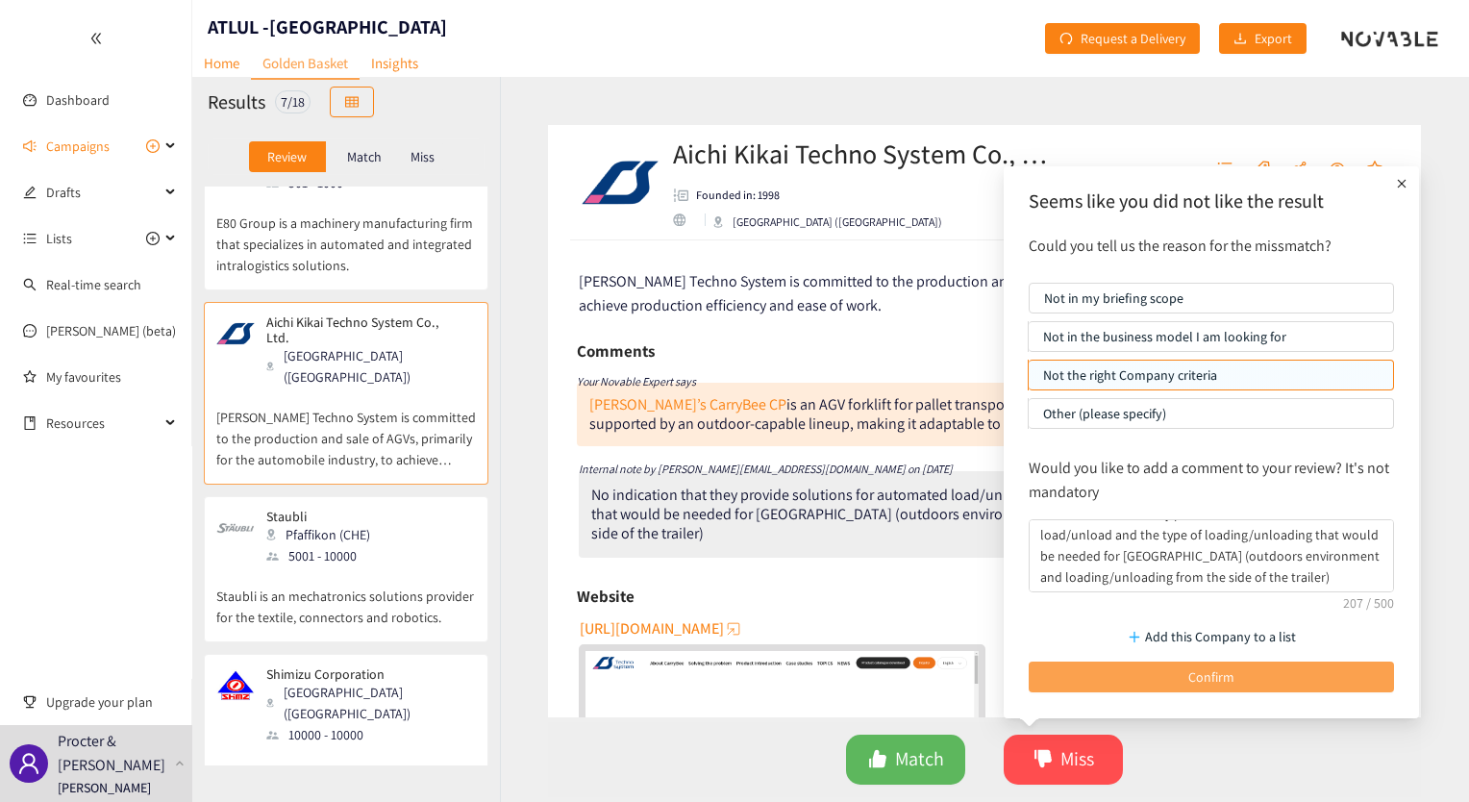
click at [1067, 669] on button "Confirm" at bounding box center [1211, 676] width 365 height 31
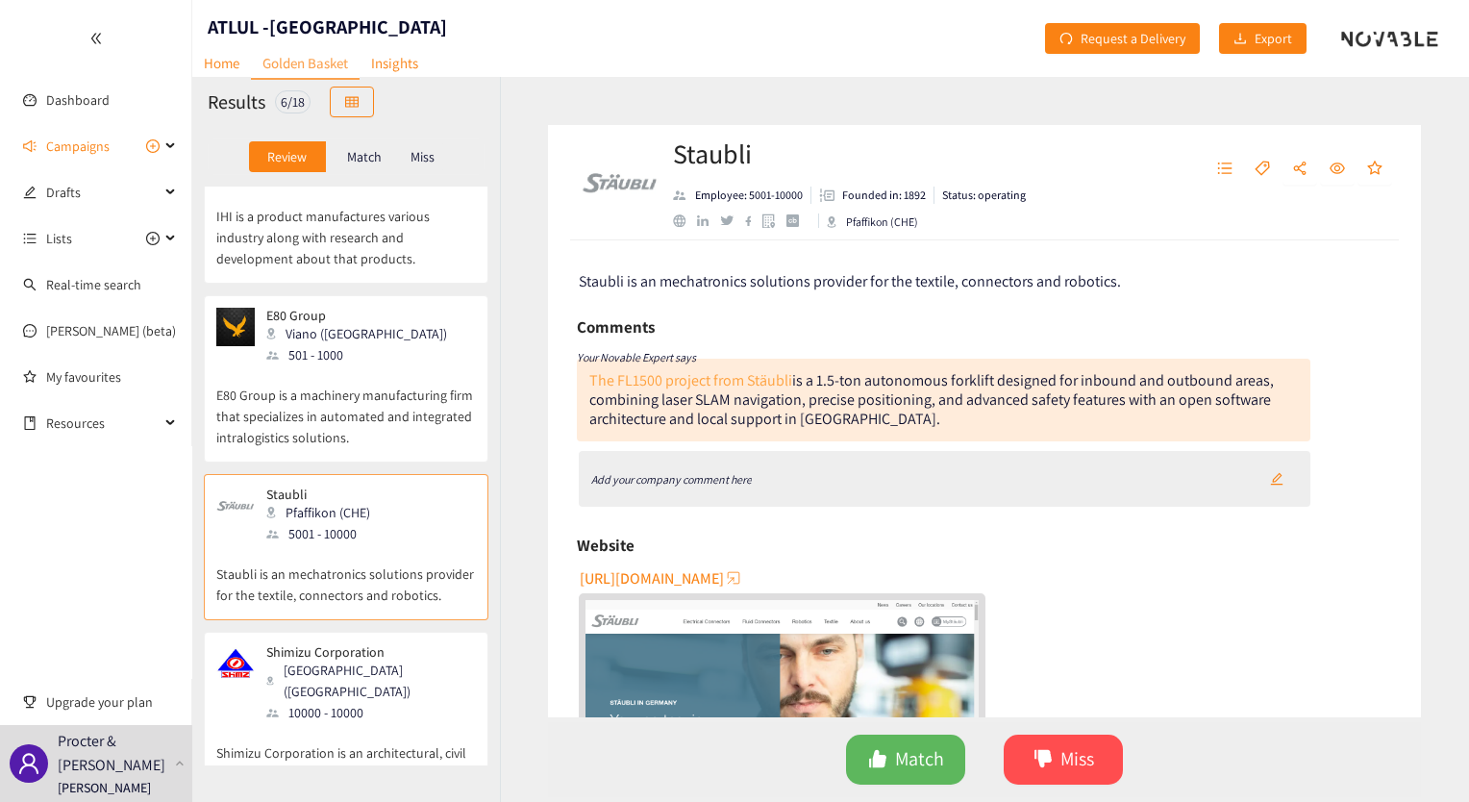
click at [765, 376] on link "The FL1500 project from Stäubli" at bounding box center [690, 380] width 203 height 20
click at [677, 481] on icon "Add your company comment here" at bounding box center [671, 479] width 161 height 14
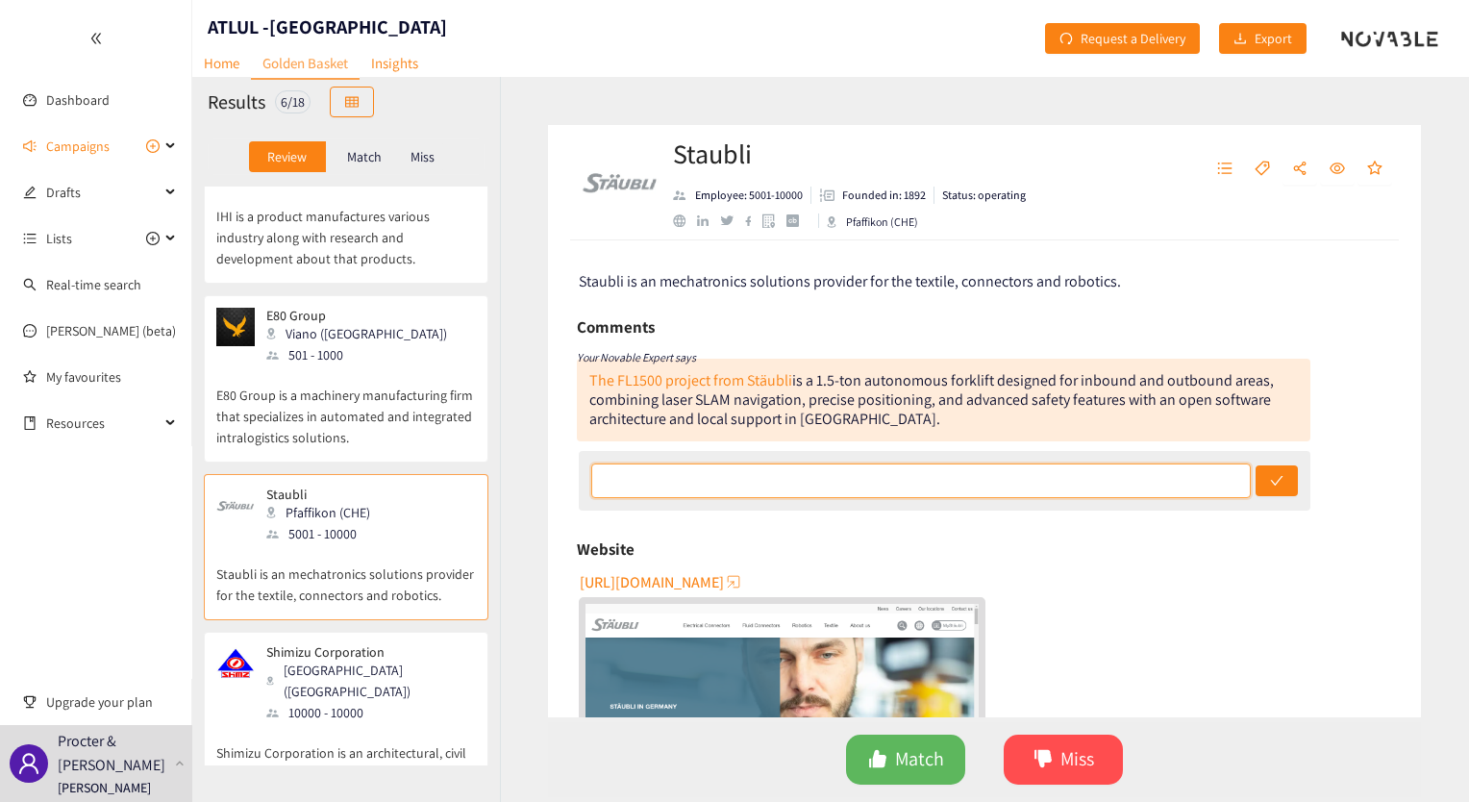
click at [939, 486] on input "text" at bounding box center [921, 480] width 660 height 35
paste input "No indication that they provide solutions for automated load/unload and the typ…"
type input "No indication that they provide solutions for automated load/unload and the typ…"
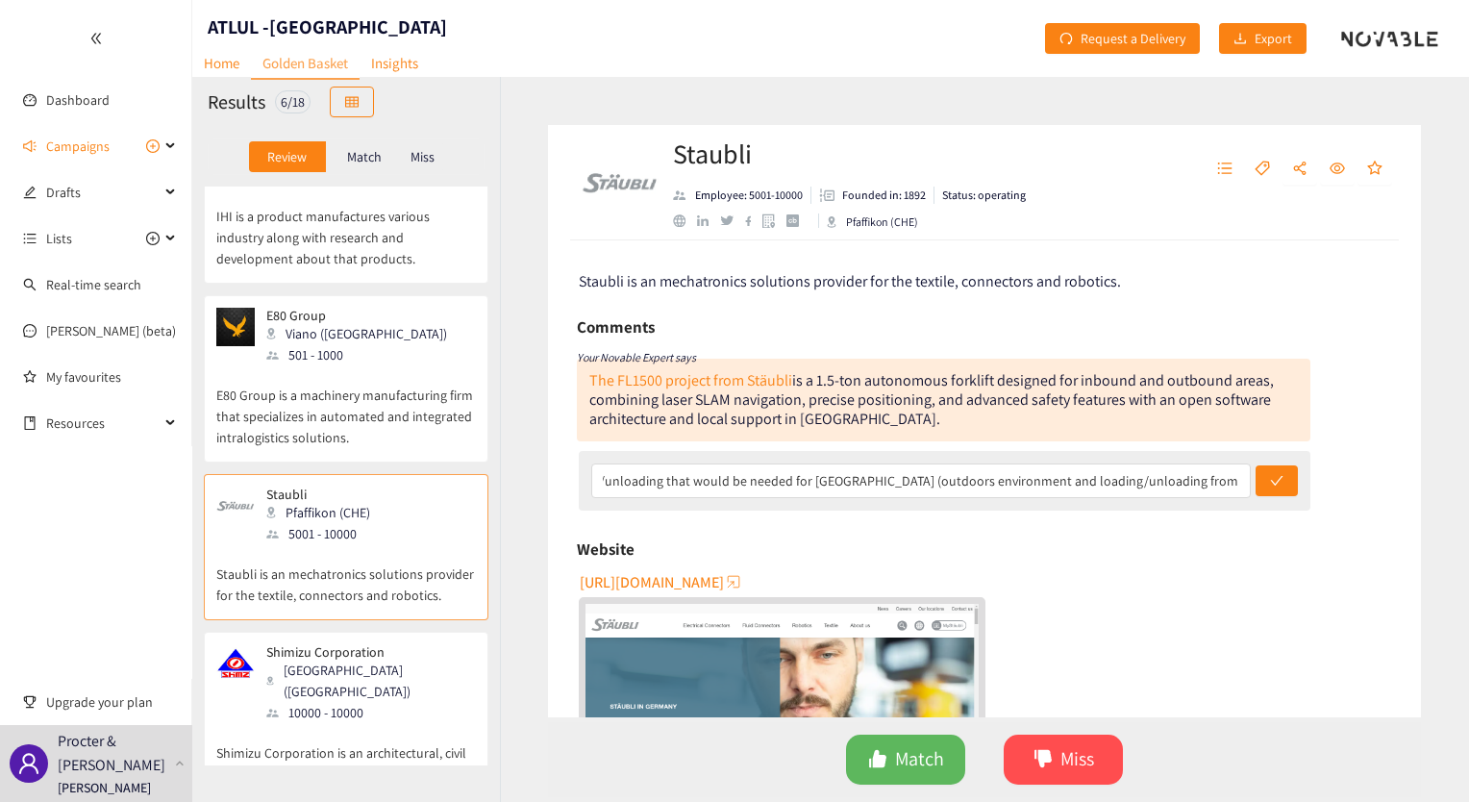
scroll to position [0, 0]
click at [1291, 486] on div "No indication that they provide solutions for automated load/unload and the typ…" at bounding box center [945, 481] width 733 height 60
click at [1280, 483] on button "submit" at bounding box center [1277, 480] width 42 height 31
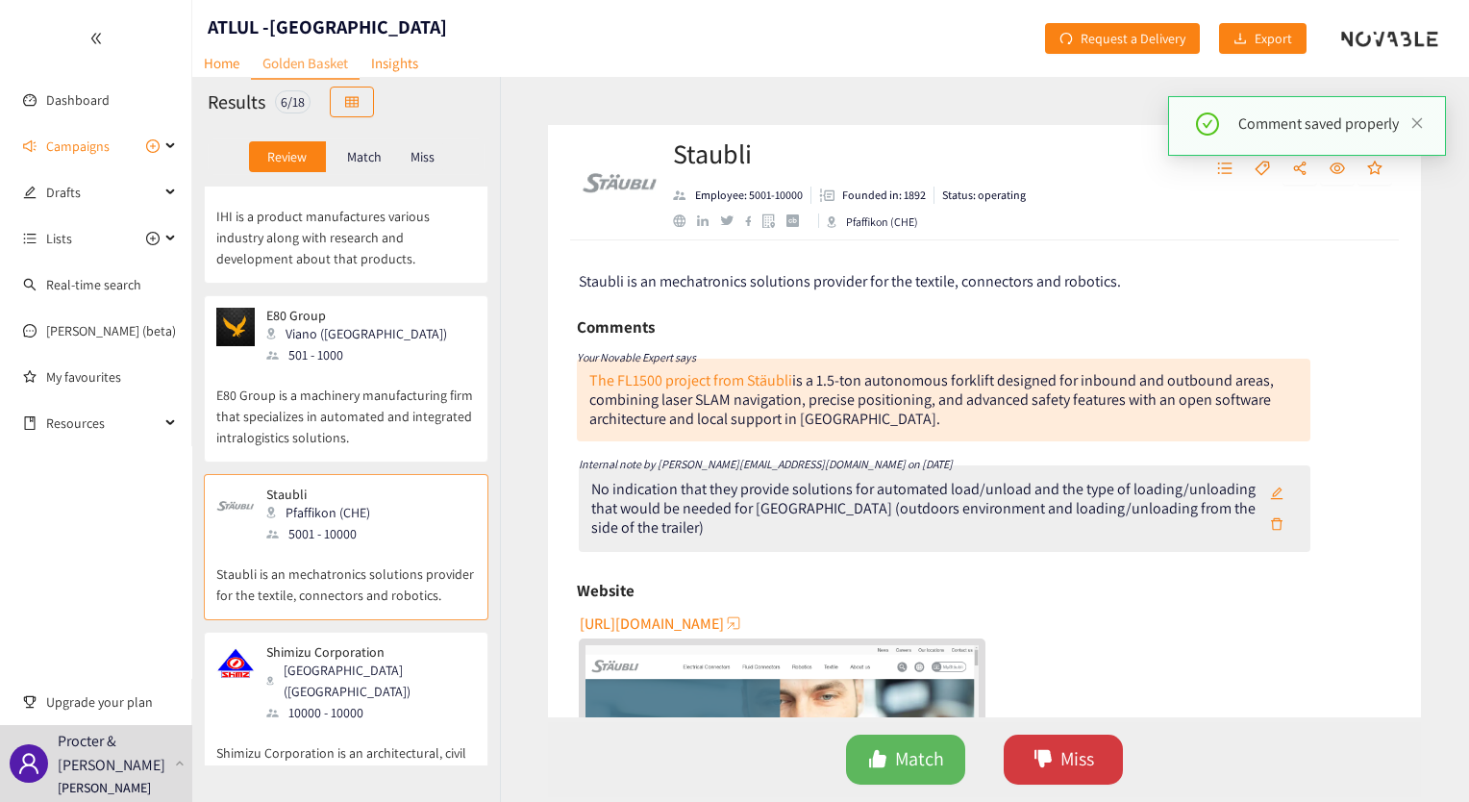
click at [1069, 758] on span "Miss" at bounding box center [1077, 759] width 34 height 30
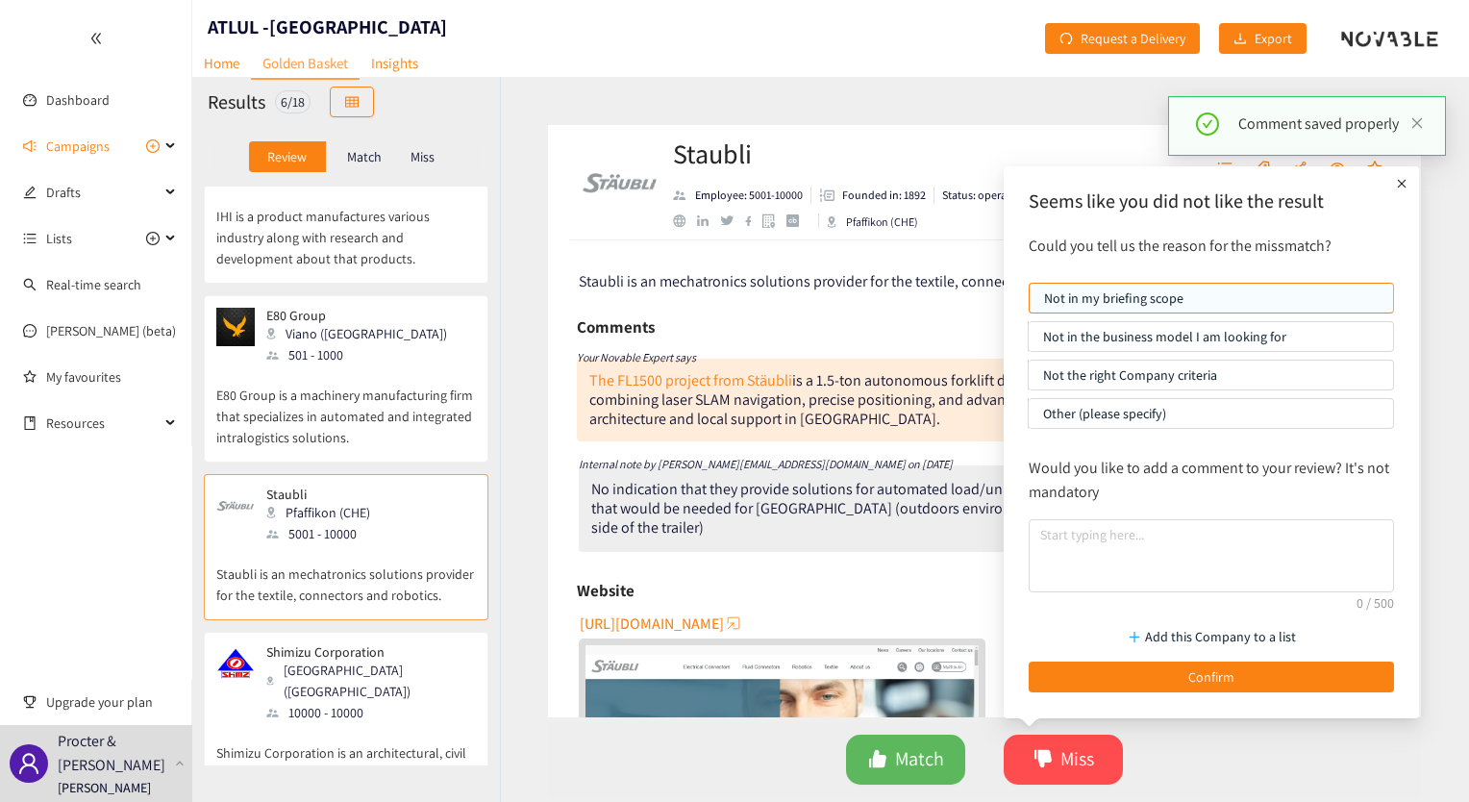
click at [1165, 371] on p "Not the right Company criteria" at bounding box center [1211, 375] width 336 height 29
click at [1029, 380] on input "Not the right Company criteria" at bounding box center [1029, 380] width 0 height 0
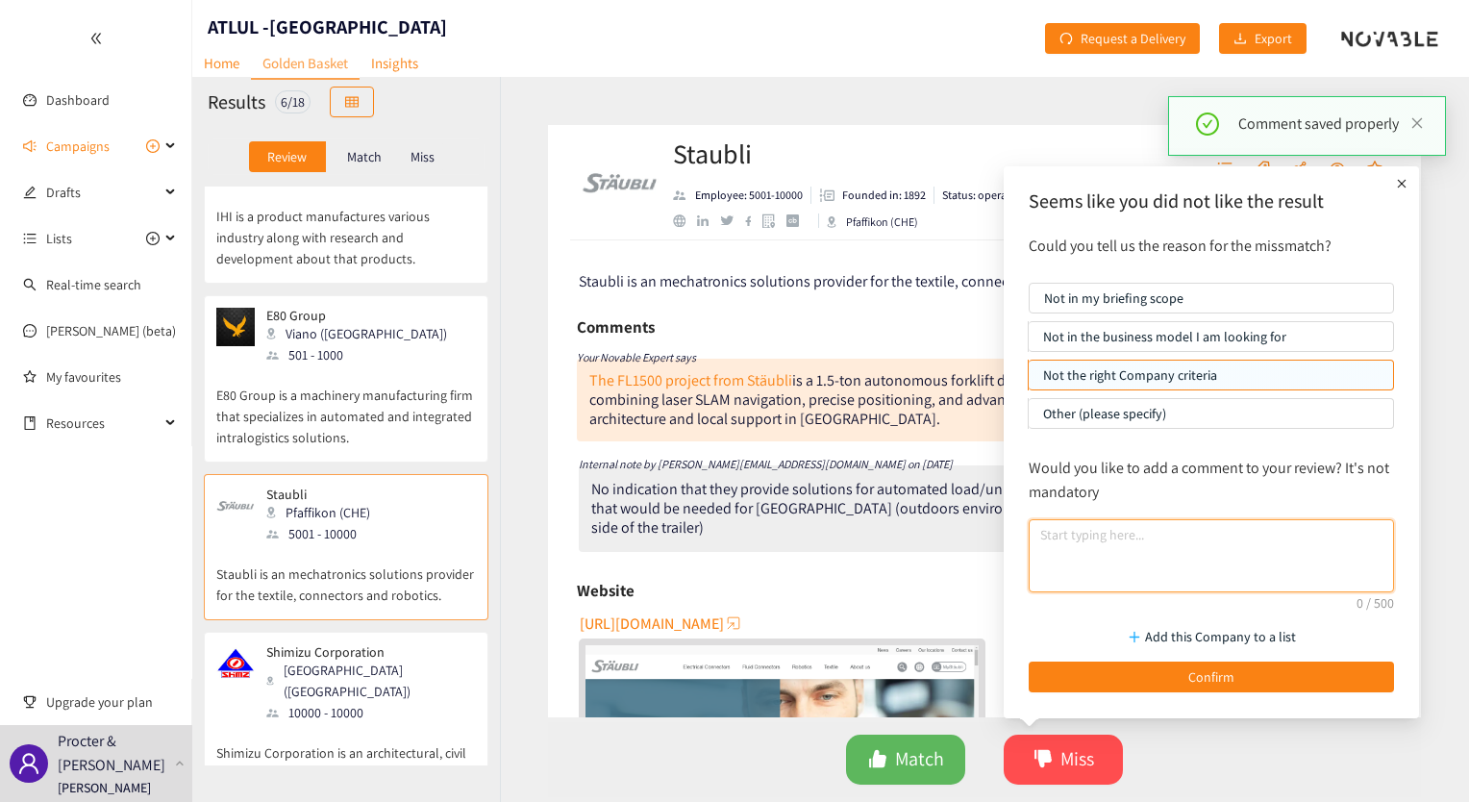
click at [1128, 541] on textarea at bounding box center [1211, 555] width 365 height 73
paste textarea "No indication that they provide solutions for automated load/unload and the typ…"
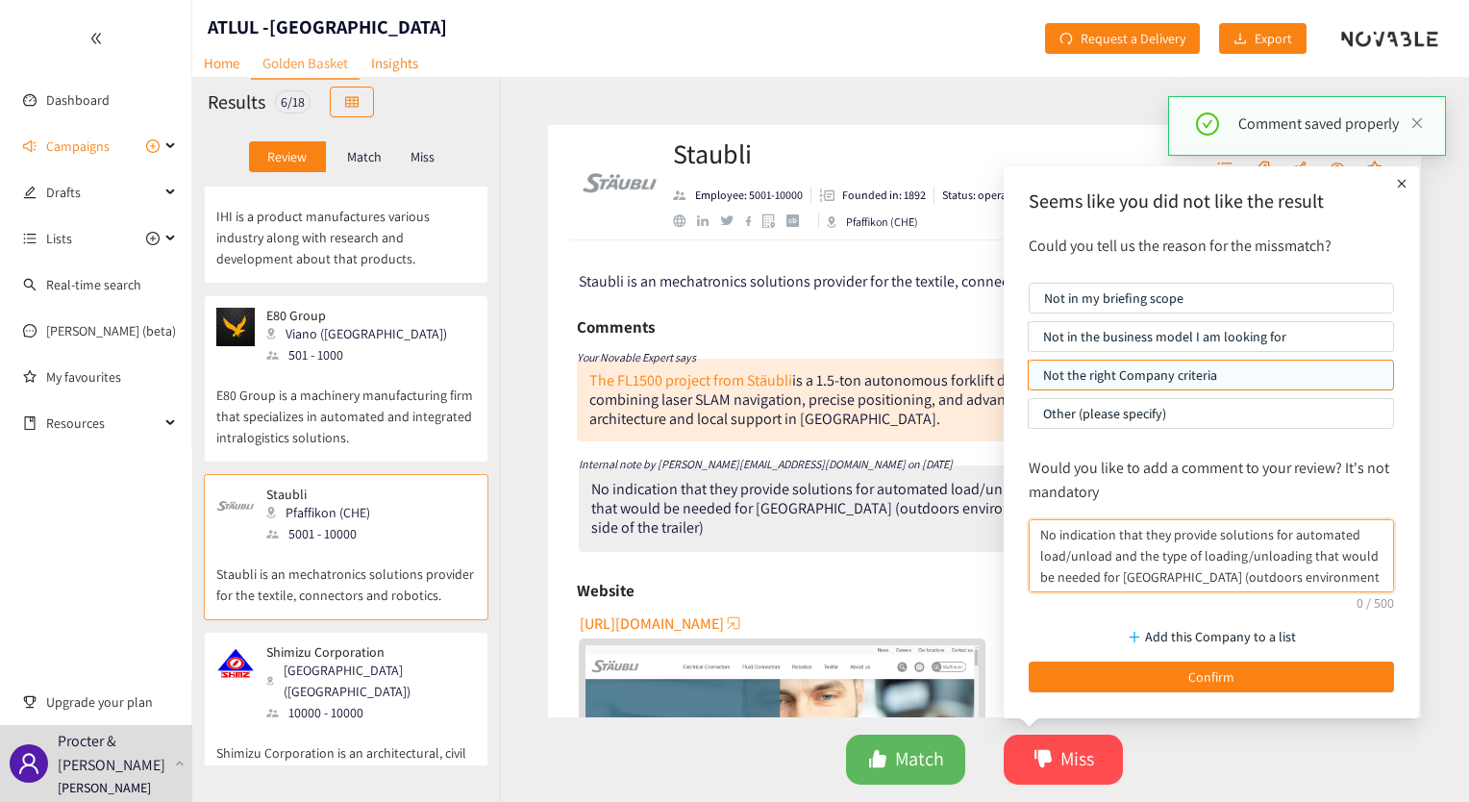
scroll to position [15, 0]
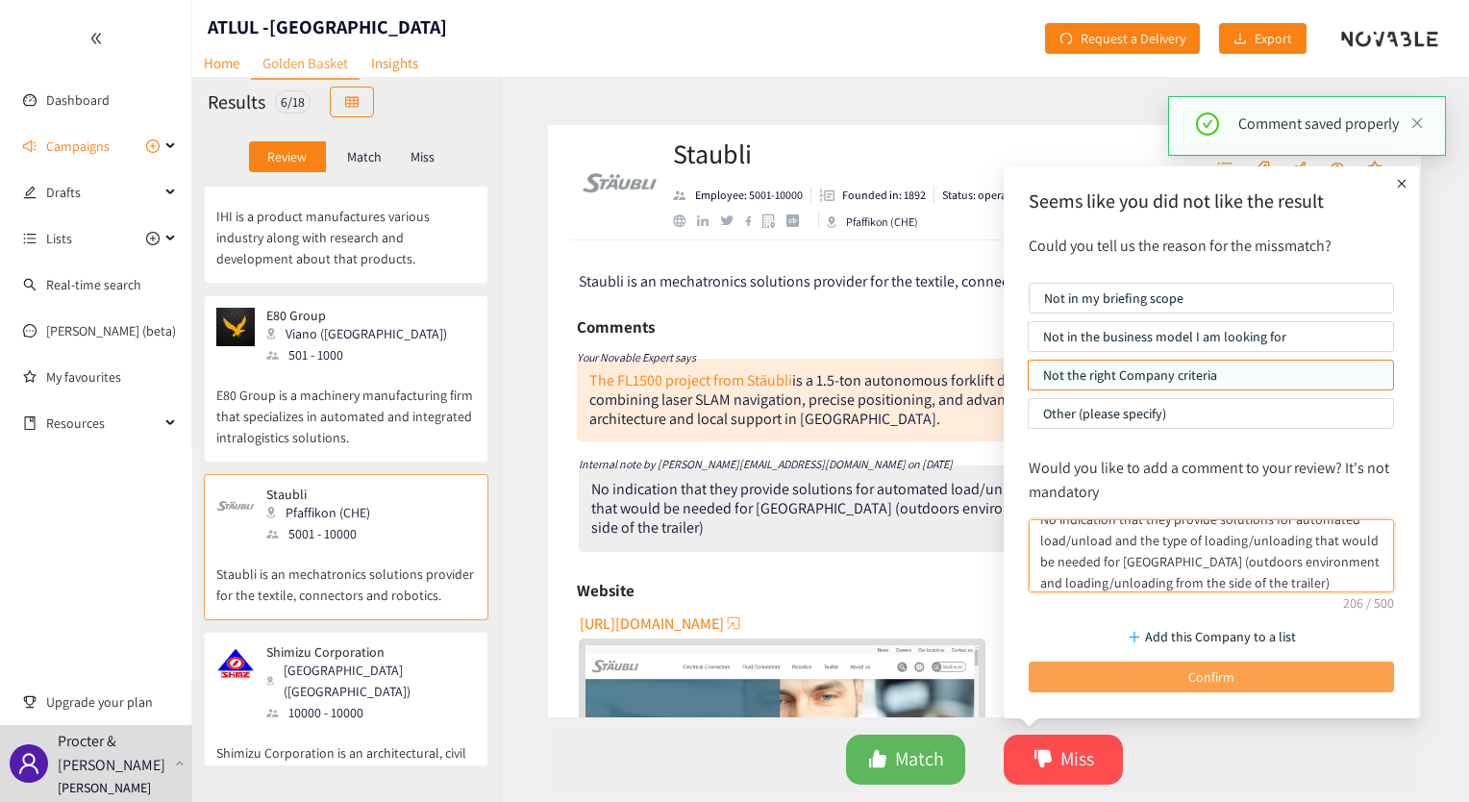
type textarea "No indication that they provide solutions for automated load/unload and the typ…"
click at [1090, 675] on button "Confirm" at bounding box center [1211, 676] width 365 height 31
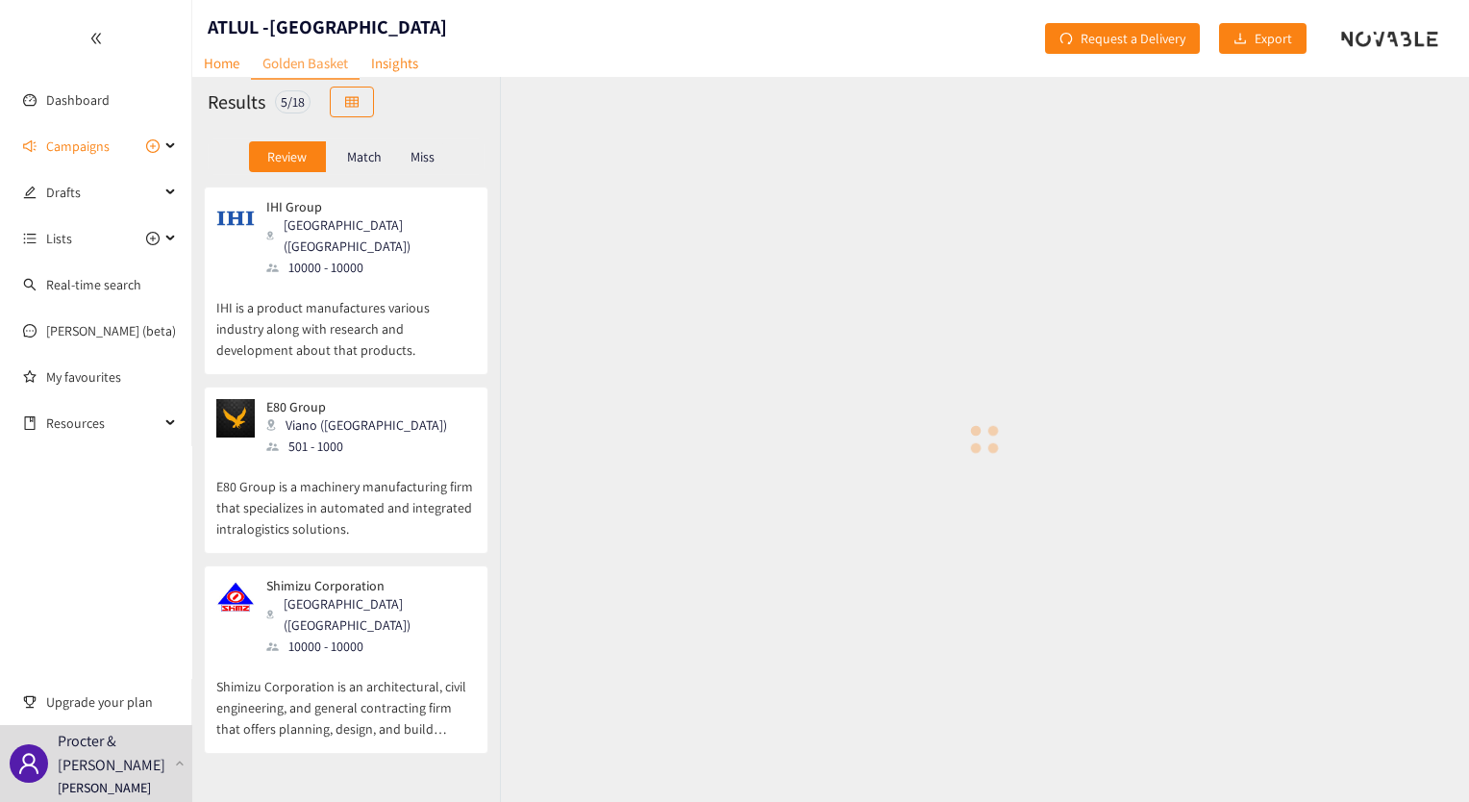
scroll to position [312, 0]
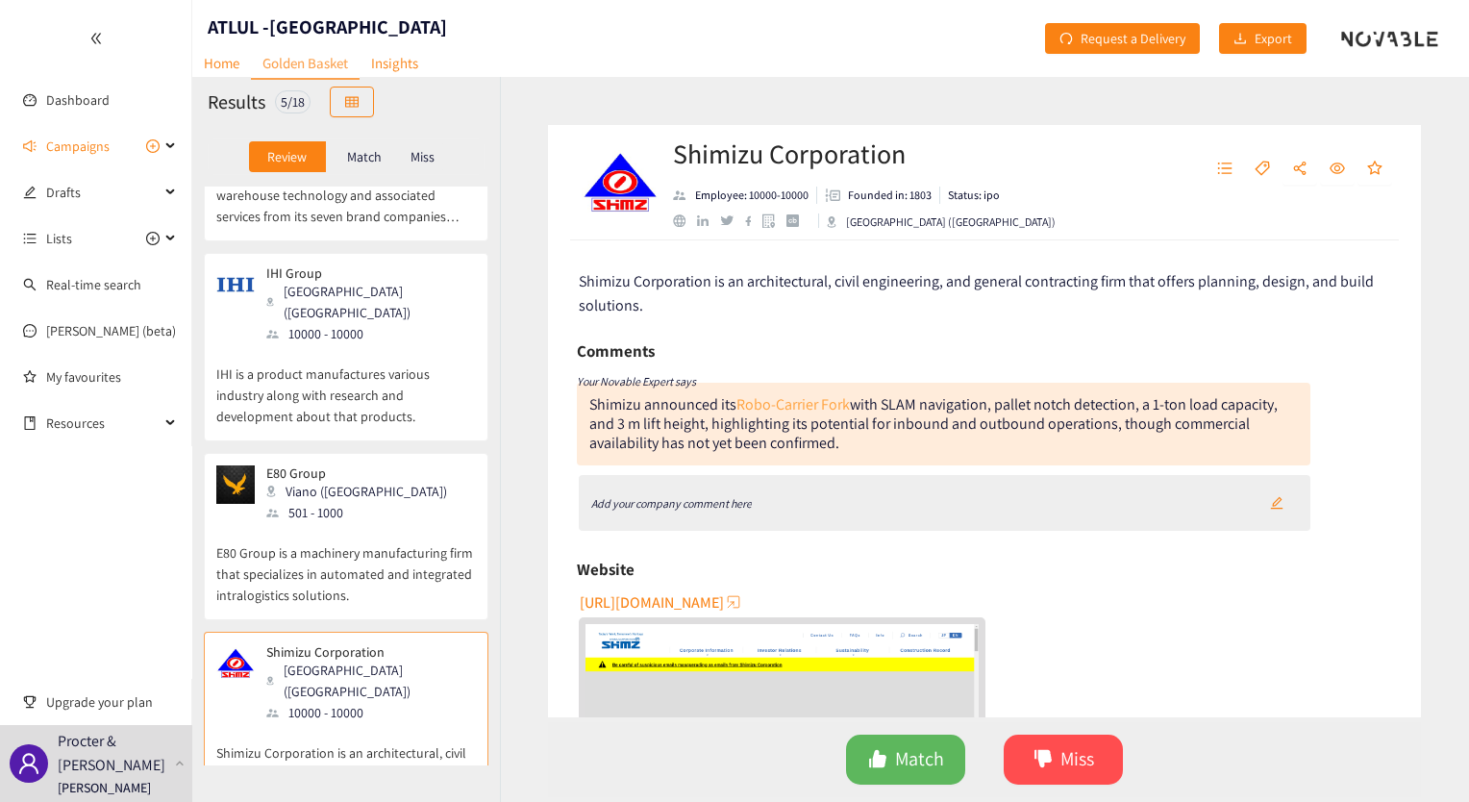
click at [808, 405] on link "Robo-Carrier Fork" at bounding box center [792, 404] width 113 height 20
click at [764, 510] on div "Add your company comment here" at bounding box center [945, 503] width 733 height 56
click at [1284, 502] on button "button" at bounding box center [1277, 502] width 42 height 31
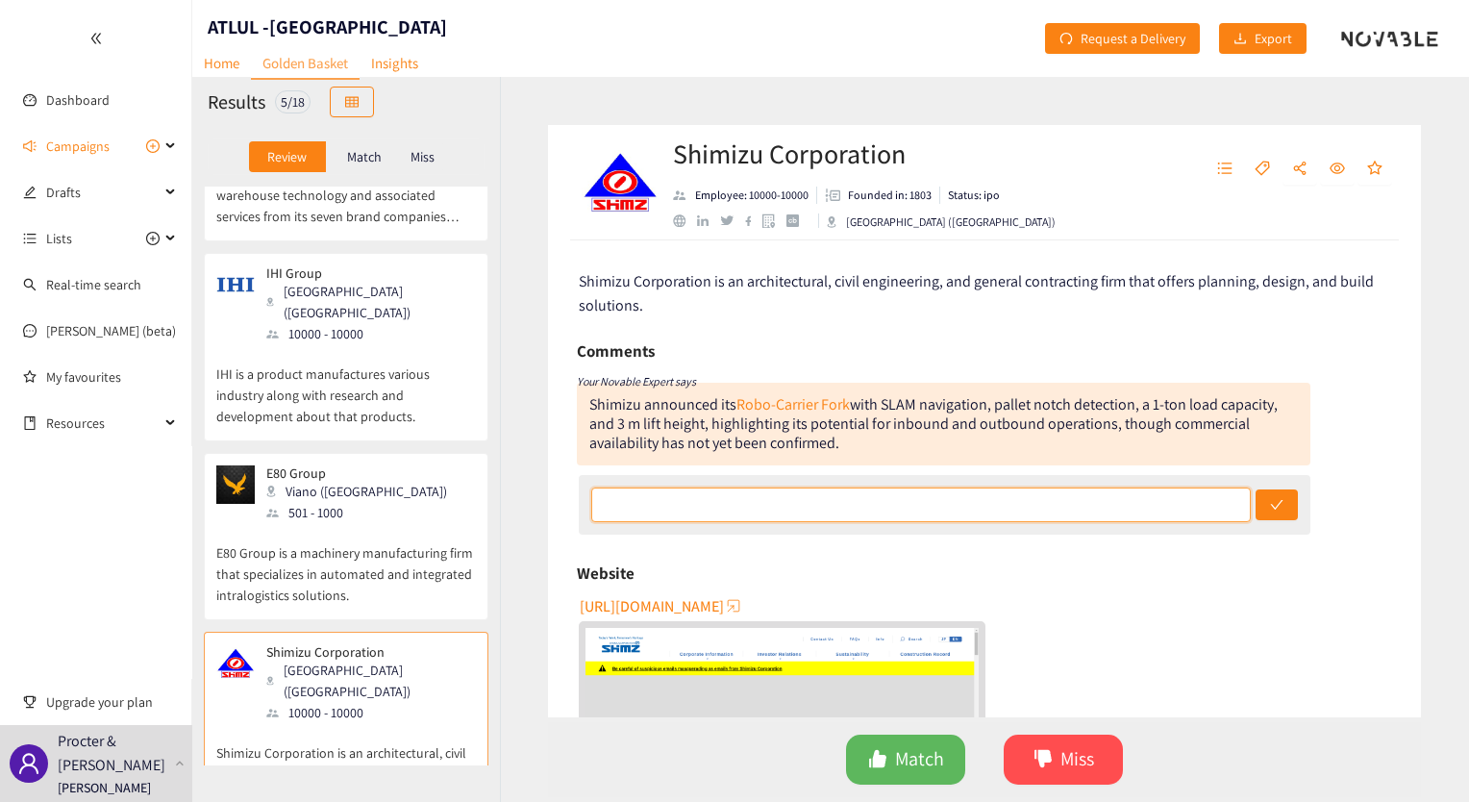
click at [819, 501] on input "text" at bounding box center [921, 504] width 660 height 35
click at [966, 508] on input "Unsure if they do side loading/unloading needed for" at bounding box center [921, 504] width 660 height 35
type input "Unsure if they do side loading/unloading needed for Japan's use case."
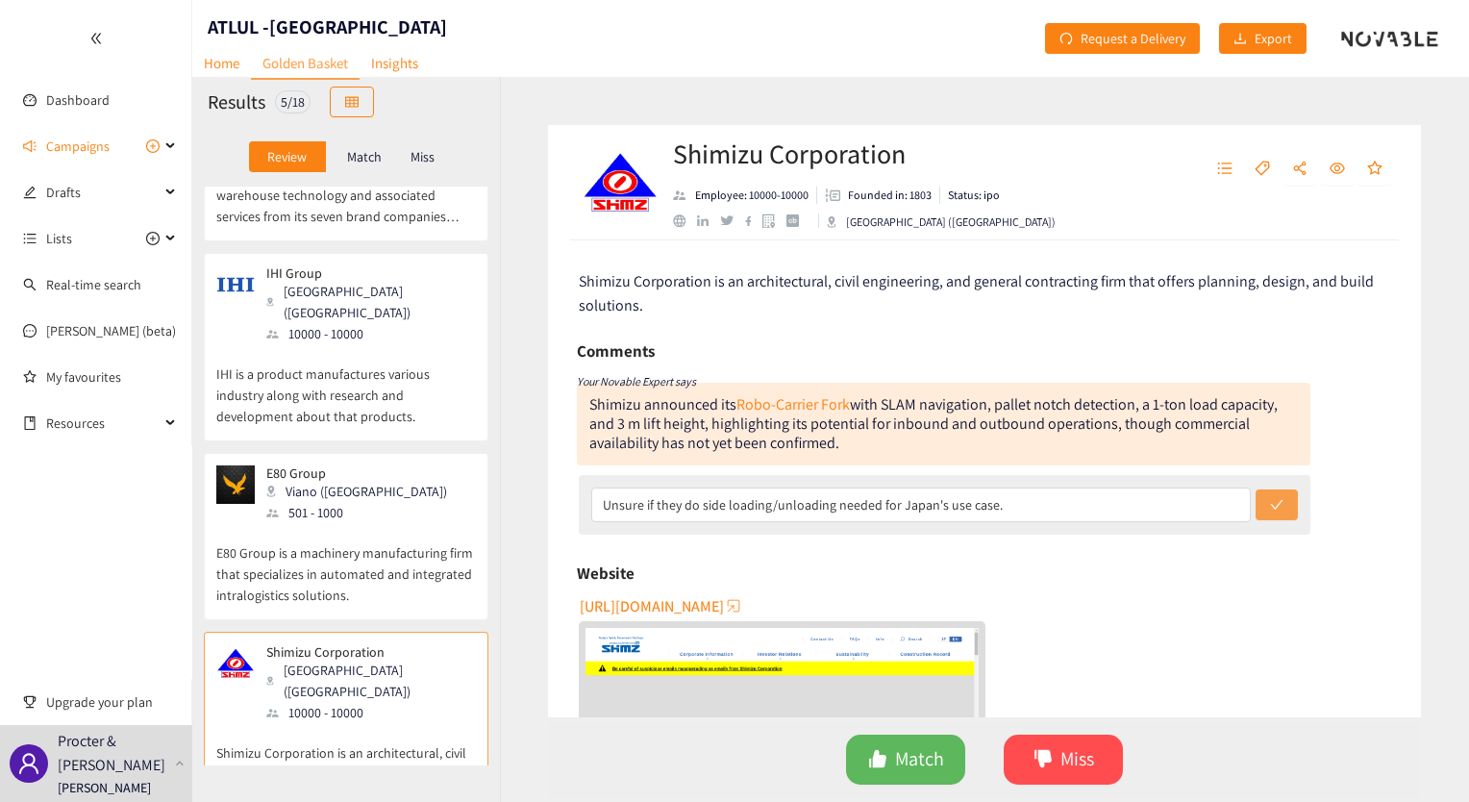
click at [1281, 513] on button "submit" at bounding box center [1277, 504] width 42 height 31
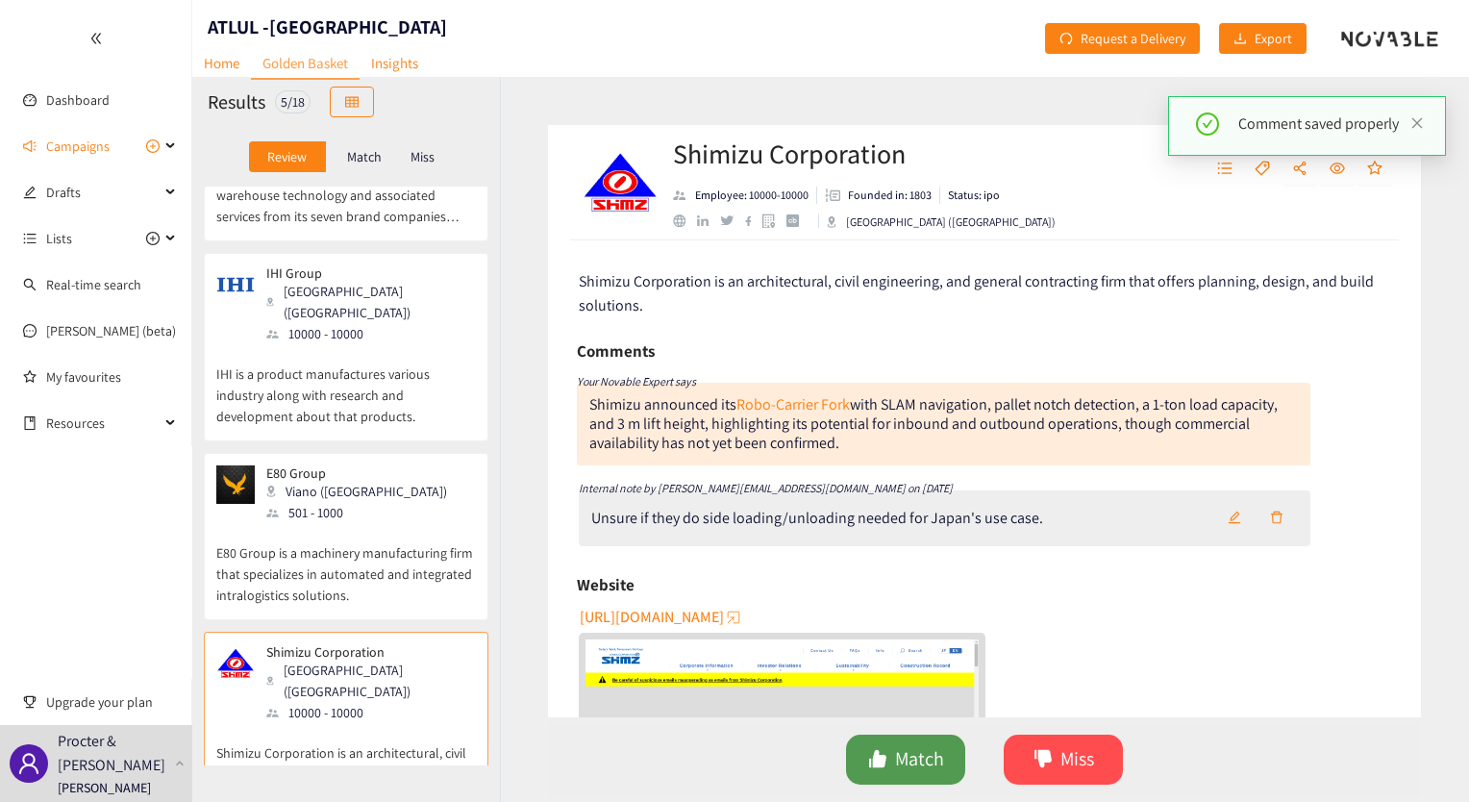
click at [891, 755] on button "Match" at bounding box center [905, 759] width 119 height 50
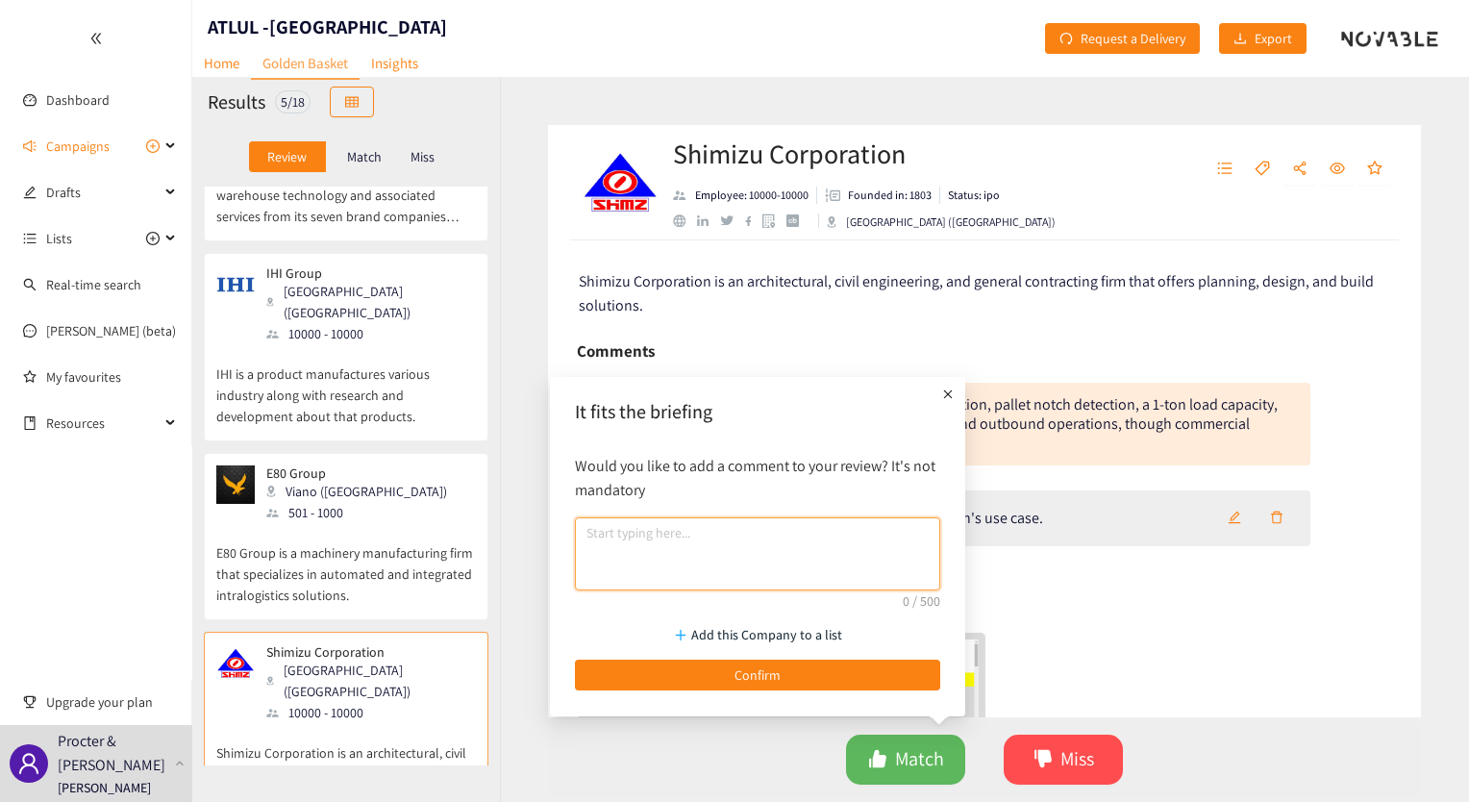
click at [765, 552] on textarea at bounding box center [757, 553] width 365 height 73
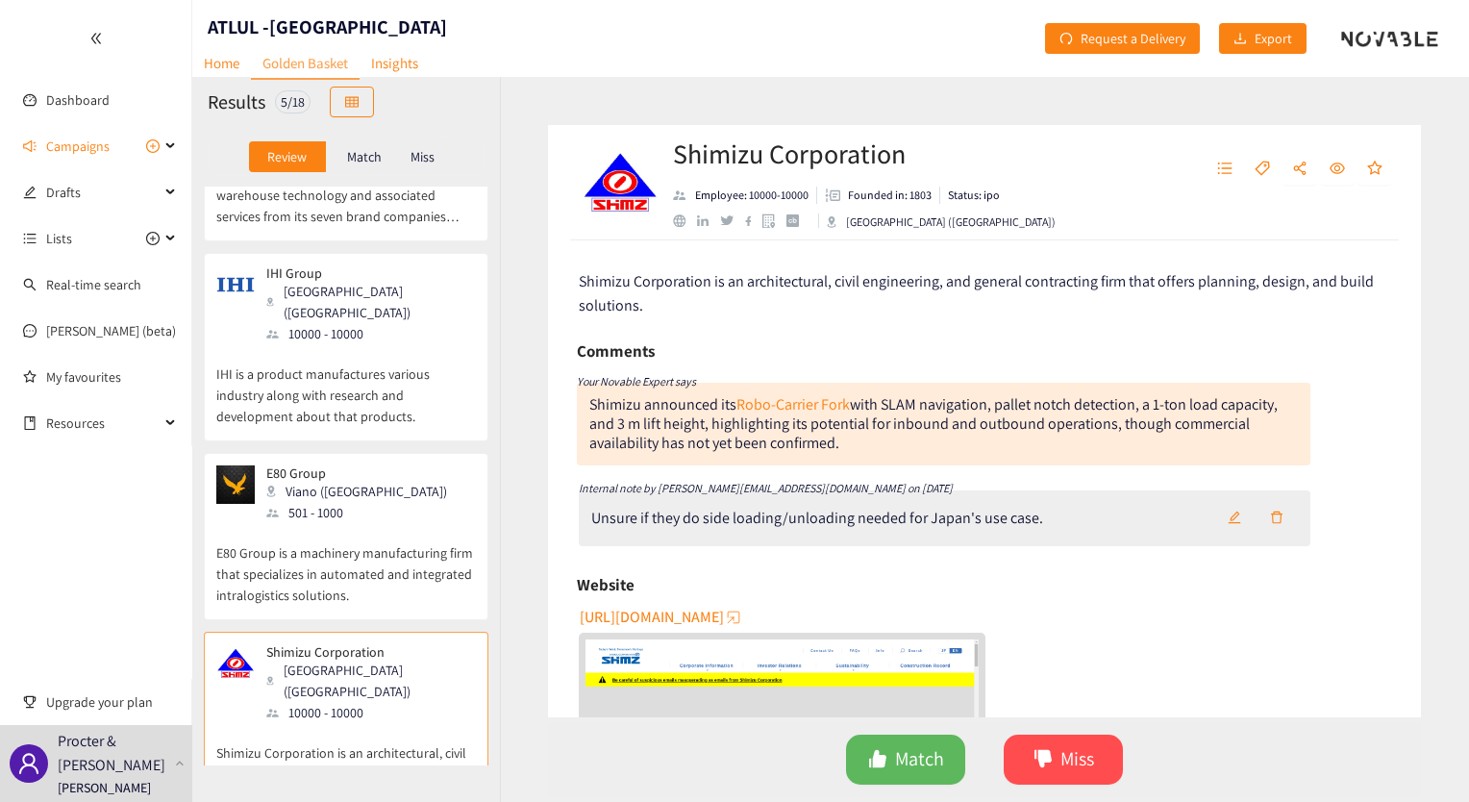
click at [1092, 516] on div "Unsure if they do side loading/unloading needed for Japan's use case." at bounding box center [945, 518] width 733 height 56
drag, startPoint x: 1092, startPoint y: 516, endPoint x: 578, endPoint y: 509, distance: 514.4
click at [579, 509] on div "Unsure if they do side loading/unloading needed for Japan's use case." at bounding box center [945, 518] width 733 height 56
copy div "Unsure if they do side loading/unloading needed for Japan's use case."
click at [908, 756] on span "Match" at bounding box center [919, 759] width 49 height 30
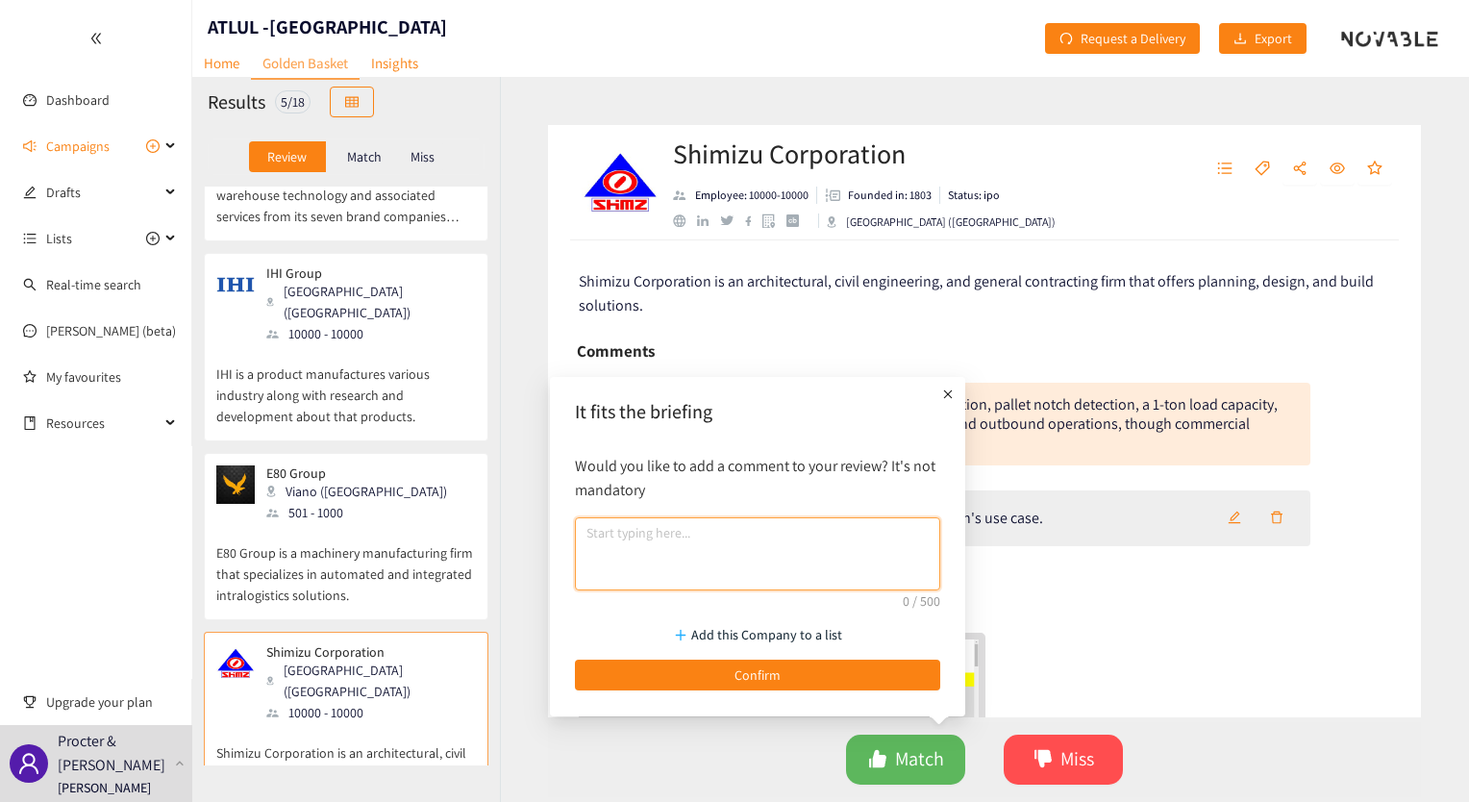
click at [628, 552] on textarea at bounding box center [757, 553] width 365 height 73
paste textarea "Unsure if they do side loading/unloading needed for Japan's use case."
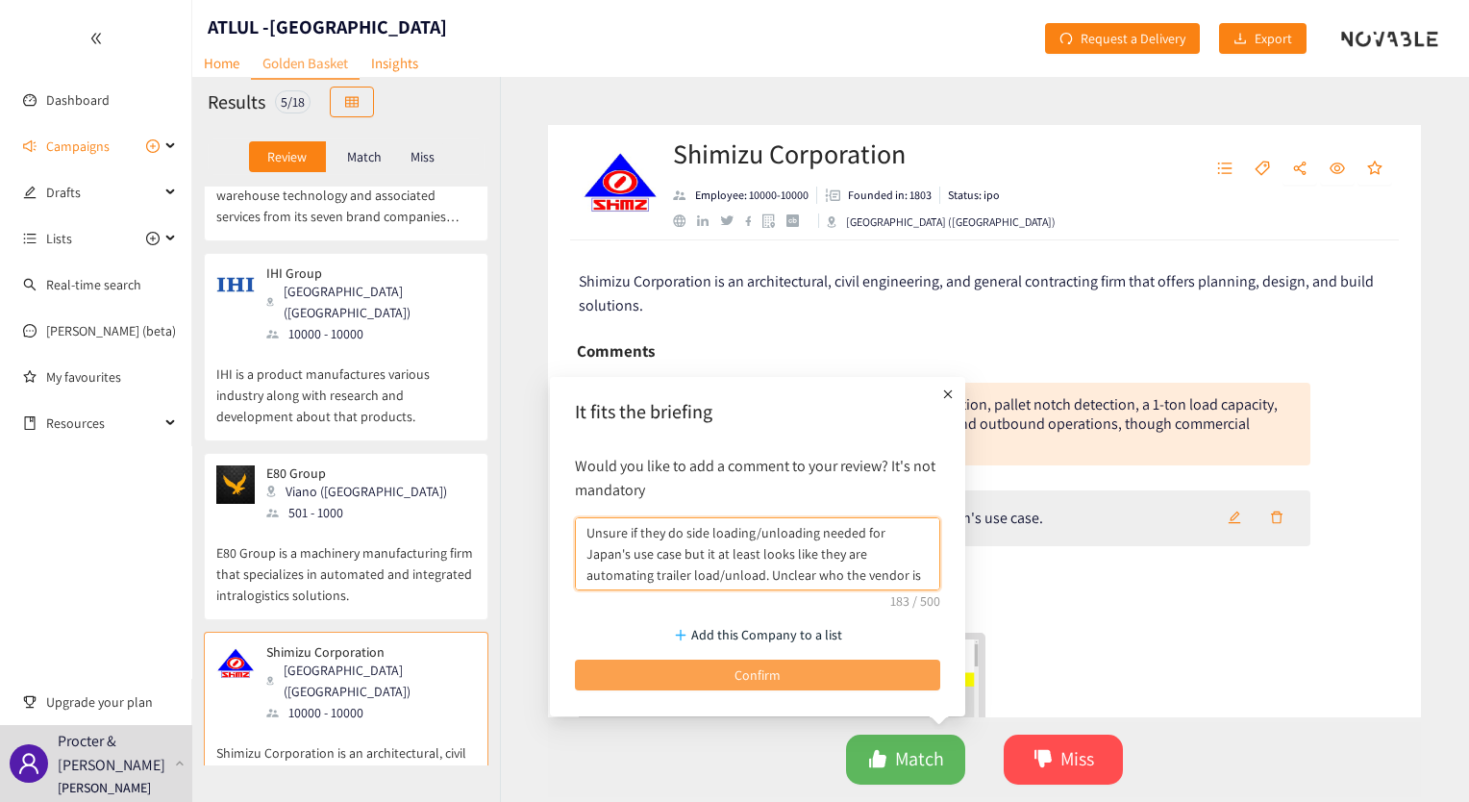
type textarea "Unsure if they do side loading/unloading needed for Japan's use case but it at …"
click at [719, 675] on button "Confirm" at bounding box center [757, 674] width 365 height 31
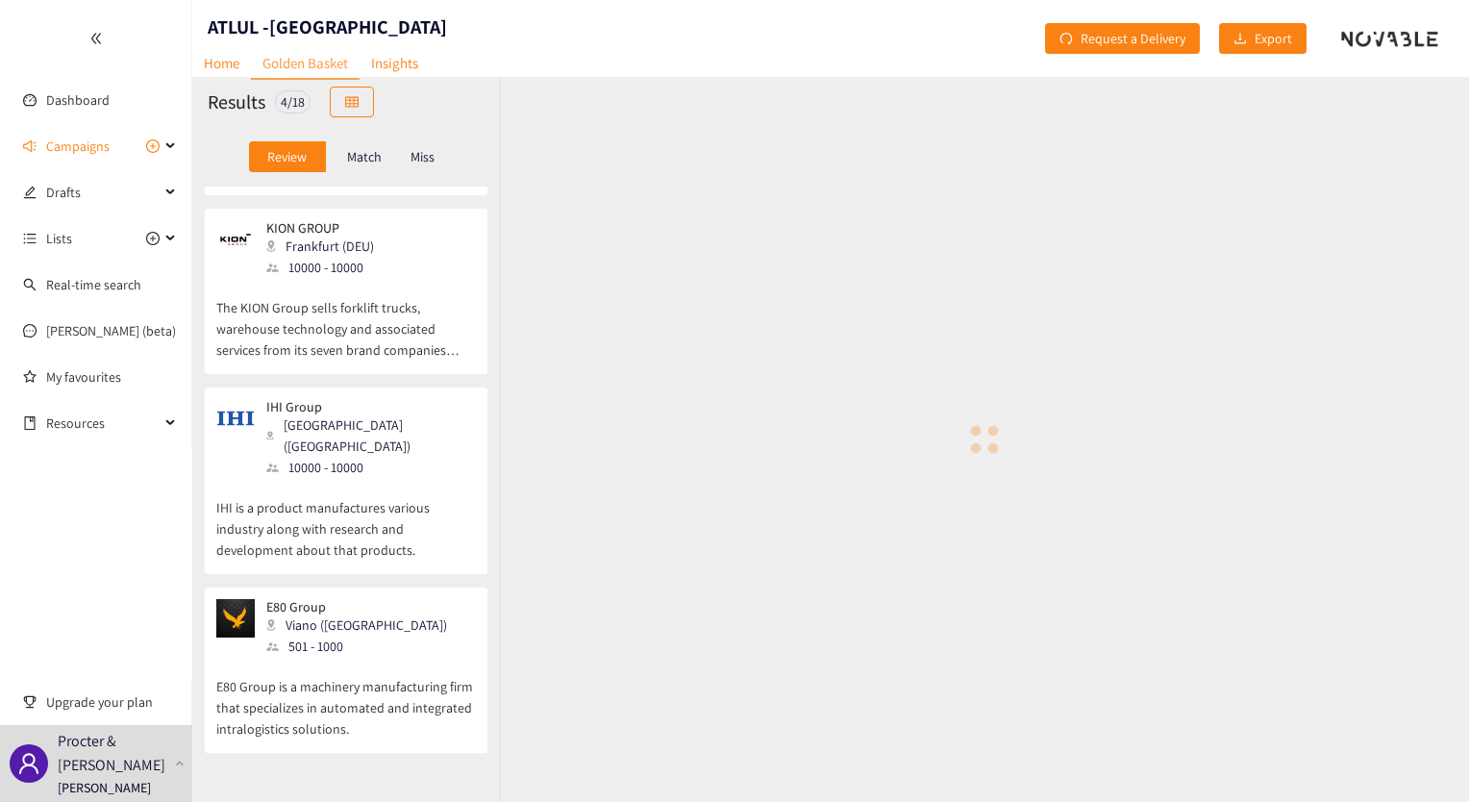
scroll to position [135, 0]
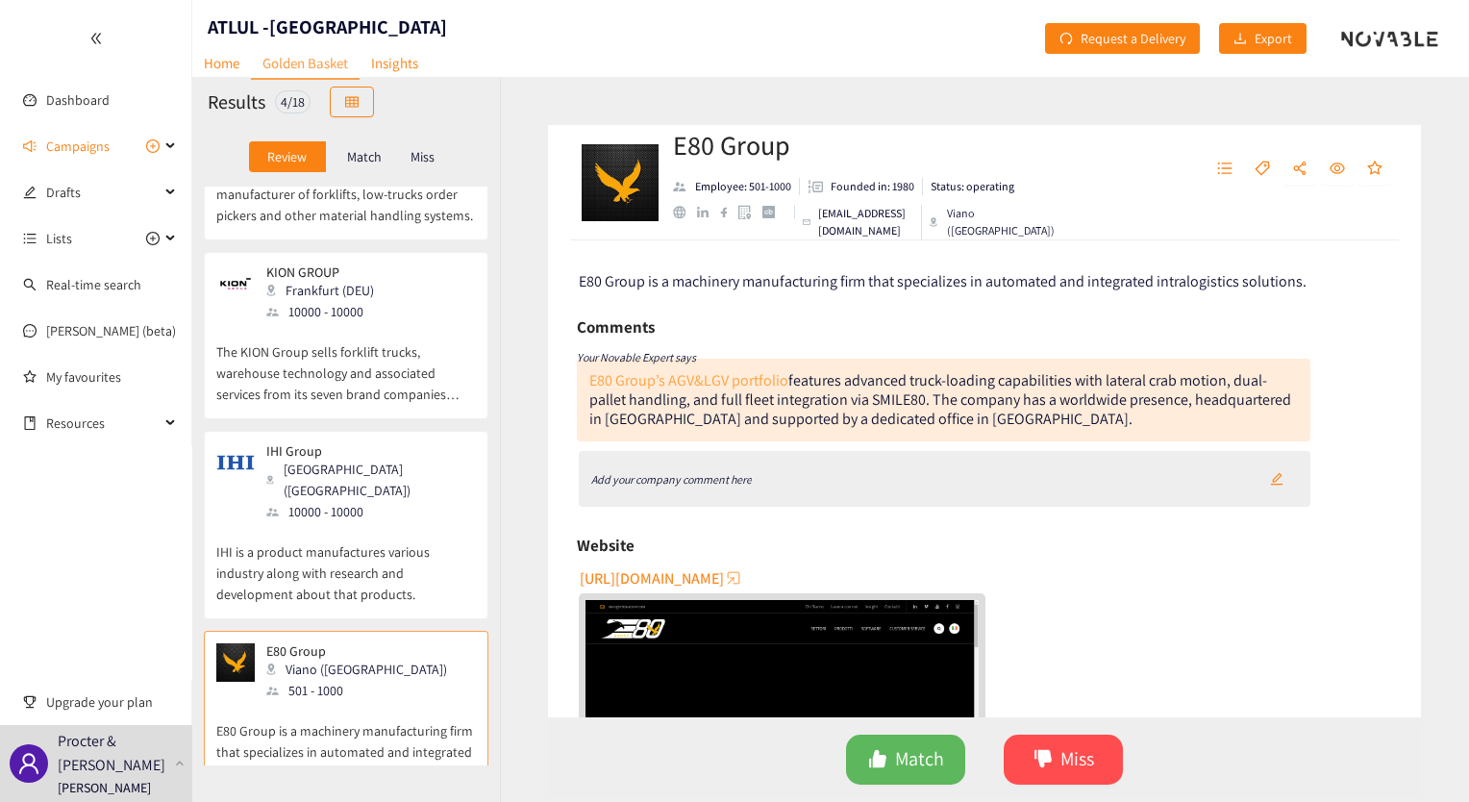
click at [755, 377] on link "E80 Group’s AGV&LGV portfolio" at bounding box center [688, 380] width 199 height 20
click at [761, 483] on div "Add your company comment here" at bounding box center [945, 479] width 733 height 56
click at [858, 485] on div "Add your company comment here" at bounding box center [945, 479] width 733 height 56
click at [1270, 481] on icon "edit" at bounding box center [1276, 478] width 13 height 13
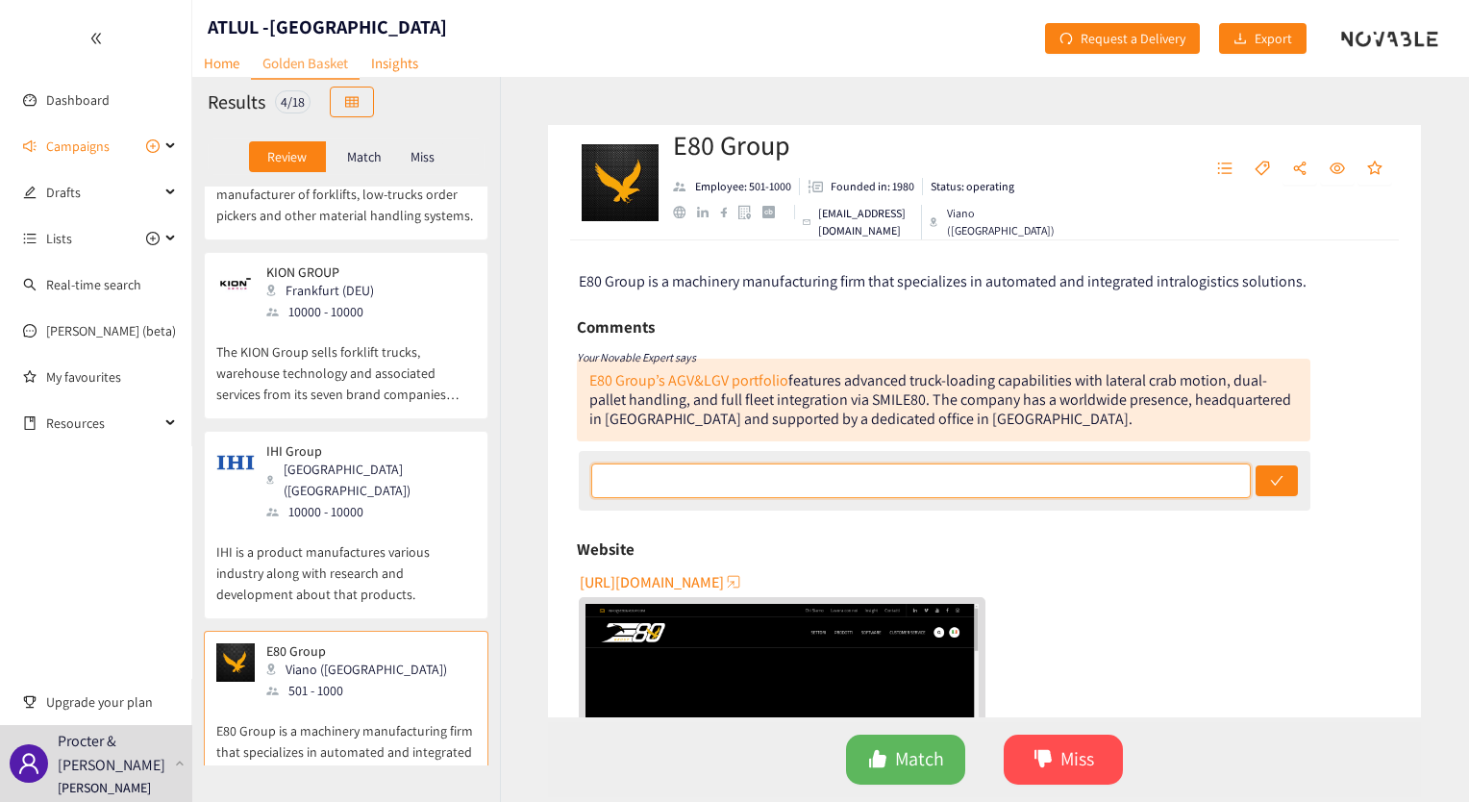
click at [801, 482] on input "text" at bounding box center [921, 480] width 660 height 35
paste input "Unsure if they do side loading/unloading needed for Japan's use case."
type input "Unsure if they do side loading/unloading needed for Japan's use case."
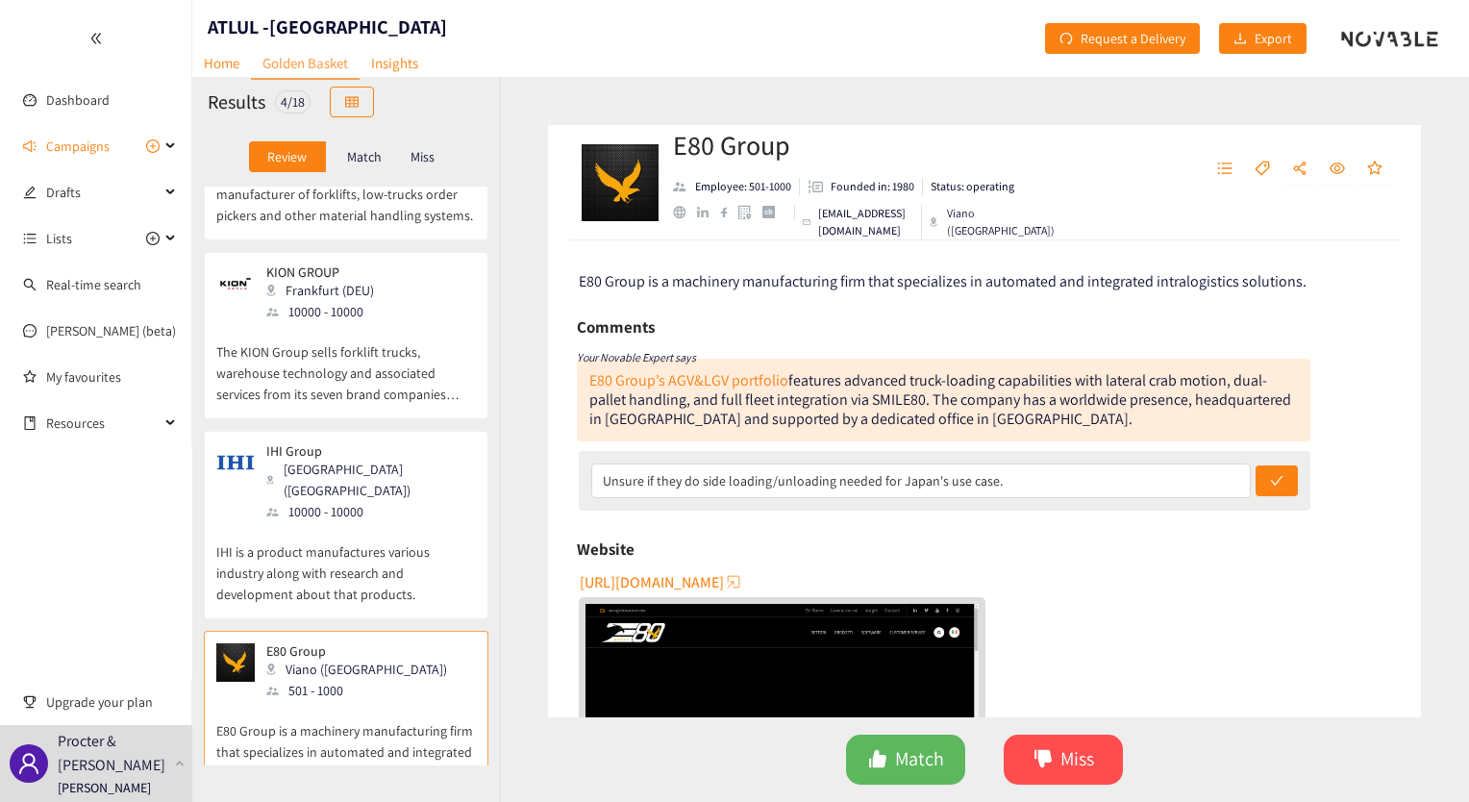
click at [413, 149] on p "Miss" at bounding box center [422, 156] width 24 height 15
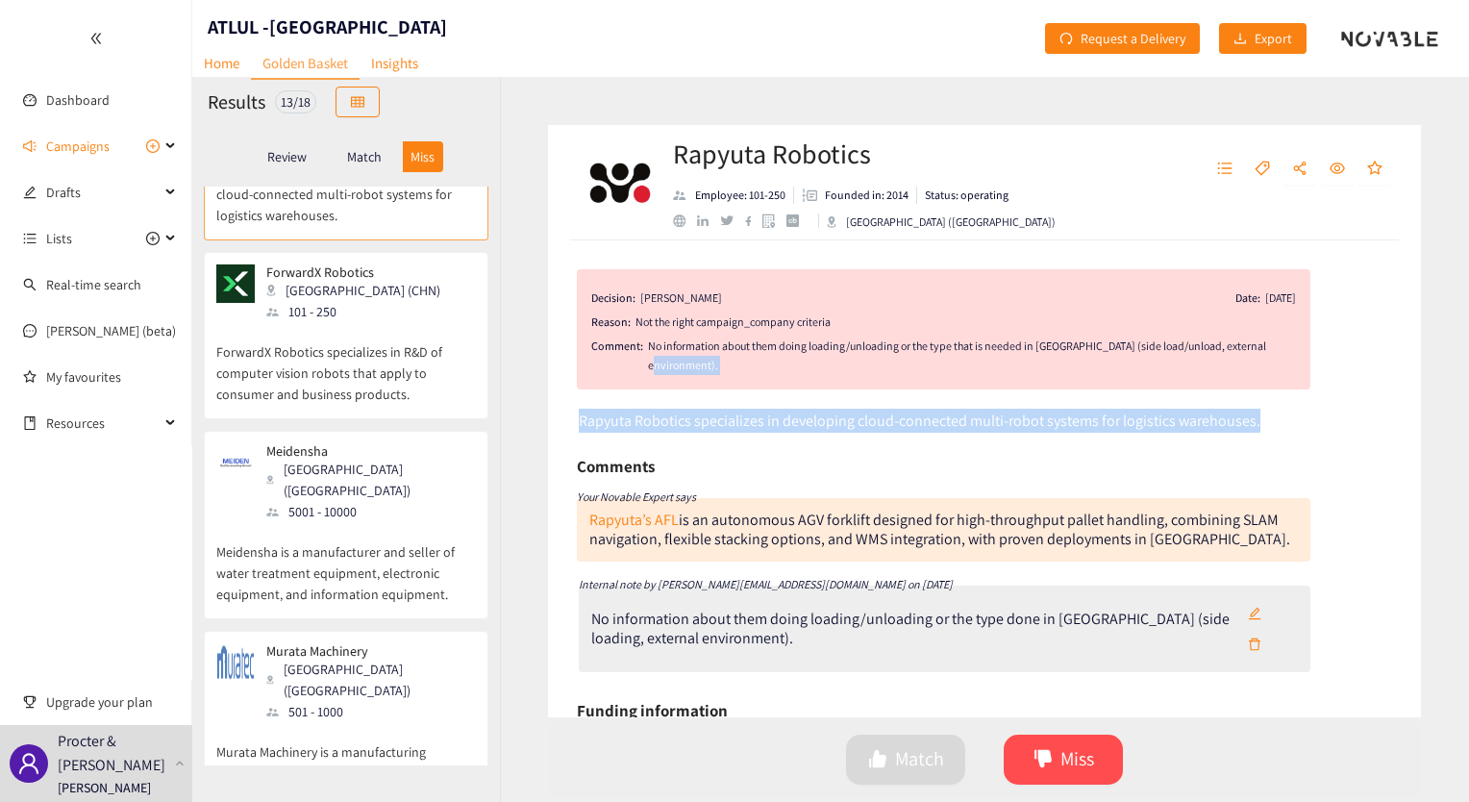
drag, startPoint x: 1422, startPoint y: 356, endPoint x: 1427, endPoint y: 505, distance: 149.1
click at [1427, 505] on div "Rapyuta Robotics Employee: 101-250 Founded in: 2014 Status: operating [GEOGRAPH…" at bounding box center [984, 439] width 969 height 725
drag, startPoint x: 1427, startPoint y: 505, endPoint x: 1402, endPoint y: 380, distance: 127.4
click at [1402, 380] on div "Decision: [PERSON_NAME] Date: [DATE] Reason: Not the right campaign_company cri…" at bounding box center [984, 478] width 873 height 477
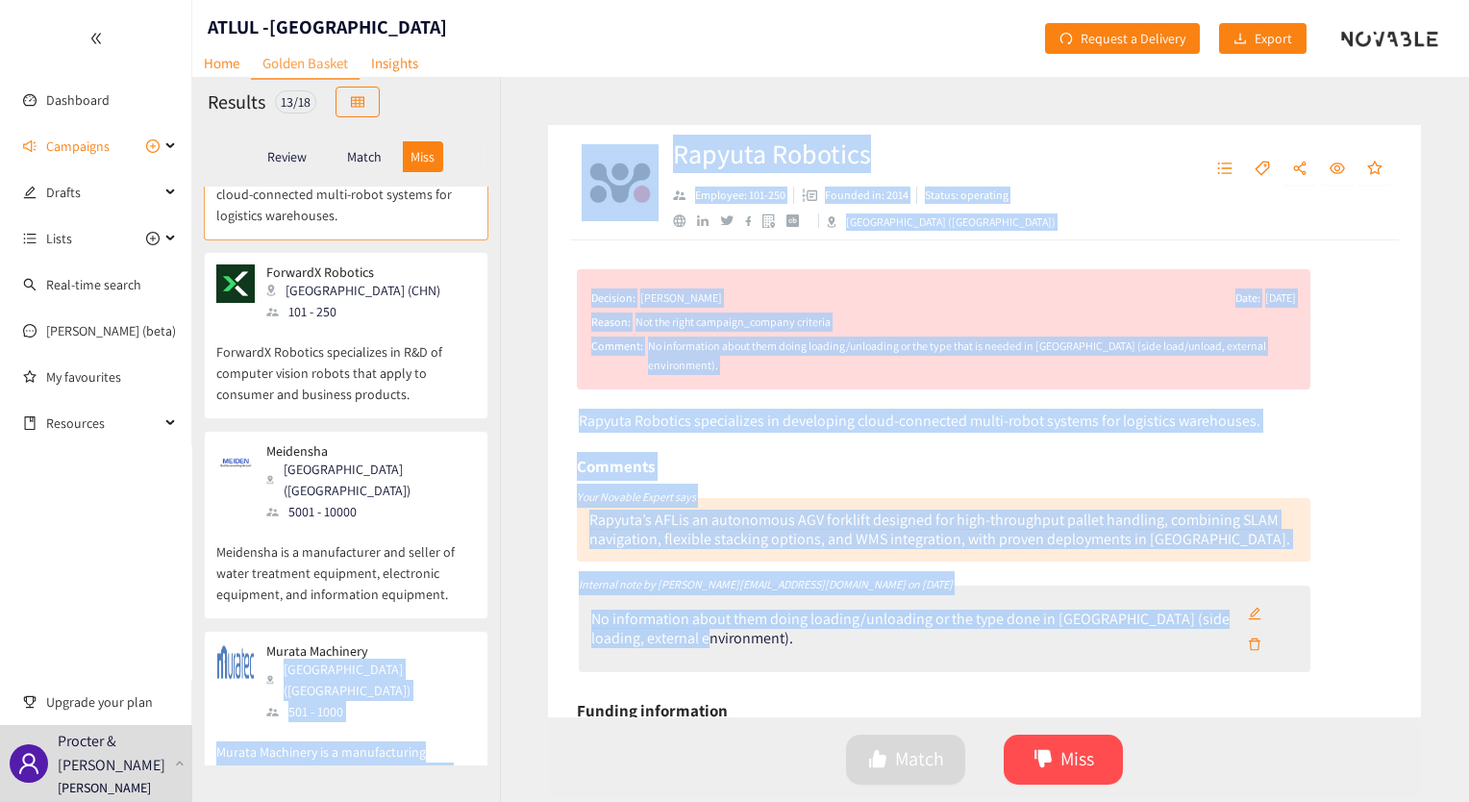
drag, startPoint x: 770, startPoint y: 612, endPoint x: 485, endPoint y: 599, distance: 285.8
click at [485, 599] on div "Results 13 / 18 Review Match Miss Rapyuta Robotics [GEOGRAPHIC_DATA] (JPN) 101 …" at bounding box center [830, 439] width 1277 height 725
drag, startPoint x: 485, startPoint y: 599, endPoint x: 700, endPoint y: 625, distance: 216.9
click at [700, 625] on div "No information about them doing loading/unloading or the type done in [GEOGRAPH…" at bounding box center [912, 628] width 643 height 38
click at [763, 627] on div "No information about them doing loading/unloading or the type done in [GEOGRAPH…" at bounding box center [912, 628] width 643 height 38
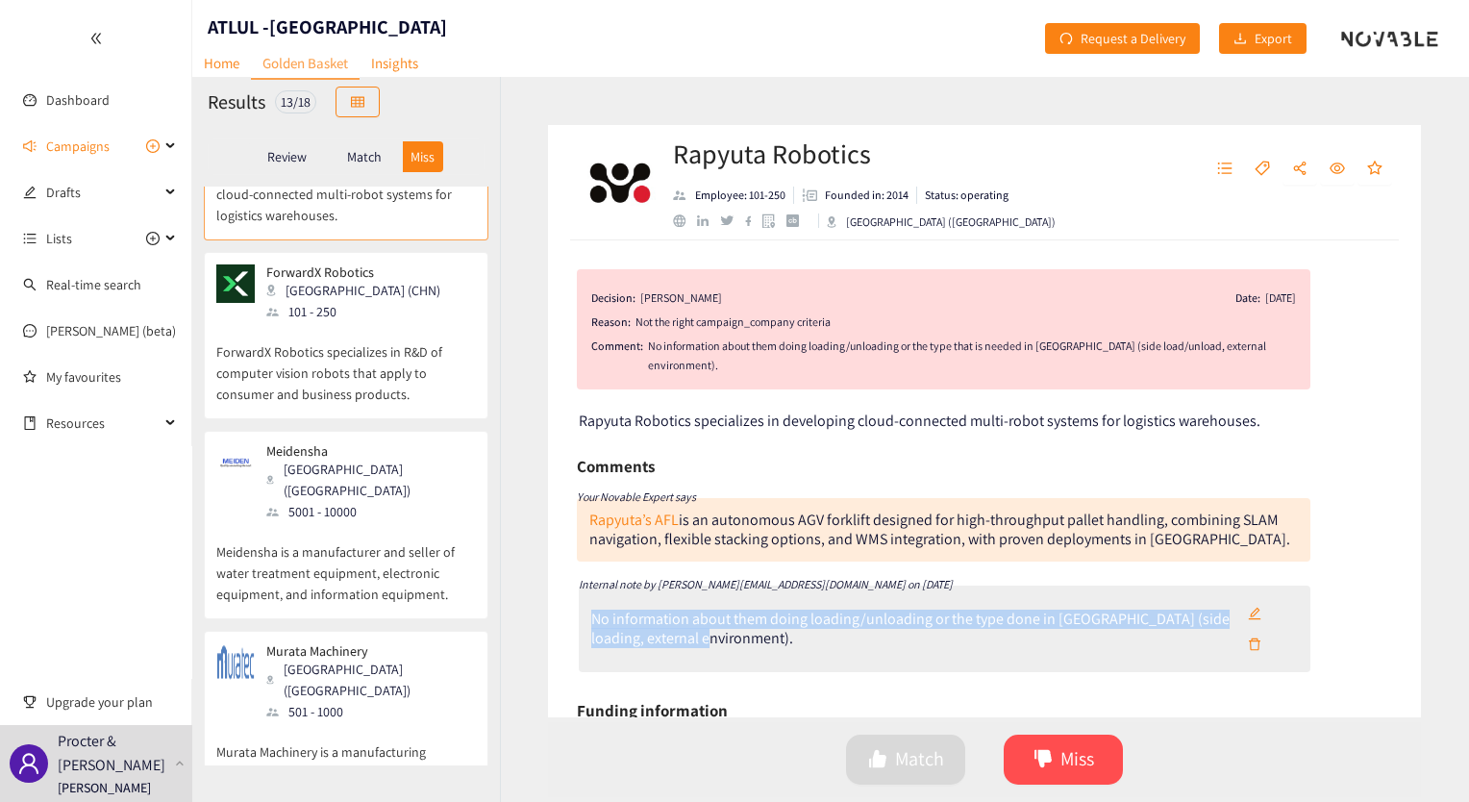
drag, startPoint x: 761, startPoint y: 623, endPoint x: 586, endPoint y: 601, distance: 176.4
click at [586, 601] on div "No information about them doing loading/unloading or the type done in [GEOGRAPH…" at bounding box center [945, 628] width 733 height 87
copy div "No information about them doing loading/unloading or the type done in [GEOGRAPH…"
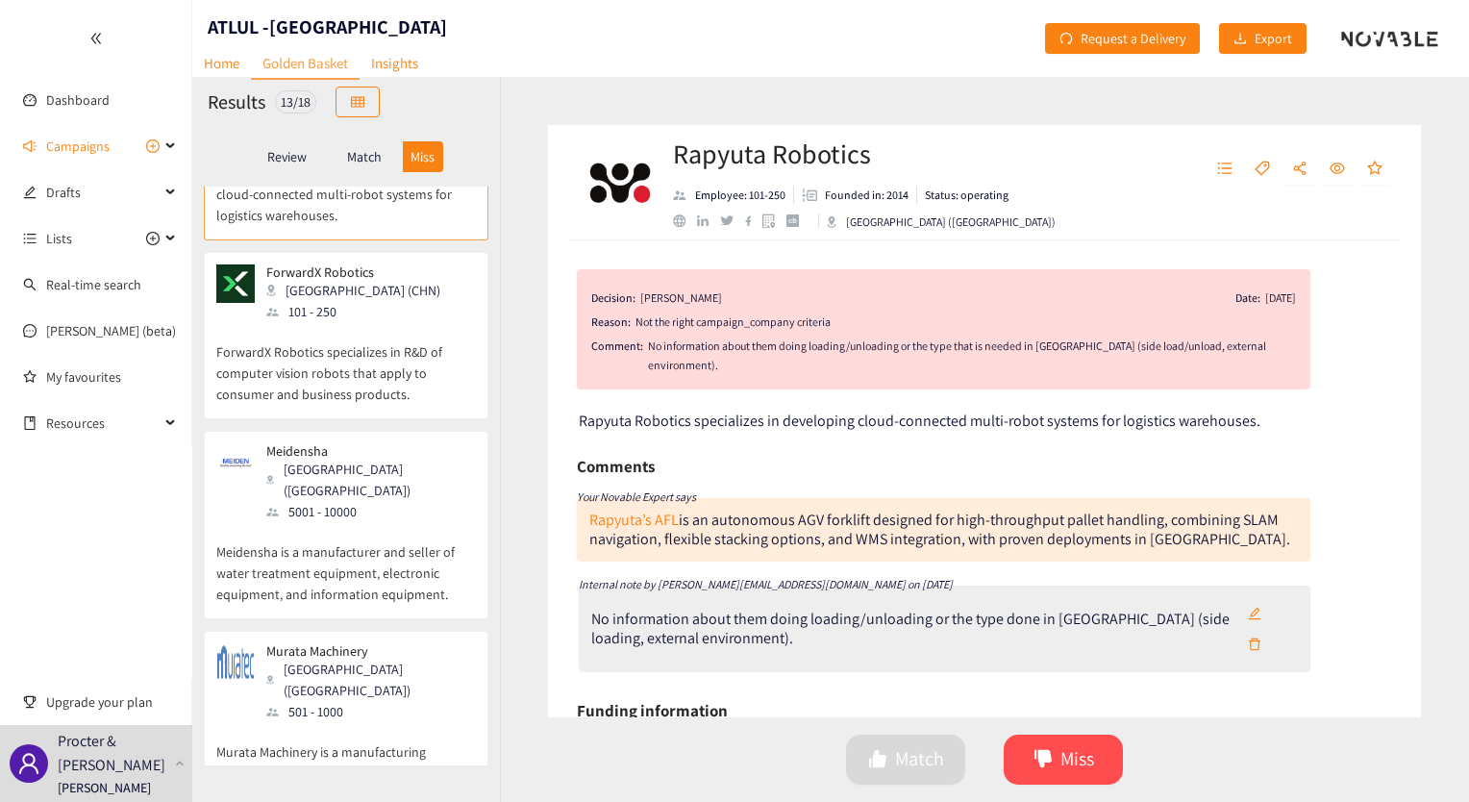
click at [292, 170] on div "Review" at bounding box center [287, 156] width 77 height 31
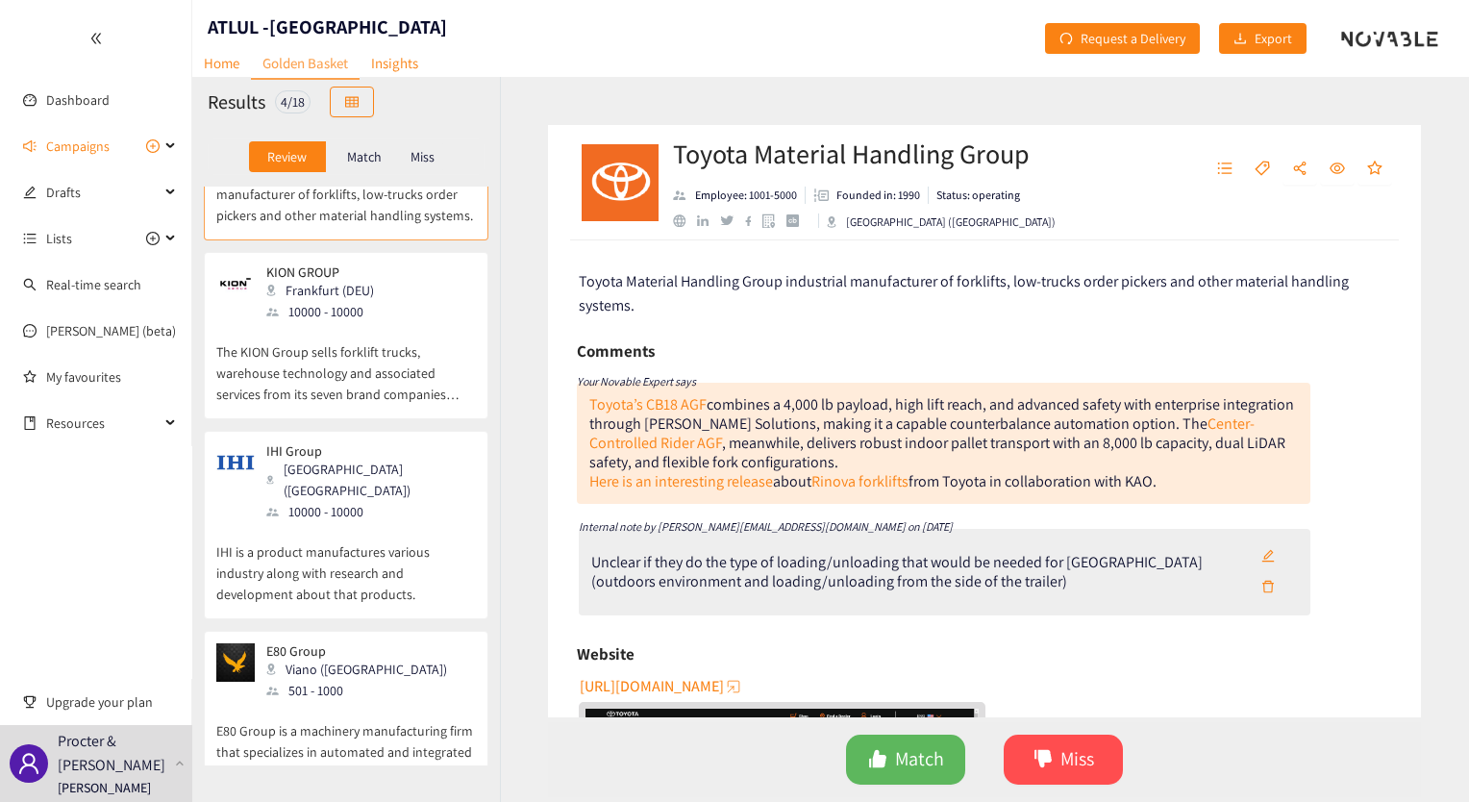
click at [357, 643] on div "E80 Group Viano ([GEOGRAPHIC_DATA]) 501 - 1000" at bounding box center [346, 672] width 260 height 58
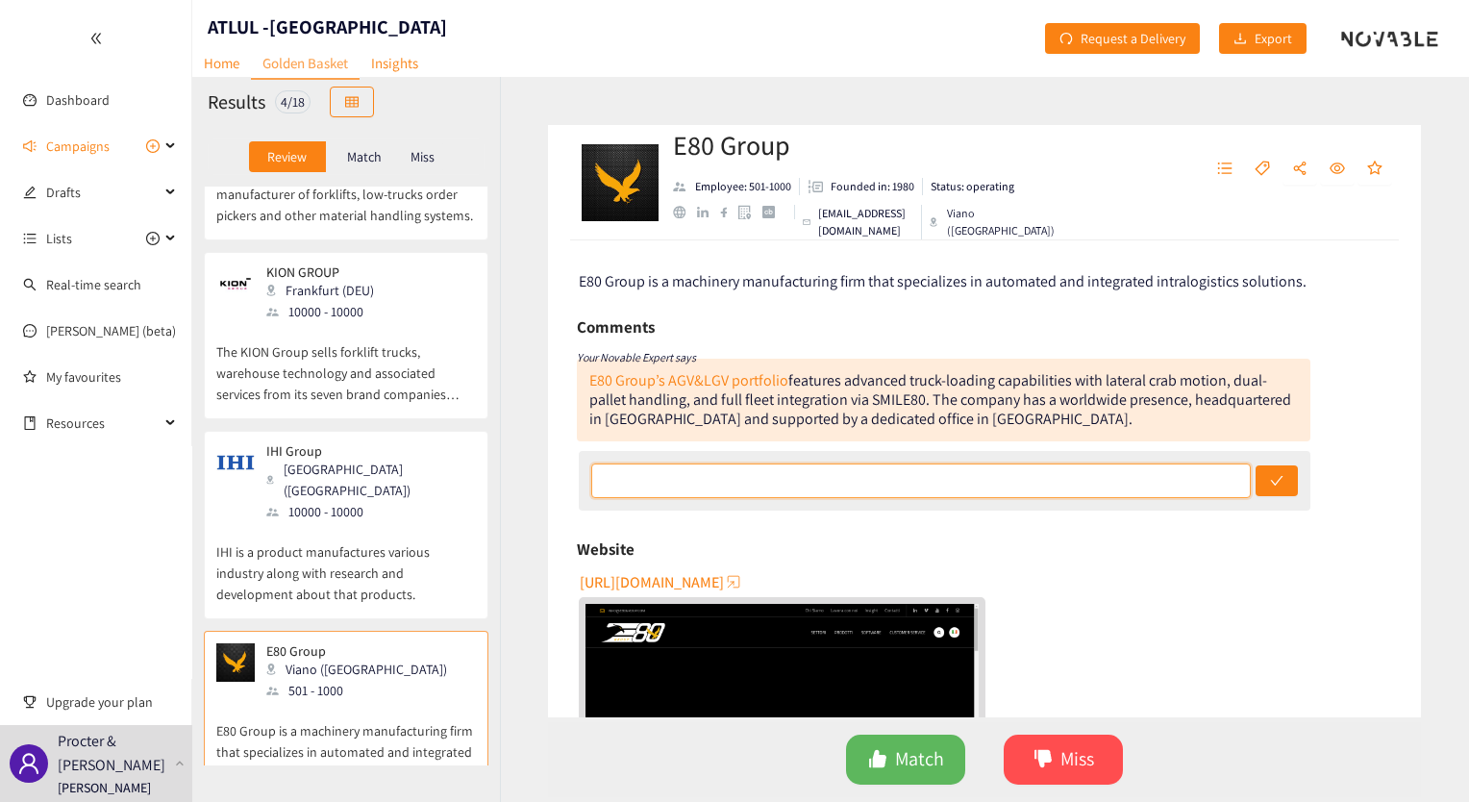
click at [935, 485] on input "text" at bounding box center [921, 480] width 660 height 35
paste input "No information about them doing loading/unloading or the type done in [GEOGRAPH…"
type input "No information about them doing loading/unloading or the type done in [GEOGRAPH…"
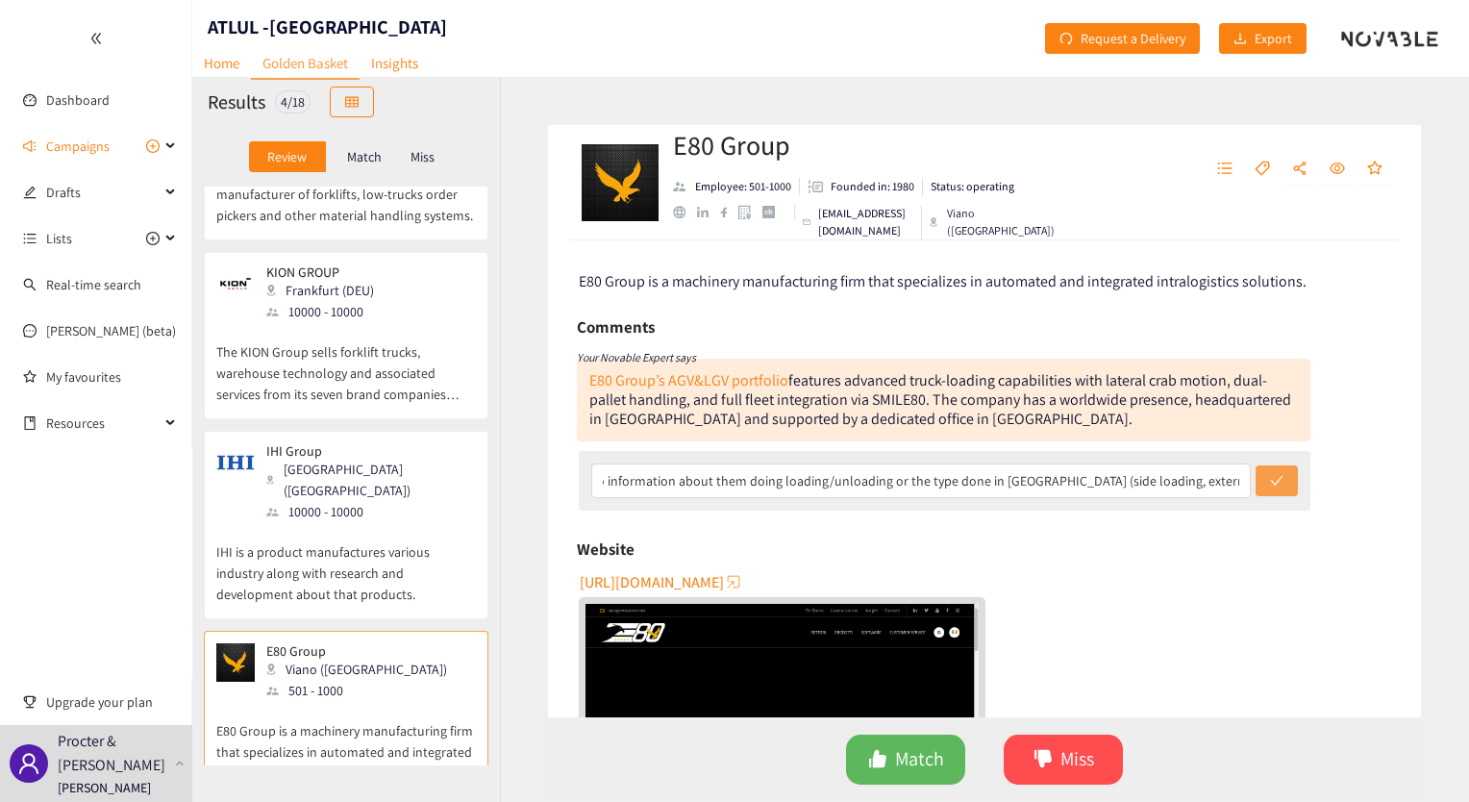
scroll to position [0, 0]
click at [1270, 474] on icon "check" at bounding box center [1276, 480] width 13 height 13
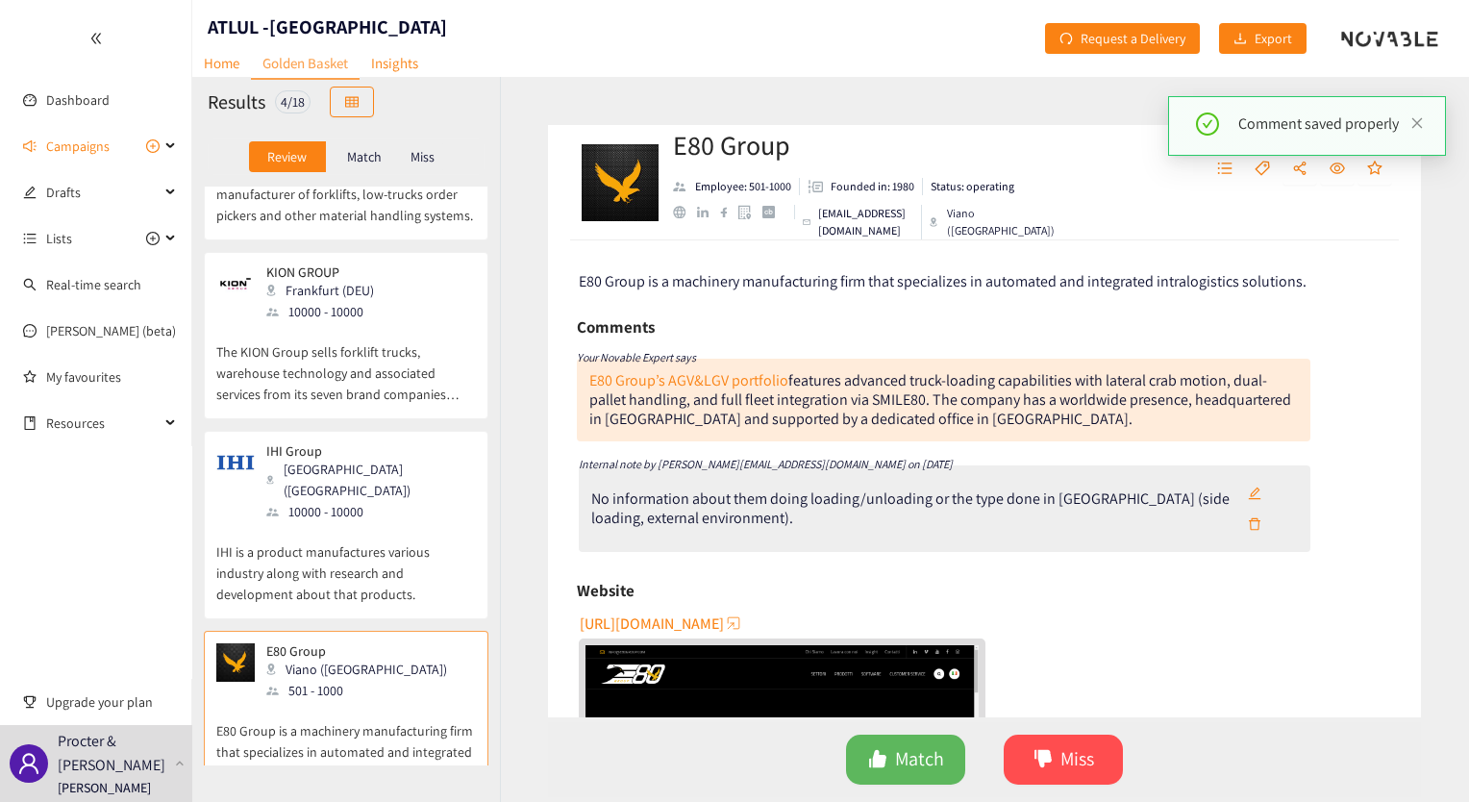
click at [1250, 505] on button "button" at bounding box center [1254, 493] width 42 height 31
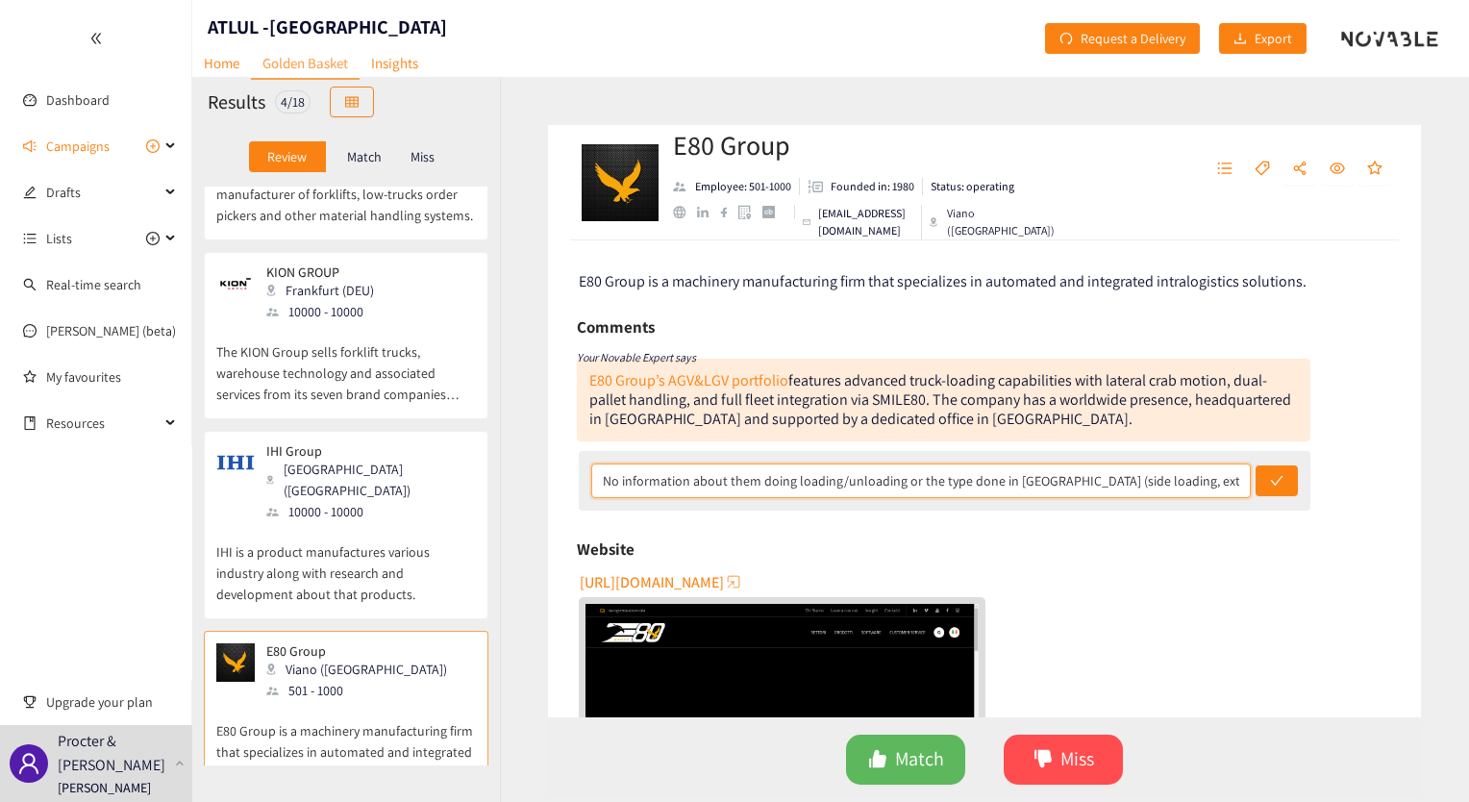
drag, startPoint x: 935, startPoint y: 482, endPoint x: 791, endPoint y: 485, distance: 144.3
click at [791, 485] on input "No information about them doing loading/unloading or the type done in [GEOGRAPH…" at bounding box center [921, 480] width 660 height 35
click at [838, 484] on input "No information about them doing the type done in [GEOGRAPHIC_DATA] (side loadin…" at bounding box center [921, 480] width 660 height 35
drag, startPoint x: 602, startPoint y: 481, endPoint x: 1472, endPoint y: 428, distance: 871.6
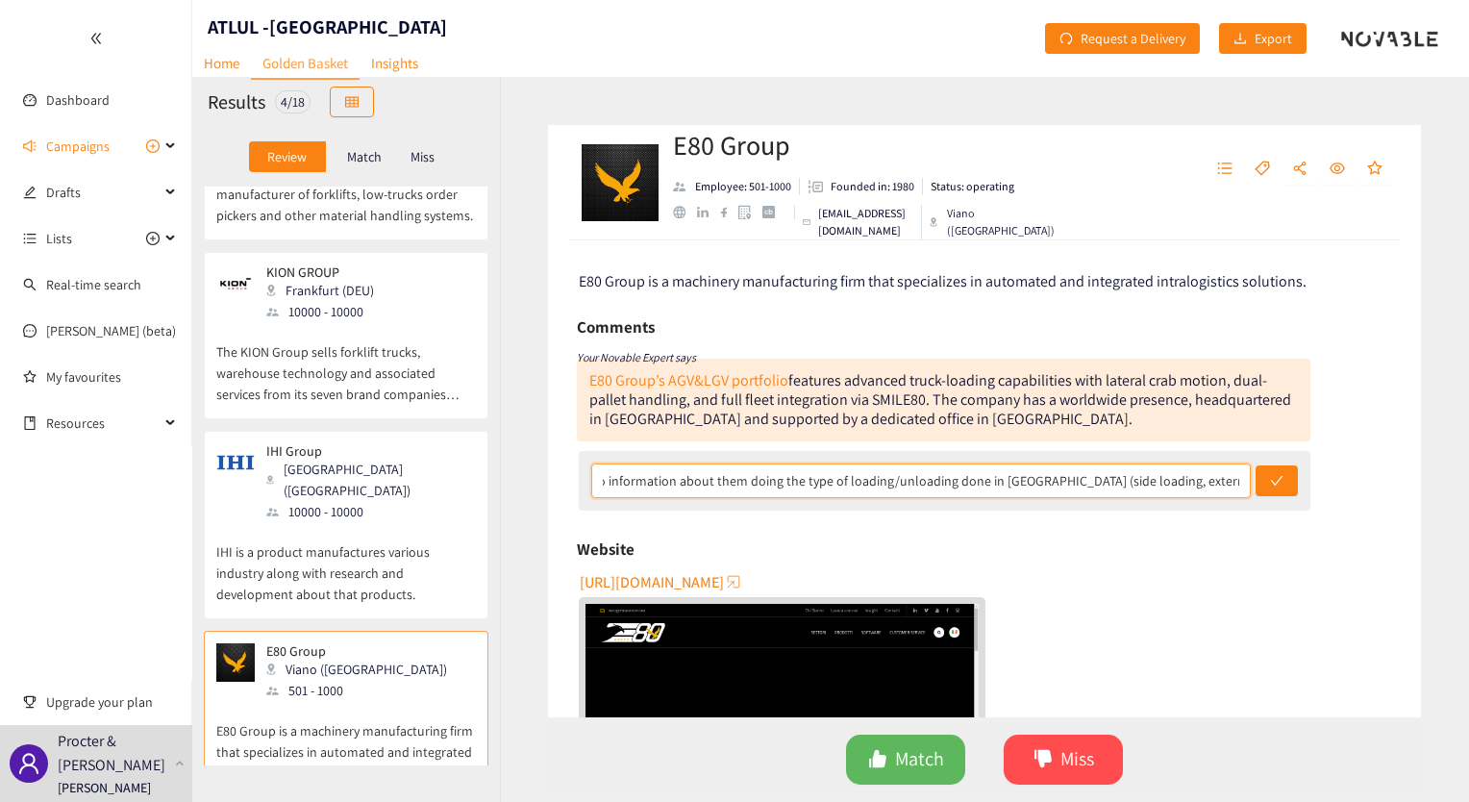
click at [1468, 428] on html "We value your privacy We use cookies to enhance your browsing experience, serve…" at bounding box center [734, 401] width 1469 height 802
type input "No information about them doing the type of loading/unloading done in [GEOGRAPH…"
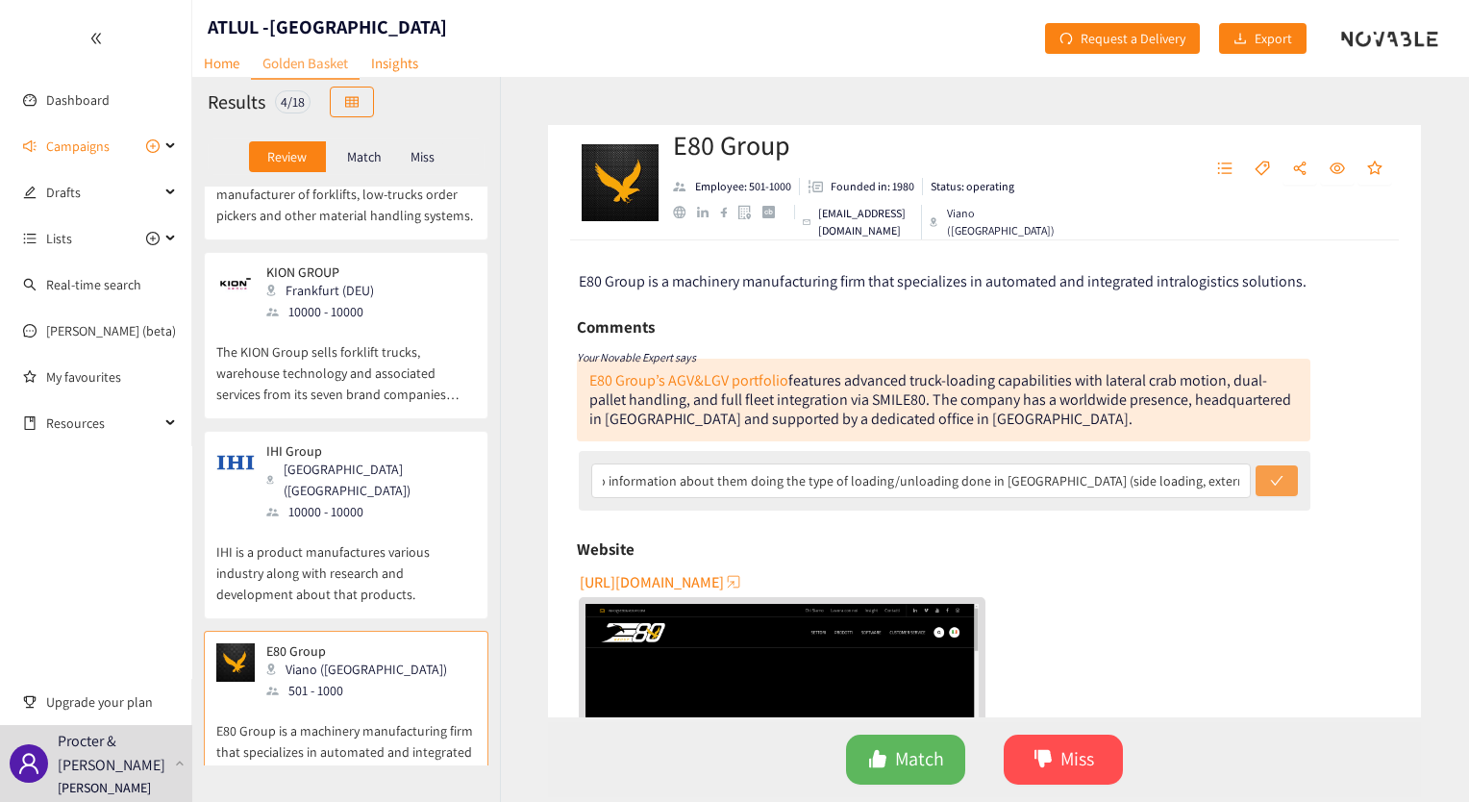
scroll to position [0, 0]
click at [1276, 475] on icon "check" at bounding box center [1276, 480] width 13 height 13
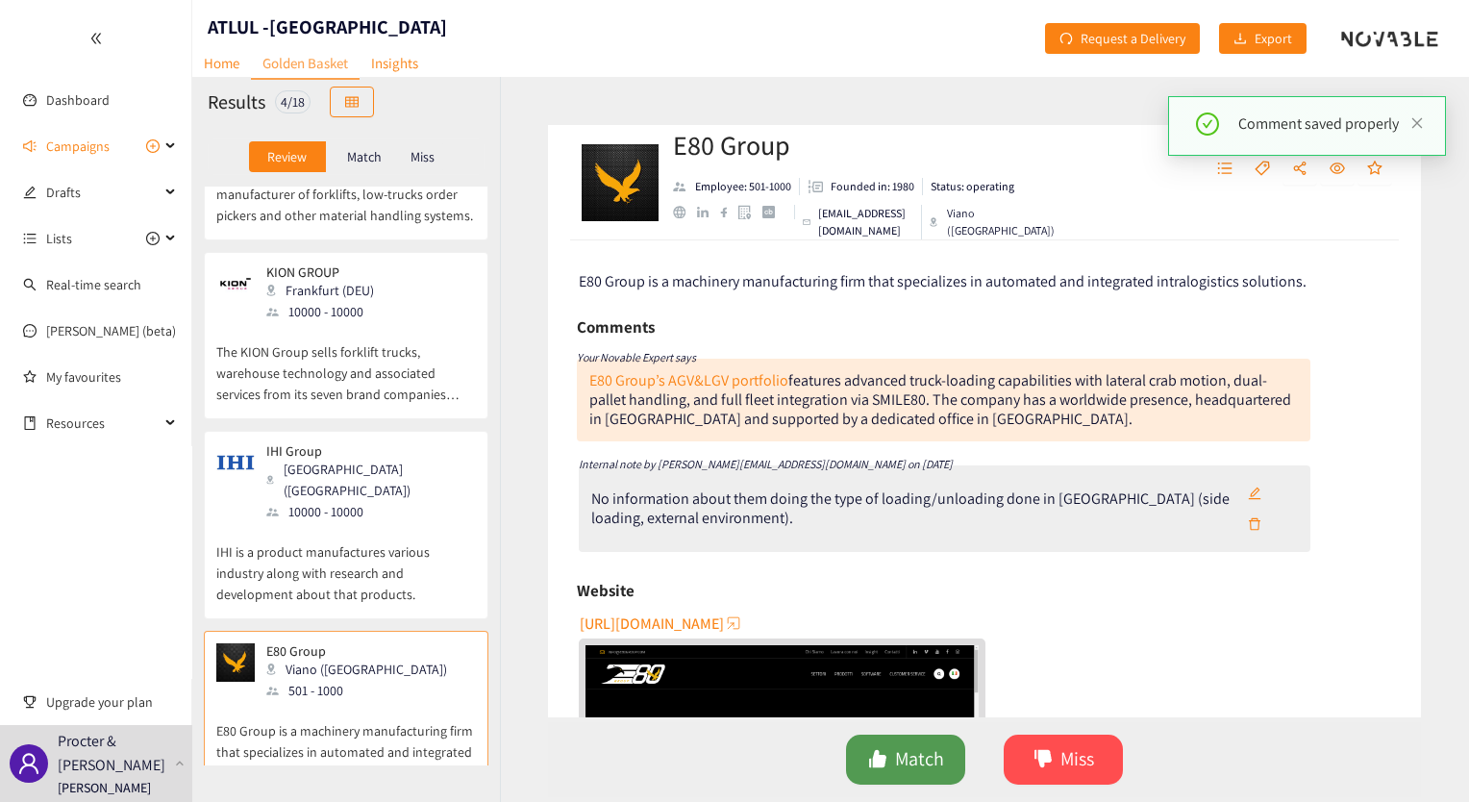
click at [909, 749] on span "Match" at bounding box center [919, 759] width 49 height 30
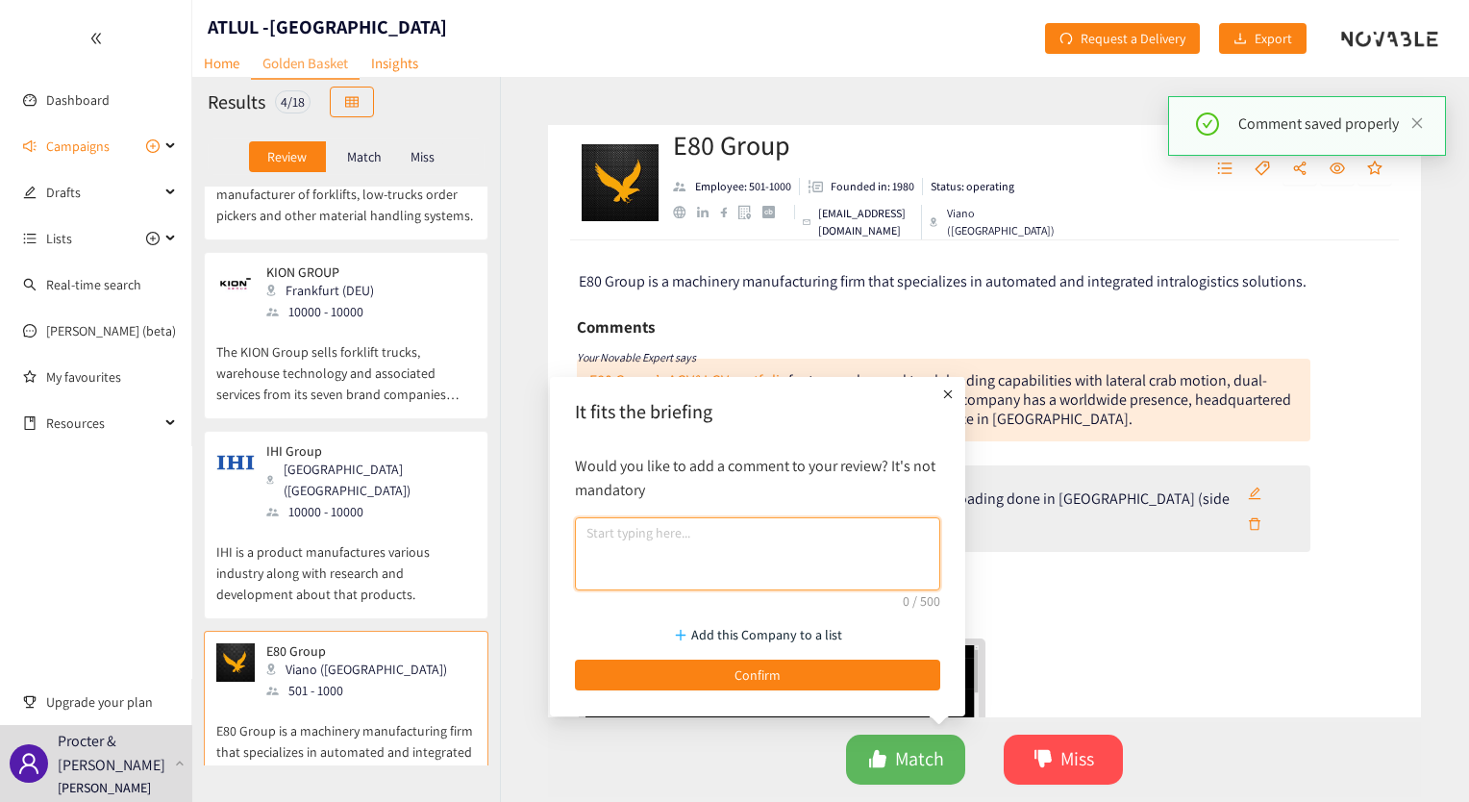
click at [764, 560] on textarea at bounding box center [757, 553] width 365 height 73
paste textarea "No information about them doing the type of loading/unloading done in [GEOGRAPH…"
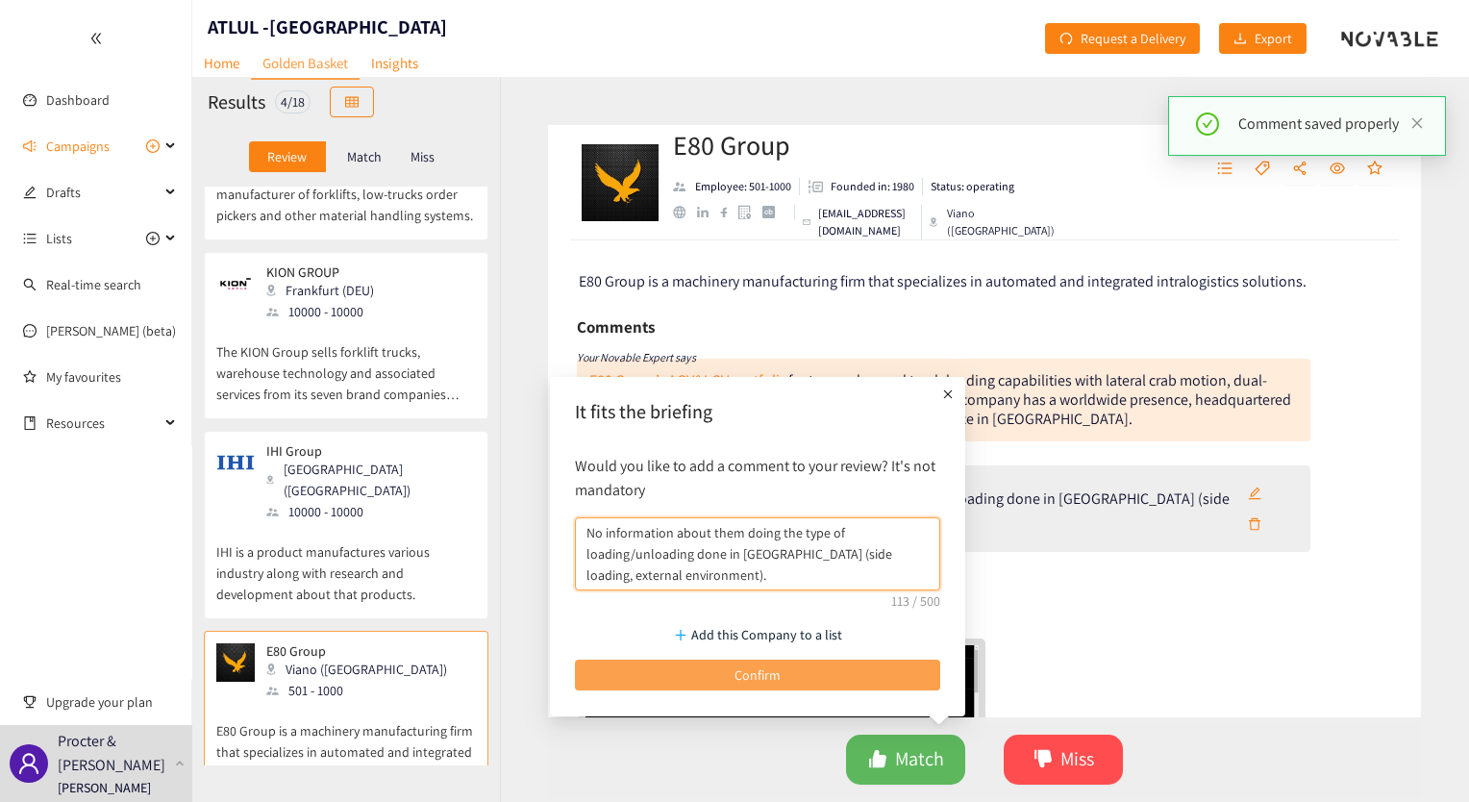
type textarea "No information about them doing the type of loading/unloading done in [GEOGRAPH…"
click at [736, 673] on span "Confirm" at bounding box center [757, 674] width 46 height 21
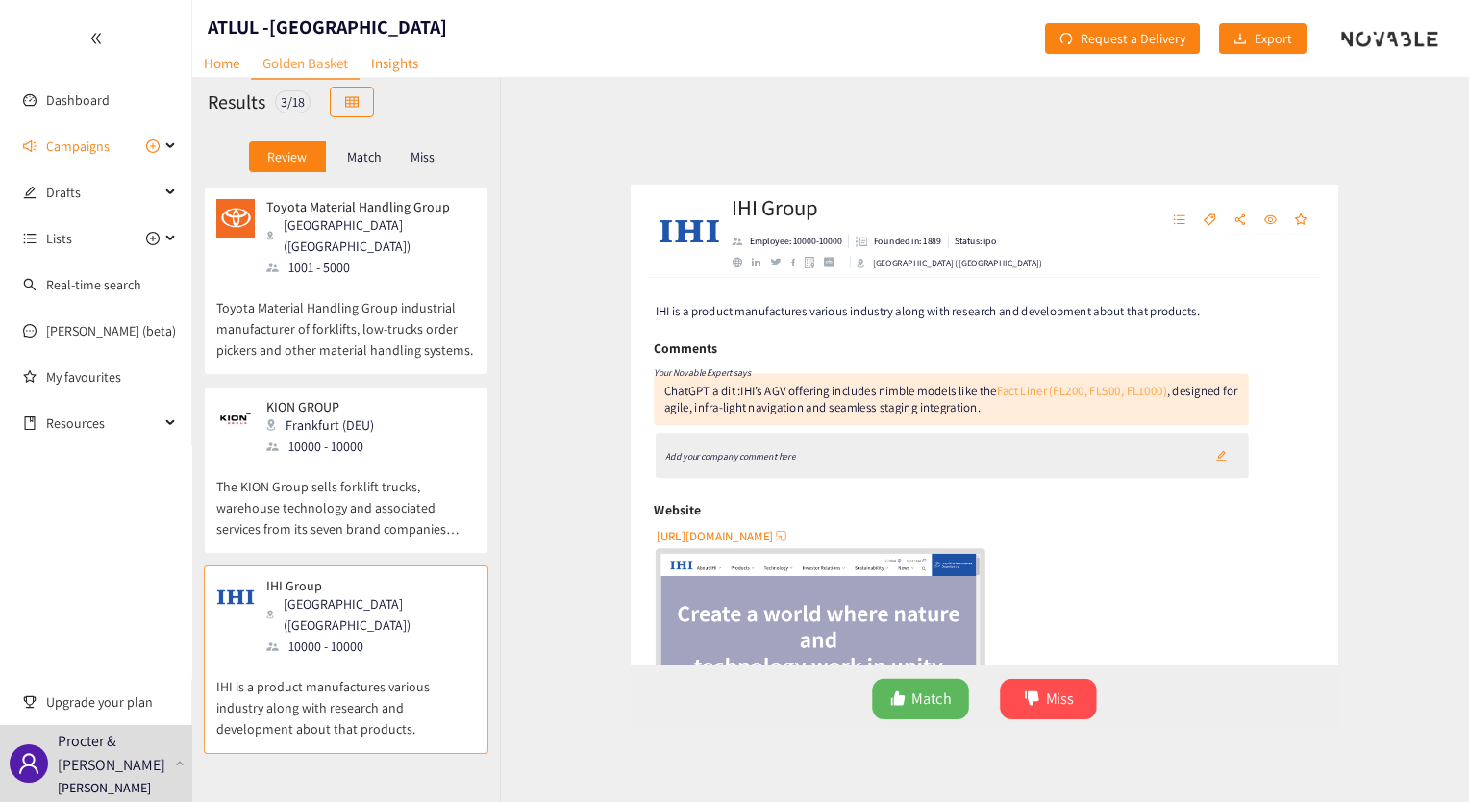
click at [1058, 380] on link "Fact Liner (FL200, FL500, FL1000)" at bounding box center [1105, 380] width 210 height 20
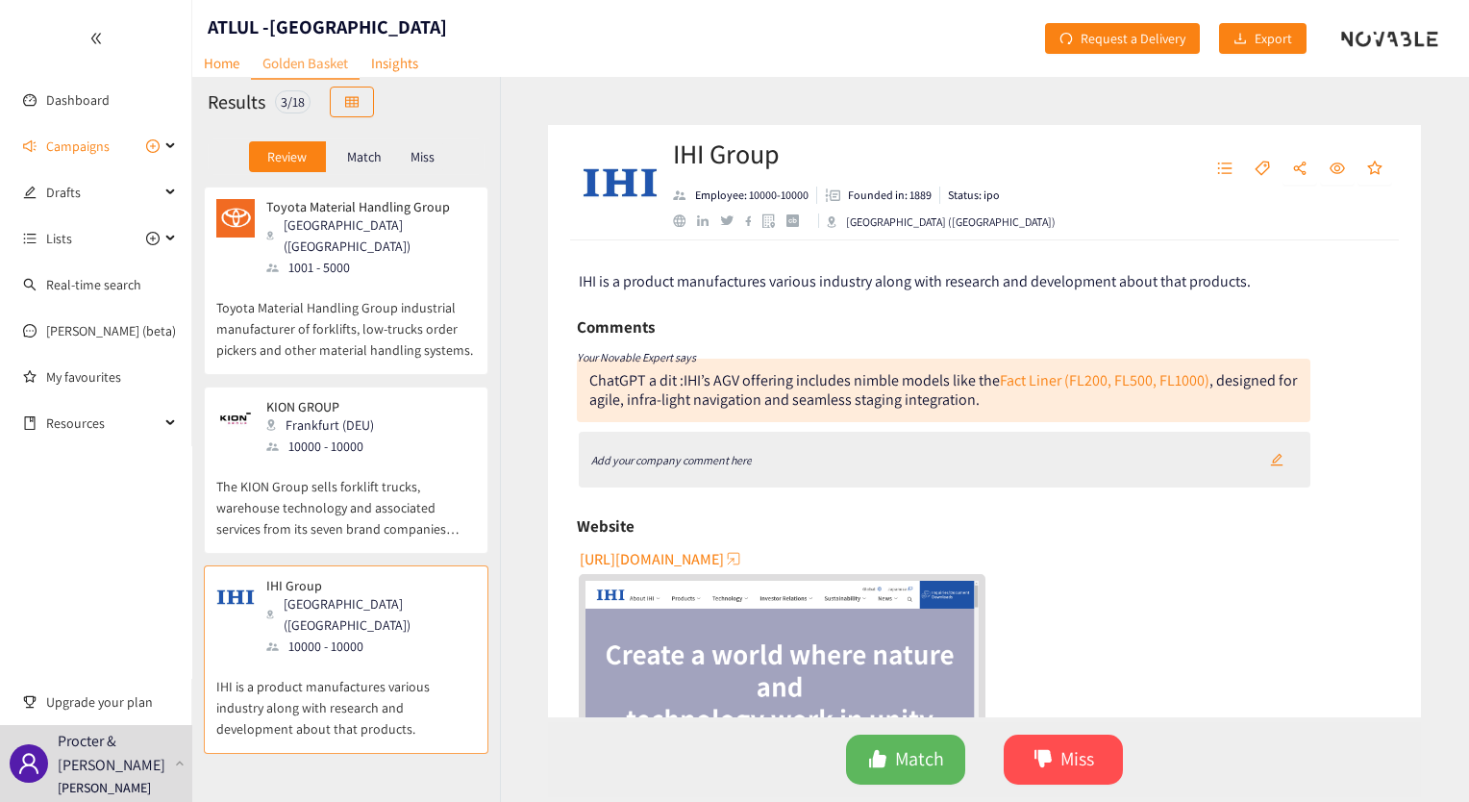
click at [761, 467] on div "Add your company comment here" at bounding box center [945, 460] width 733 height 56
click at [1261, 459] on button "button" at bounding box center [1277, 459] width 42 height 31
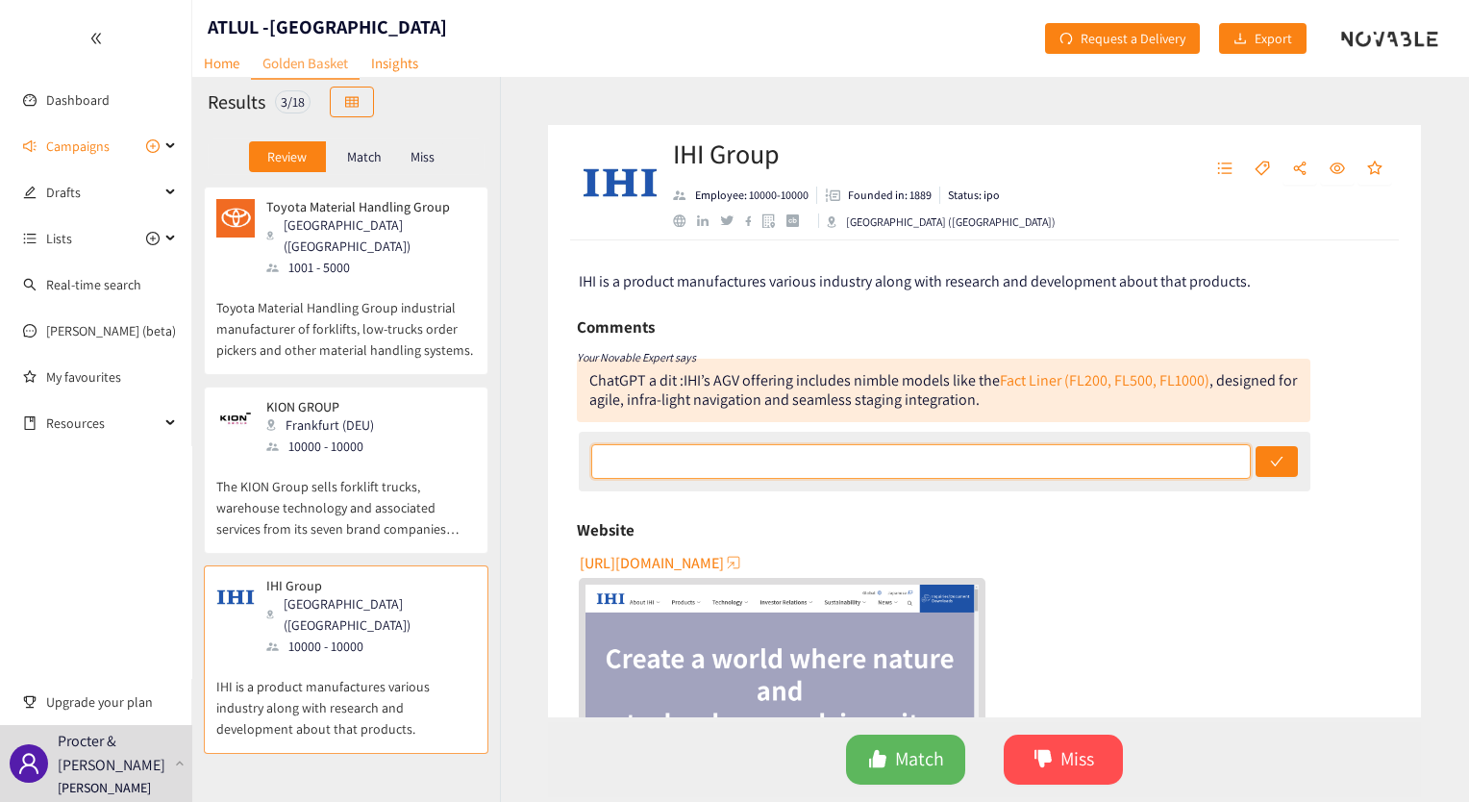
click at [822, 465] on input "text" at bounding box center [921, 461] width 660 height 35
paste input "No information about them doing the type of loading/unloading done in [GEOGRAPH…"
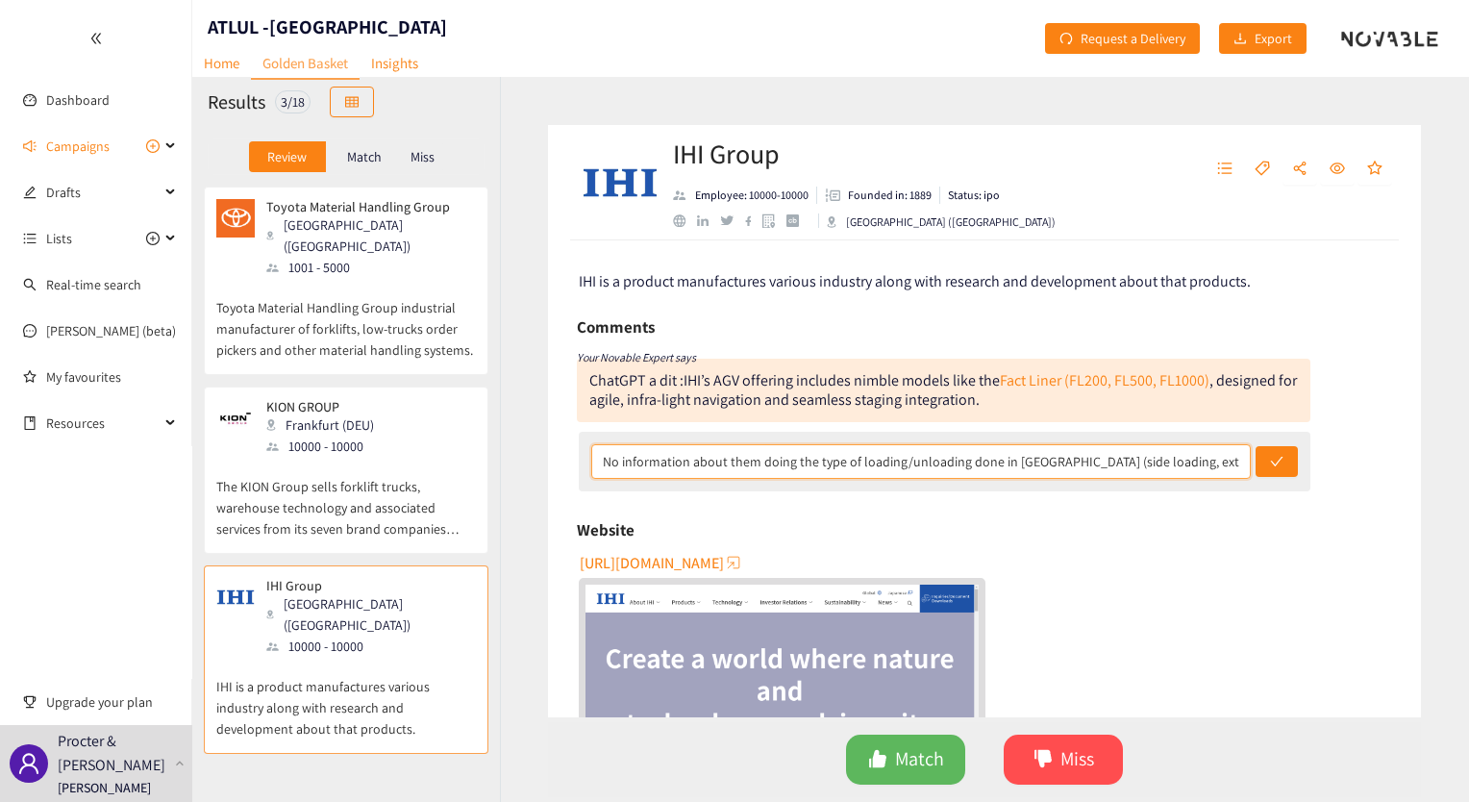
scroll to position [0, 13]
type input "No information about them doing the type of loading/unloading done in [GEOGRAPH…"
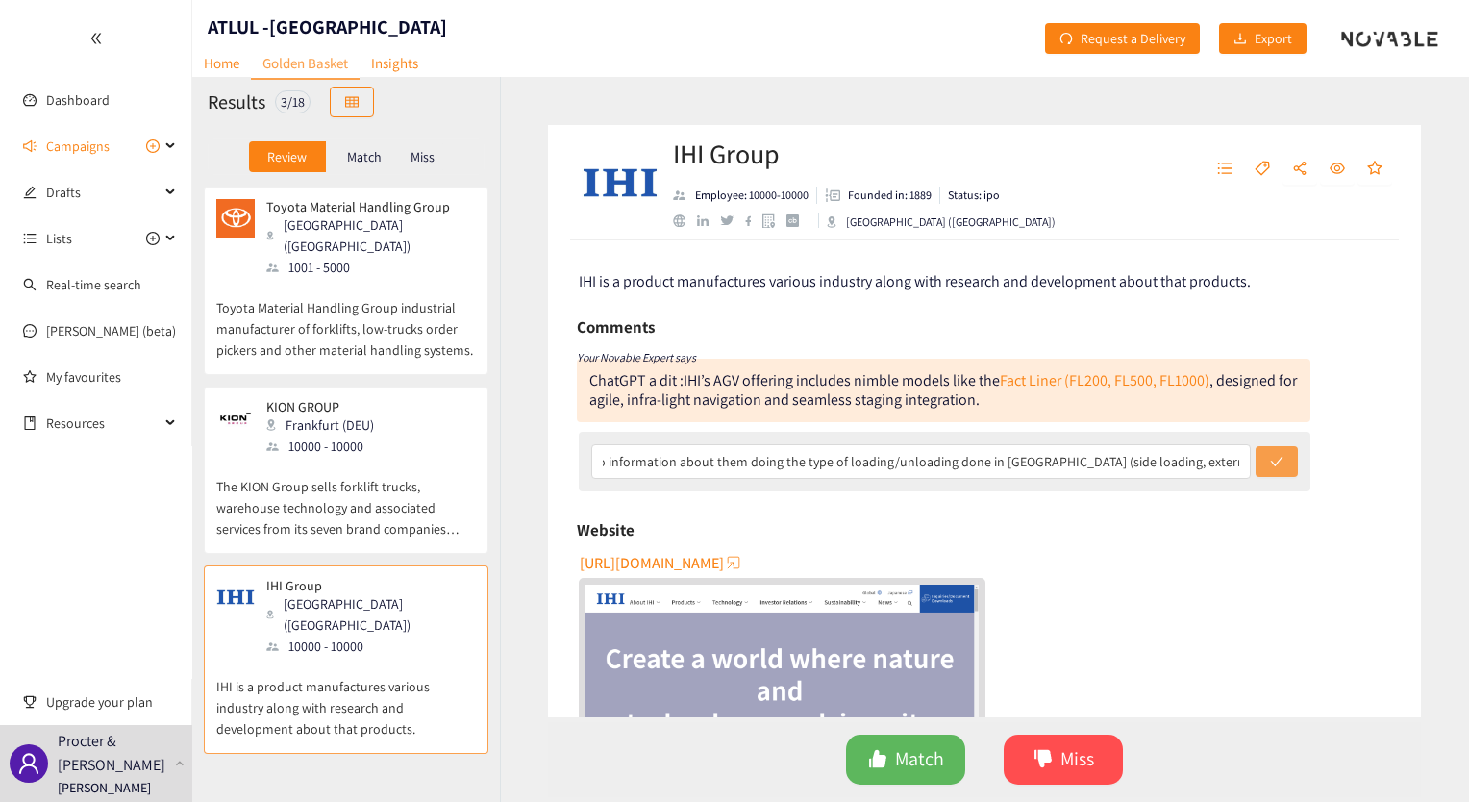
scroll to position [0, 0]
click at [1282, 460] on button "submit" at bounding box center [1277, 461] width 42 height 31
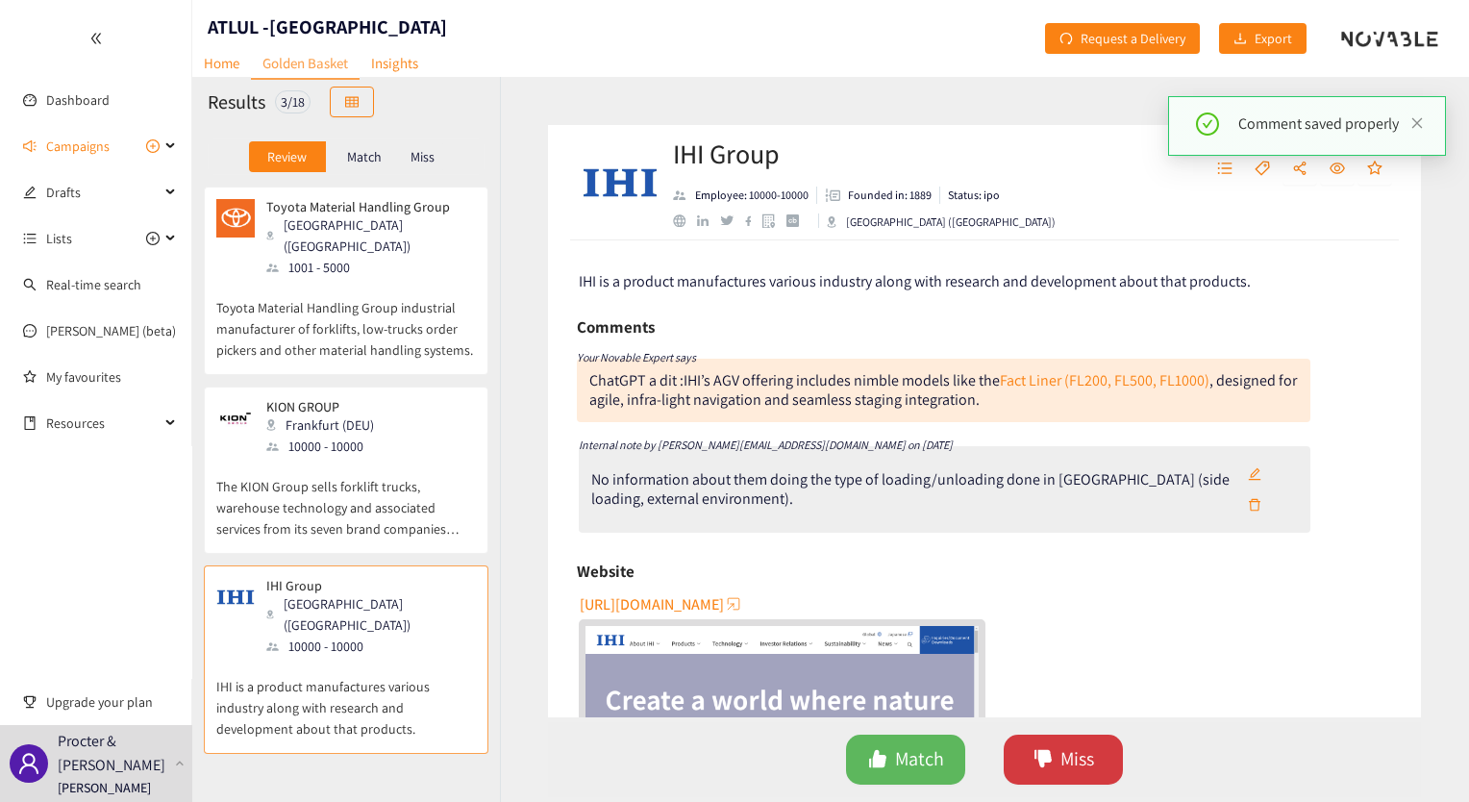
click at [1064, 751] on span "Miss" at bounding box center [1077, 759] width 34 height 30
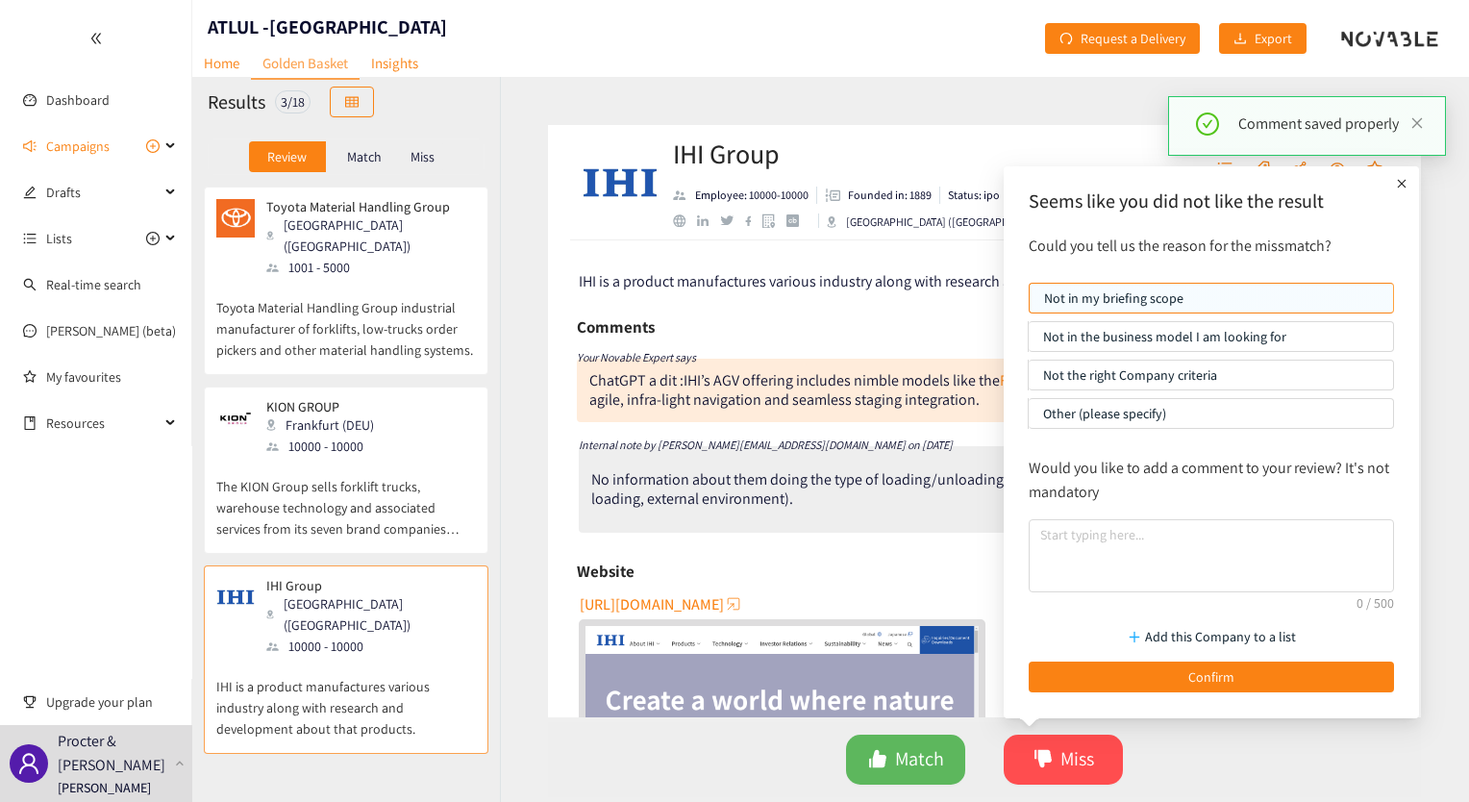
click at [1131, 375] on p "Not the right Company criteria" at bounding box center [1211, 375] width 336 height 29
click at [1029, 380] on input "Not the right Company criteria" at bounding box center [1029, 380] width 0 height 0
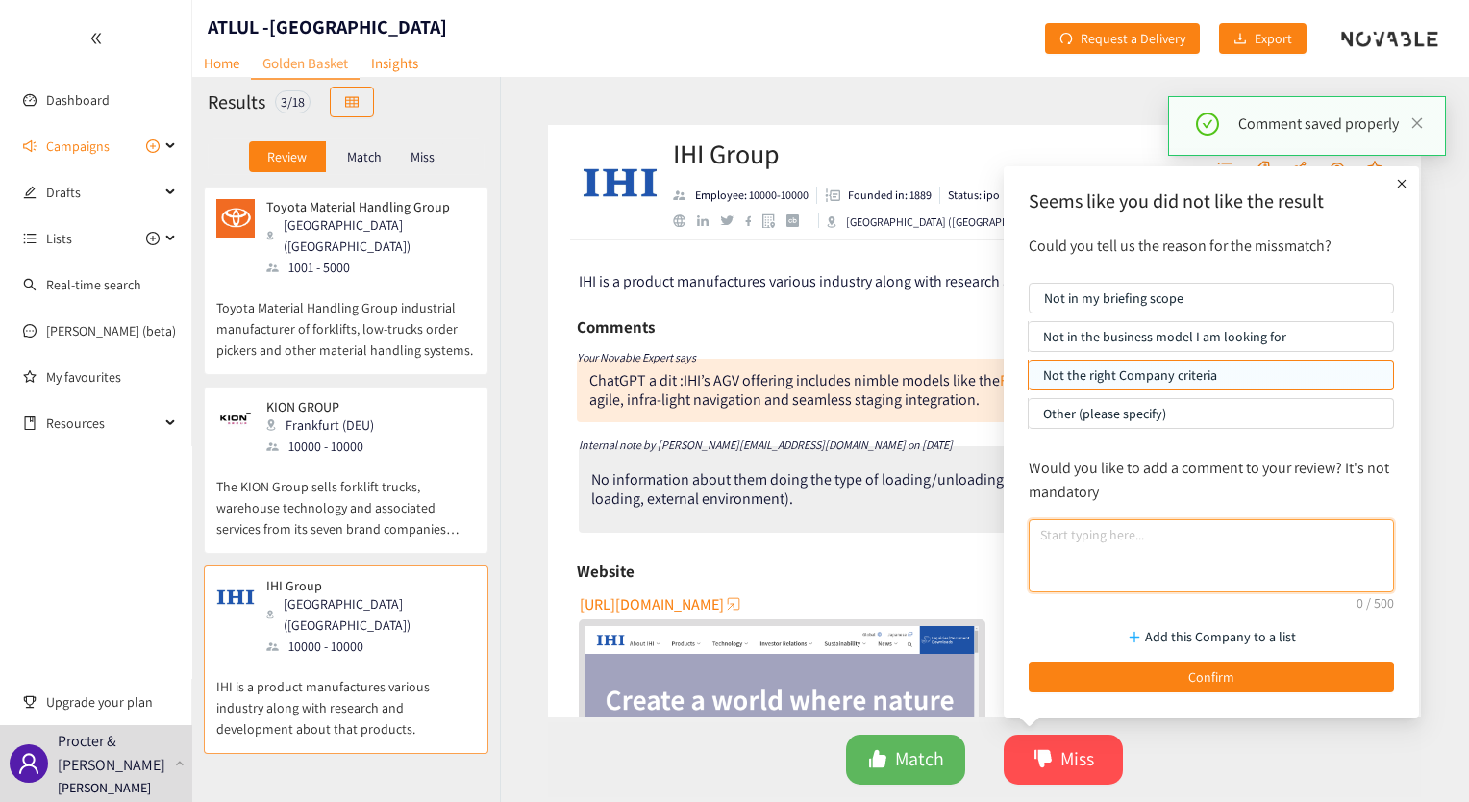
click at [1109, 528] on textarea at bounding box center [1211, 555] width 365 height 73
paste textarea "No information about them doing the type of loading/unloading done in [GEOGRAPH…"
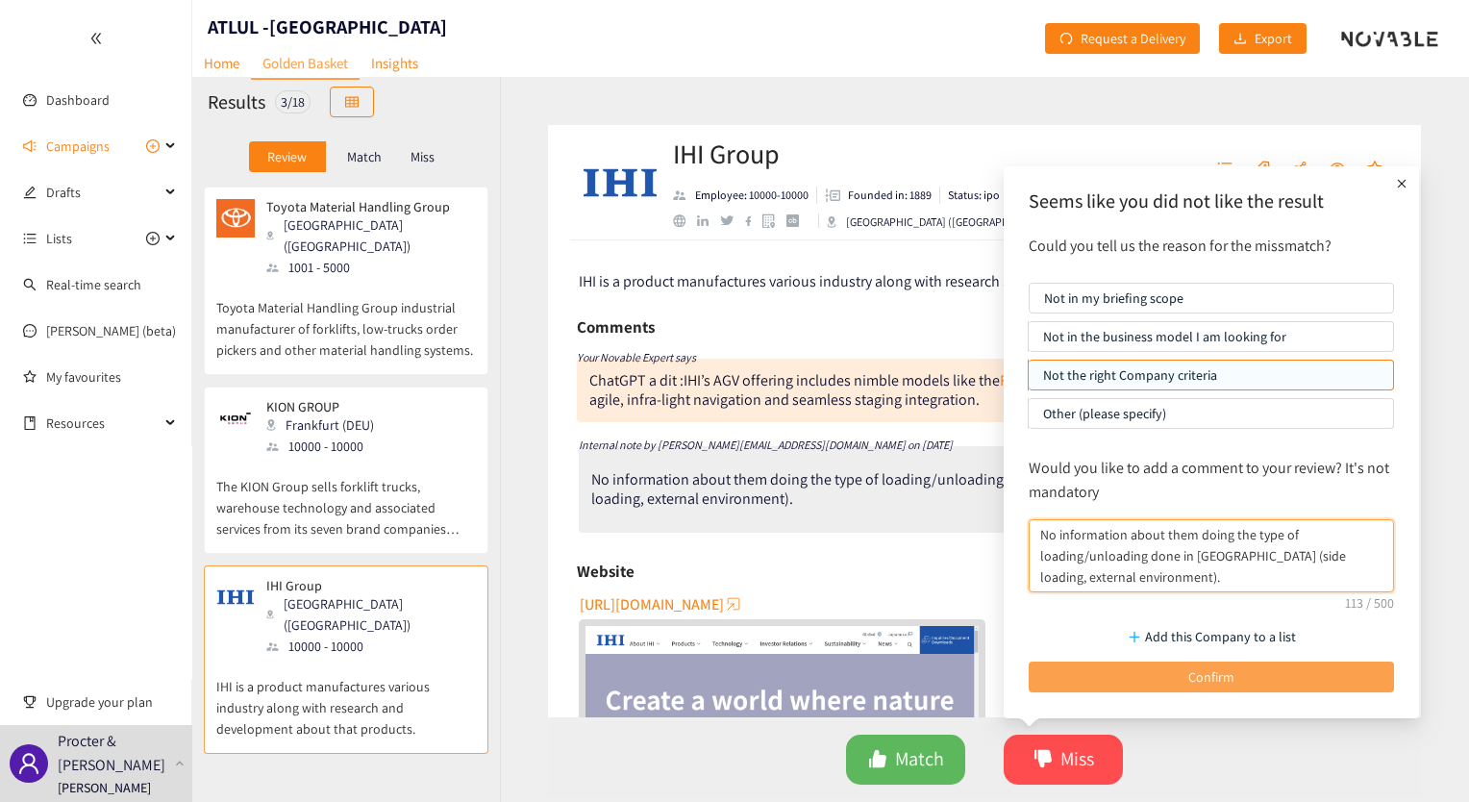
type textarea "No information about them doing the type of loading/unloading done in [GEOGRAPH…"
click at [1101, 677] on button "Confirm" at bounding box center [1211, 676] width 365 height 31
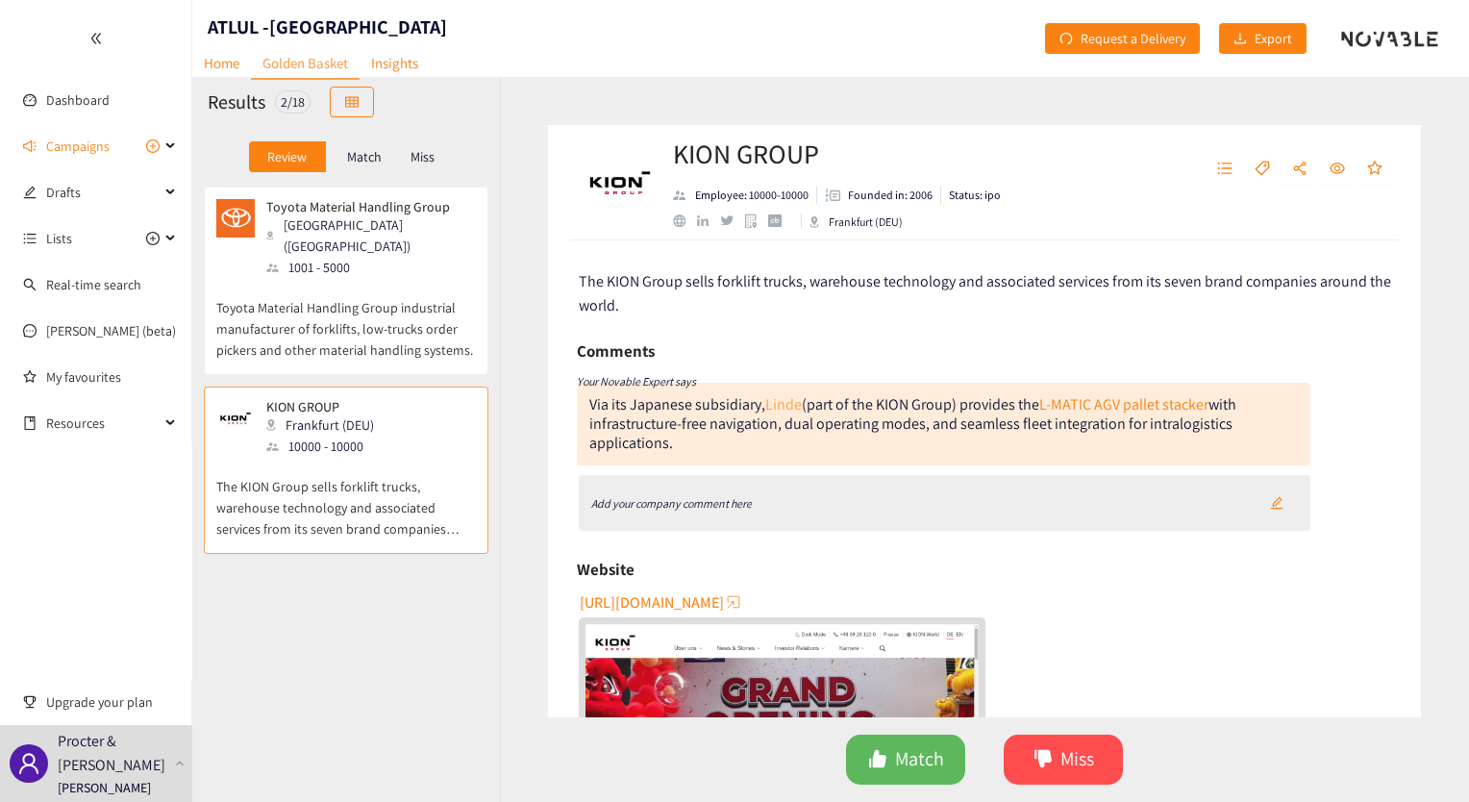
click at [786, 409] on link "Linde" at bounding box center [783, 404] width 37 height 20
click at [796, 498] on div "Add your company comment here" at bounding box center [945, 503] width 733 height 56
click at [1260, 499] on button "button" at bounding box center [1277, 502] width 42 height 31
click at [884, 513] on div "Add your company comment here" at bounding box center [945, 503] width 733 height 56
click at [1278, 497] on button "button" at bounding box center [1277, 502] width 42 height 31
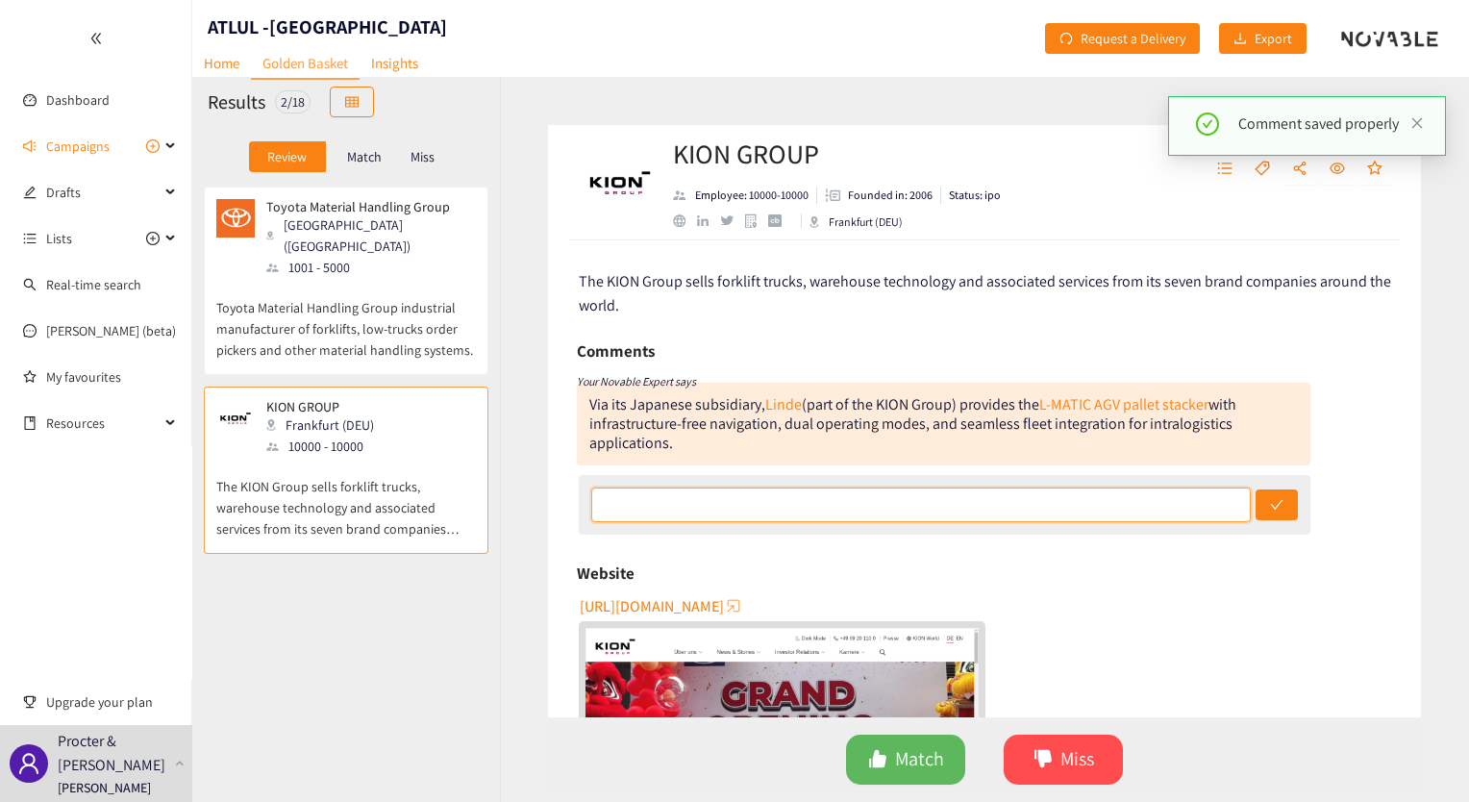
click at [1091, 506] on input "text" at bounding box center [921, 504] width 660 height 35
paste input "No information about them doing the type of loading/unloading done in [GEOGRAPH…"
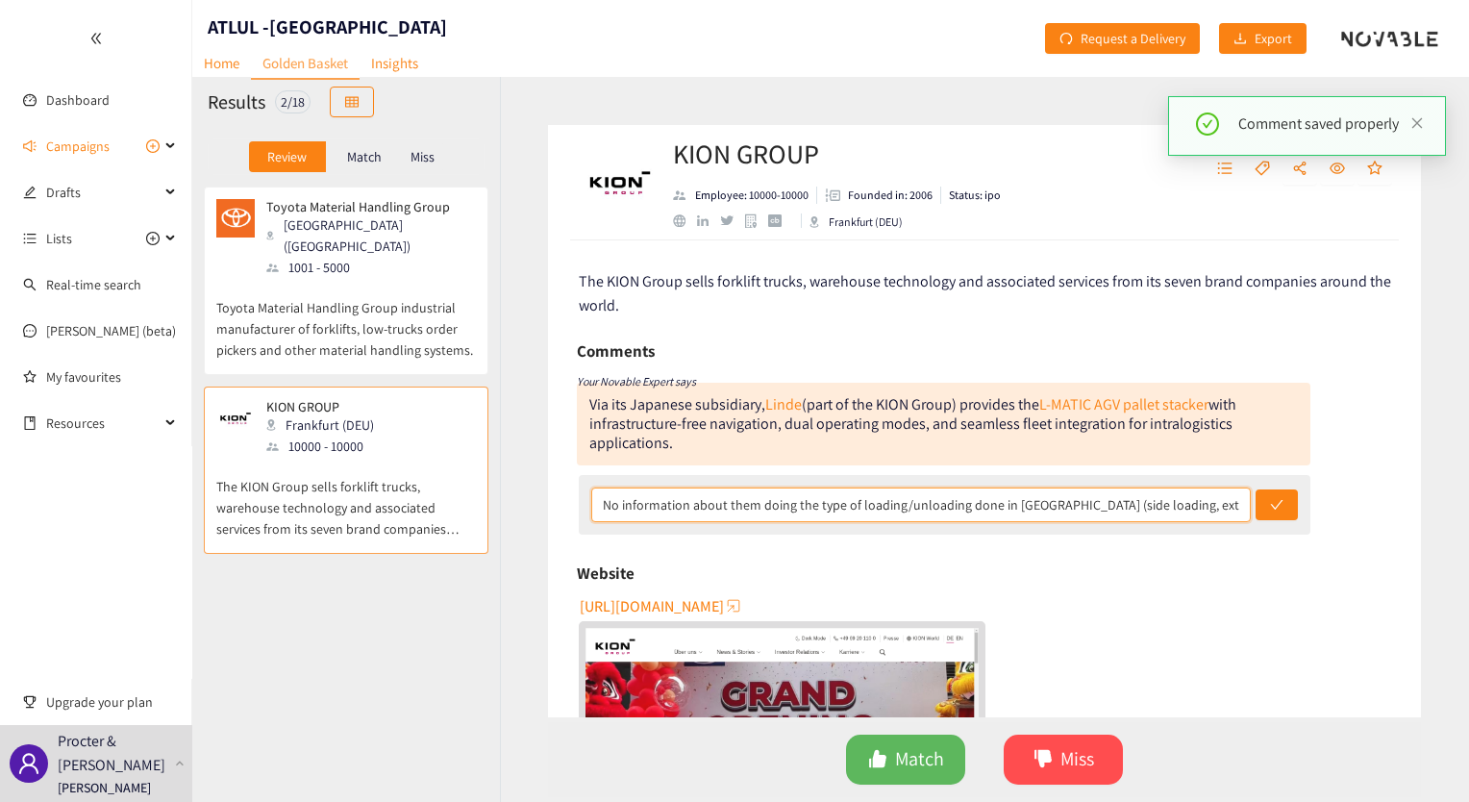
scroll to position [0, 13]
drag, startPoint x: 1091, startPoint y: 506, endPoint x: 1084, endPoint y: 516, distance: 12.5
click at [1091, 506] on input "No information about them doing the type of loading/unloading done in [GEOGRAPH…" at bounding box center [921, 504] width 660 height 35
type input "No information about them doing the type of loading/unloading done in [GEOGRAPH…"
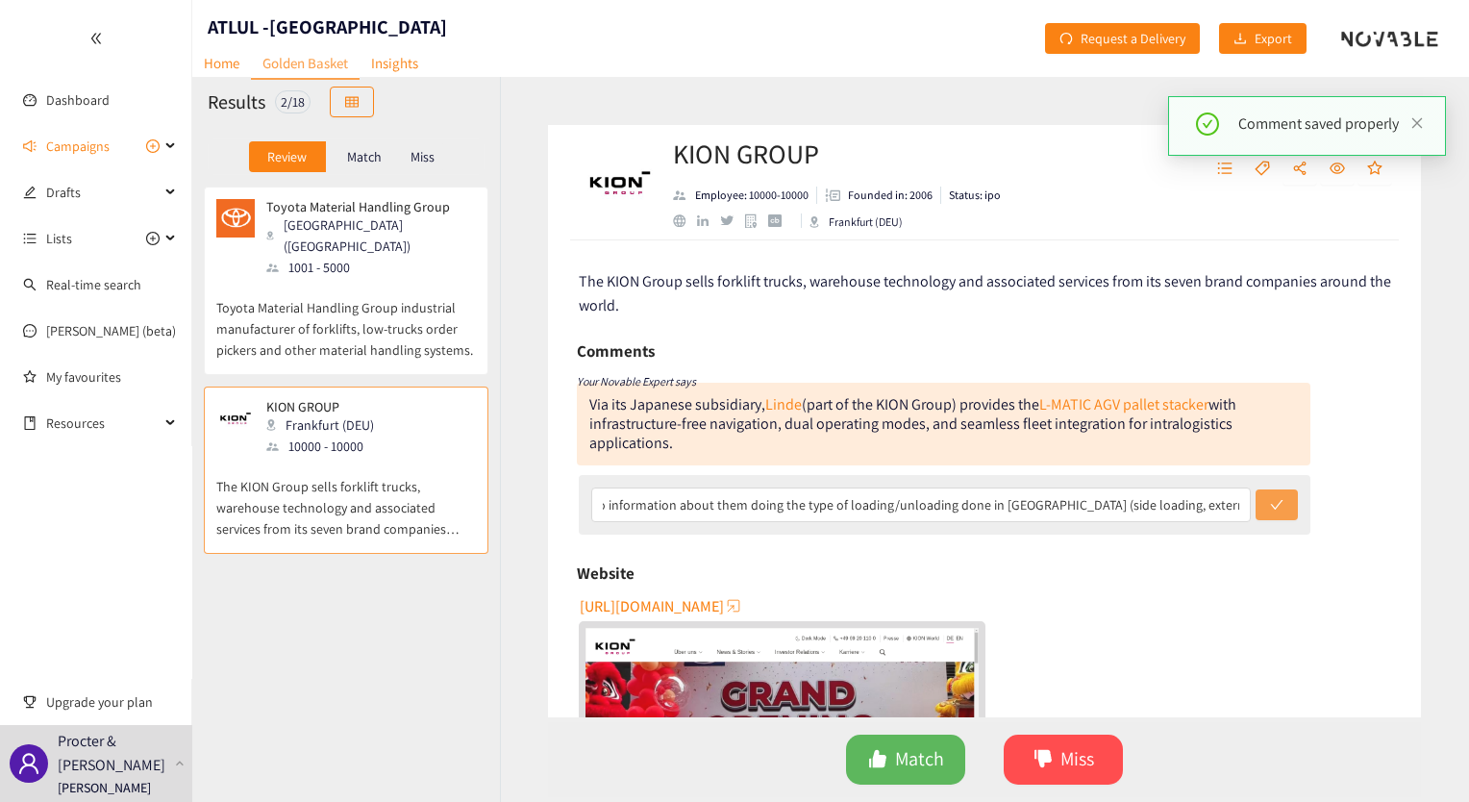
scroll to position [0, 0]
click at [1270, 510] on icon "check" at bounding box center [1276, 504] width 13 height 13
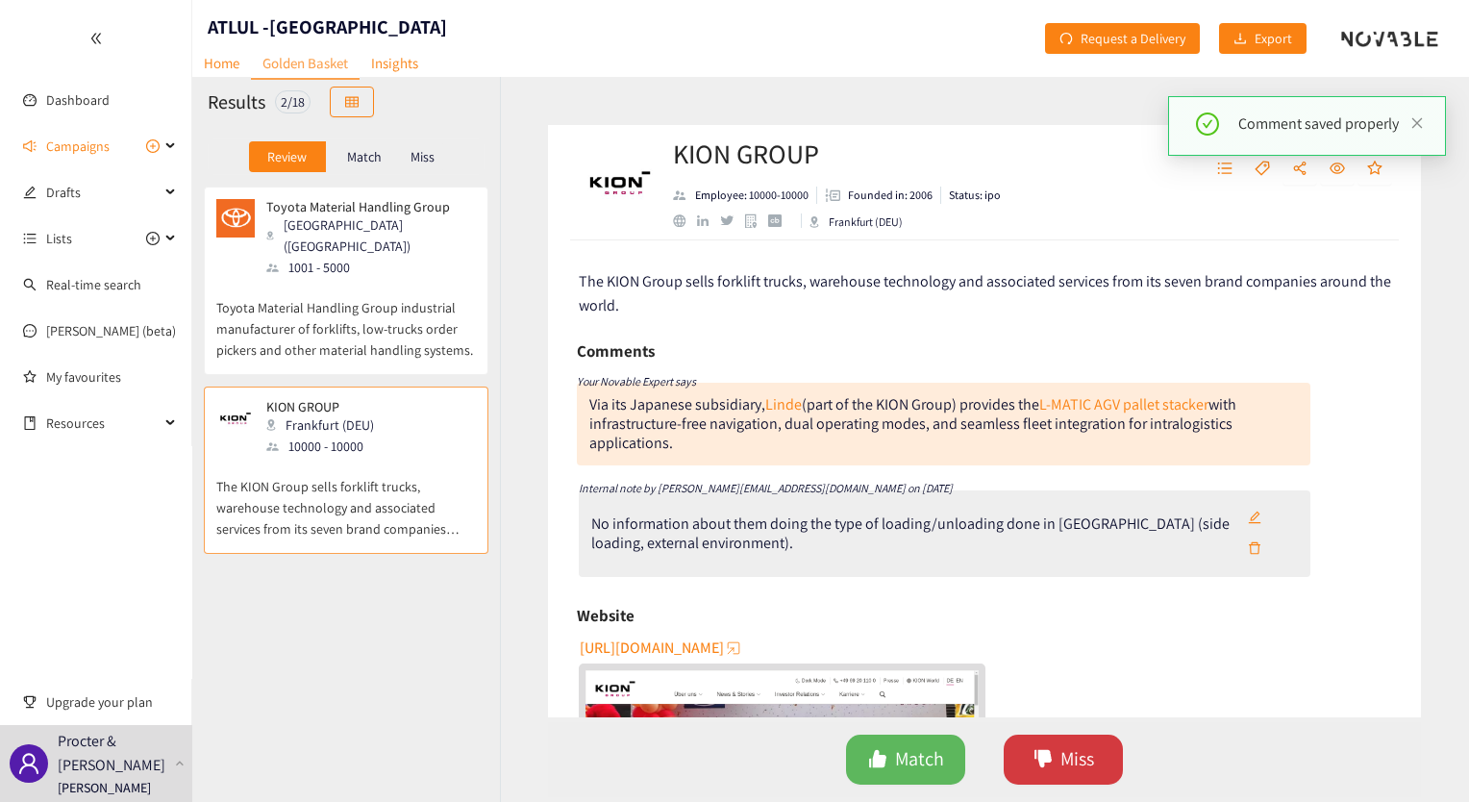
click at [1065, 768] on span "Miss" at bounding box center [1077, 759] width 34 height 30
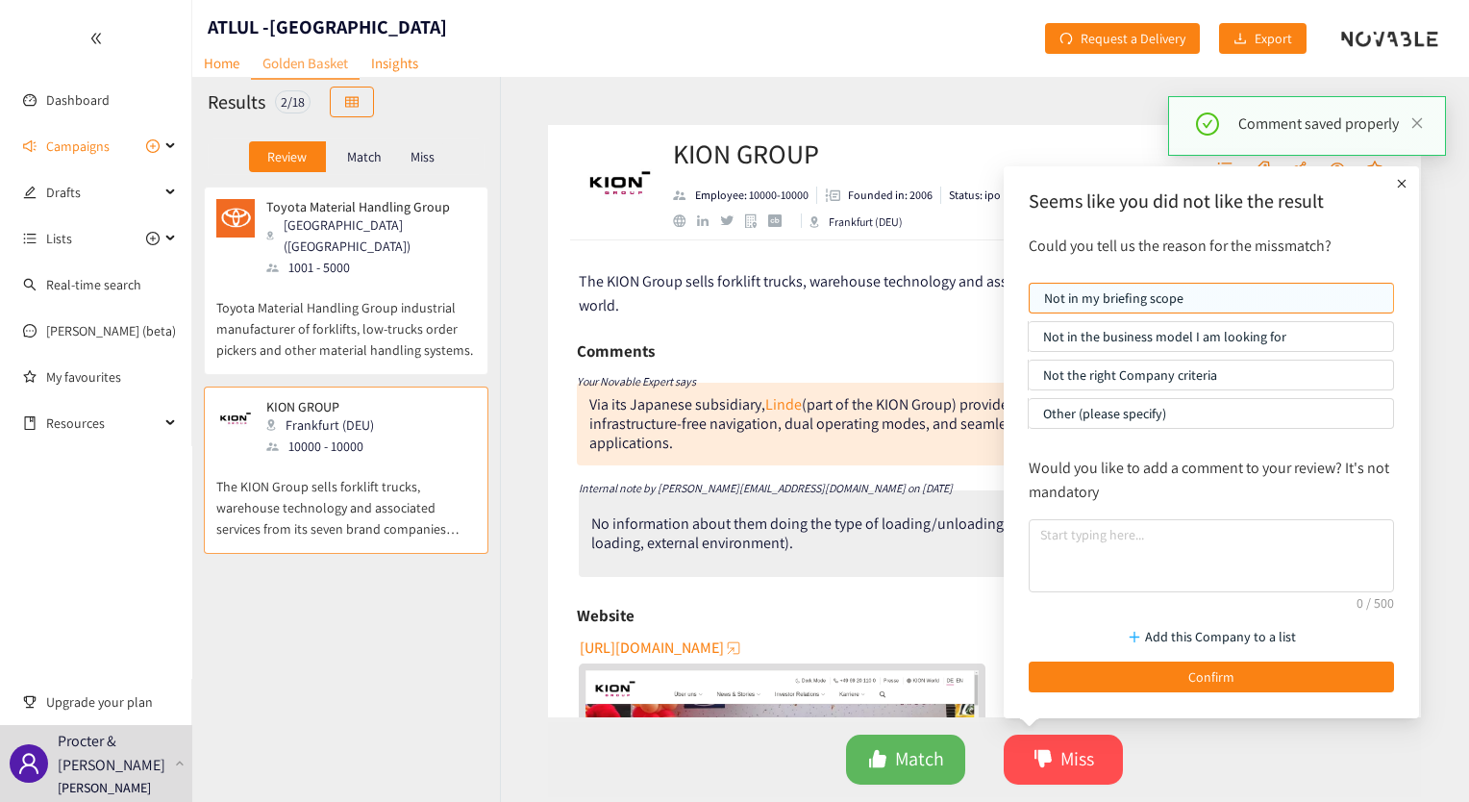
click at [1131, 383] on p "Not the right Company criteria" at bounding box center [1211, 375] width 336 height 29
click at [1029, 380] on input "Not the right Company criteria" at bounding box center [1029, 380] width 0 height 0
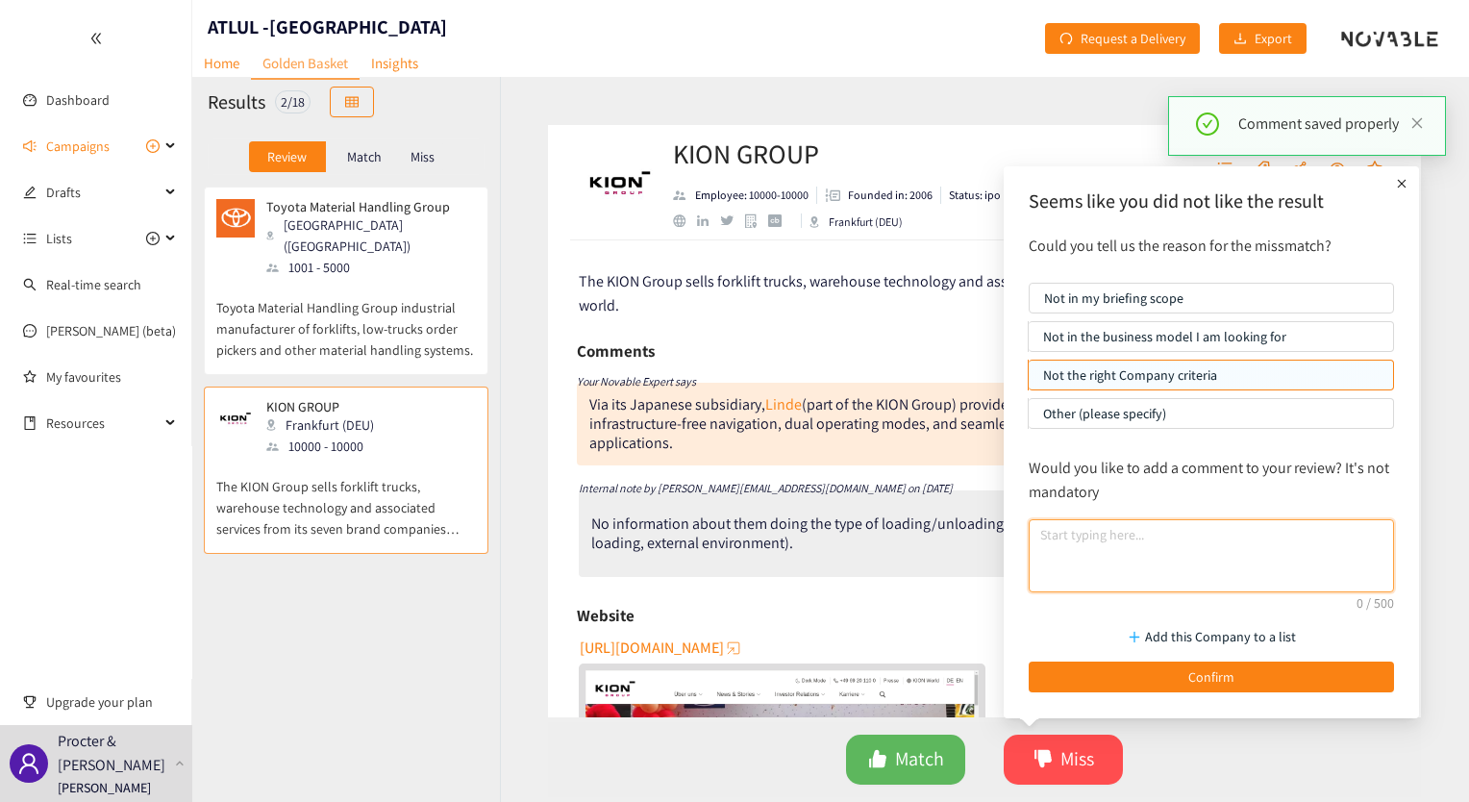
click at [1125, 543] on textarea at bounding box center [1211, 555] width 365 height 73
paste textarea "No information about them doing the type of loading/unloading done in [GEOGRAPH…"
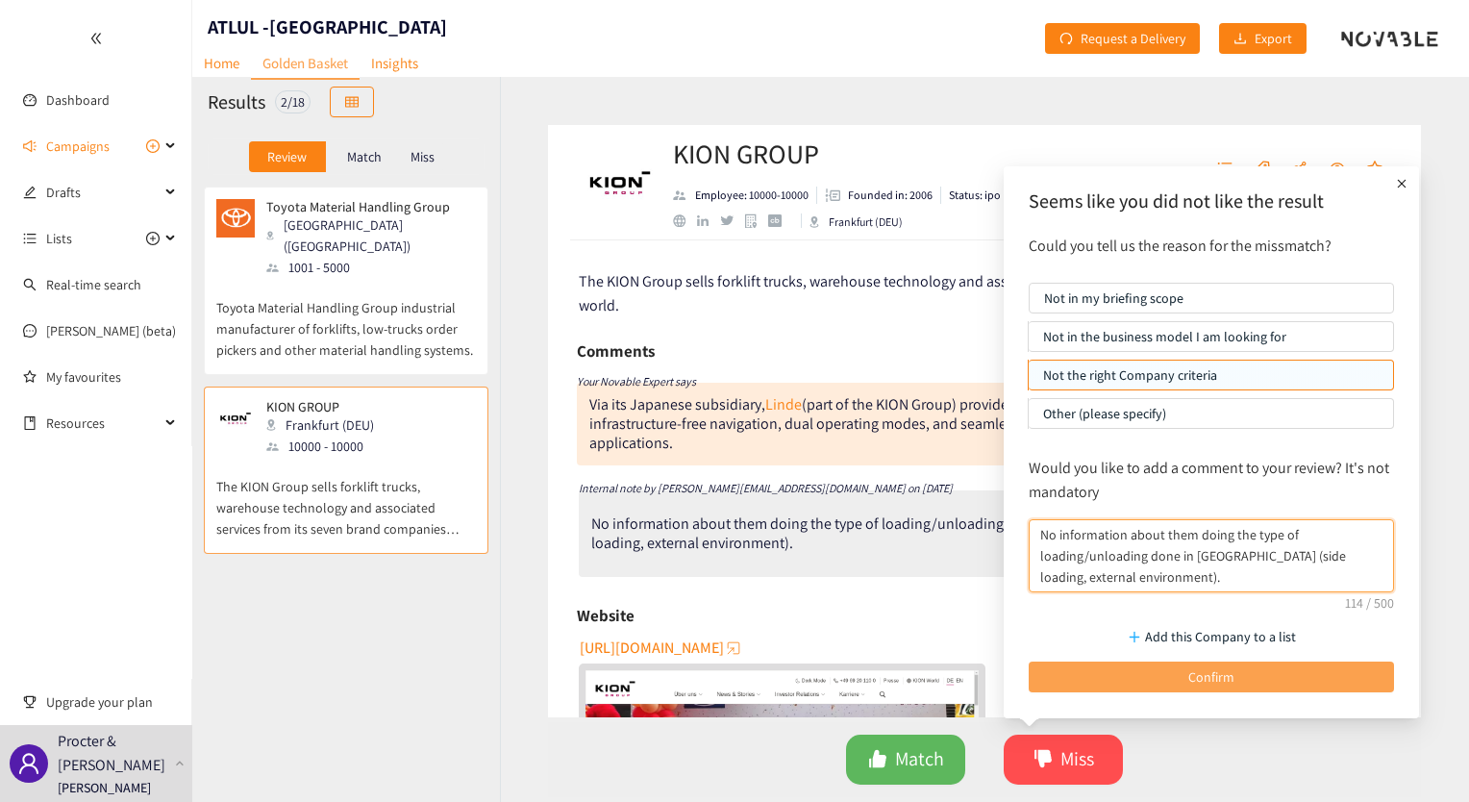
type textarea "No information about them doing the type of loading/unloading done in [GEOGRAPH…"
click at [1116, 675] on button "Confirm" at bounding box center [1211, 676] width 365 height 31
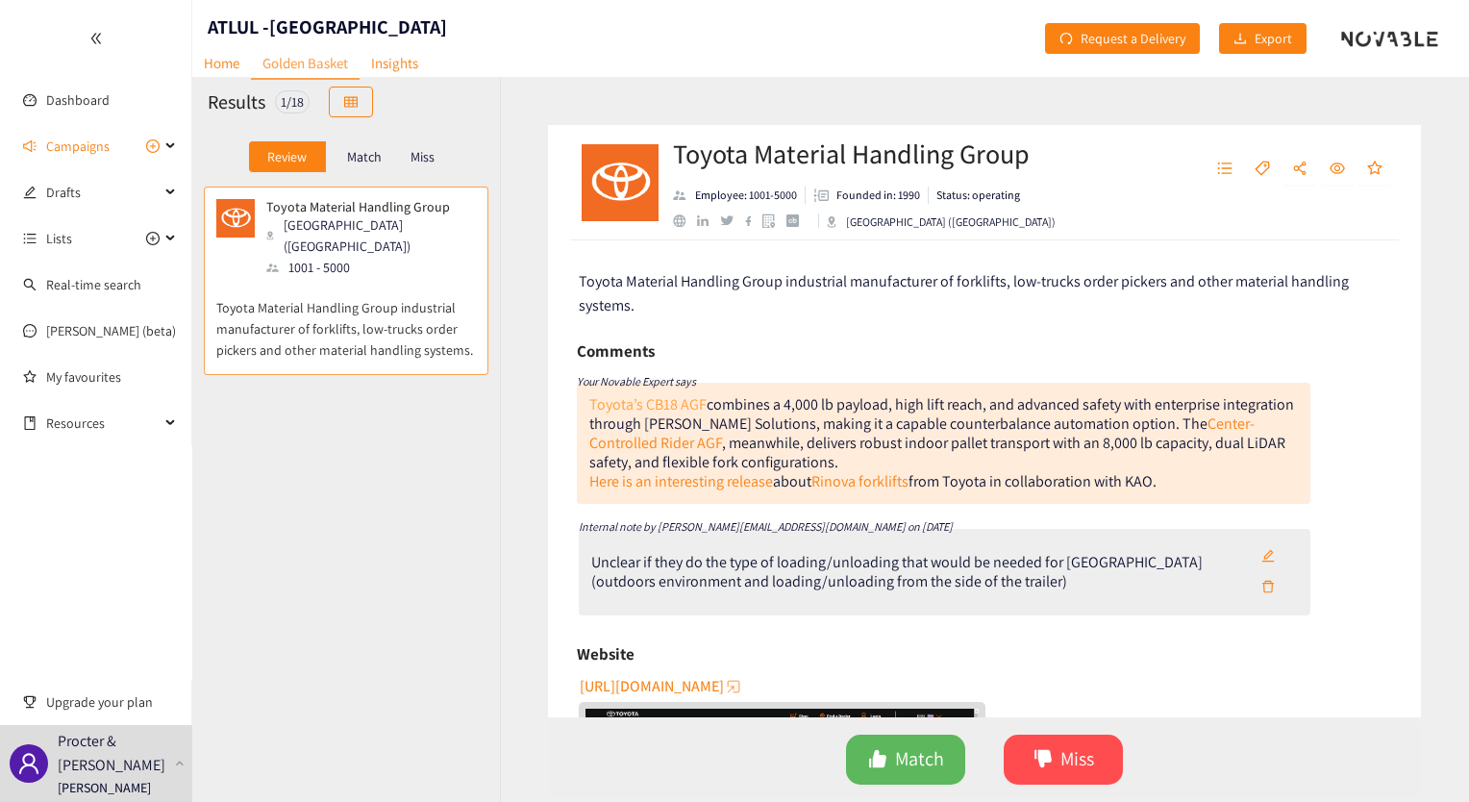
click at [676, 398] on link "Toyota’s CB18 AGF" at bounding box center [647, 404] width 117 height 20
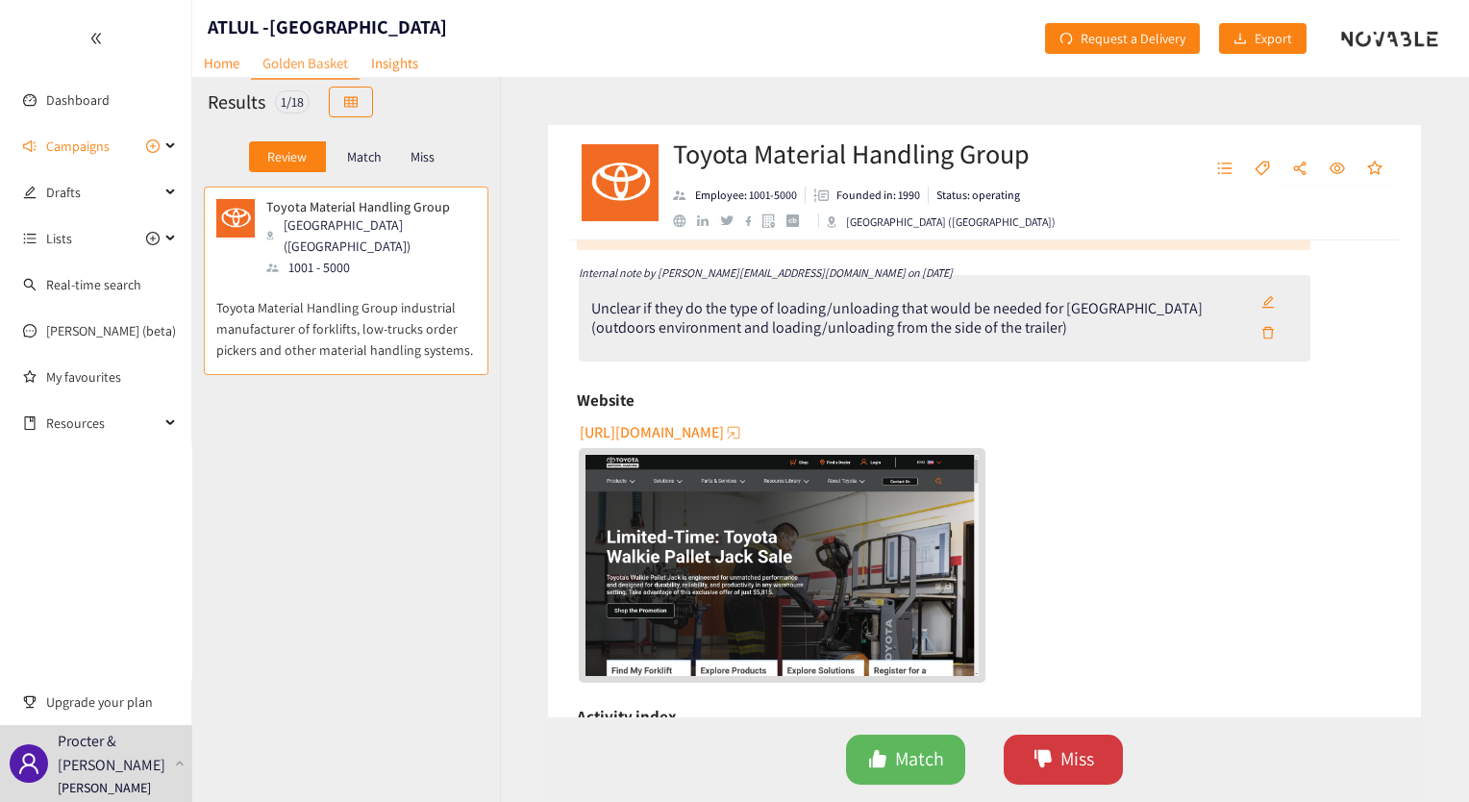
click at [1056, 756] on button "Miss" at bounding box center [1063, 759] width 119 height 50
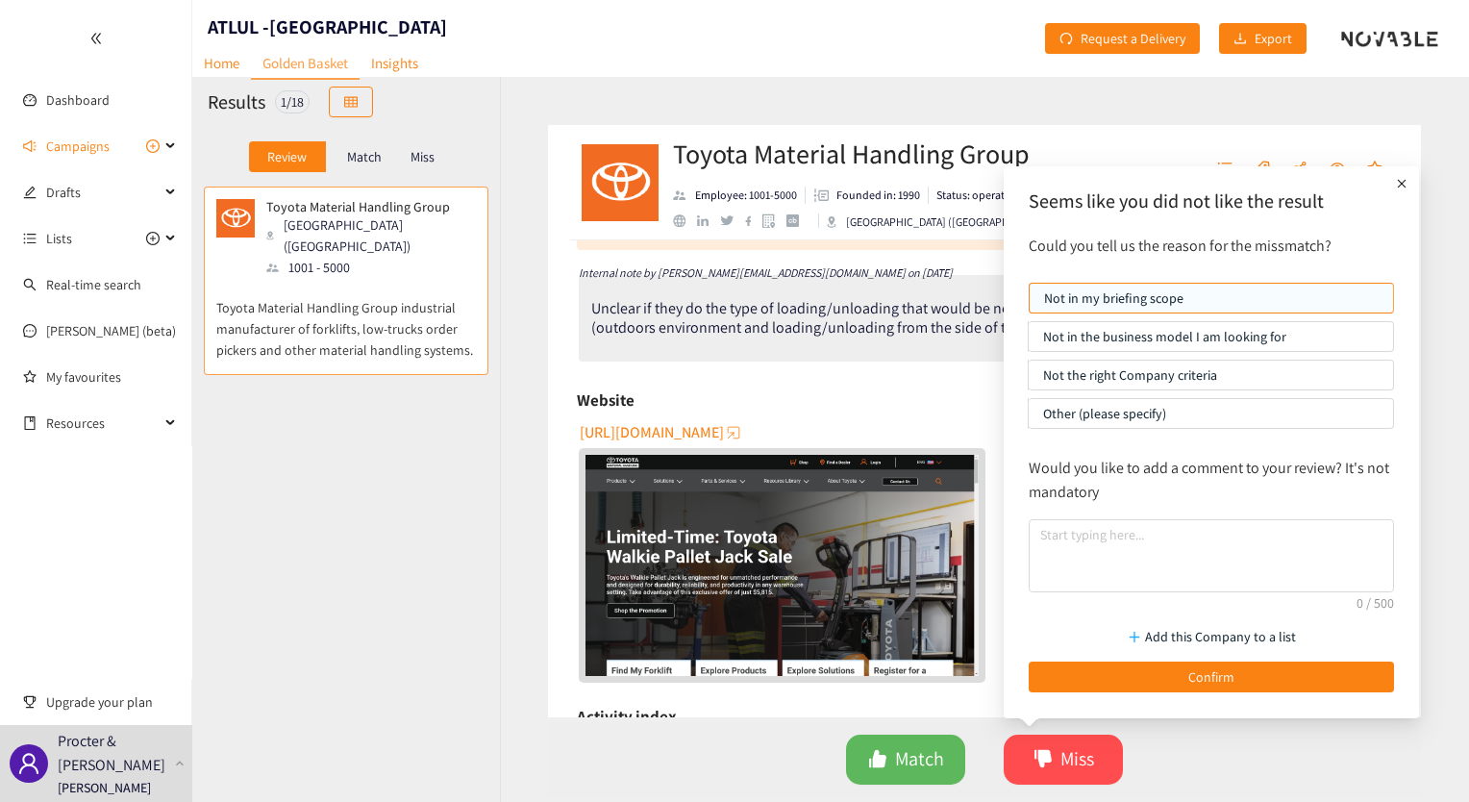
click at [1155, 367] on p "Not the right Company criteria" at bounding box center [1211, 375] width 336 height 29
click at [1029, 380] on input "Not the right Company criteria" at bounding box center [1029, 380] width 0 height 0
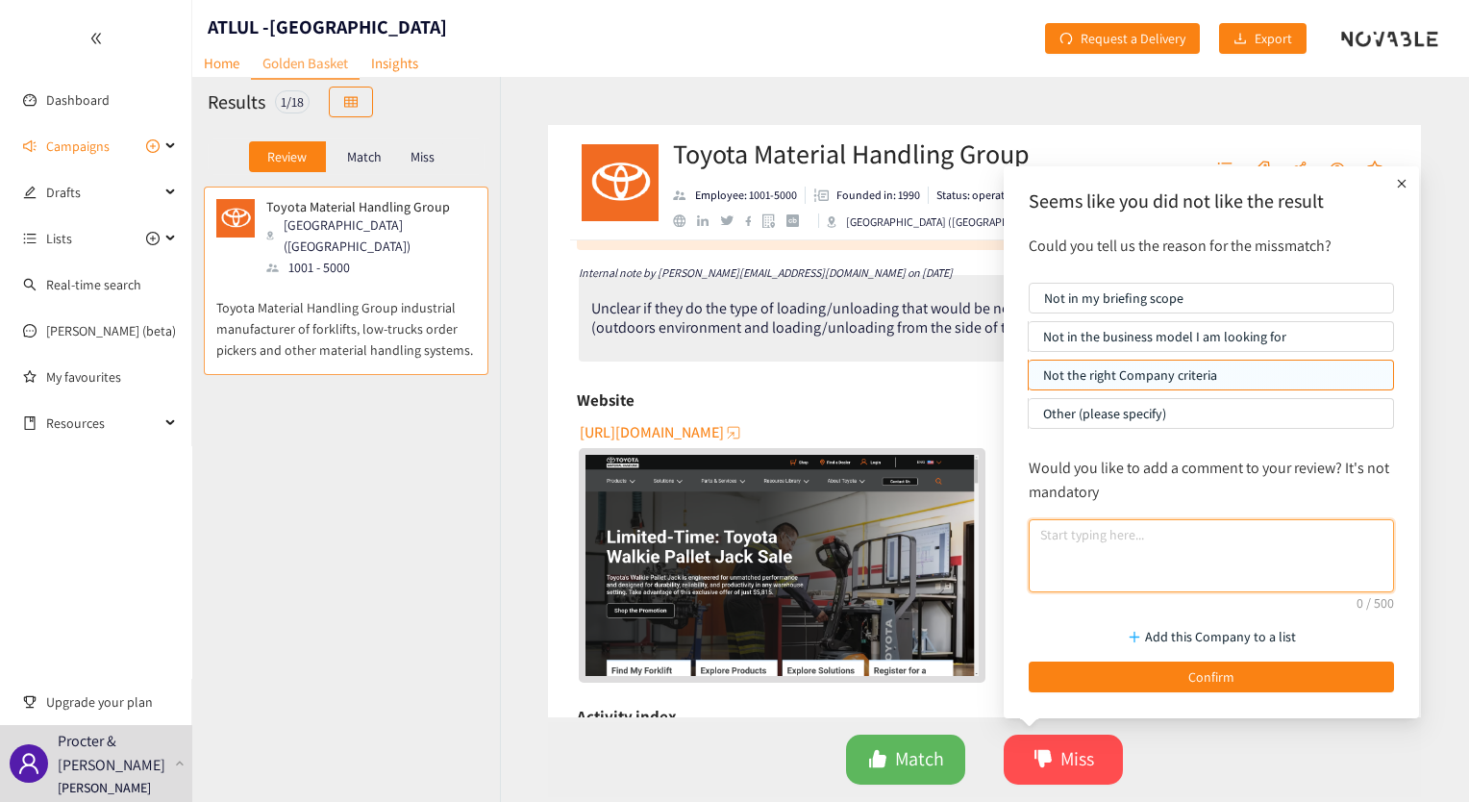
click at [1142, 534] on textarea at bounding box center [1211, 555] width 365 height 73
paste textarea "No information about them doing the type of loading/unloading done in [GEOGRAPH…"
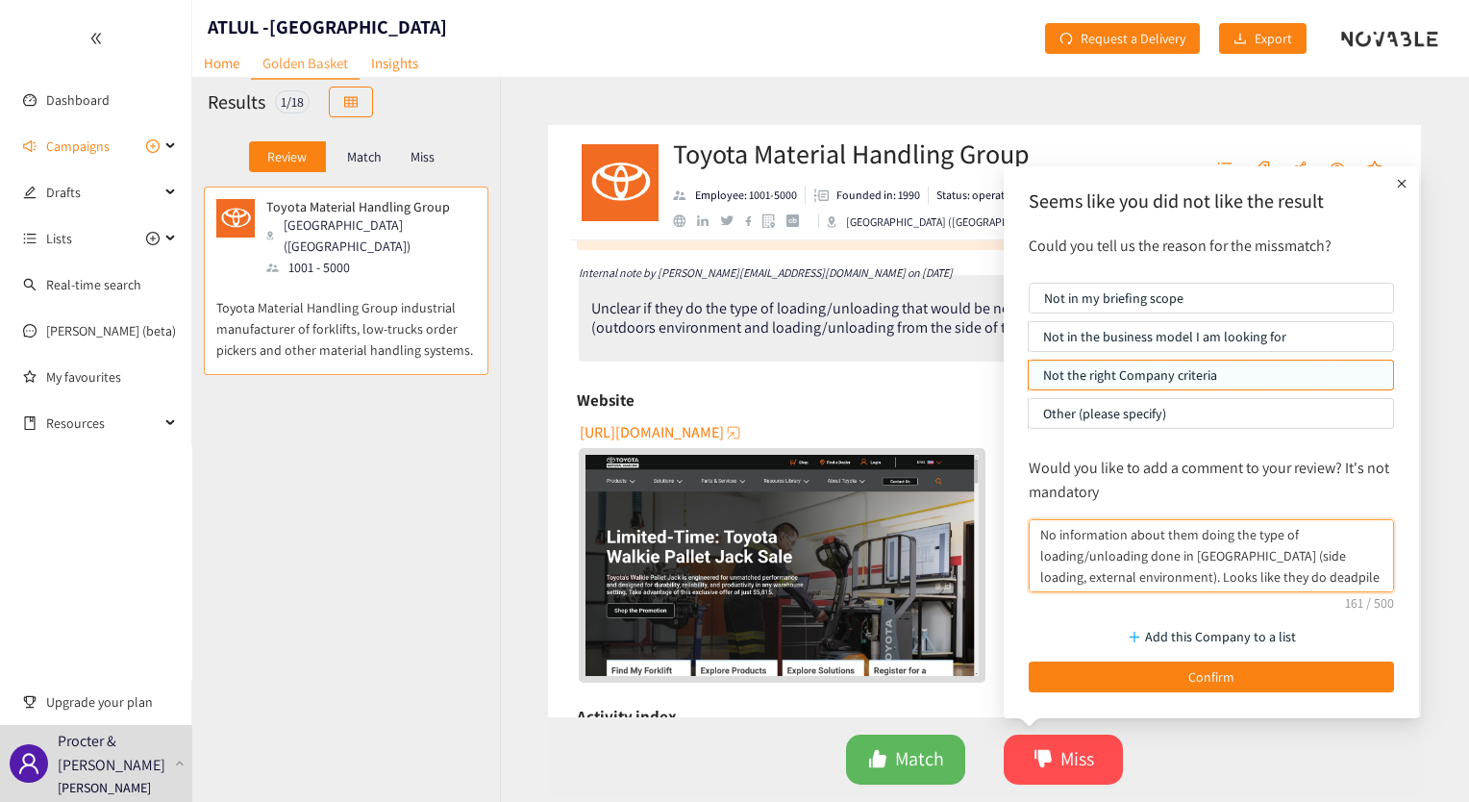
scroll to position [15, 0]
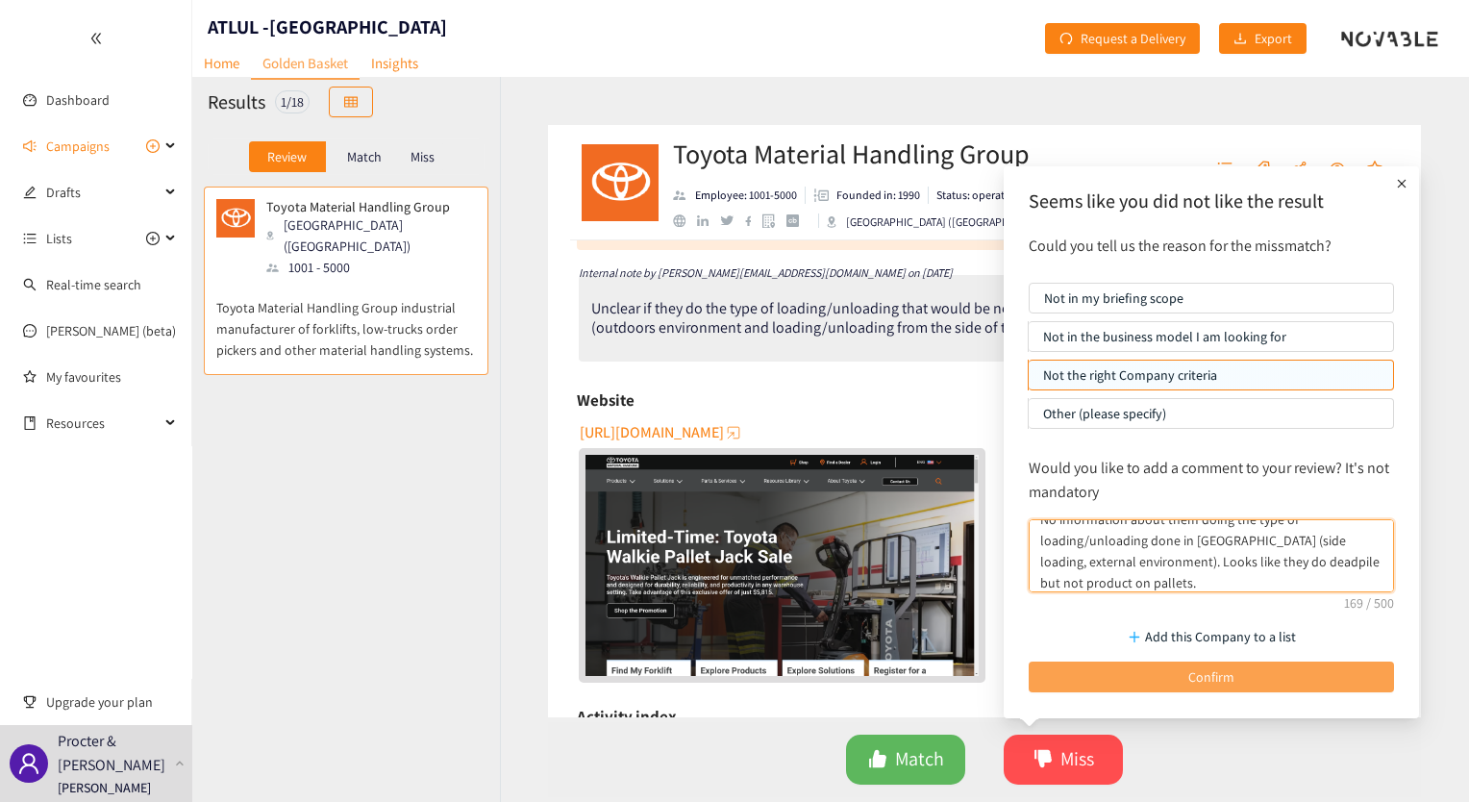
type textarea "No information about them doing the type of loading/unloading done in [GEOGRAPH…"
click at [1125, 679] on button "Confirm" at bounding box center [1211, 676] width 365 height 31
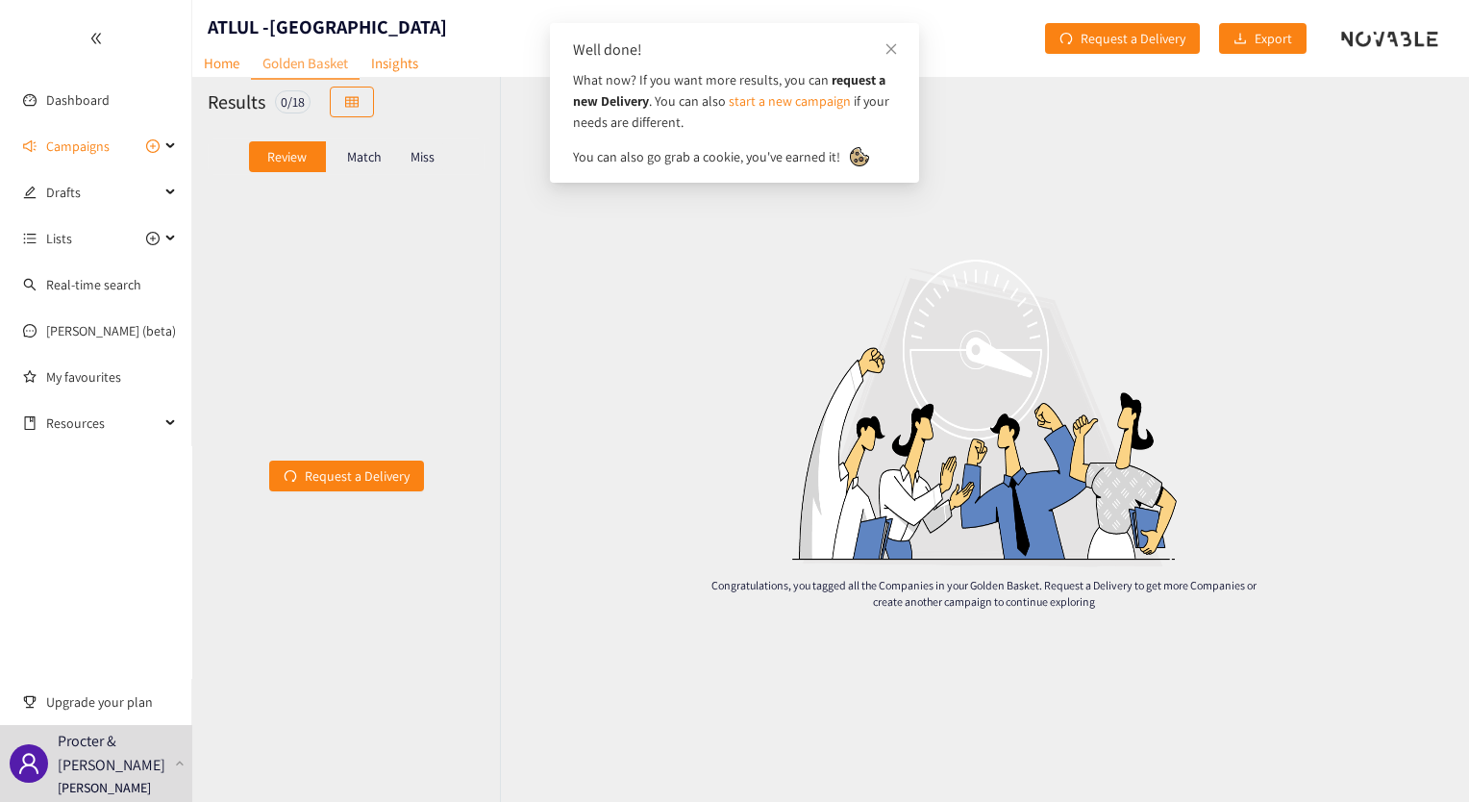
click at [372, 159] on p "Match" at bounding box center [364, 156] width 35 height 15
